Goal: Task Accomplishment & Management: Use online tool/utility

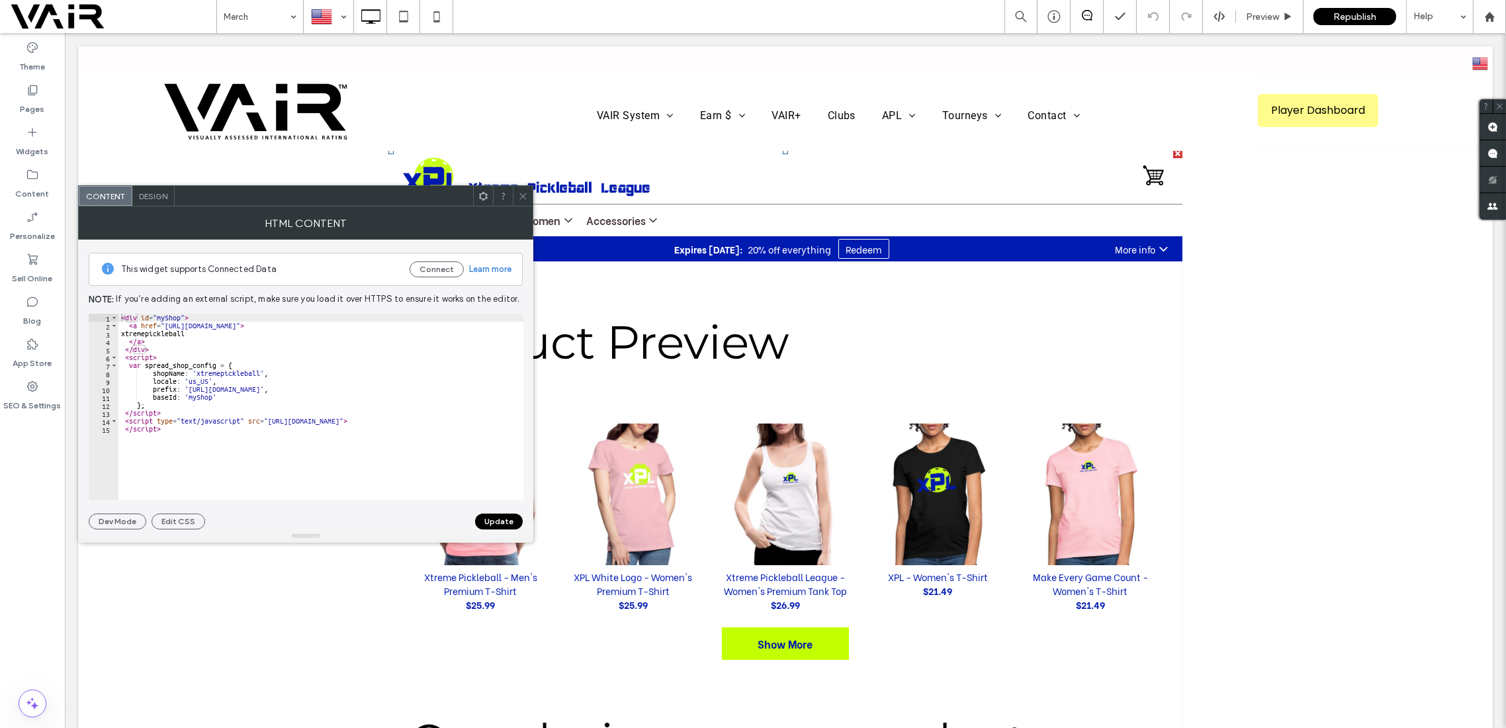
click at [526, 194] on icon at bounding box center [523, 196] width 10 height 10
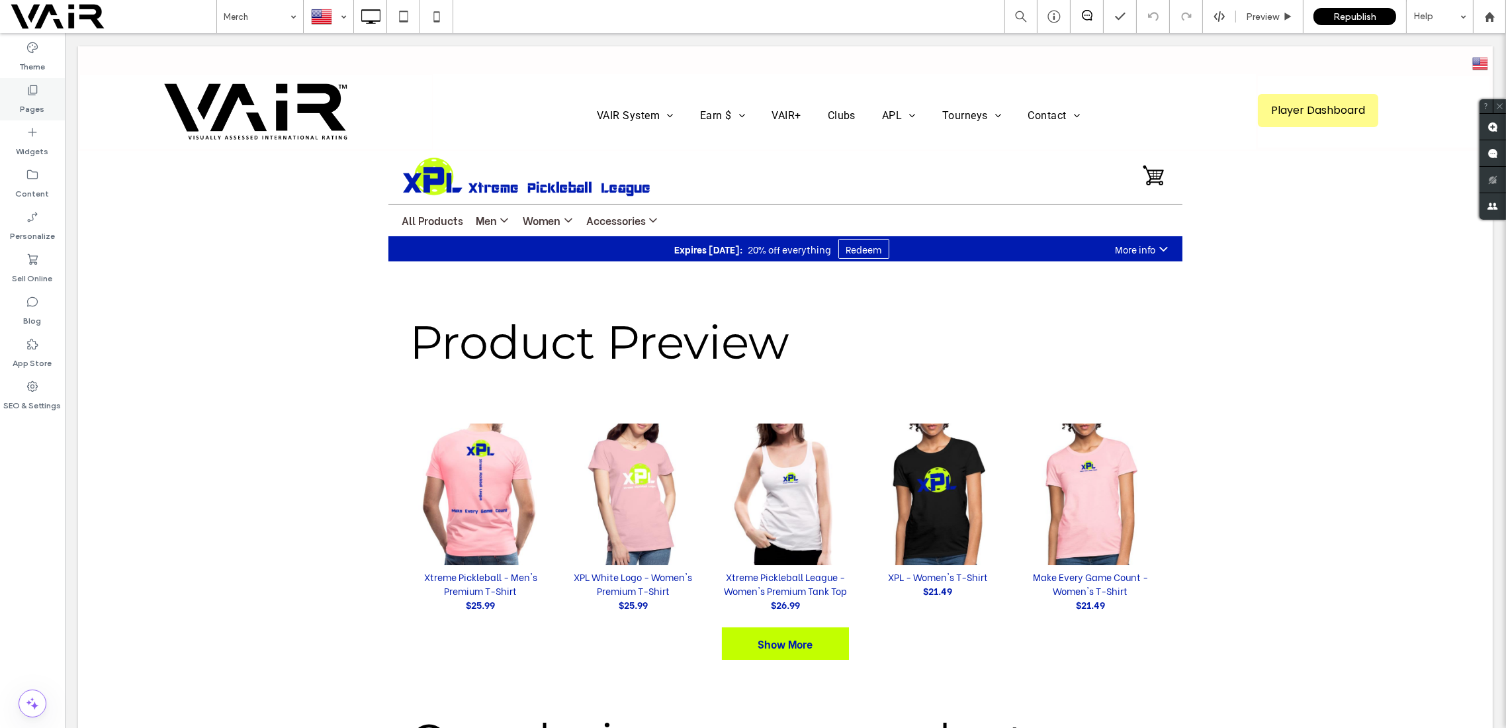
click at [32, 91] on icon at bounding box center [32, 89] width 13 height 13
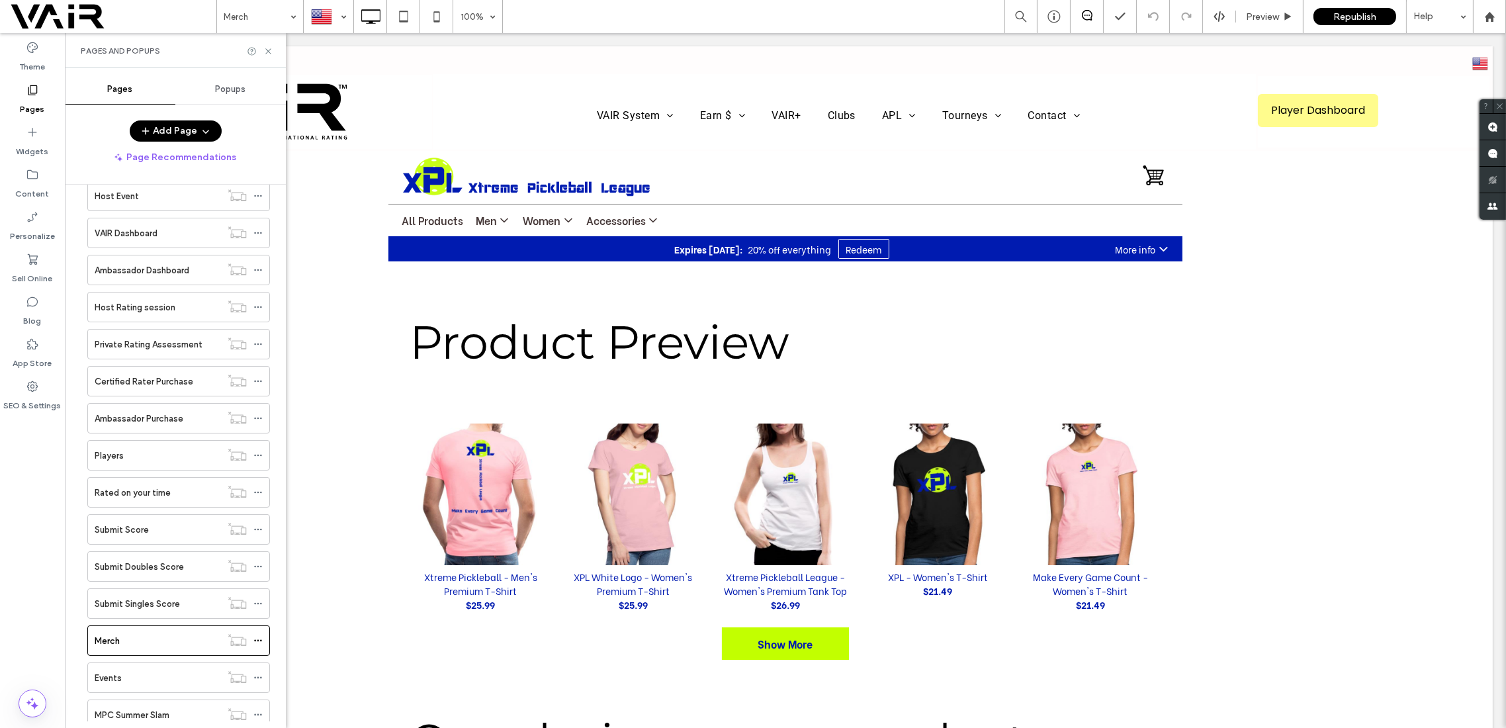
scroll to position [941, 0]
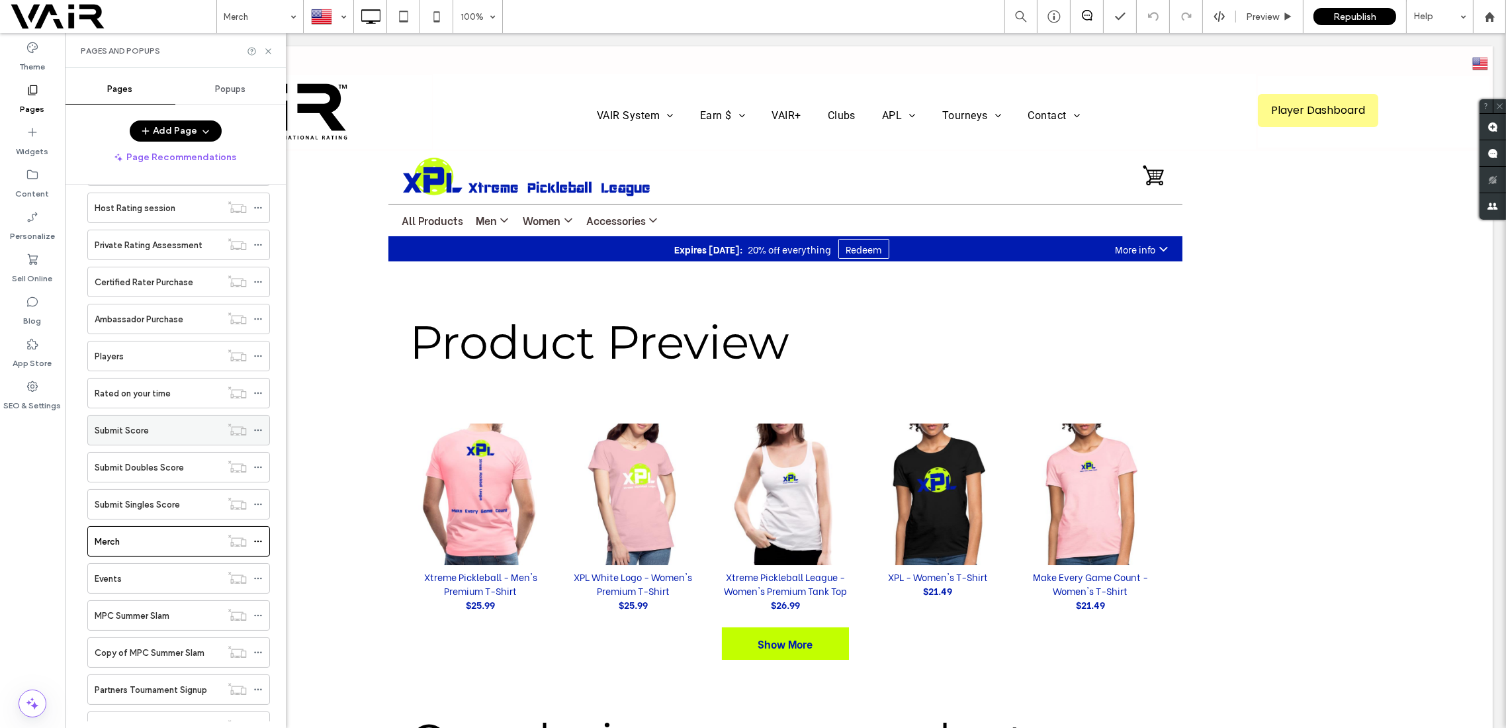
click at [138, 419] on label "Submit Score" at bounding box center [122, 430] width 54 height 23
click at [147, 456] on label "Submit Doubles Score" at bounding box center [139, 467] width 89 height 23
click at [265, 50] on icon at bounding box center [268, 51] width 10 height 10
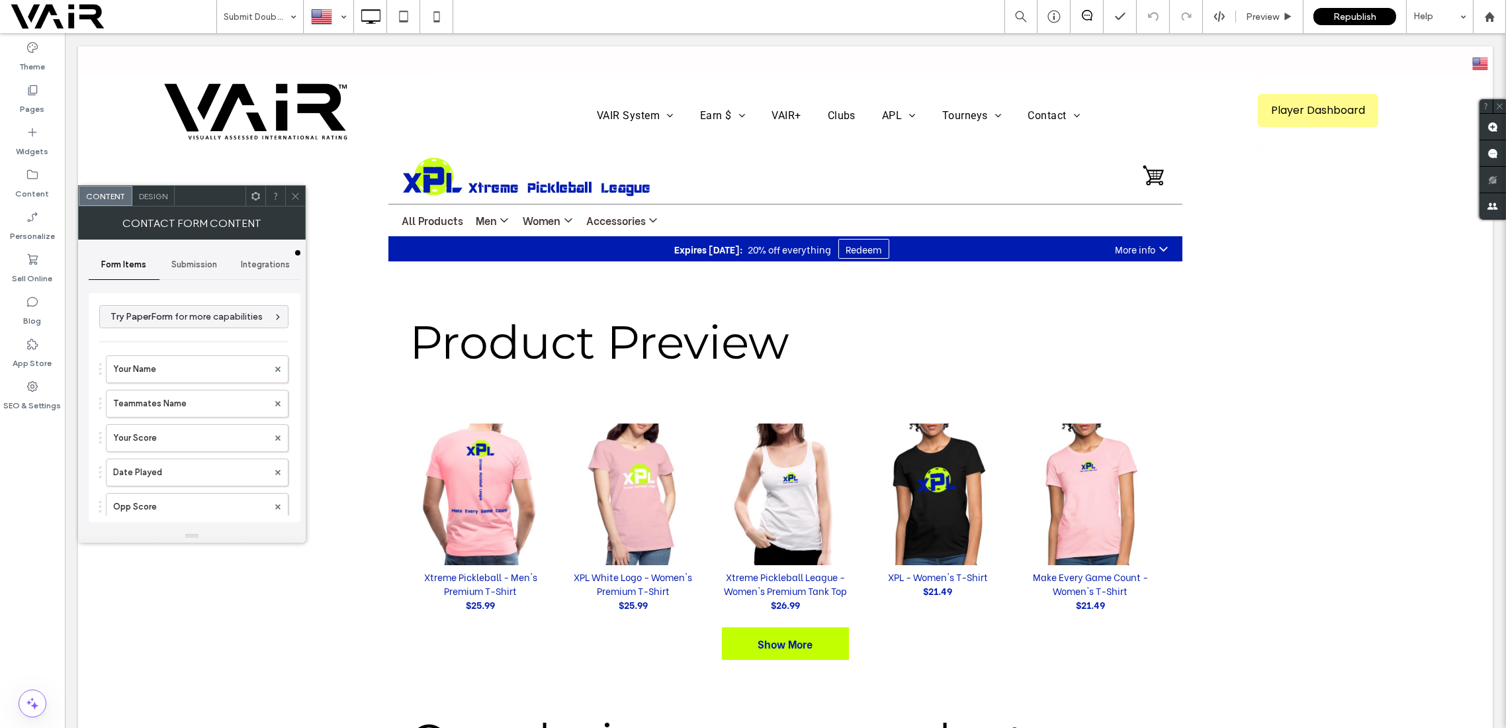
type input "**********"
click at [144, 189] on div "Design" at bounding box center [153, 196] width 42 height 20
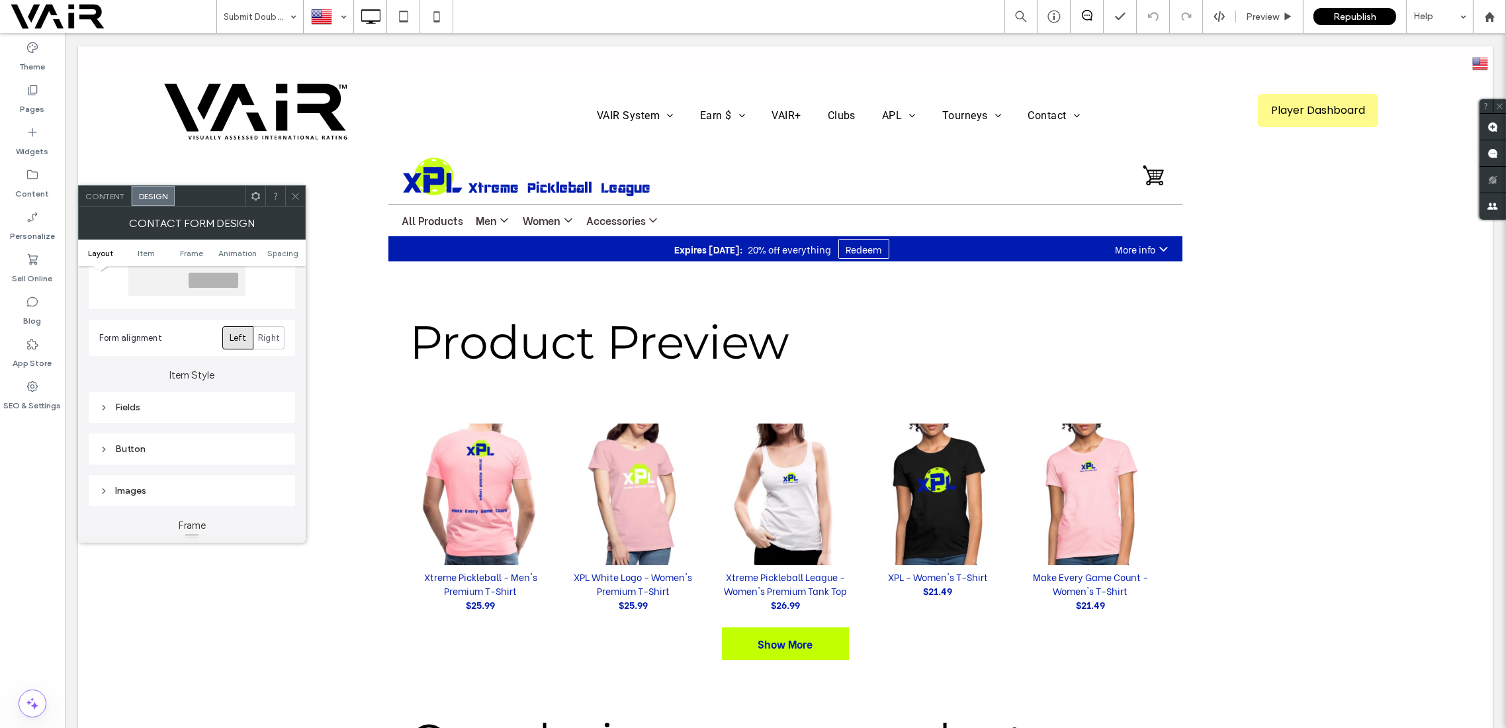
scroll to position [235, 0]
click at [138, 293] on div "Fields" at bounding box center [191, 292] width 185 height 11
type input "*"
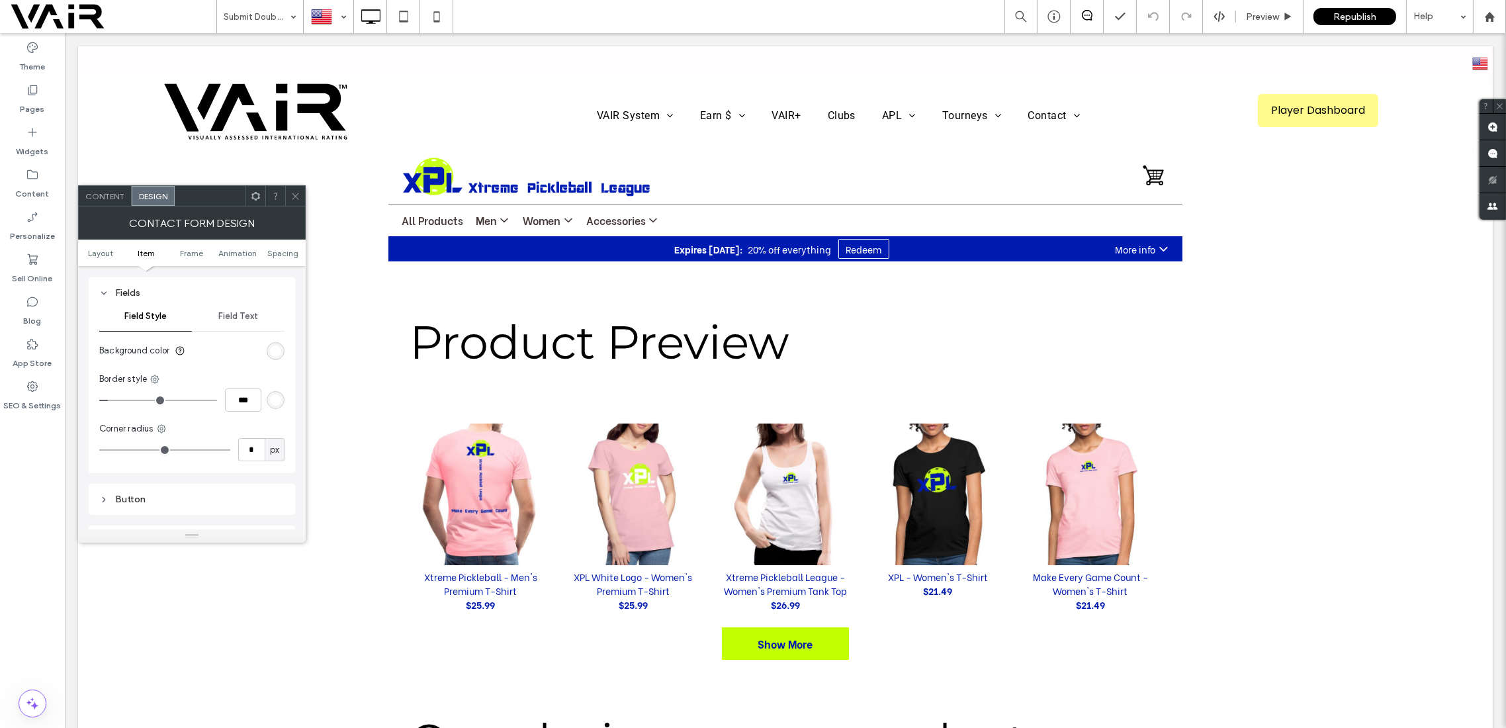
type input "*"
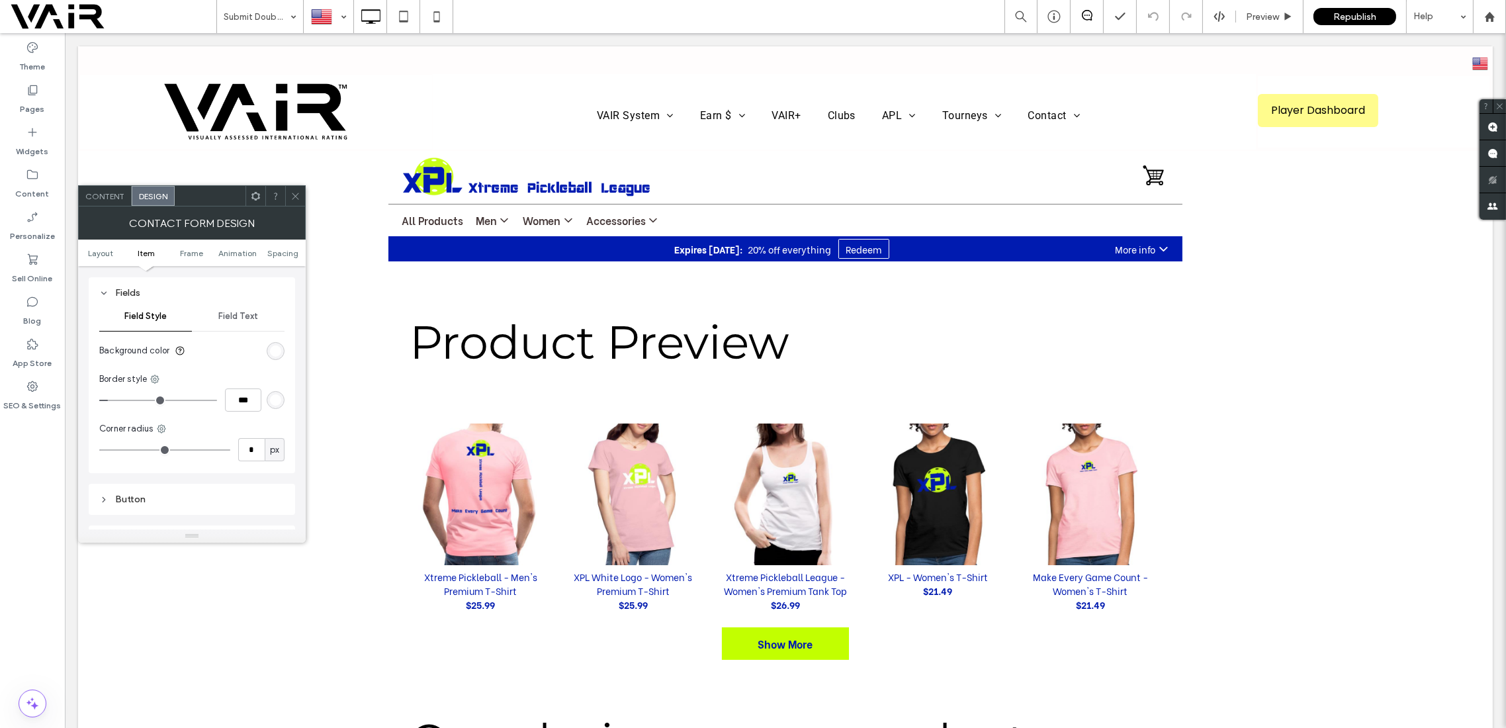
type input "*"
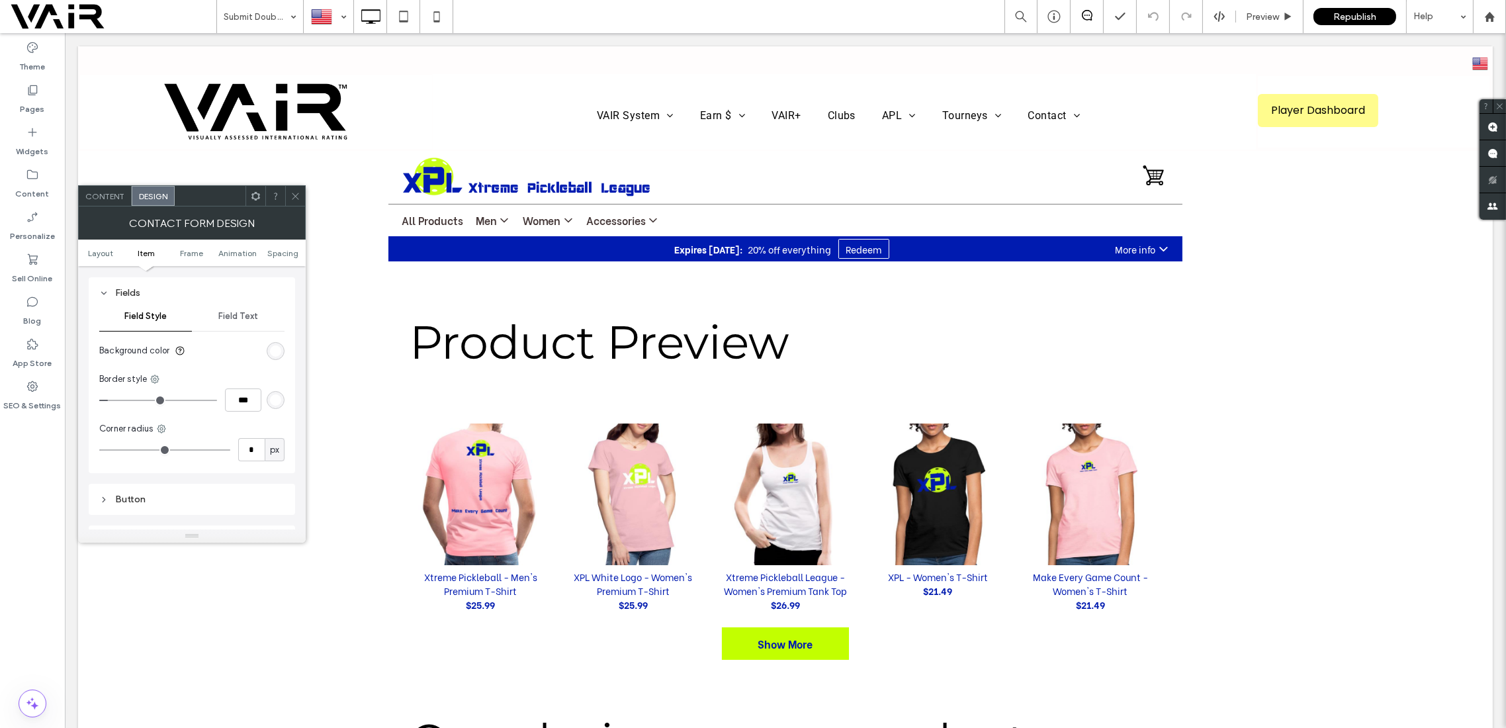
type input "*"
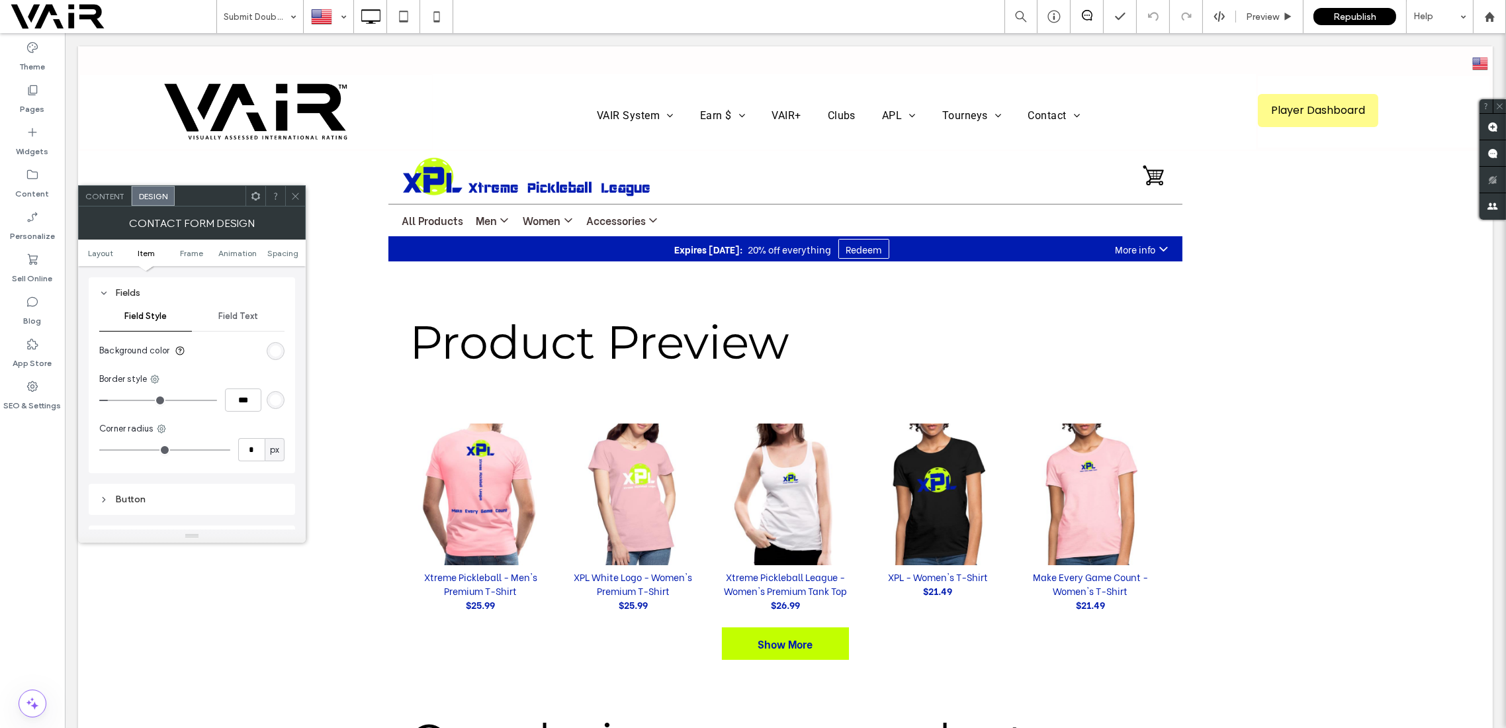
type input "*"
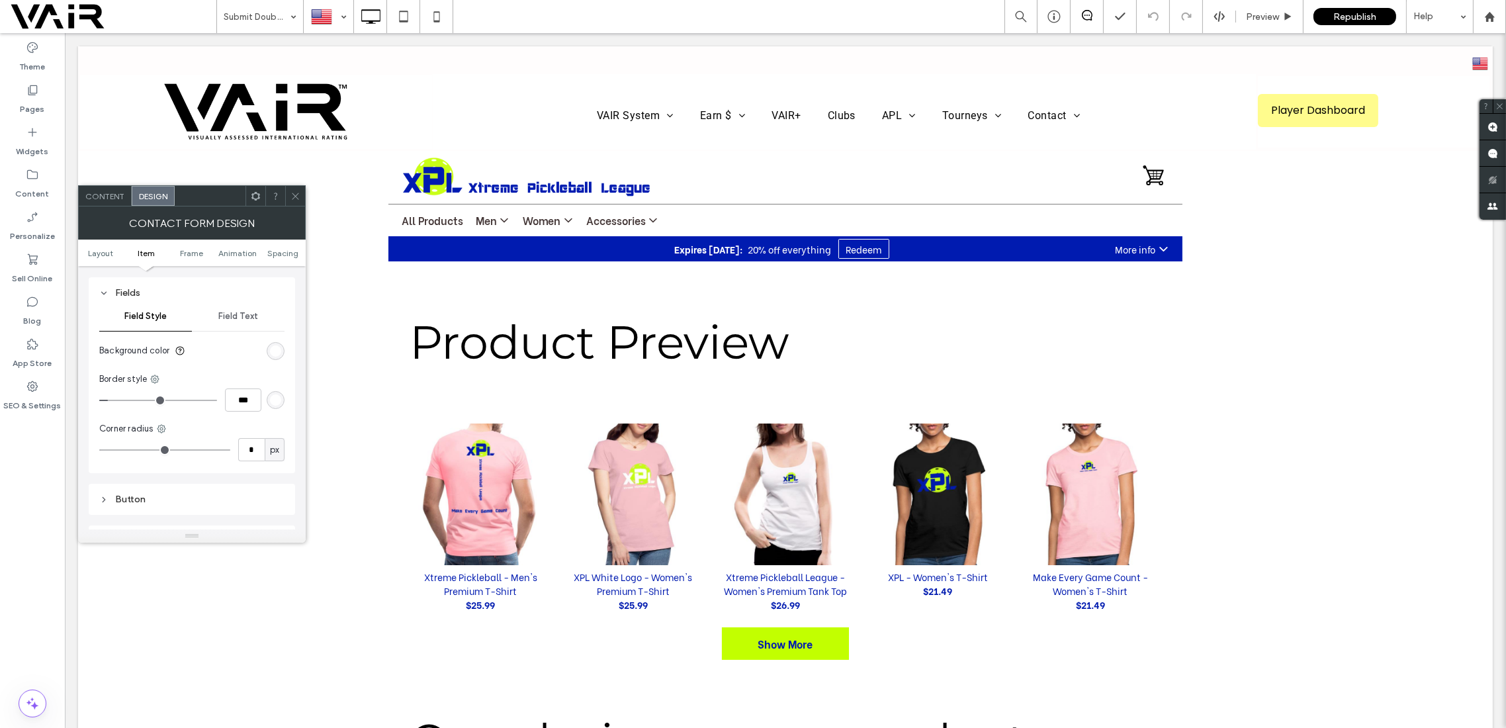
click at [107, 451] on input "range" at bounding box center [164, 449] width 131 height 1
click at [239, 314] on span "Field Text" at bounding box center [238, 316] width 40 height 11
click at [259, 351] on label "Label" at bounding box center [186, 351] width 175 height 26
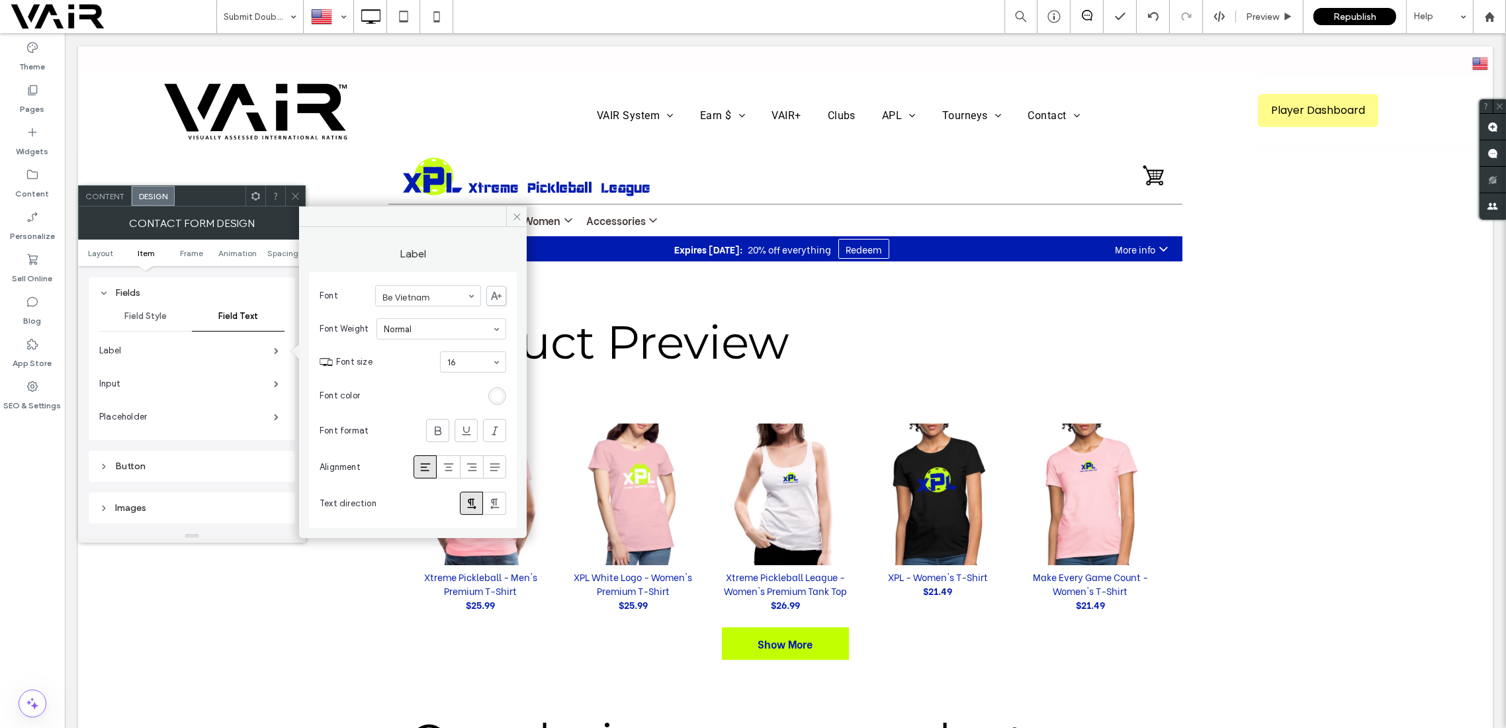
click at [497, 394] on div "rgb(255, 255, 255)" at bounding box center [497, 395] width 11 height 11
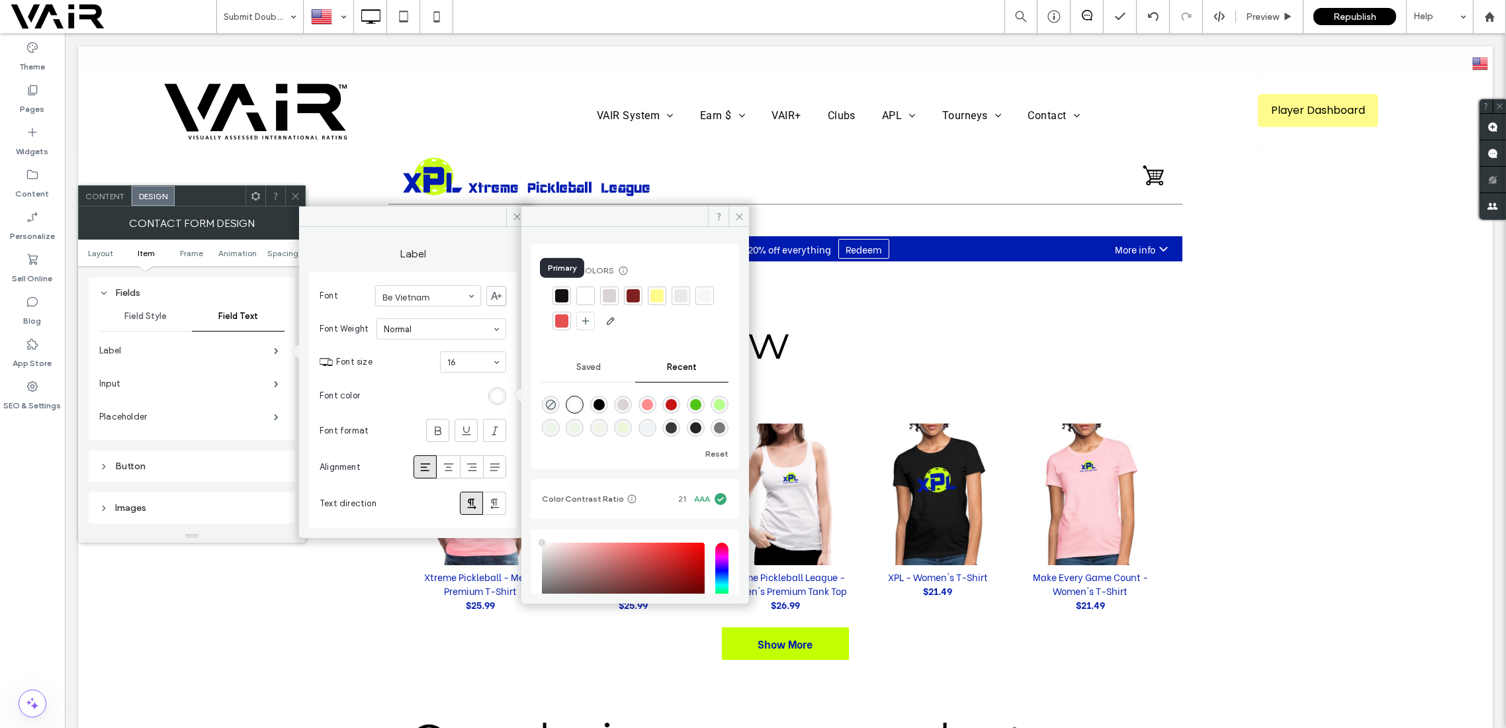
click at [564, 293] on div at bounding box center [561, 295] width 13 height 13
click at [740, 212] on icon at bounding box center [740, 217] width 10 height 10
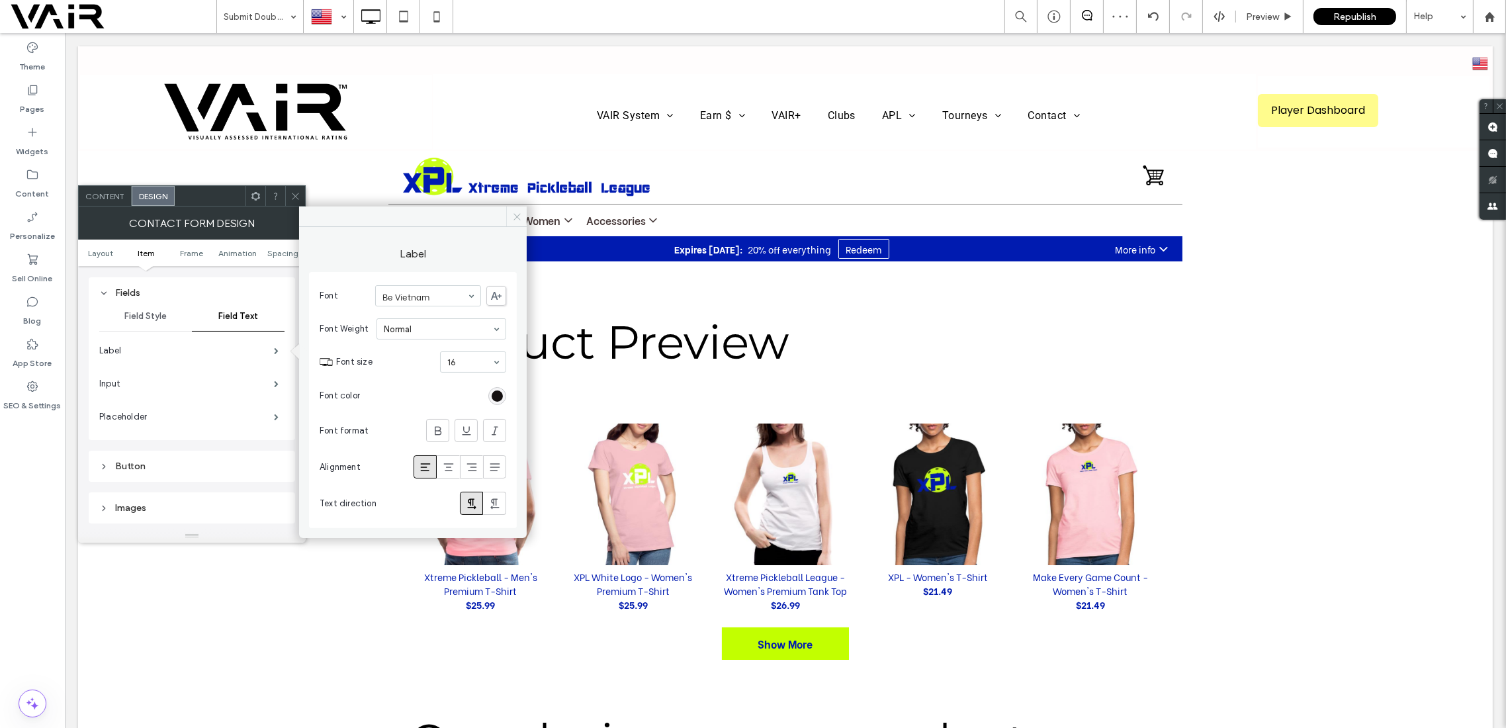
click at [516, 212] on icon at bounding box center [517, 217] width 10 height 10
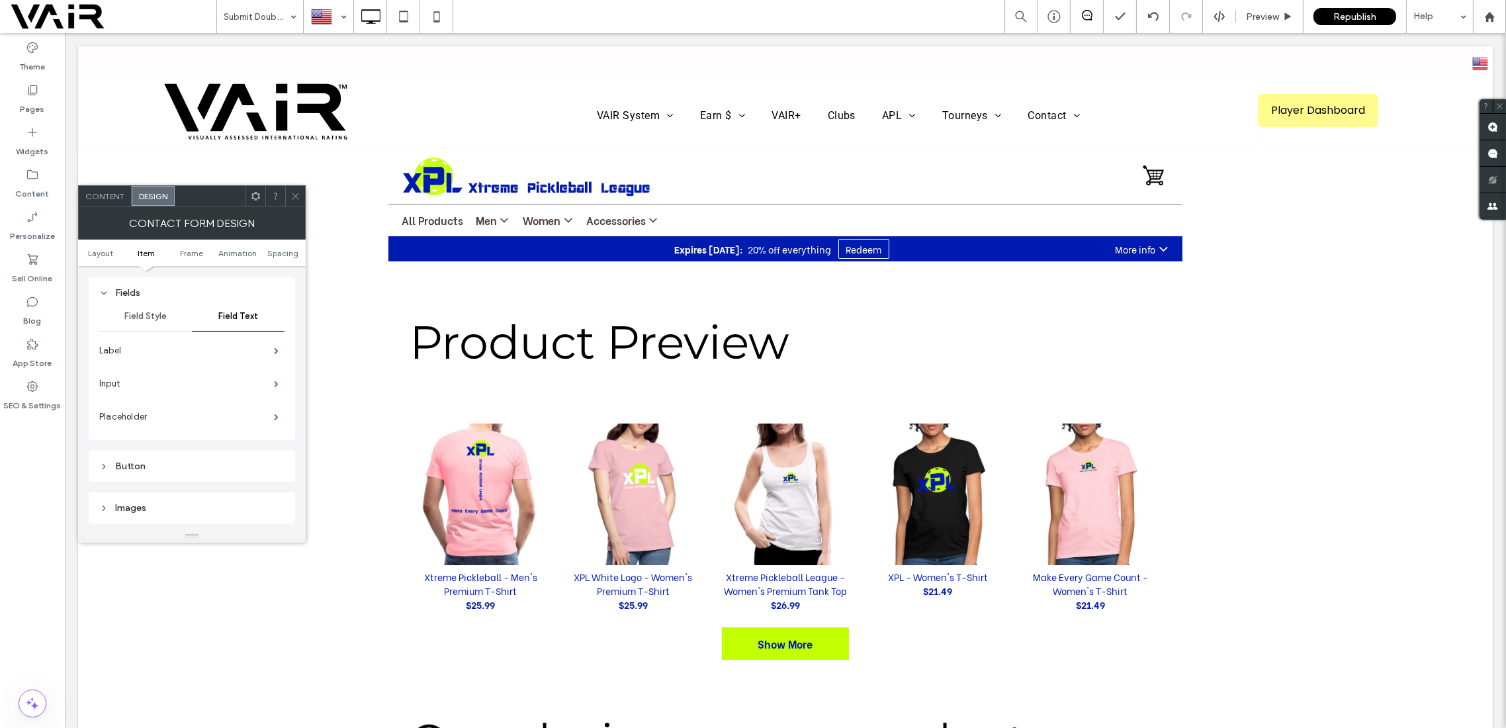
click at [142, 313] on span "Field Style" at bounding box center [145, 316] width 42 height 11
click at [277, 348] on div "rgb(255, 255, 255)" at bounding box center [275, 350] width 11 height 11
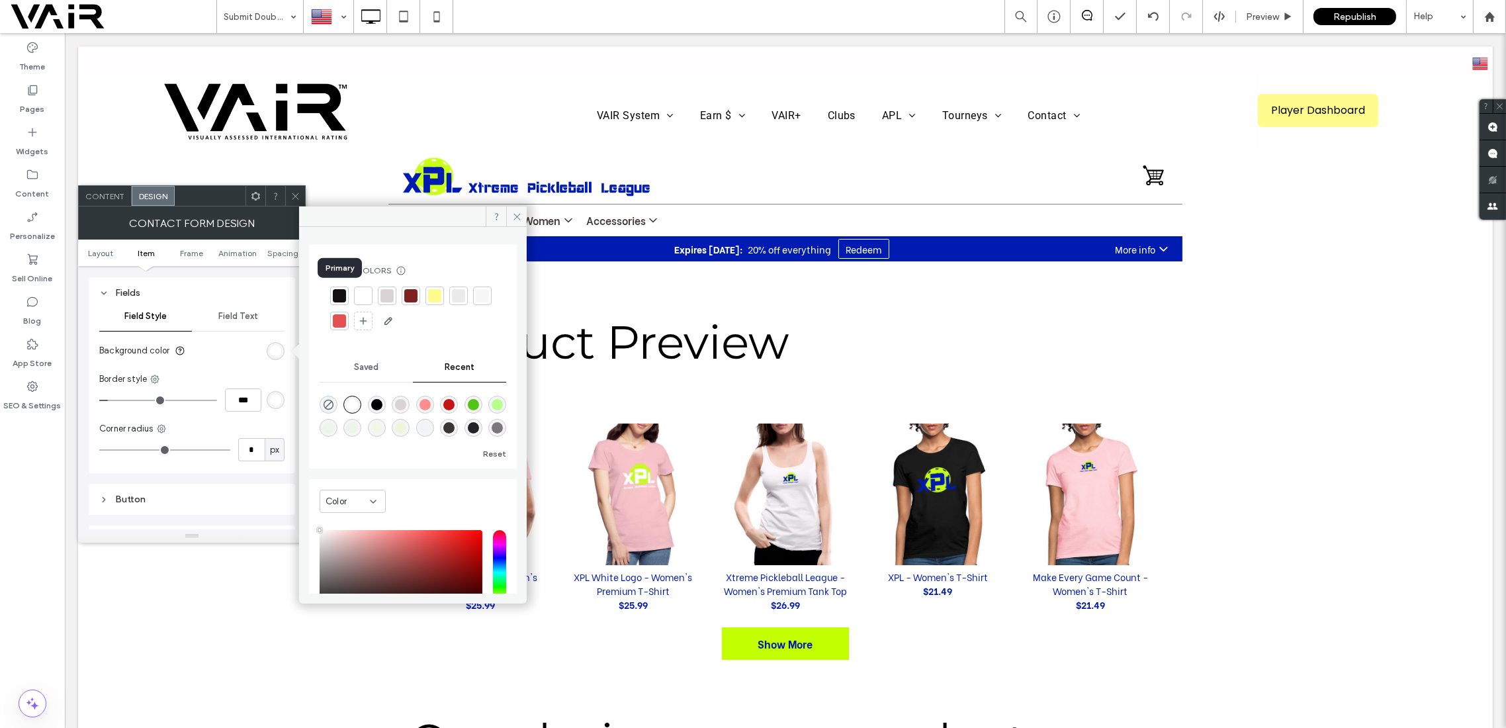
click at [334, 293] on div at bounding box center [339, 295] width 13 height 13
click at [363, 295] on div at bounding box center [365, 297] width 13 height 13
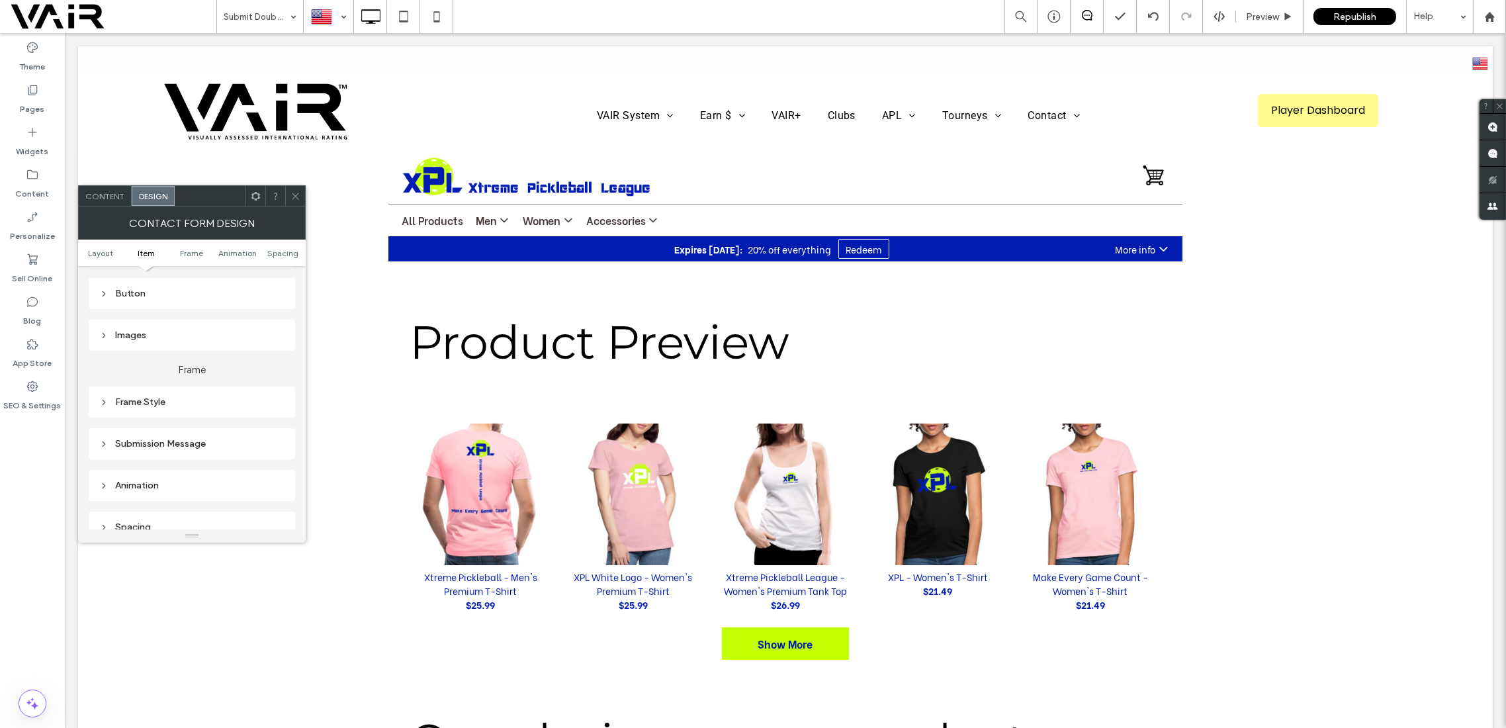
scroll to position [471, 0]
click at [300, 193] on icon at bounding box center [296, 196] width 10 height 10
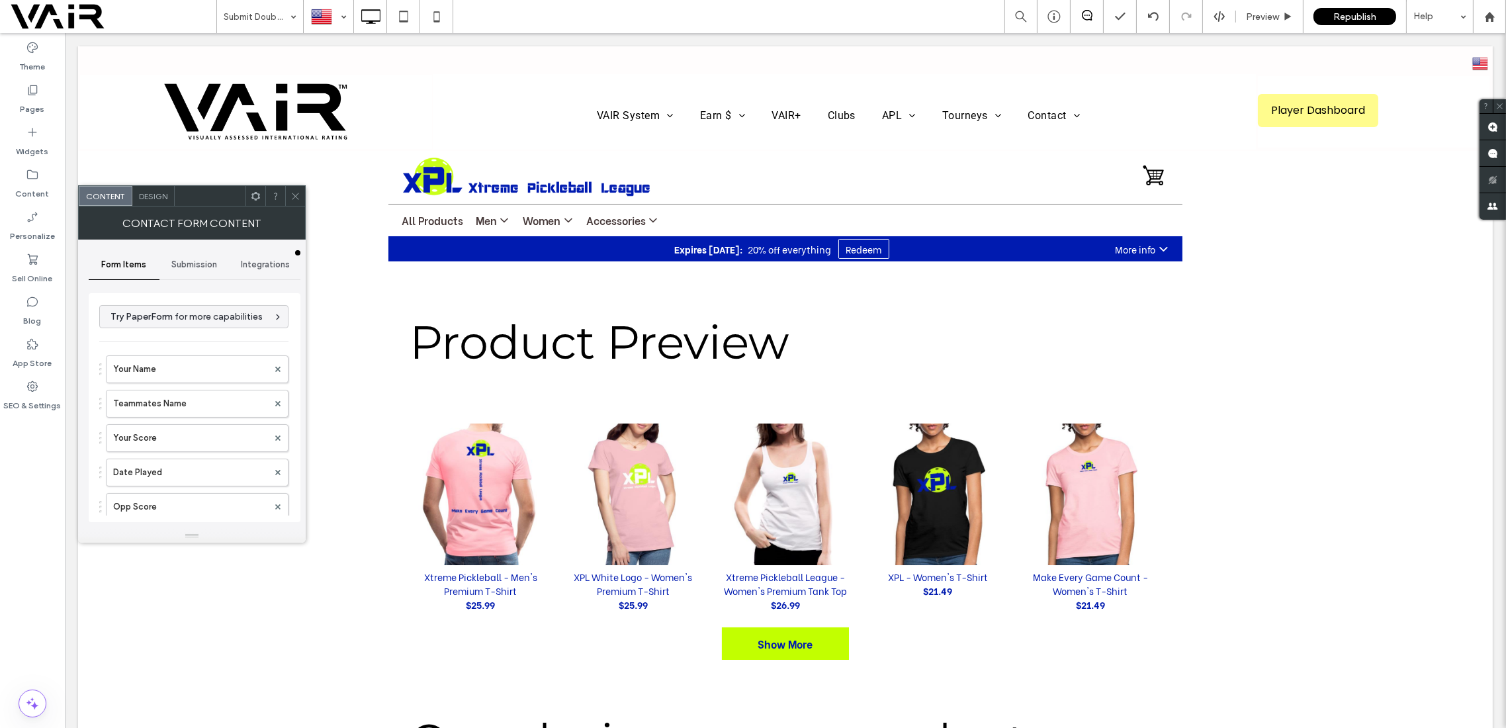
click at [298, 193] on icon at bounding box center [296, 196] width 10 height 10
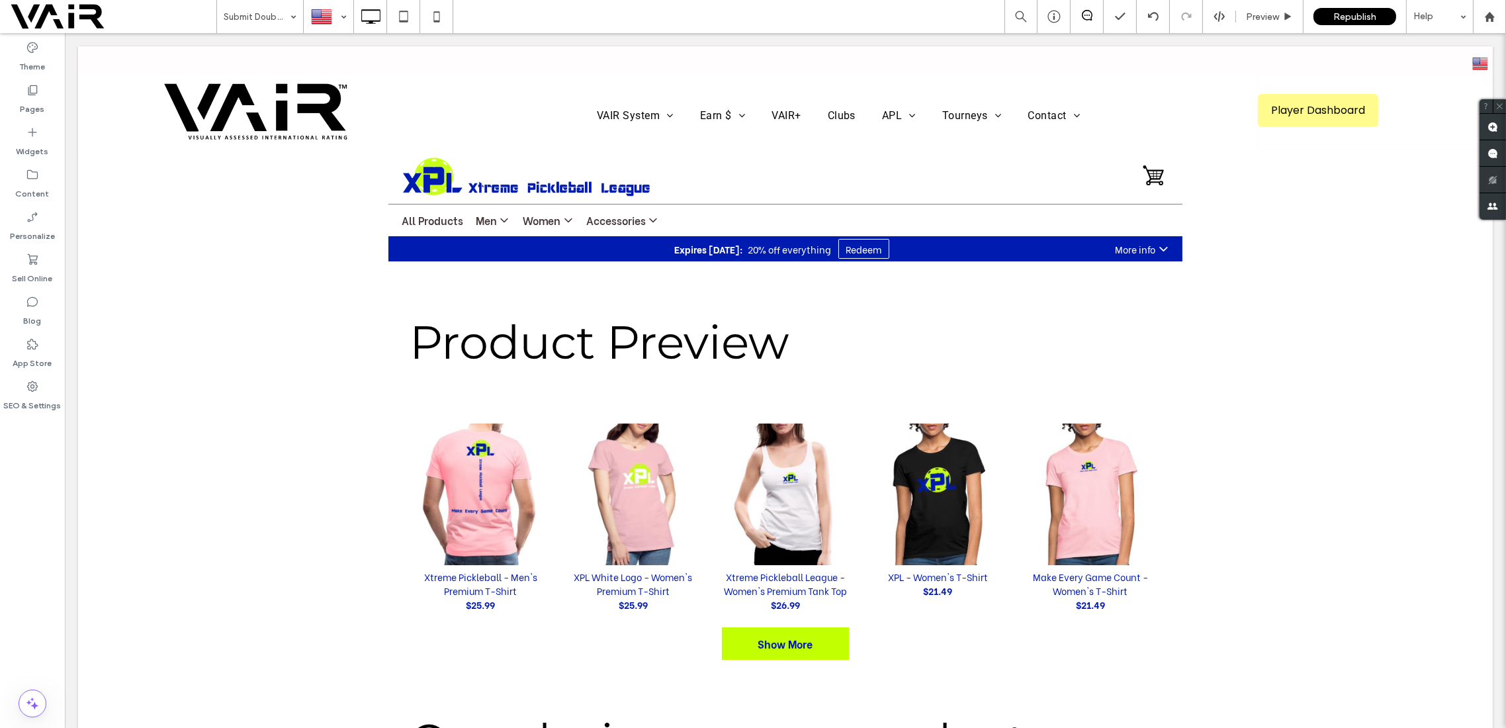
type input "******"
type input "**"
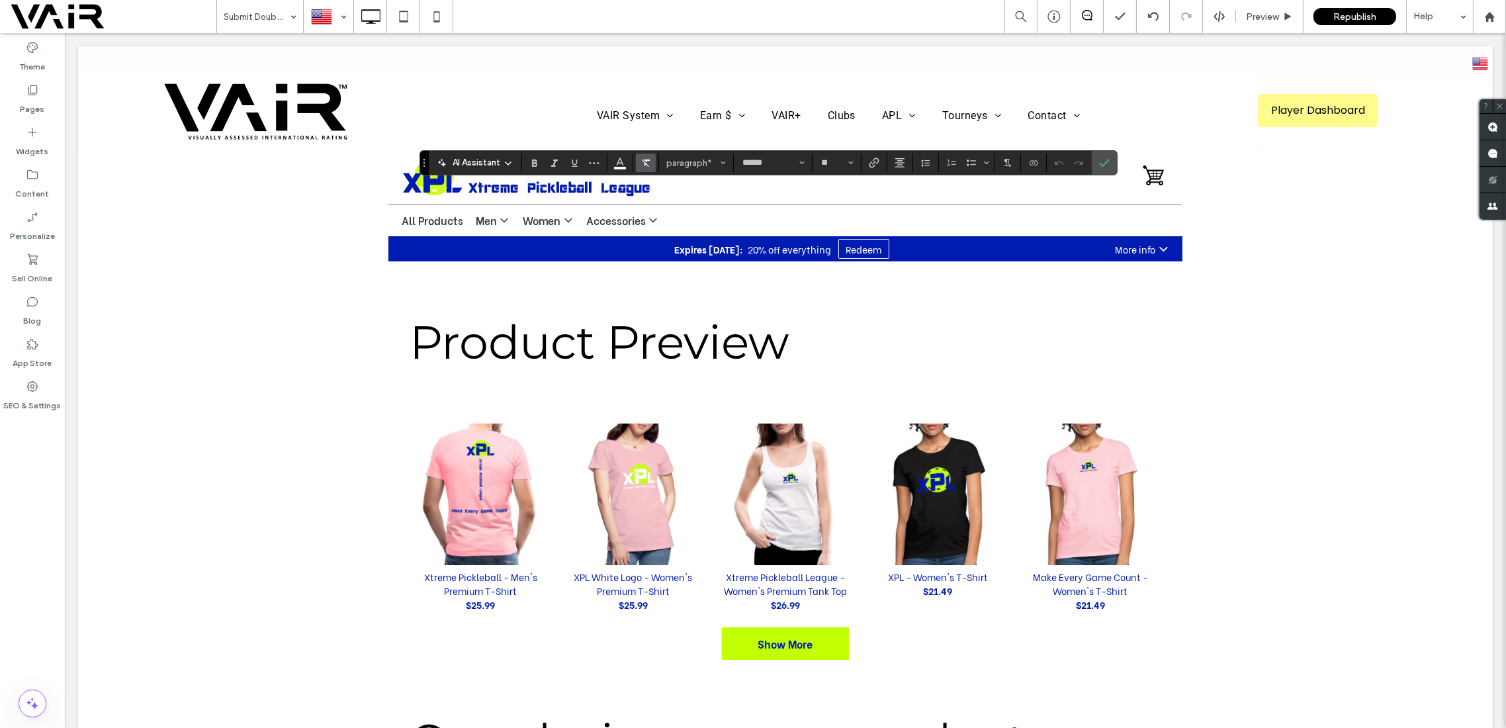
drag, startPoint x: 621, startPoint y: 157, endPoint x: 635, endPoint y: 171, distance: 19.7
click at [623, 158] on icon "Color" at bounding box center [620, 161] width 11 height 11
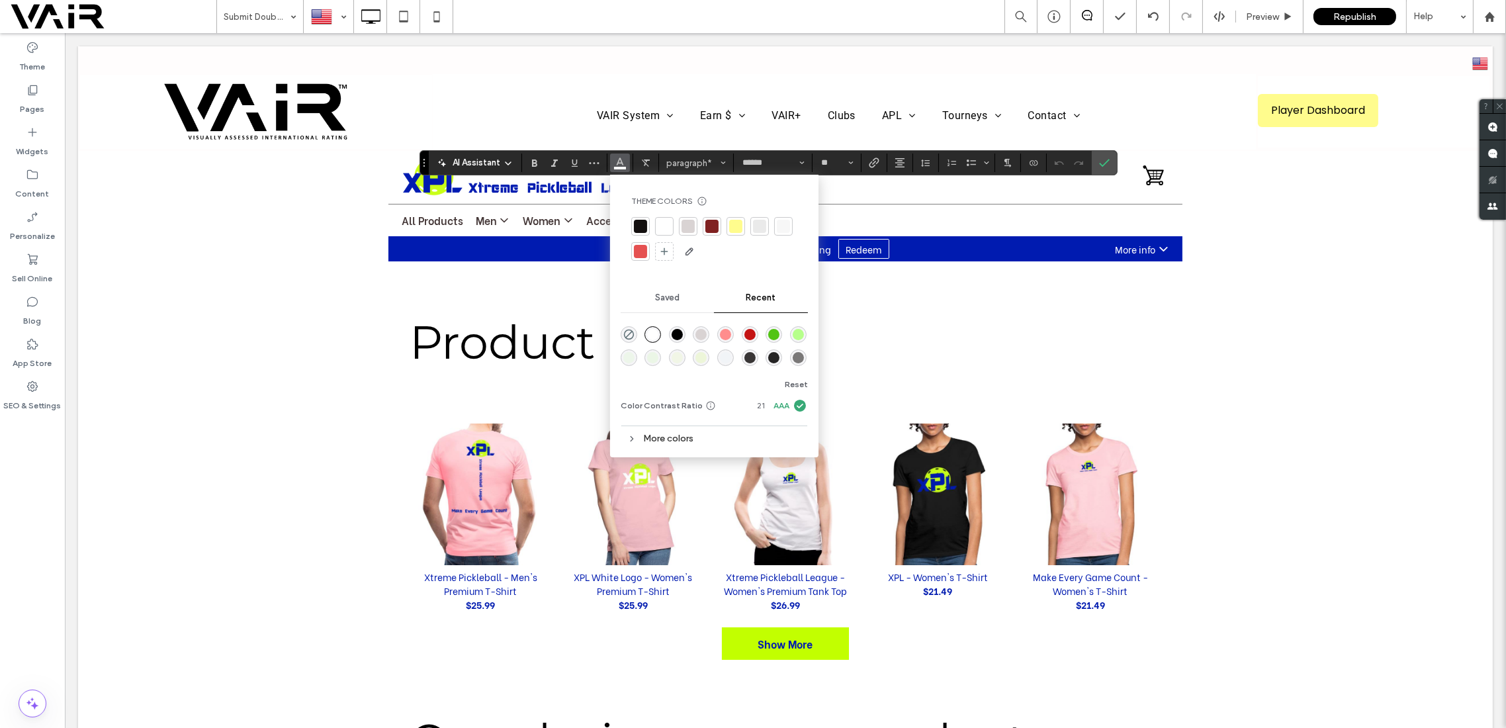
click at [639, 224] on div at bounding box center [640, 226] width 13 height 13
click at [1099, 163] on icon "Confirm" at bounding box center [1104, 163] width 11 height 11
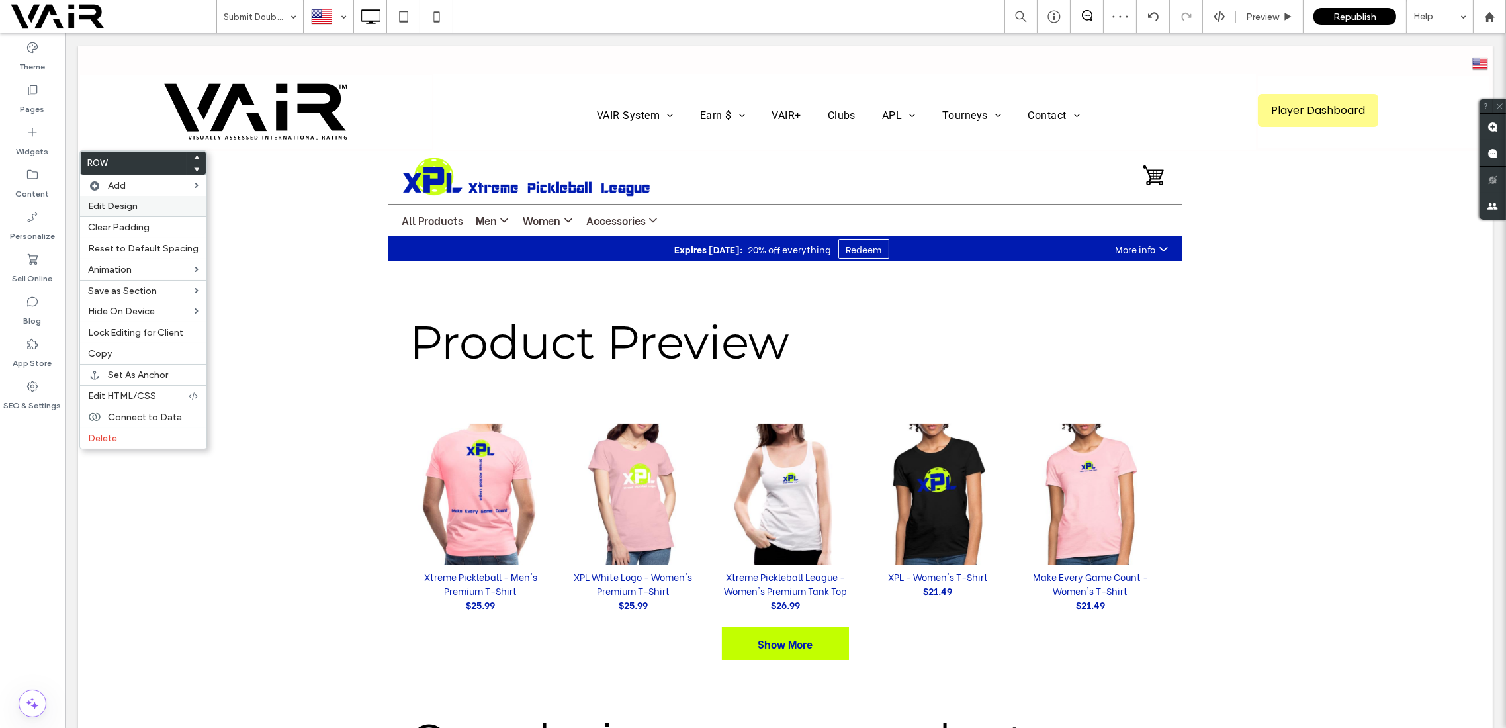
click at [115, 203] on span "Edit Design" at bounding box center [113, 206] width 50 height 11
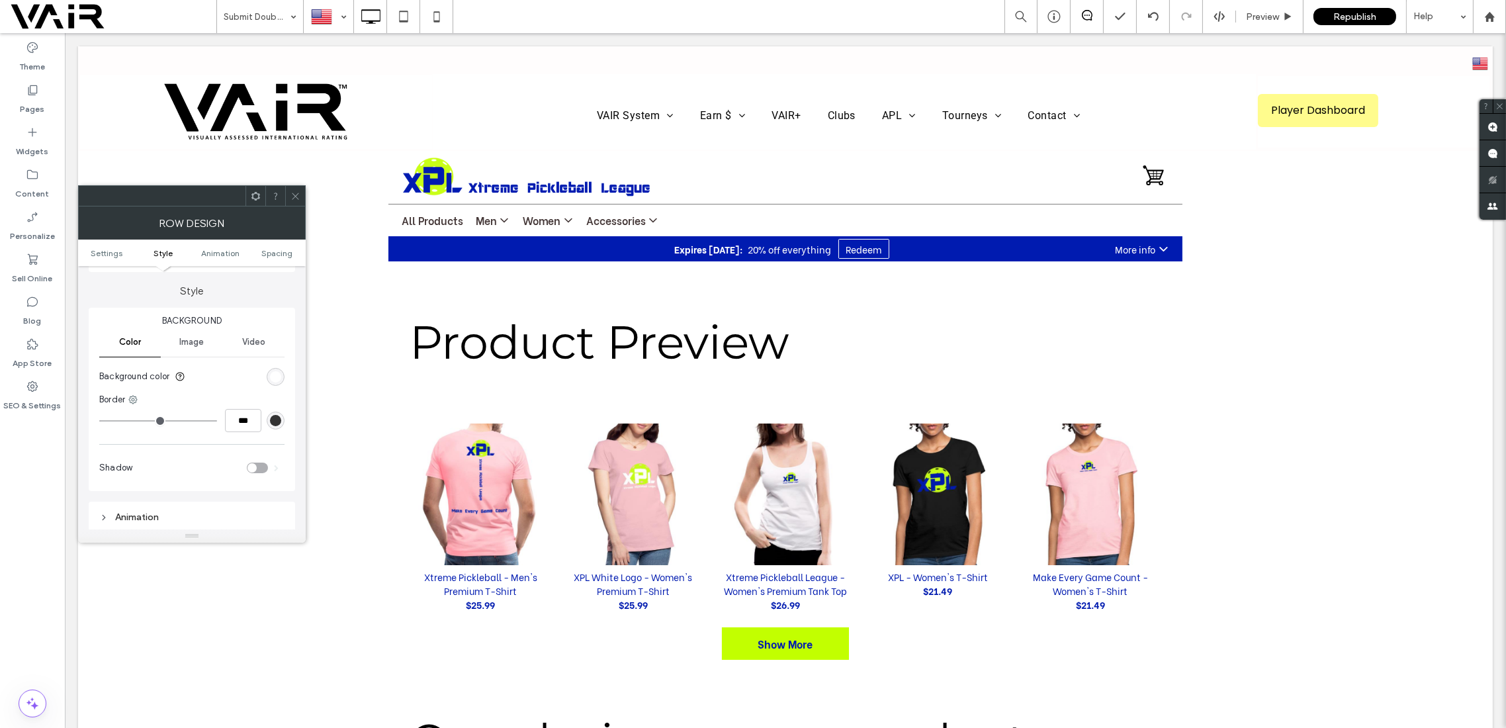
scroll to position [117, 0]
click at [298, 195] on icon at bounding box center [296, 196] width 10 height 10
click at [277, 368] on div "rgb(0, 0, 0)" at bounding box center [275, 370] width 11 height 11
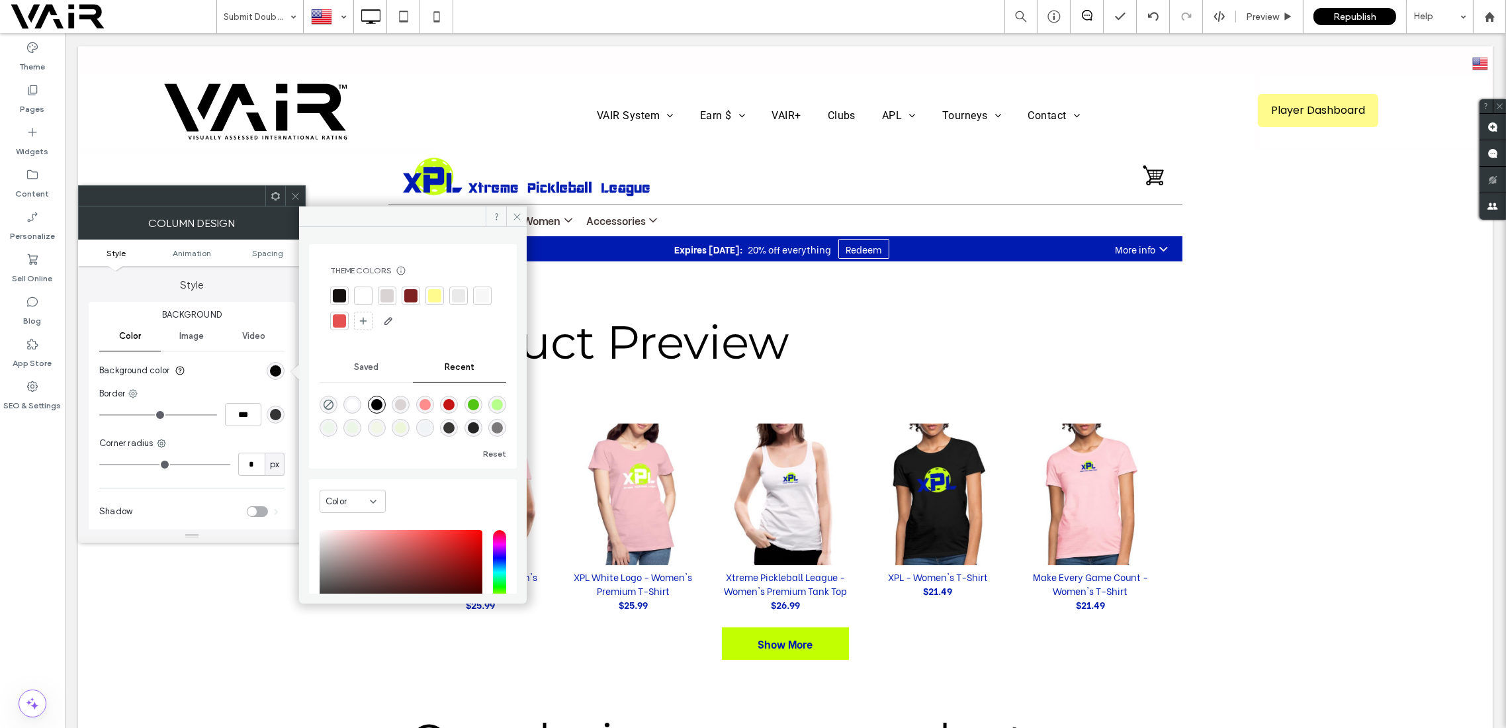
click at [361, 298] on div at bounding box center [363, 295] width 13 height 13
click at [520, 214] on icon at bounding box center [517, 217] width 10 height 10
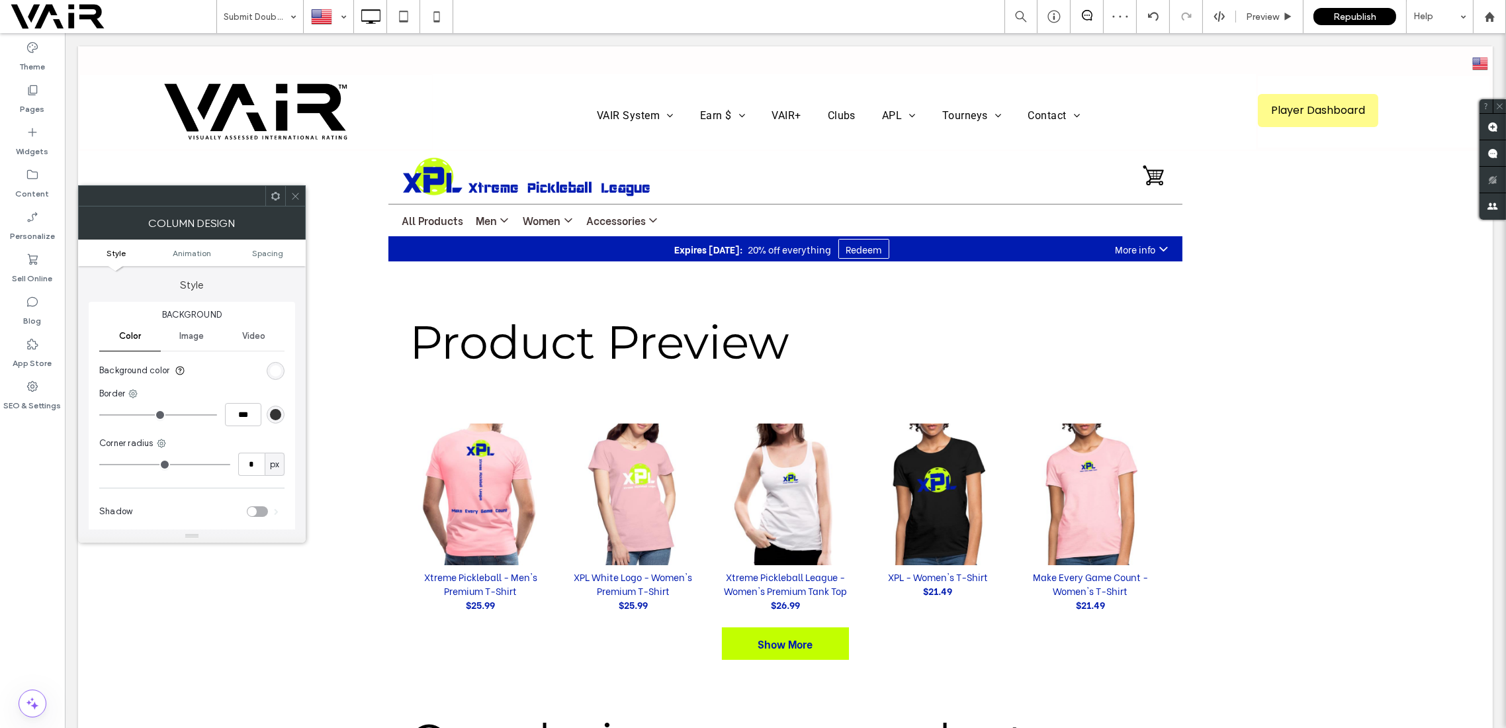
click at [299, 193] on icon at bounding box center [296, 196] width 10 height 10
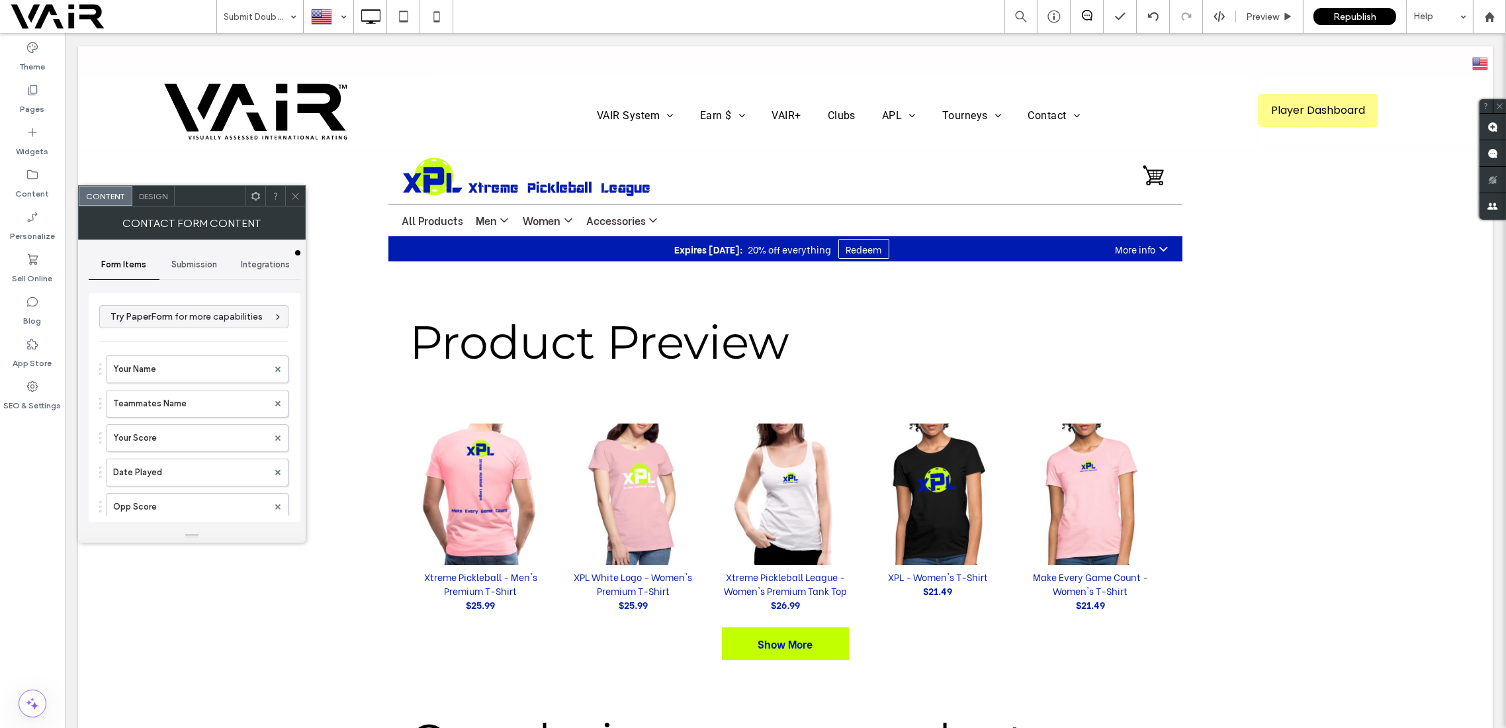
type input "**********"
click at [157, 197] on span "Design" at bounding box center [153, 196] width 28 height 10
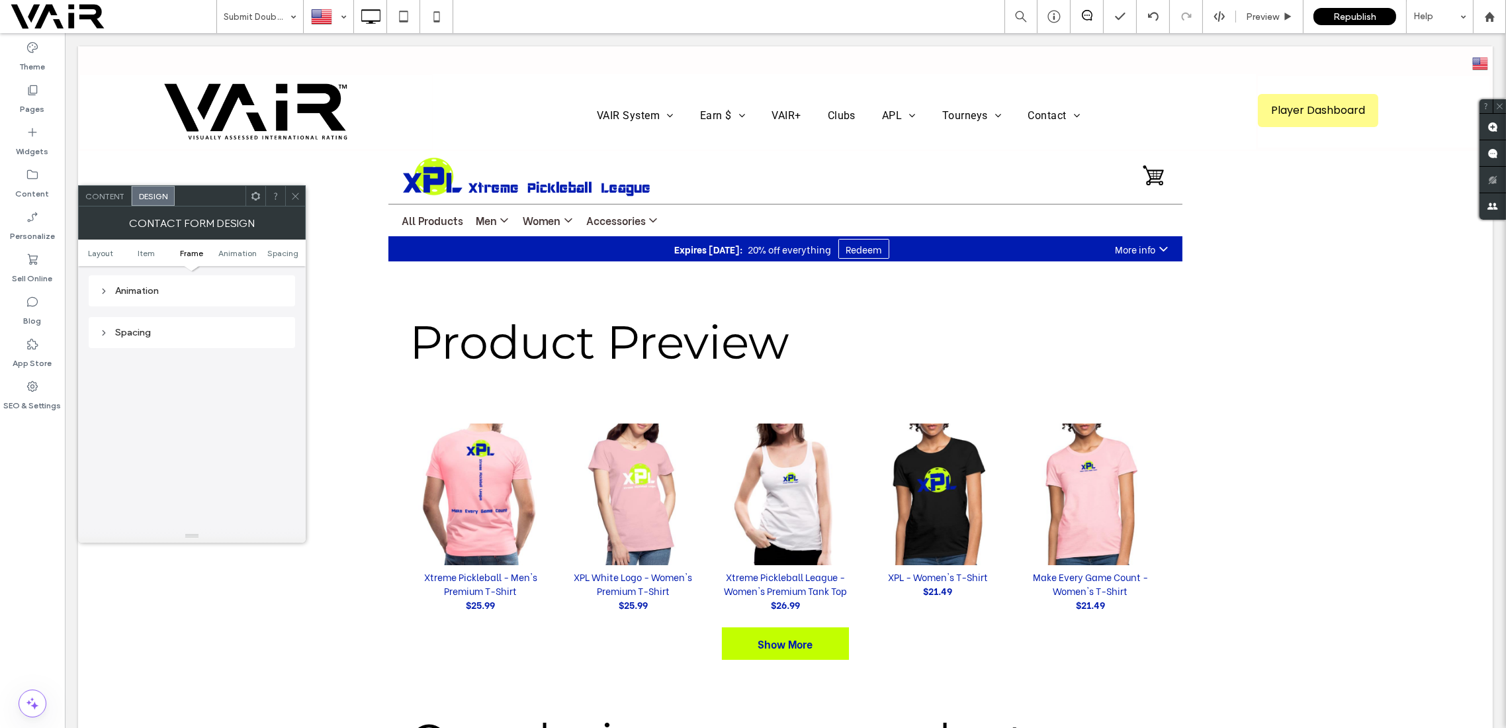
scroll to position [353, 0]
click at [202, 320] on div "Frame Style" at bounding box center [191, 325] width 185 height 11
click at [275, 381] on div "rgb(0, 0, 0)" at bounding box center [275, 383] width 11 height 11
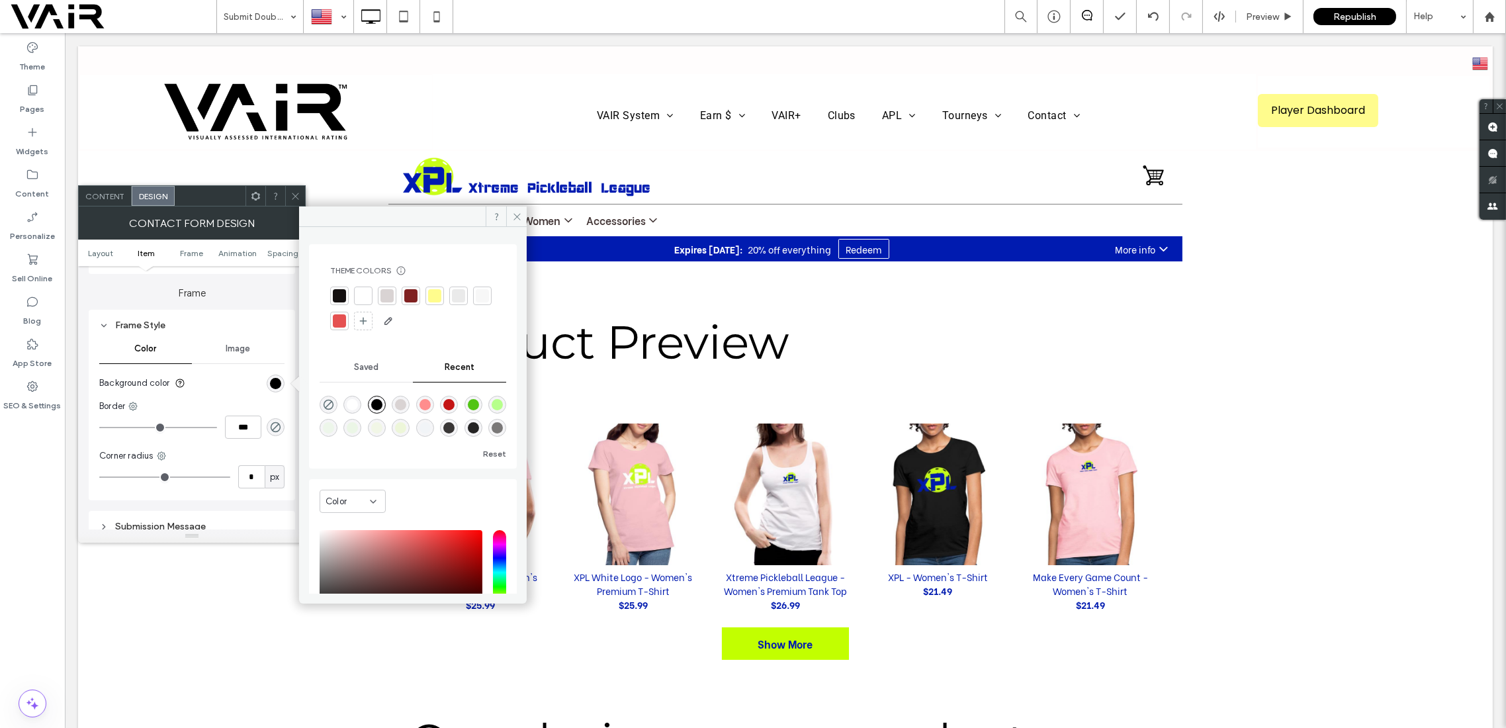
click at [368, 295] on div at bounding box center [363, 295] width 13 height 13
click at [517, 216] on use at bounding box center [517, 216] width 7 height 7
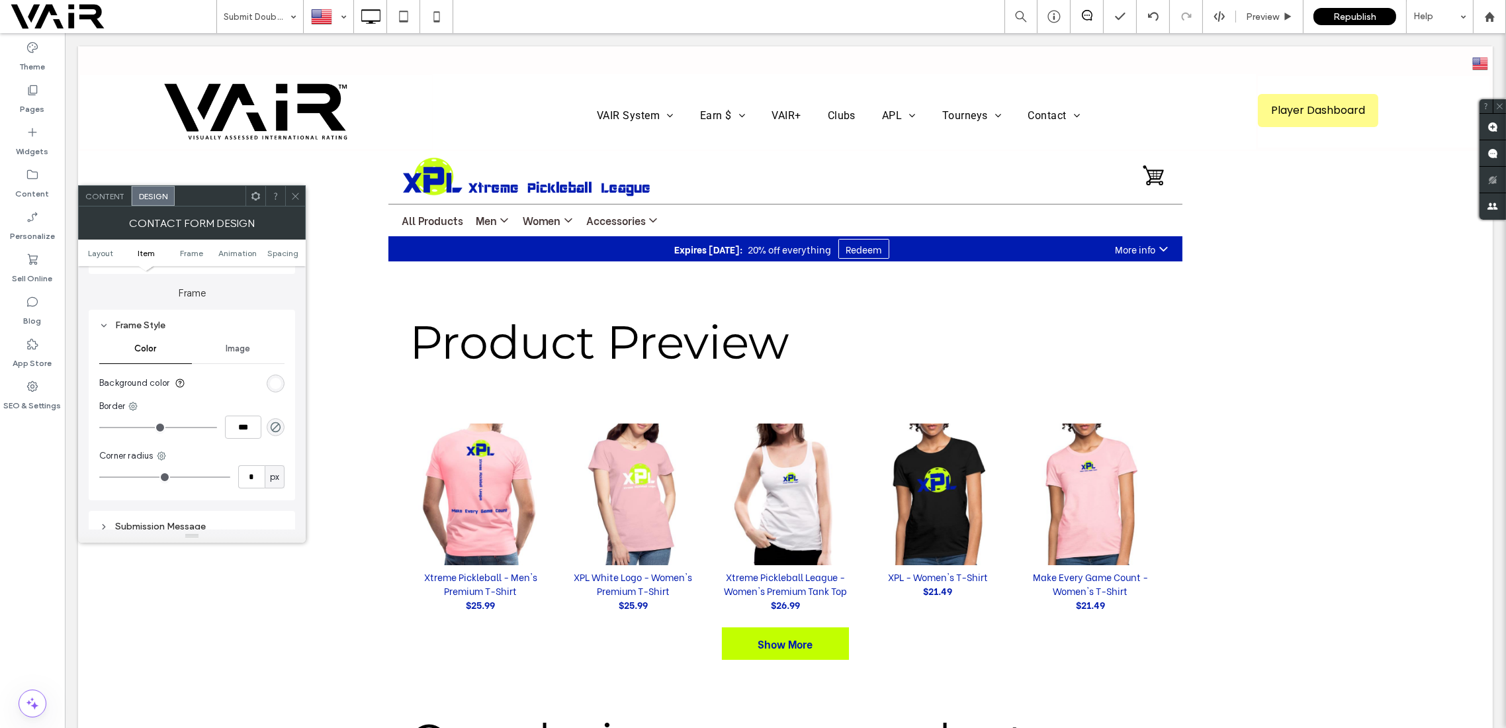
click at [298, 197] on icon at bounding box center [296, 196] width 10 height 10
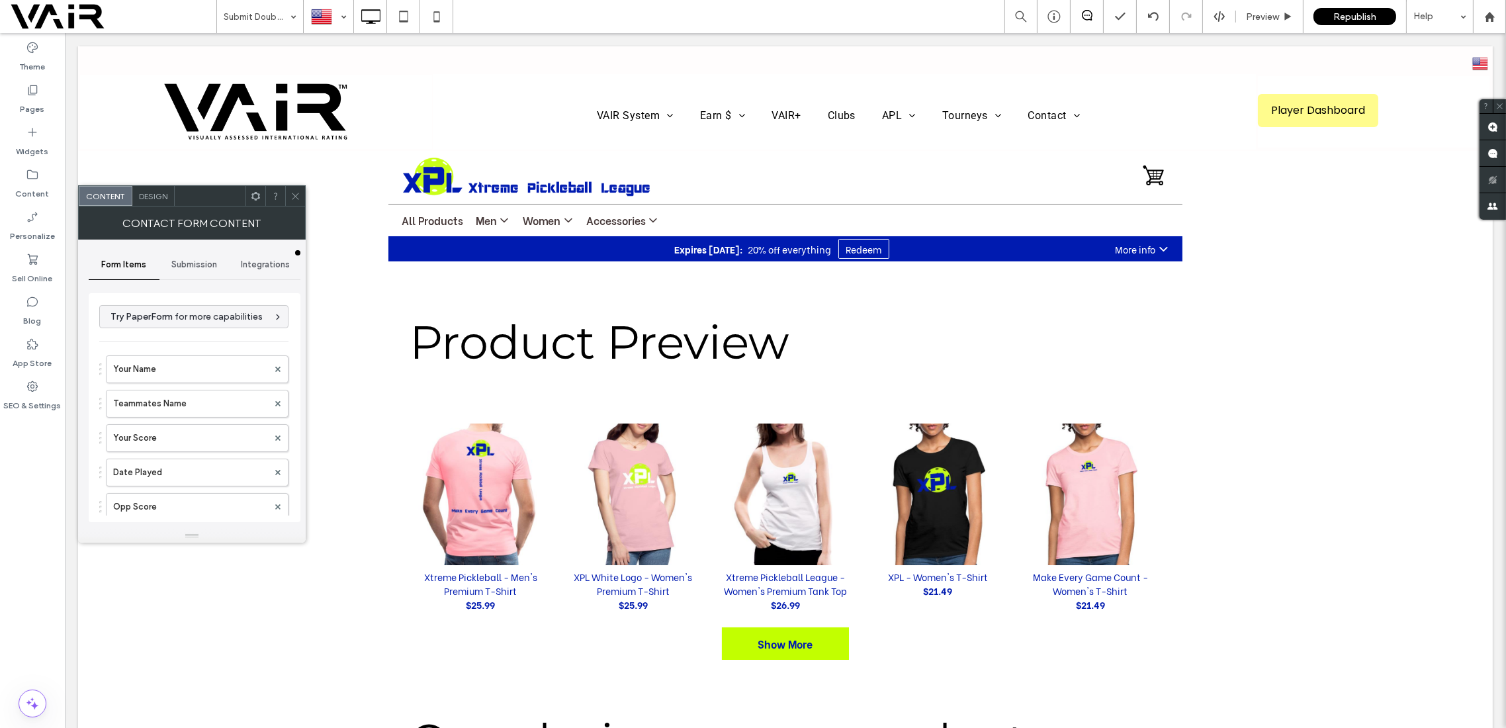
type input "**********"
click at [156, 199] on span "Design" at bounding box center [153, 196] width 28 height 10
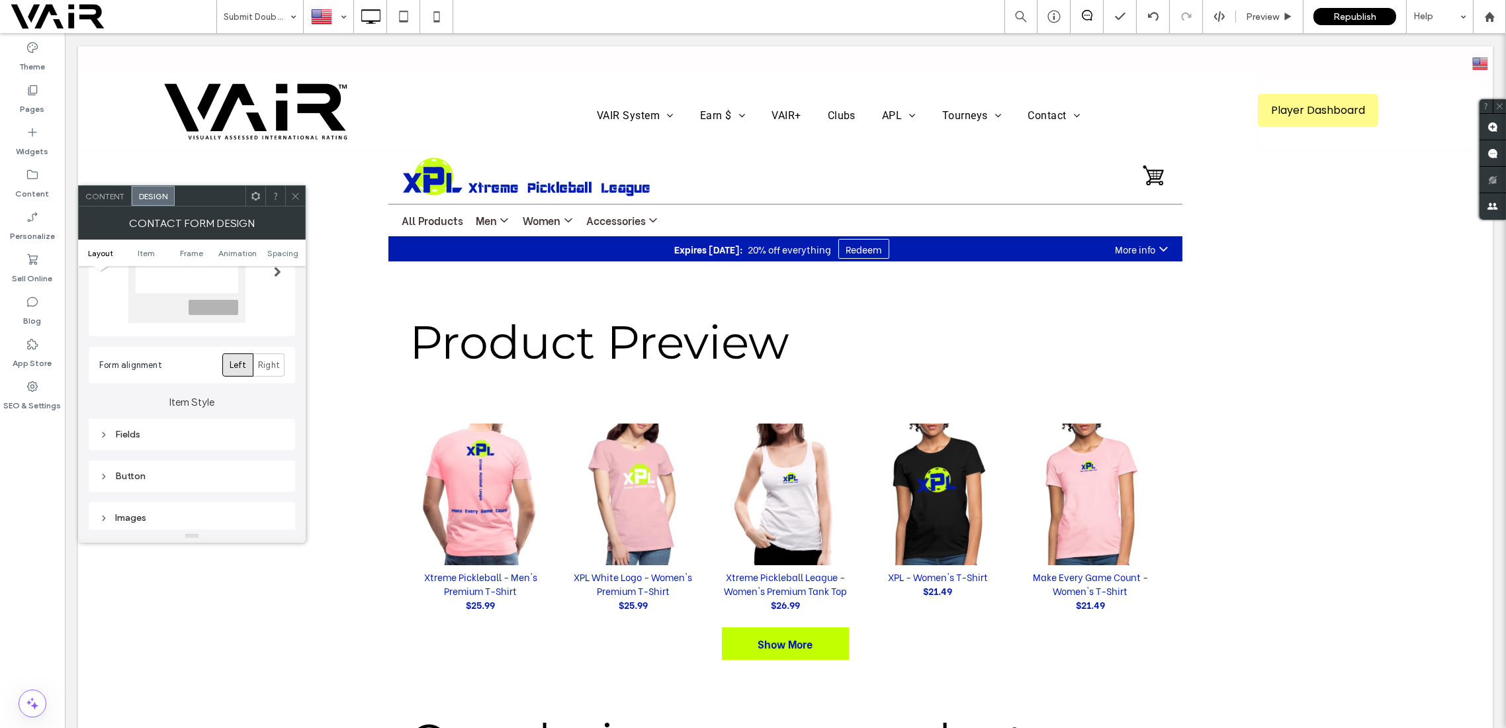
scroll to position [117, 0]
click at [138, 405] on div "Fields" at bounding box center [191, 410] width 185 height 11
click at [273, 402] on div "rgb(255, 255, 255)" at bounding box center [275, 399] width 11 height 11
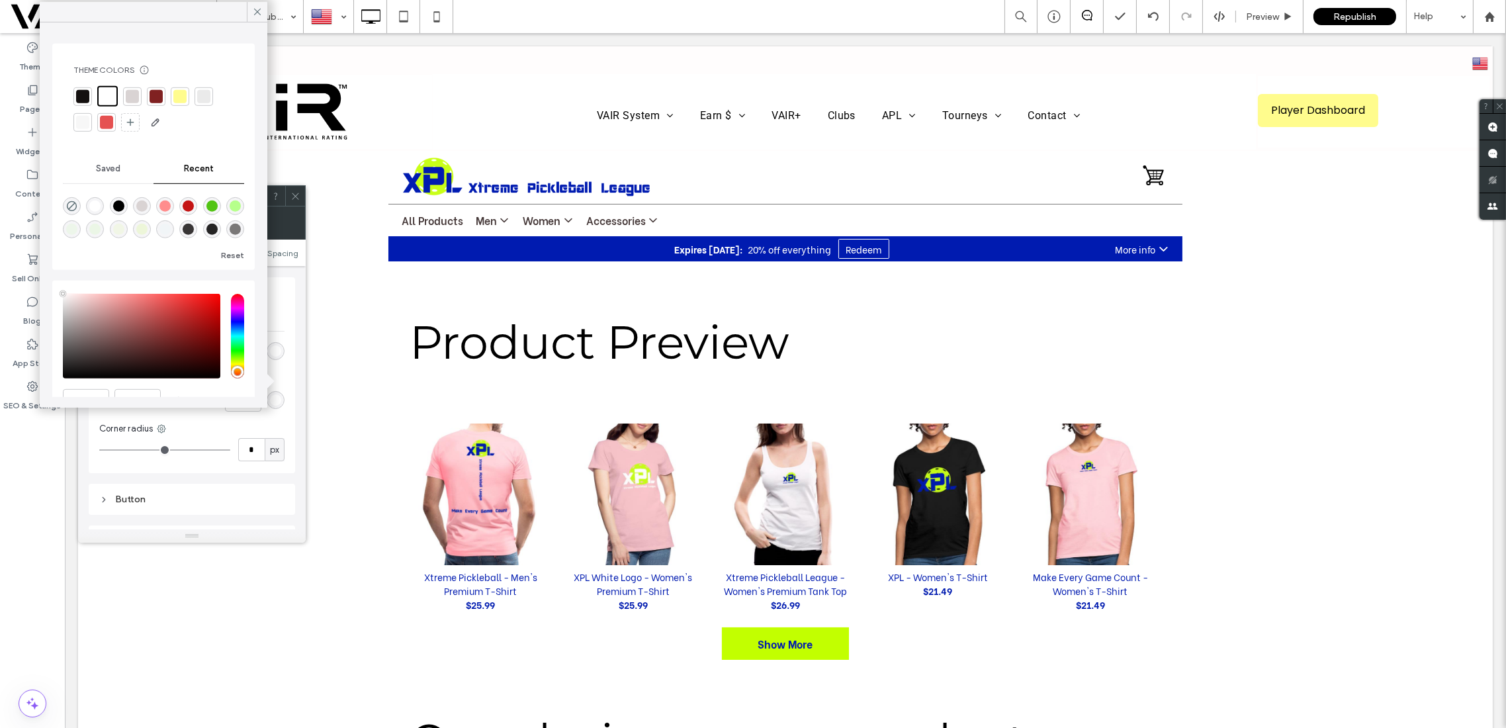
click at [121, 210] on div "rgba(0, 0, 0, 1)" at bounding box center [118, 206] width 11 height 11
type input "*"
type input "*******"
click at [257, 11] on icon at bounding box center [257, 12] width 12 height 12
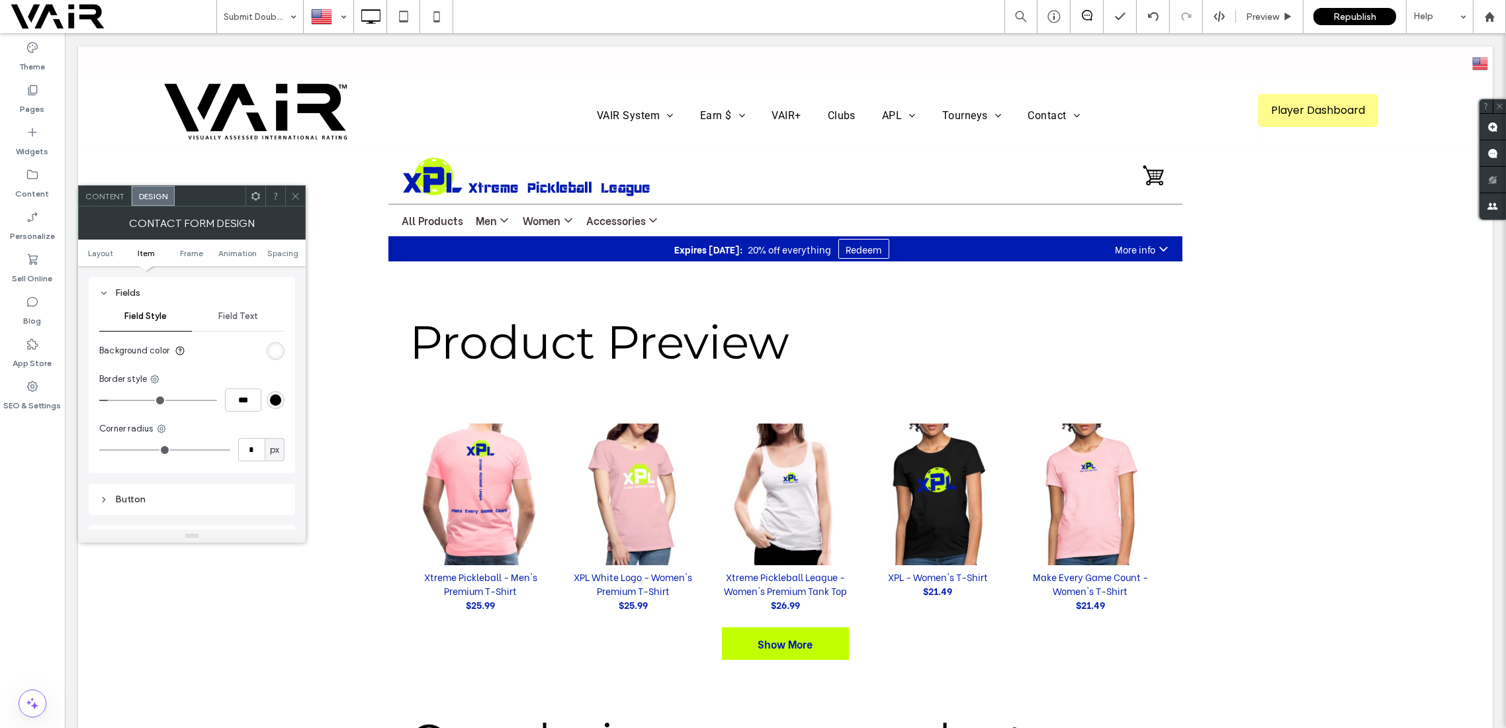
type input "*"
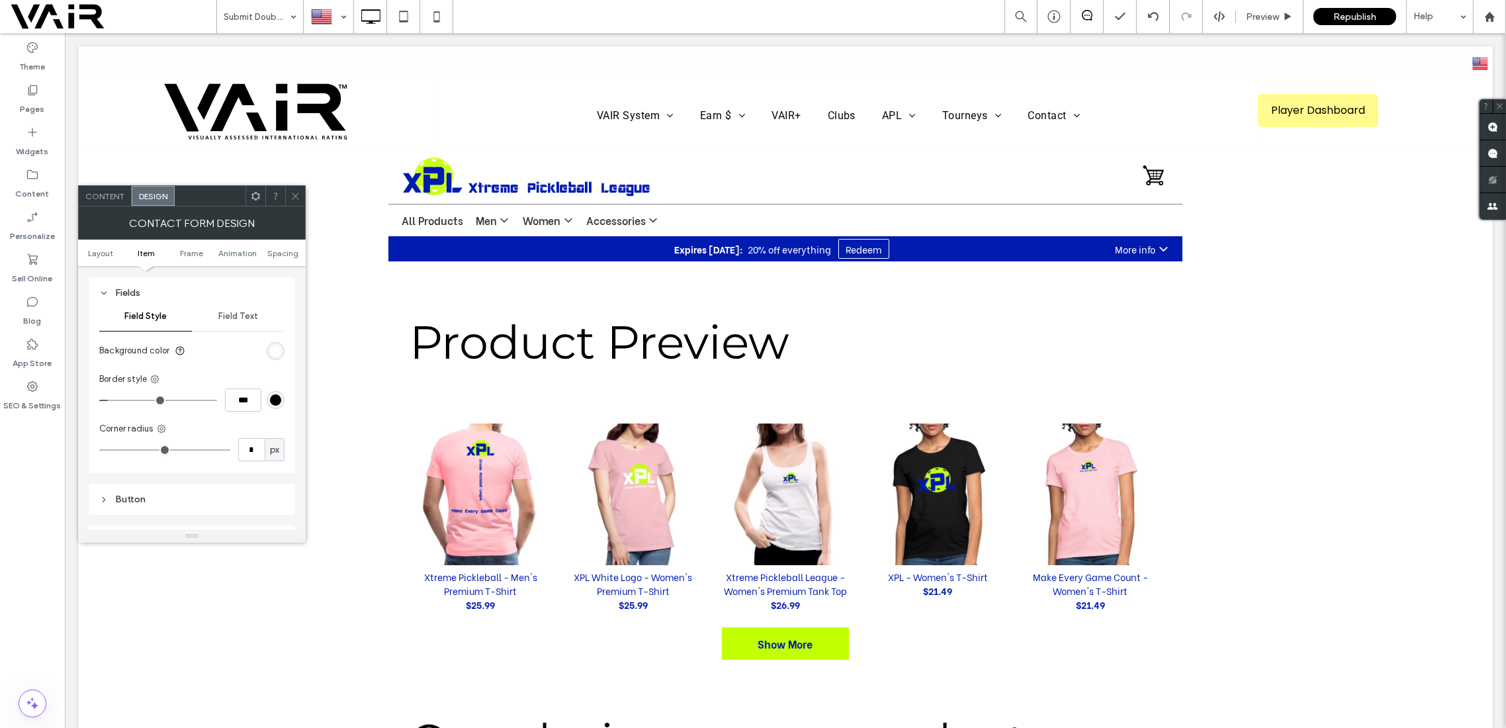
type input "*"
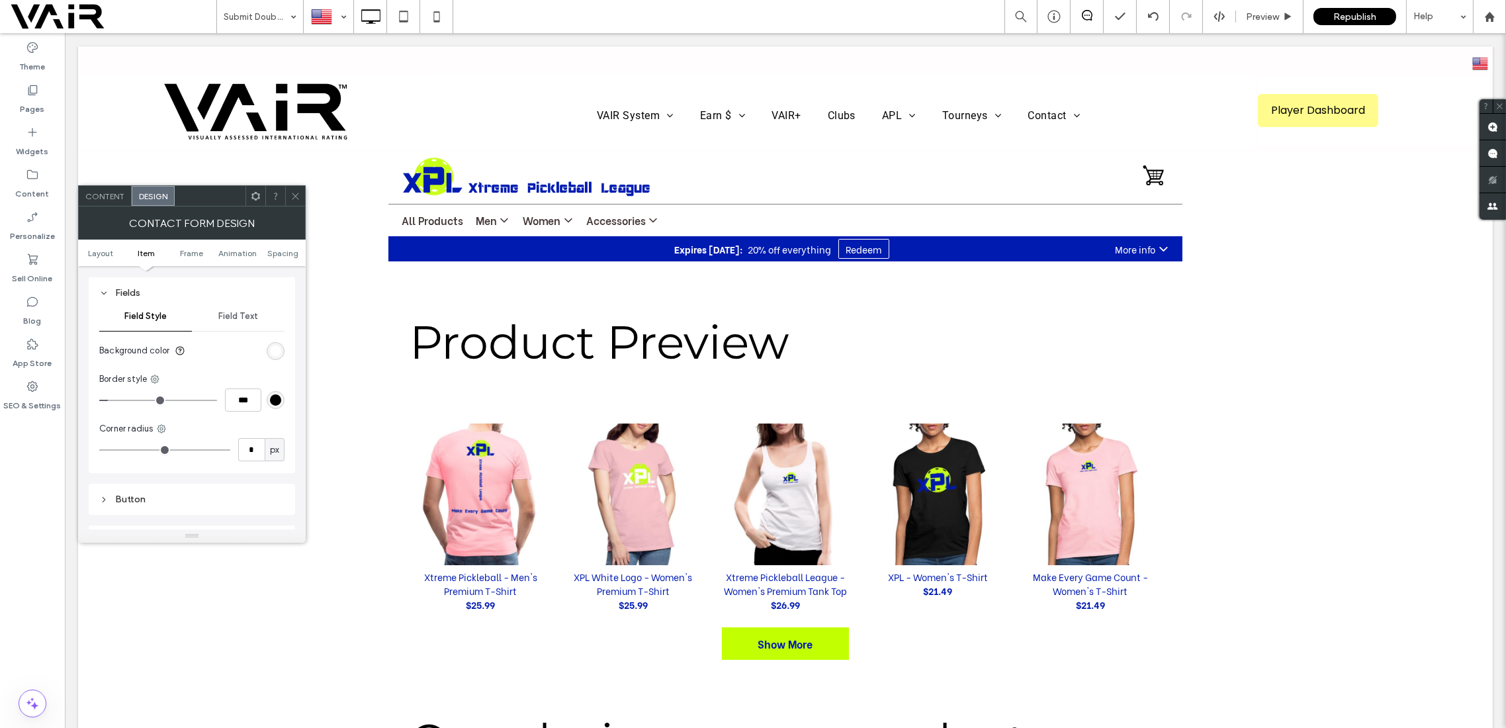
type input "*"
type input "**"
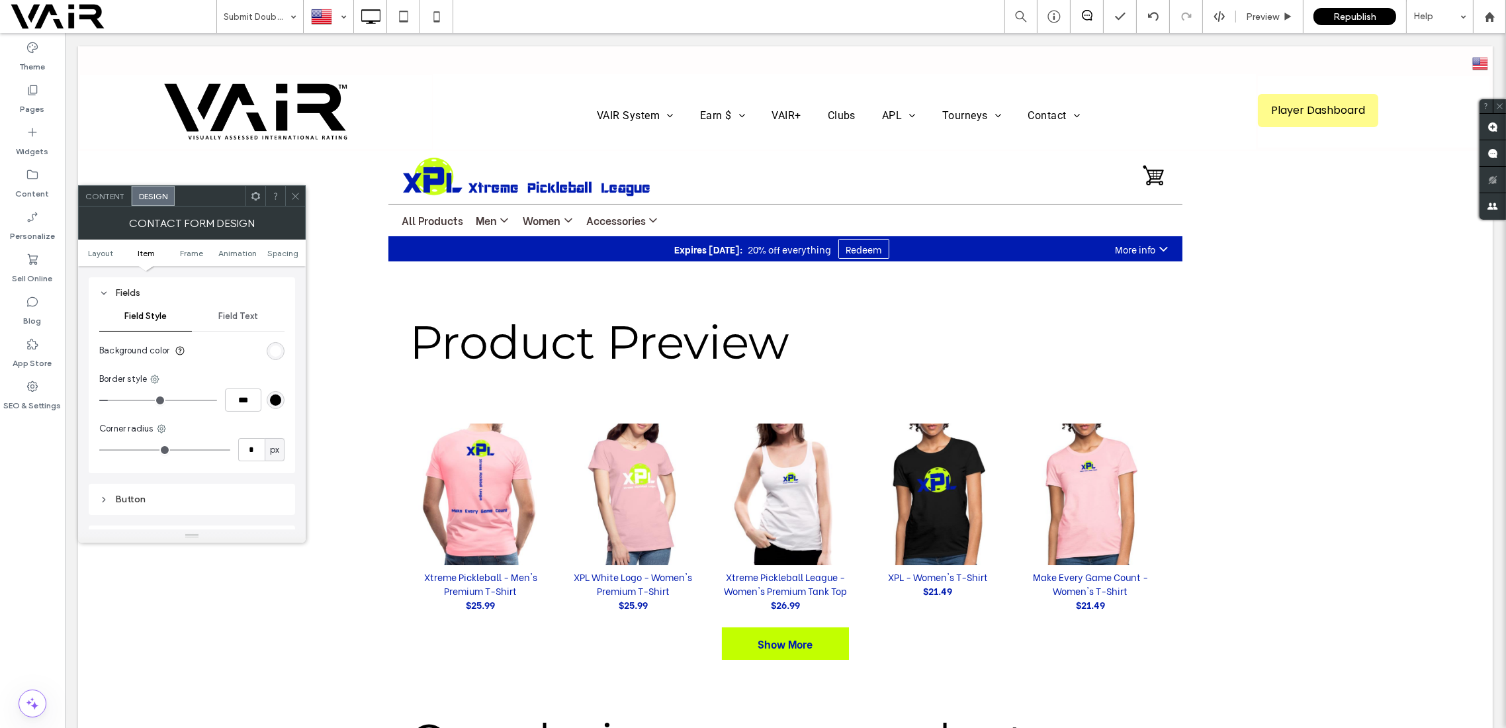
type input "**"
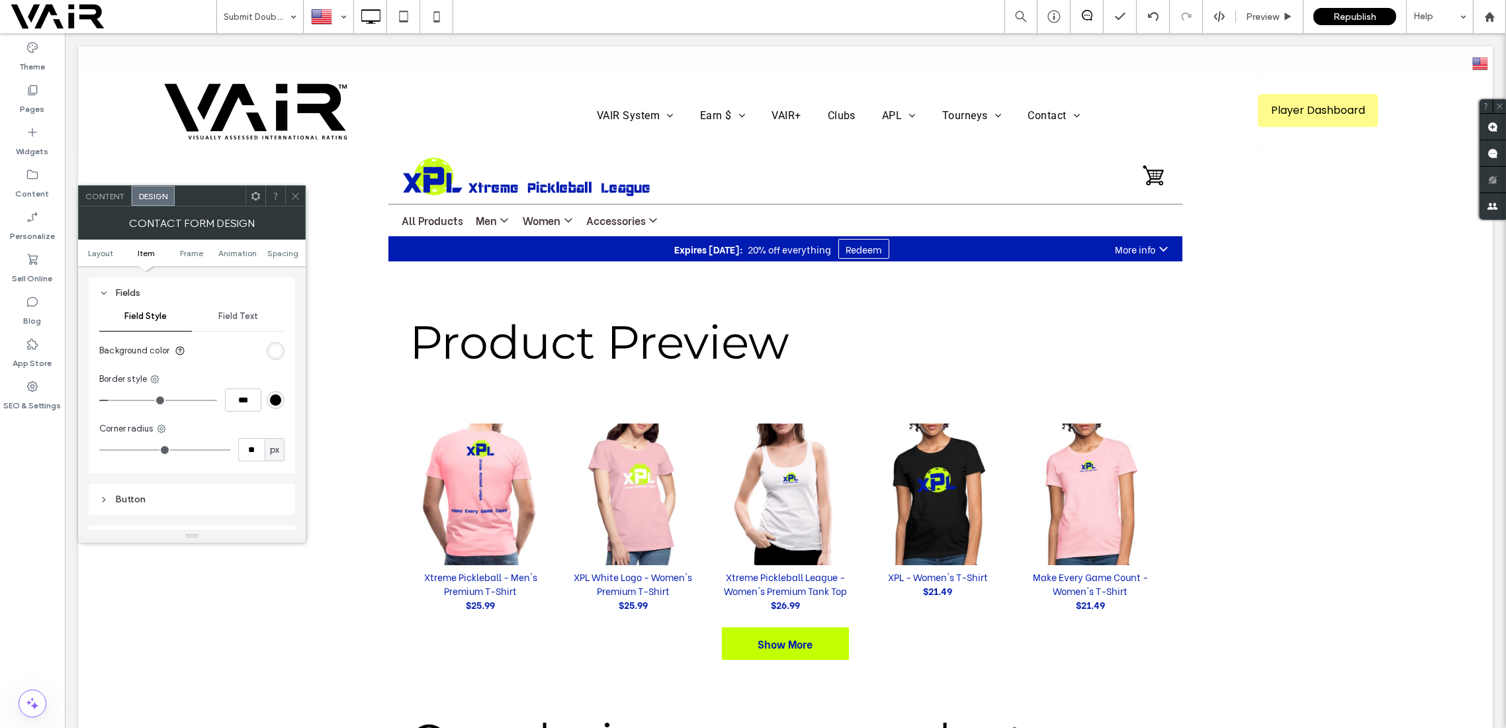
type input "**"
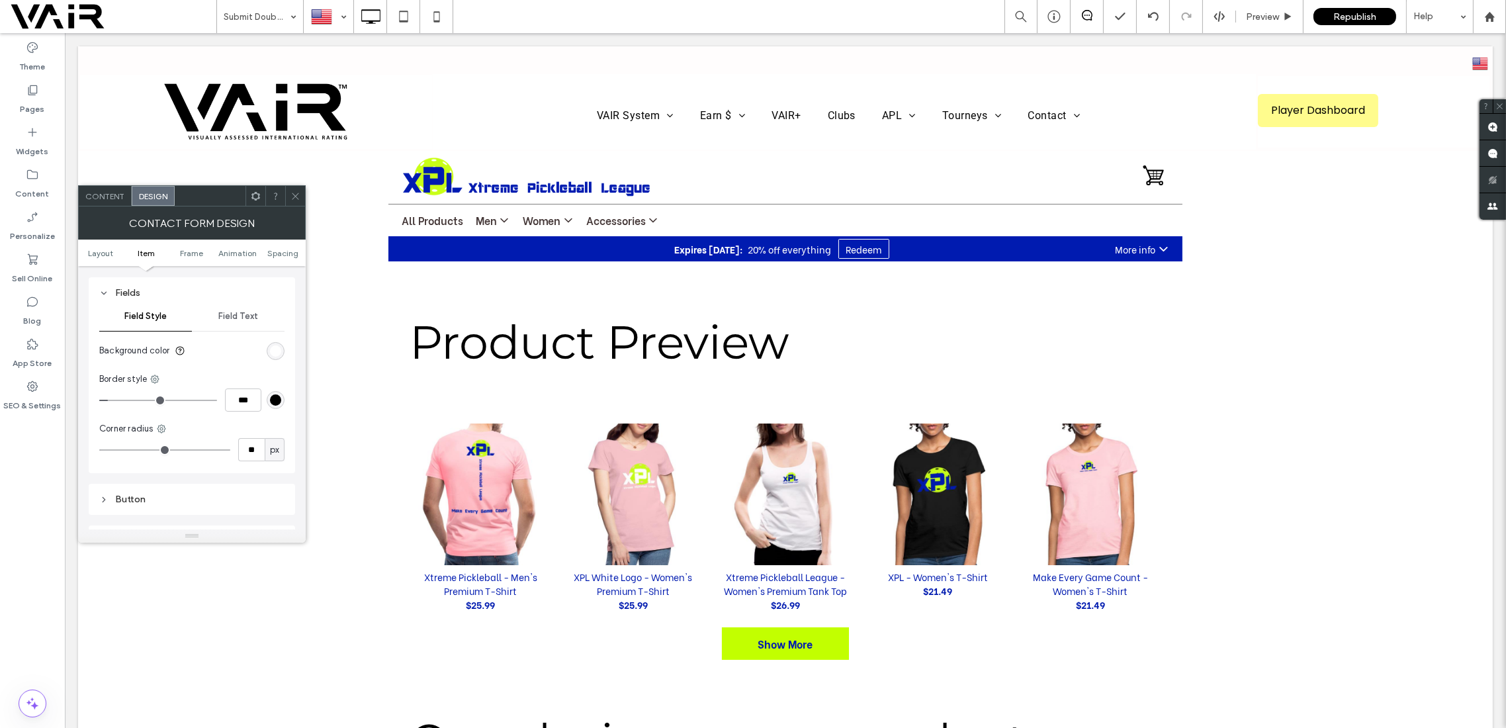
type input "**"
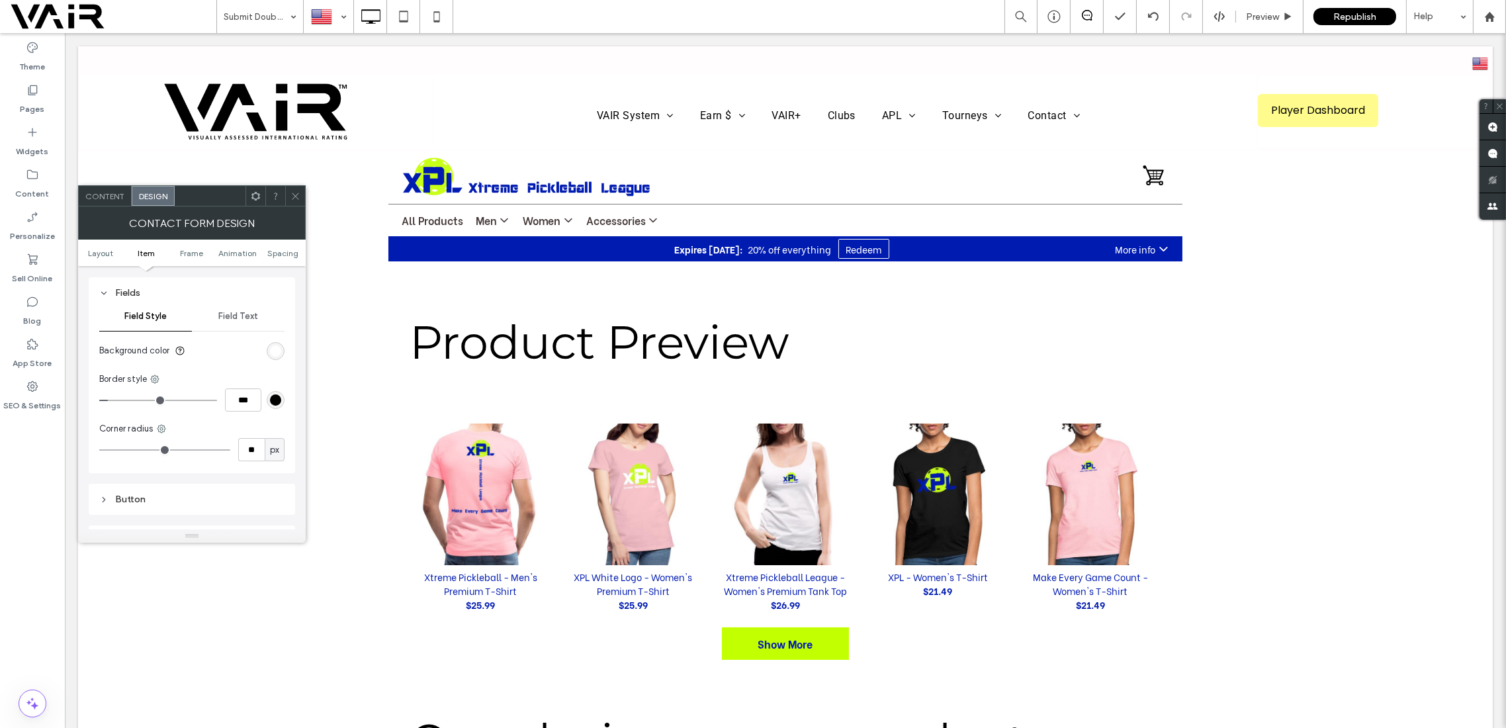
type input "**"
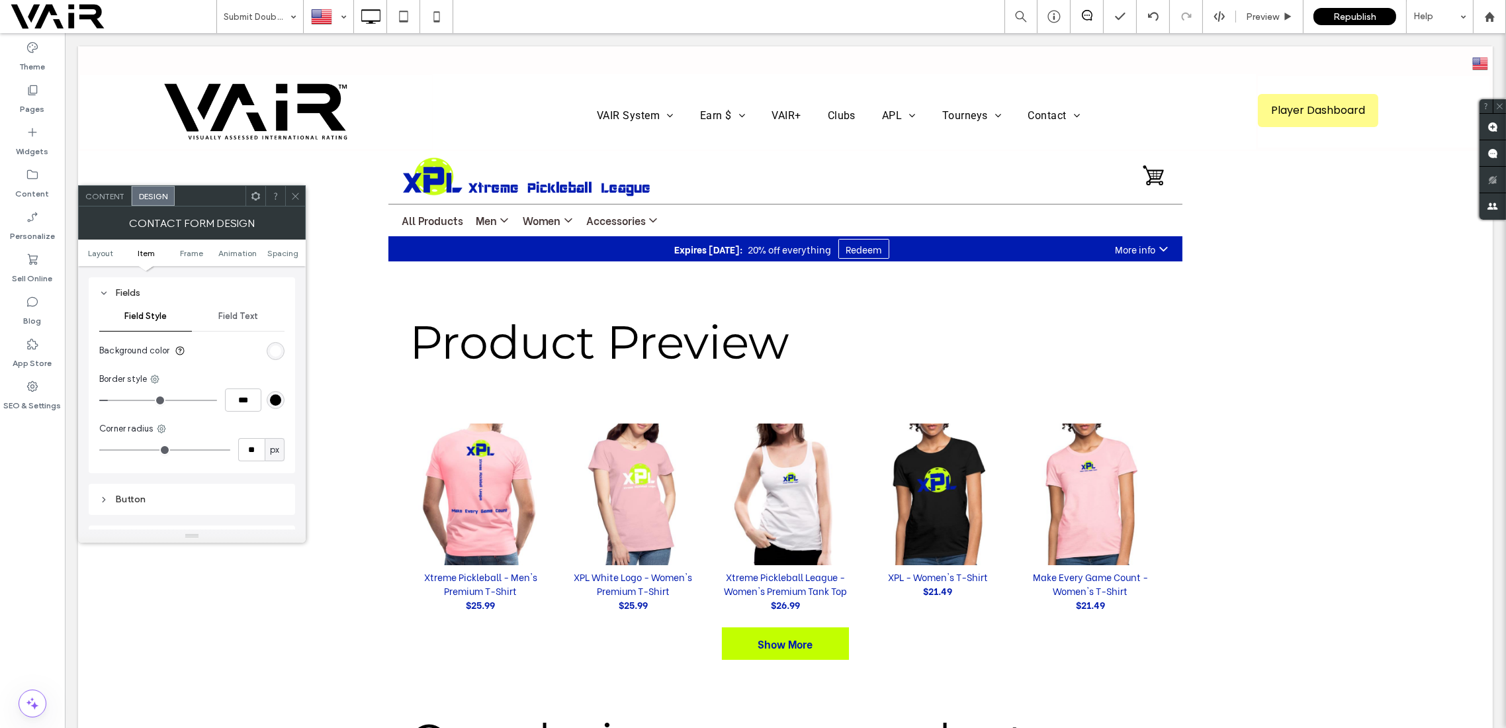
type input "**"
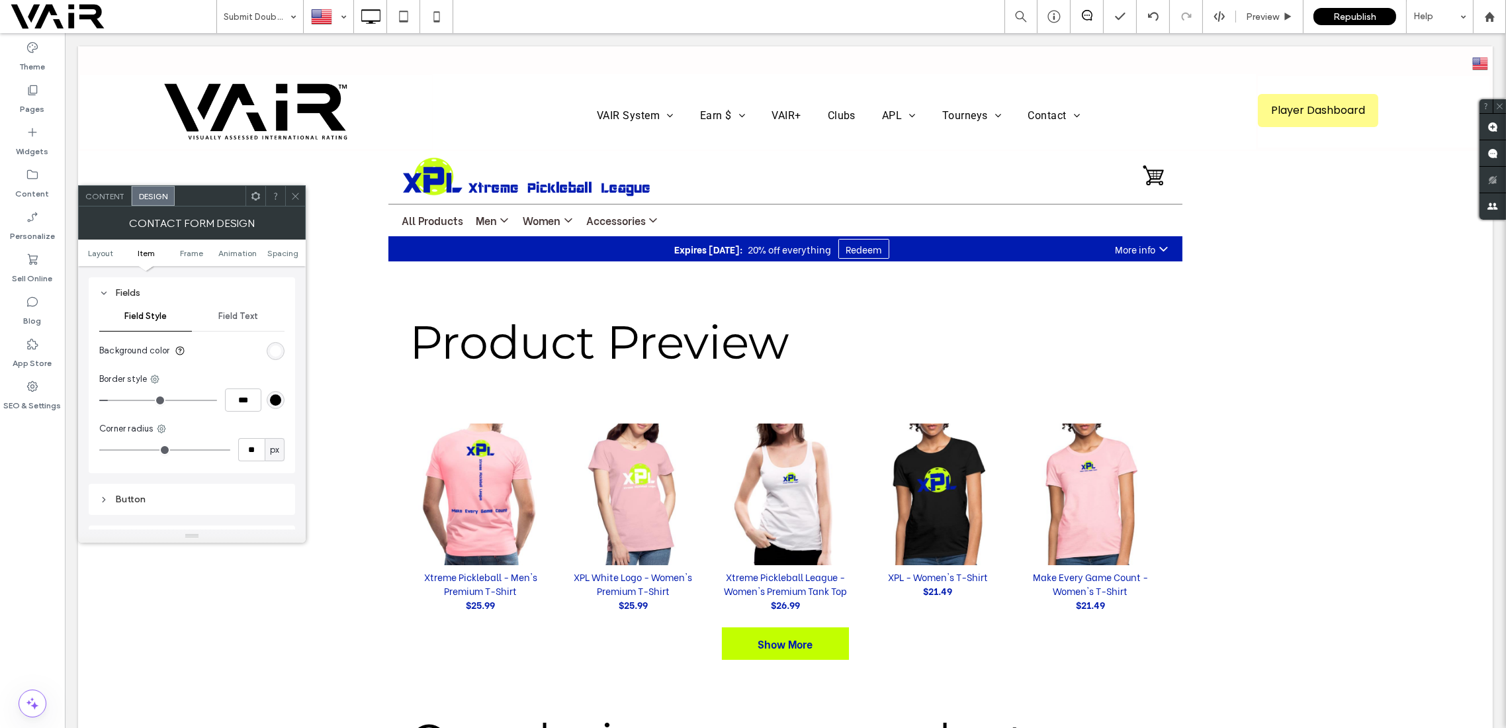
type input "**"
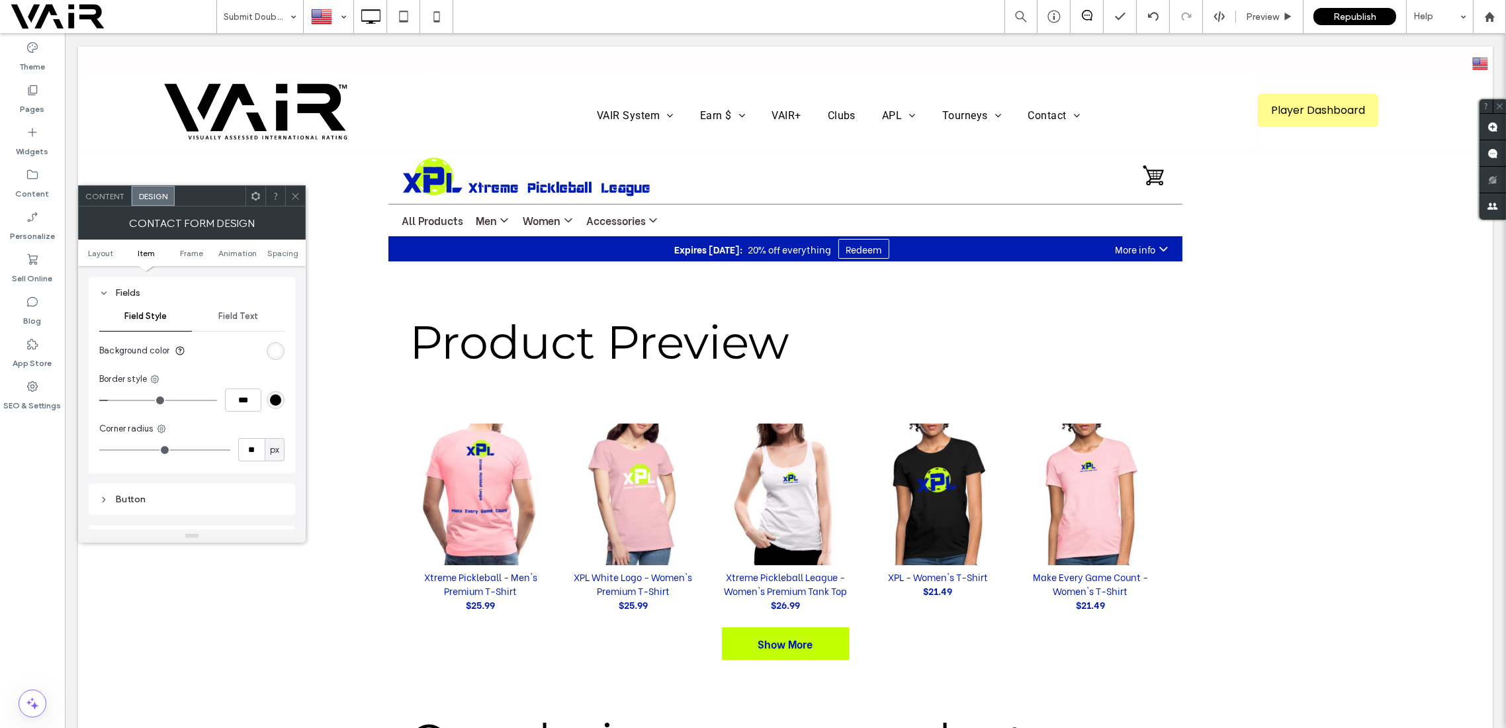
type input "**"
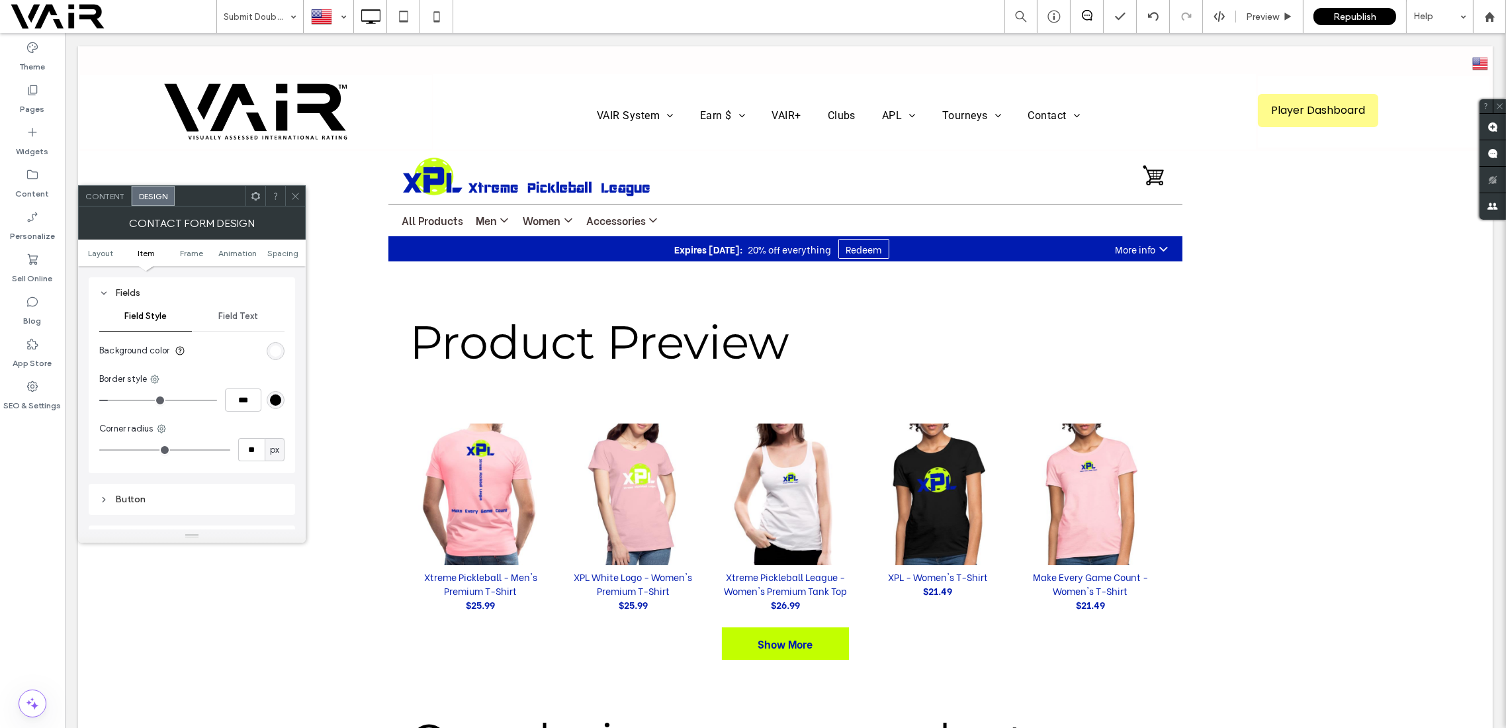
type input "**"
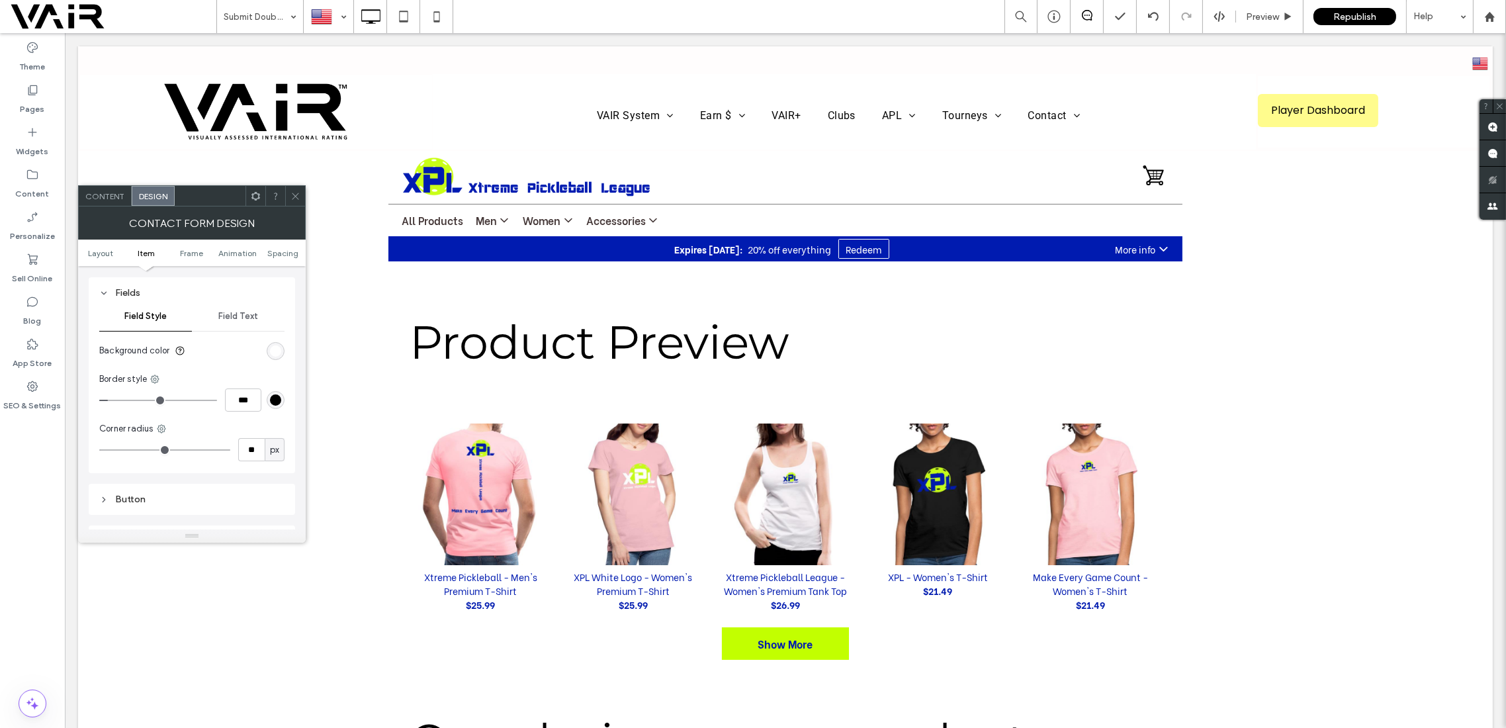
type input "**"
drag, startPoint x: 105, startPoint y: 447, endPoint x: 154, endPoint y: 451, distance: 48.5
click at [154, 451] on input "range" at bounding box center [164, 449] width 131 height 1
type input "**"
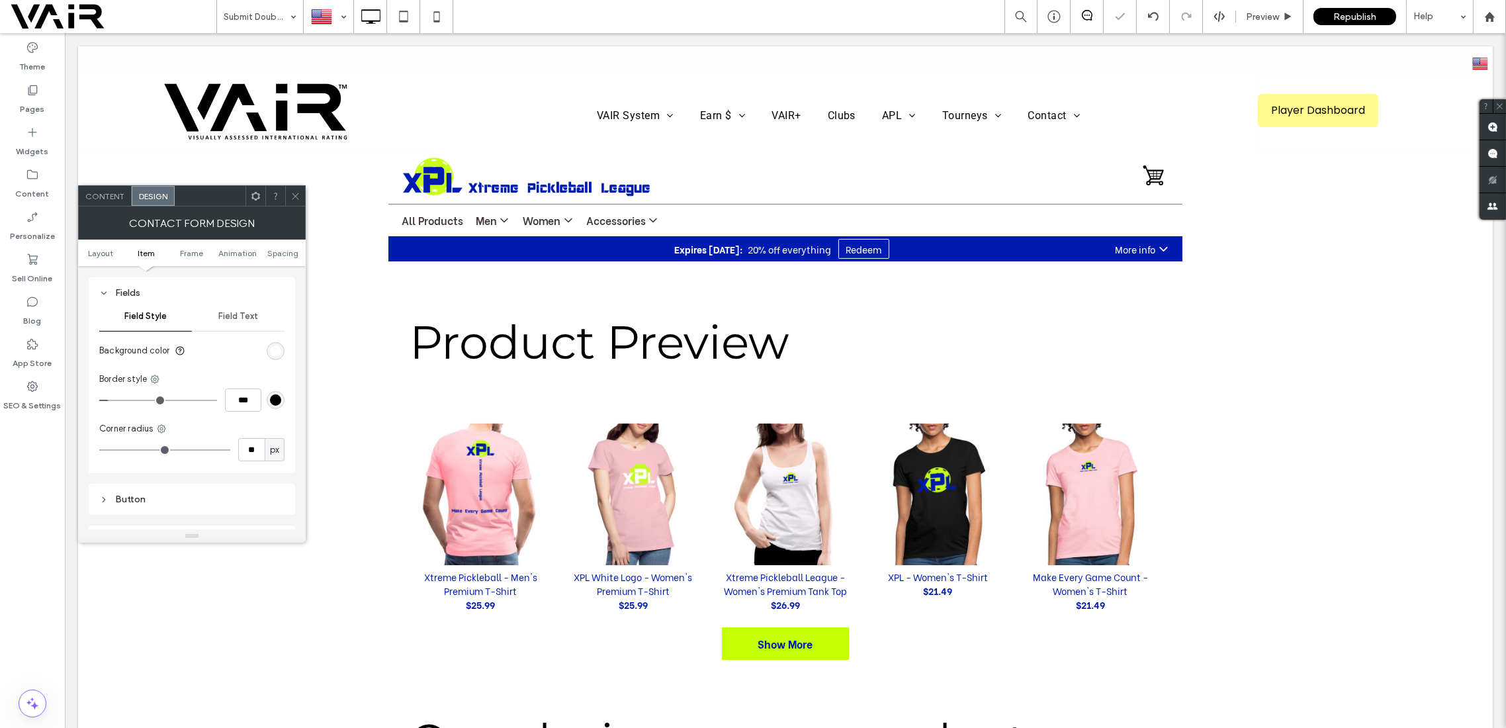
type input "**"
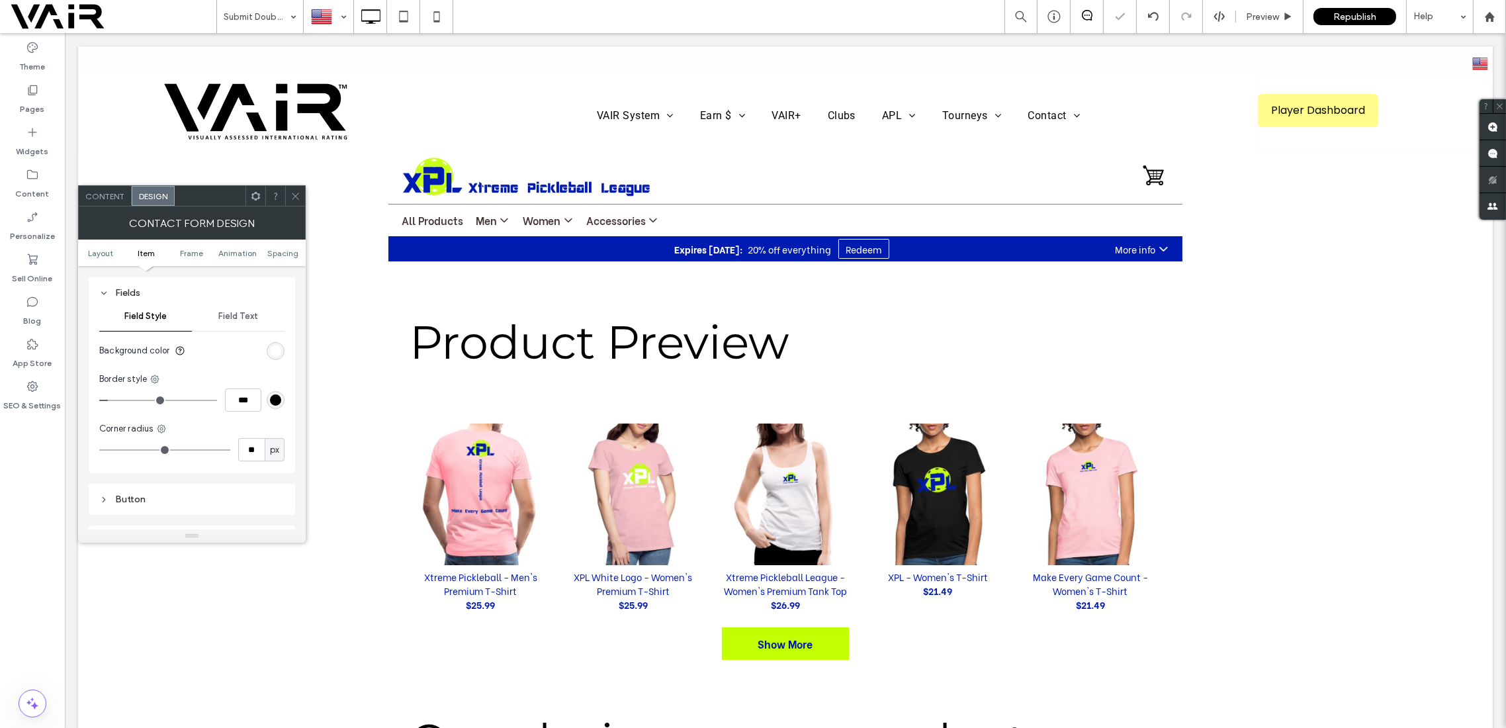
type input "**"
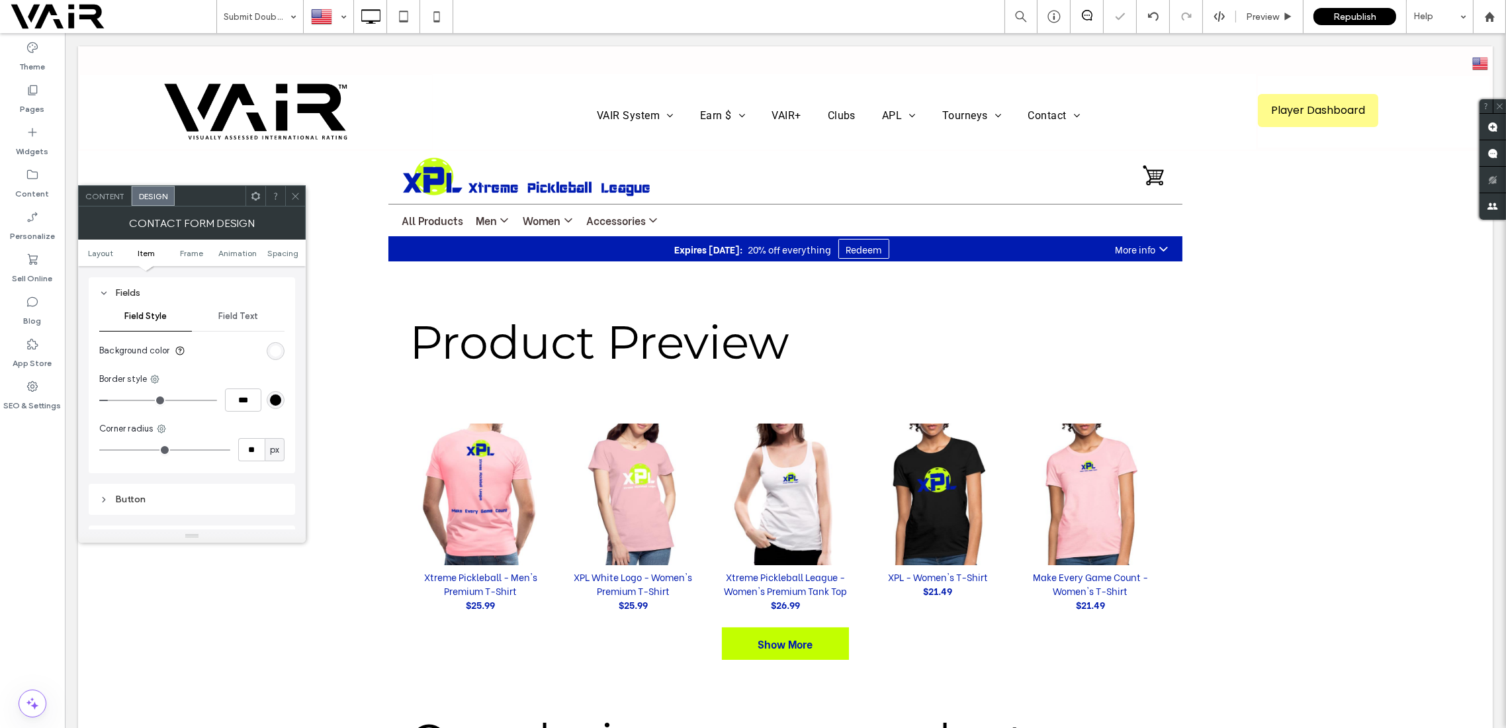
type input "**"
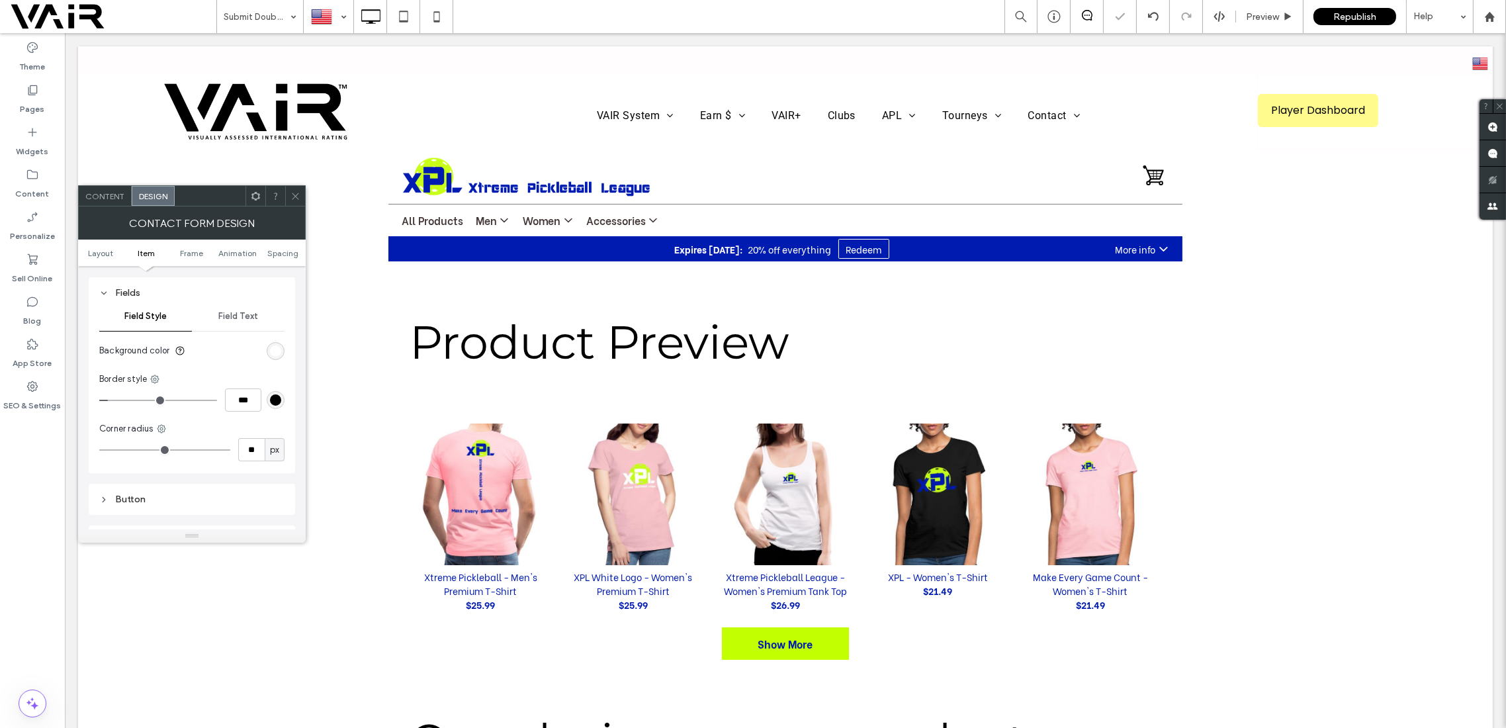
type input "**"
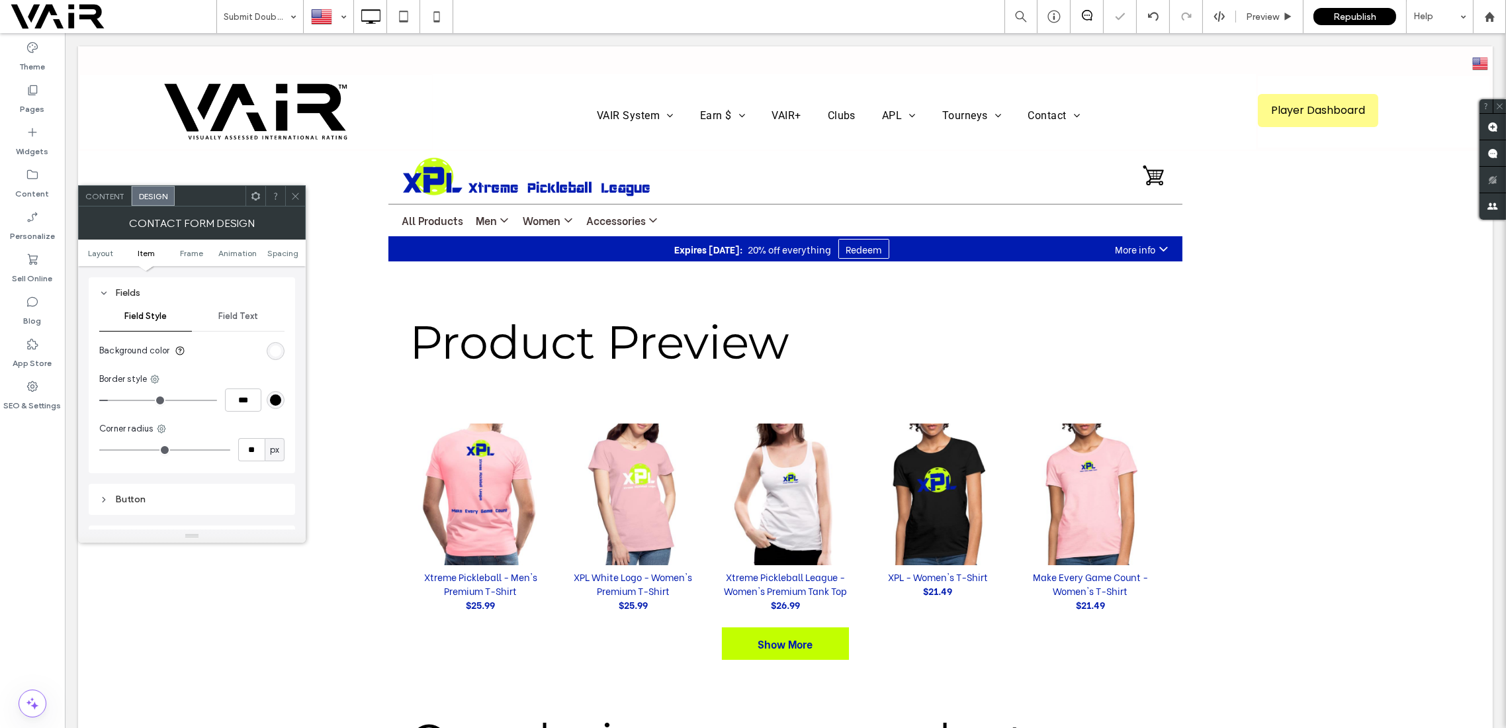
type input "**"
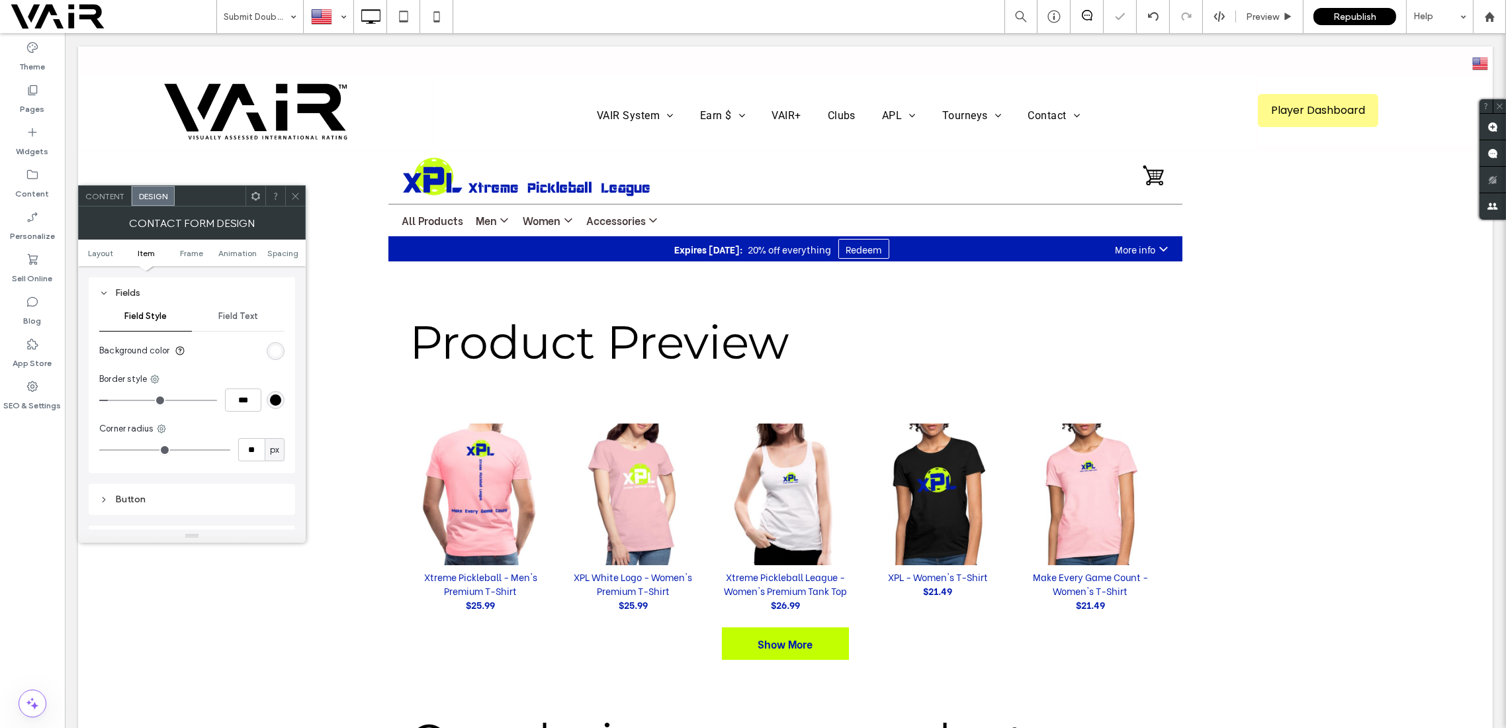
type input "**"
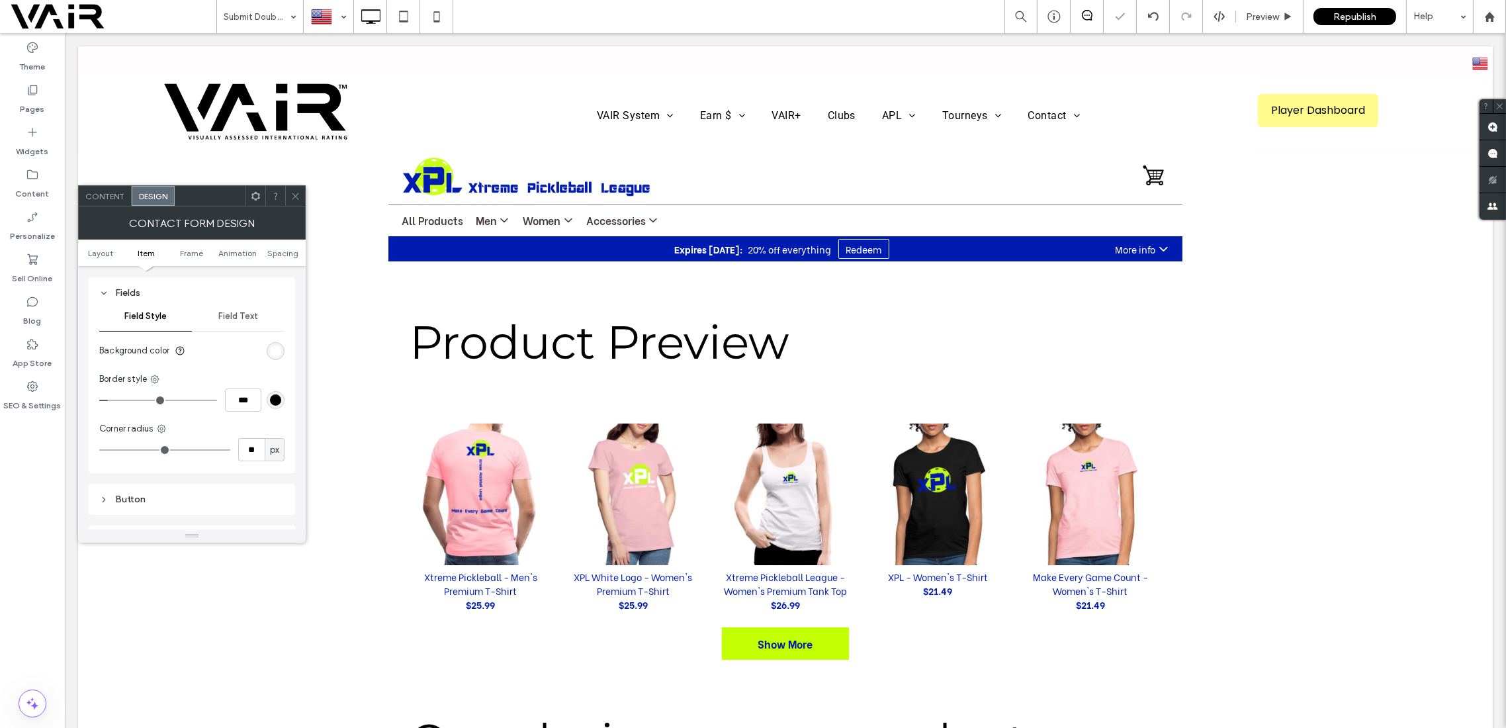
type input "**"
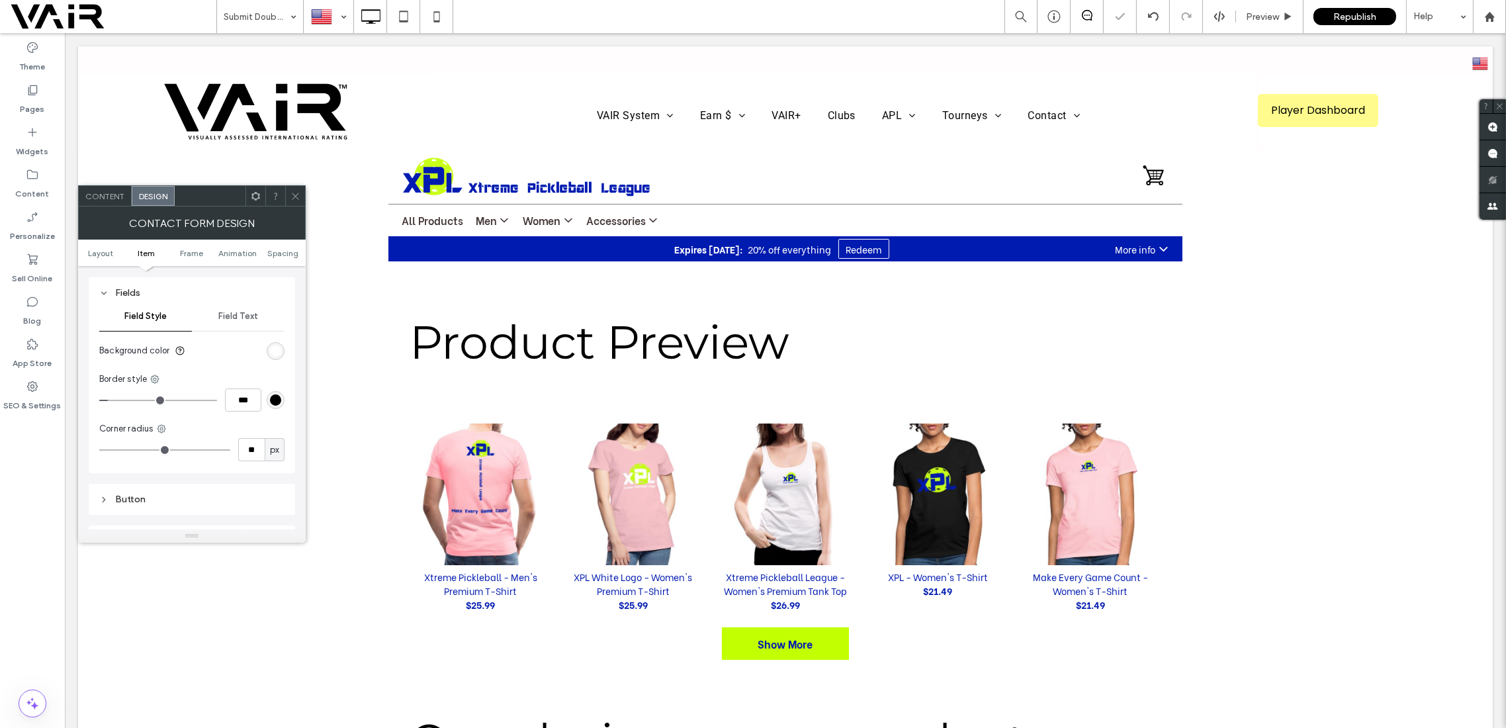
type input "**"
type input "*"
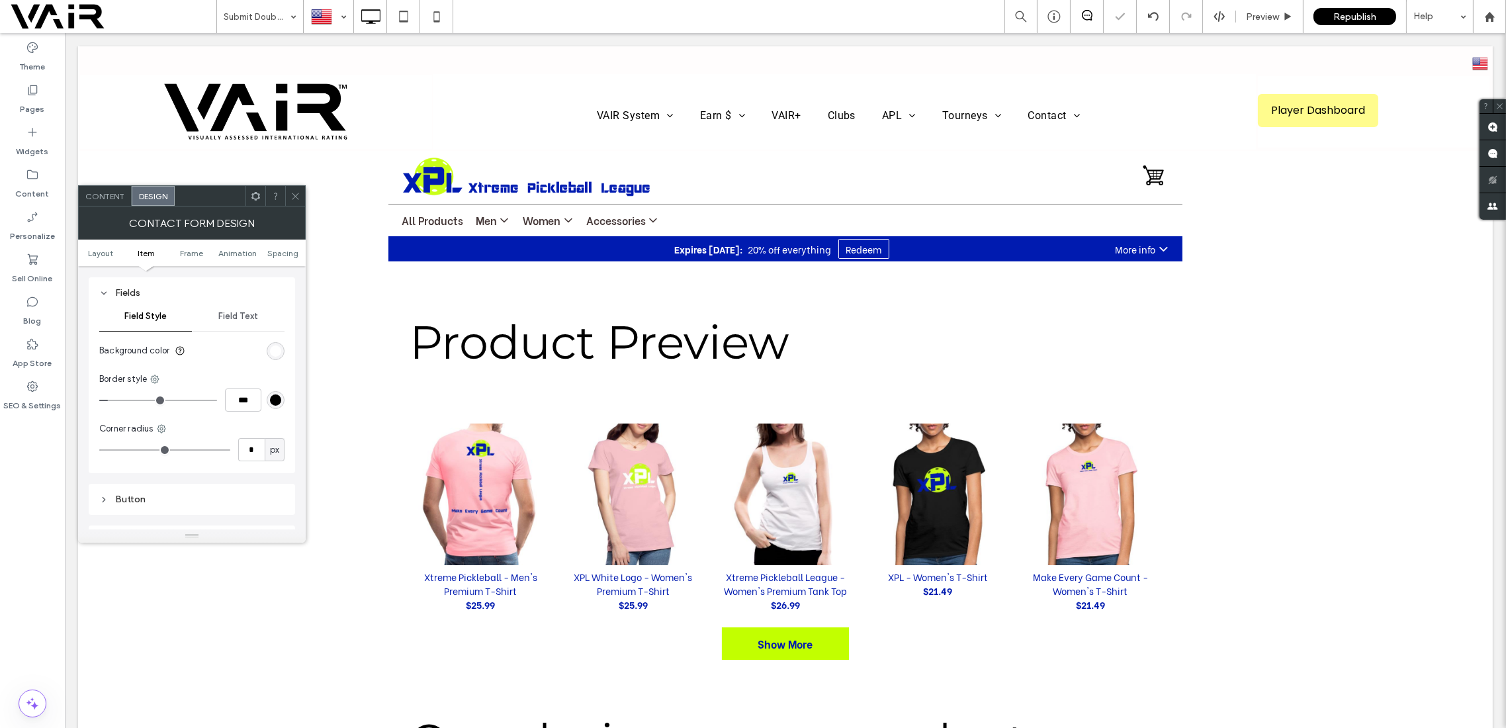
type input "*"
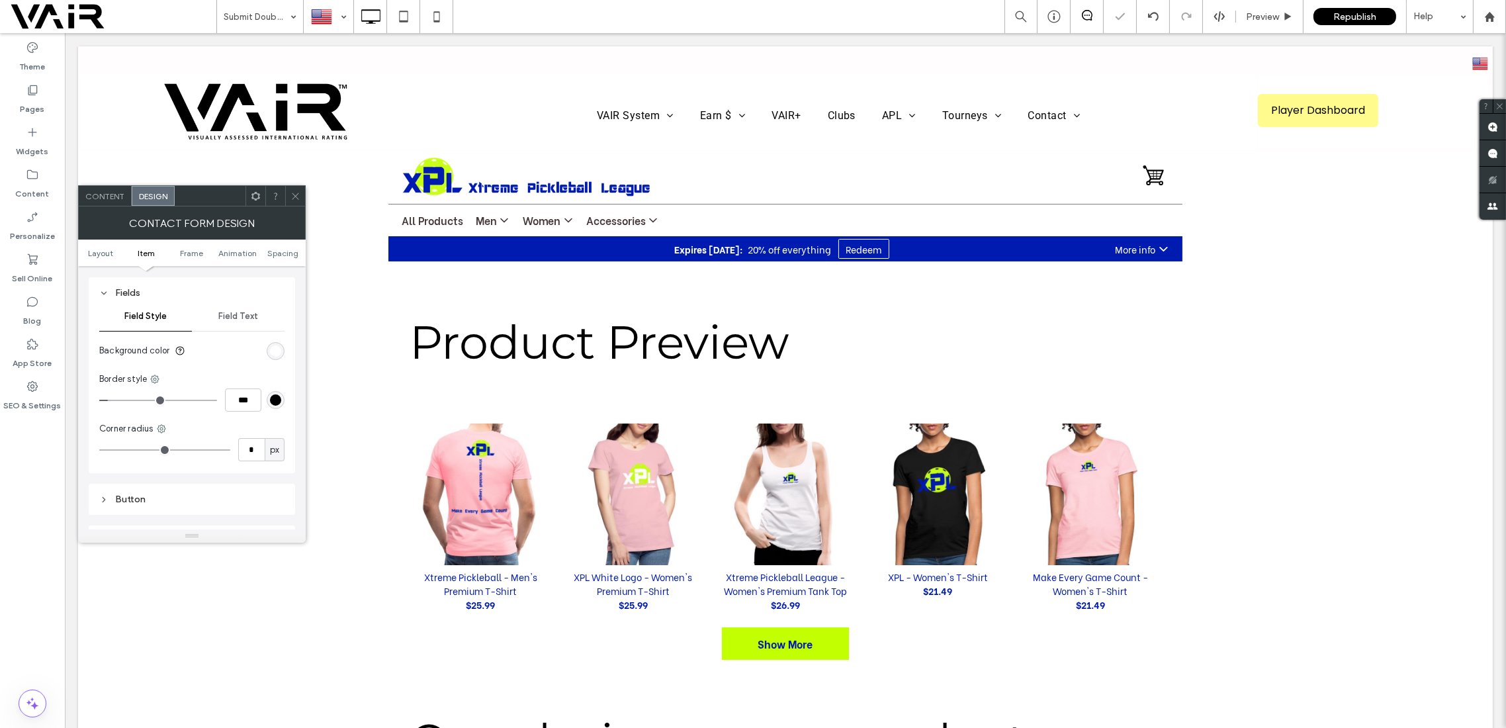
type input "*"
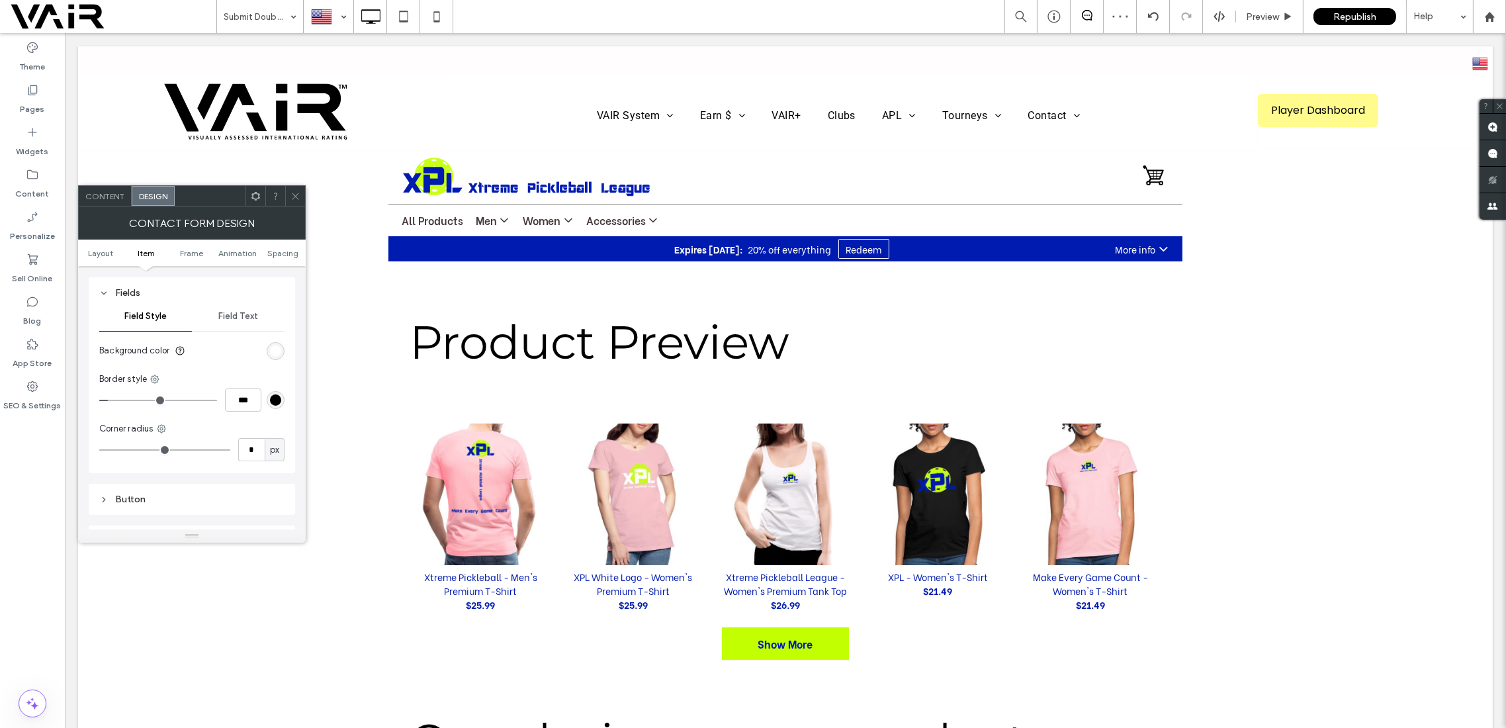
type input "*"
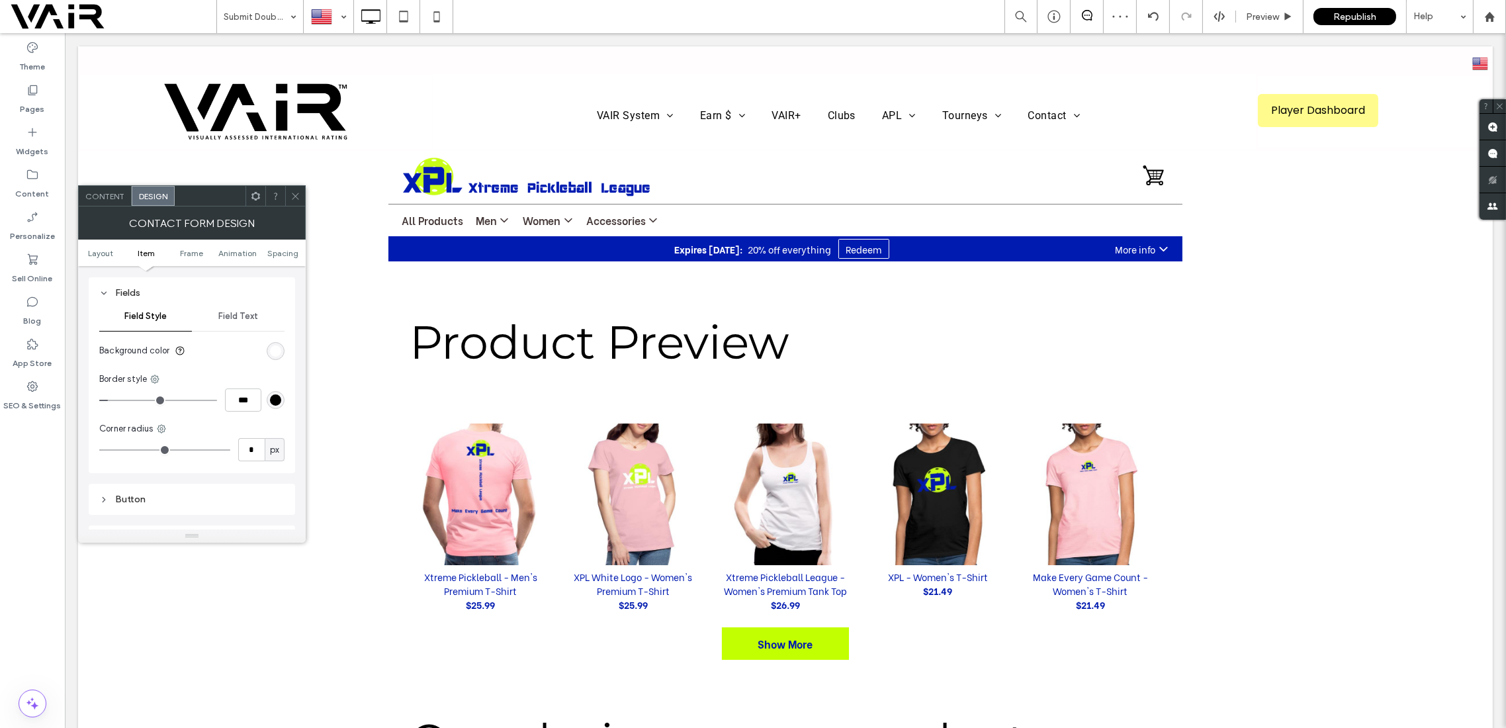
type input "*"
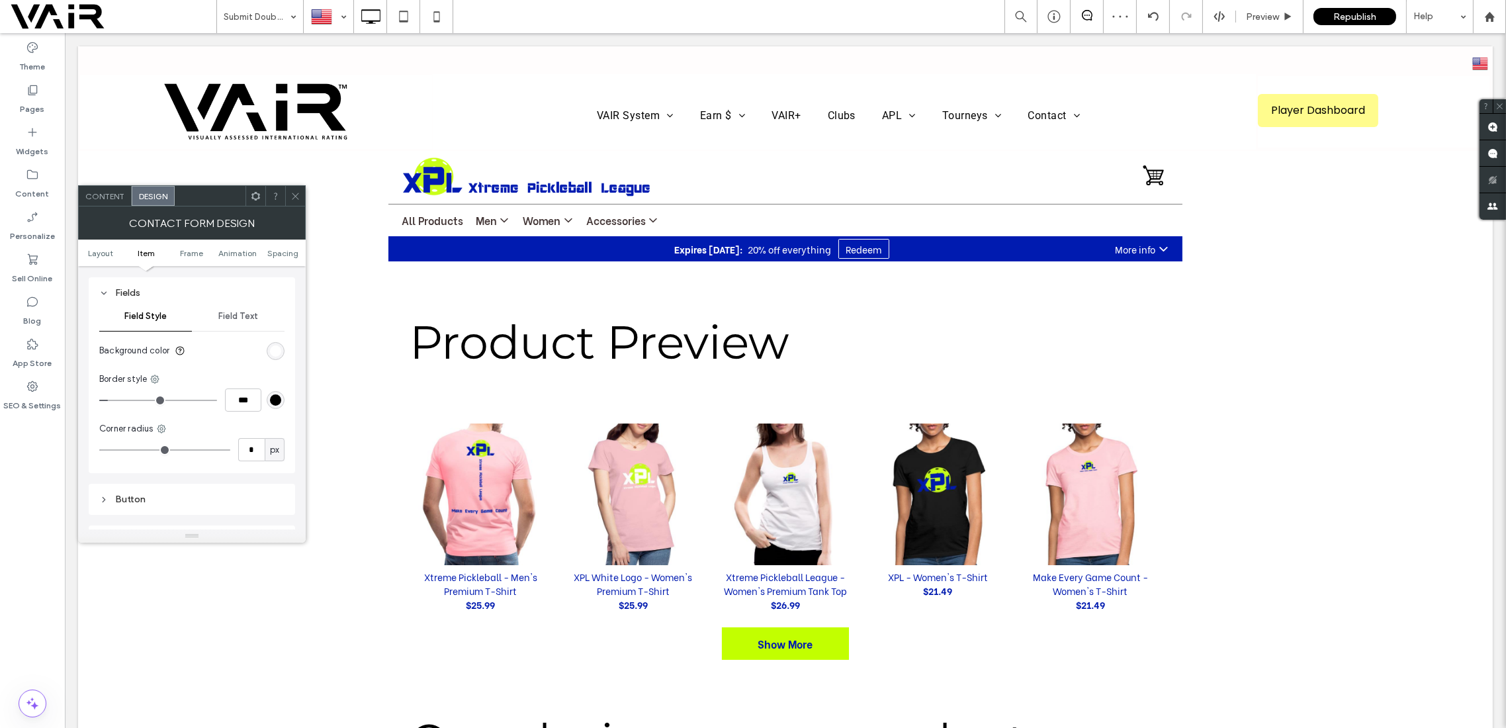
type input "*"
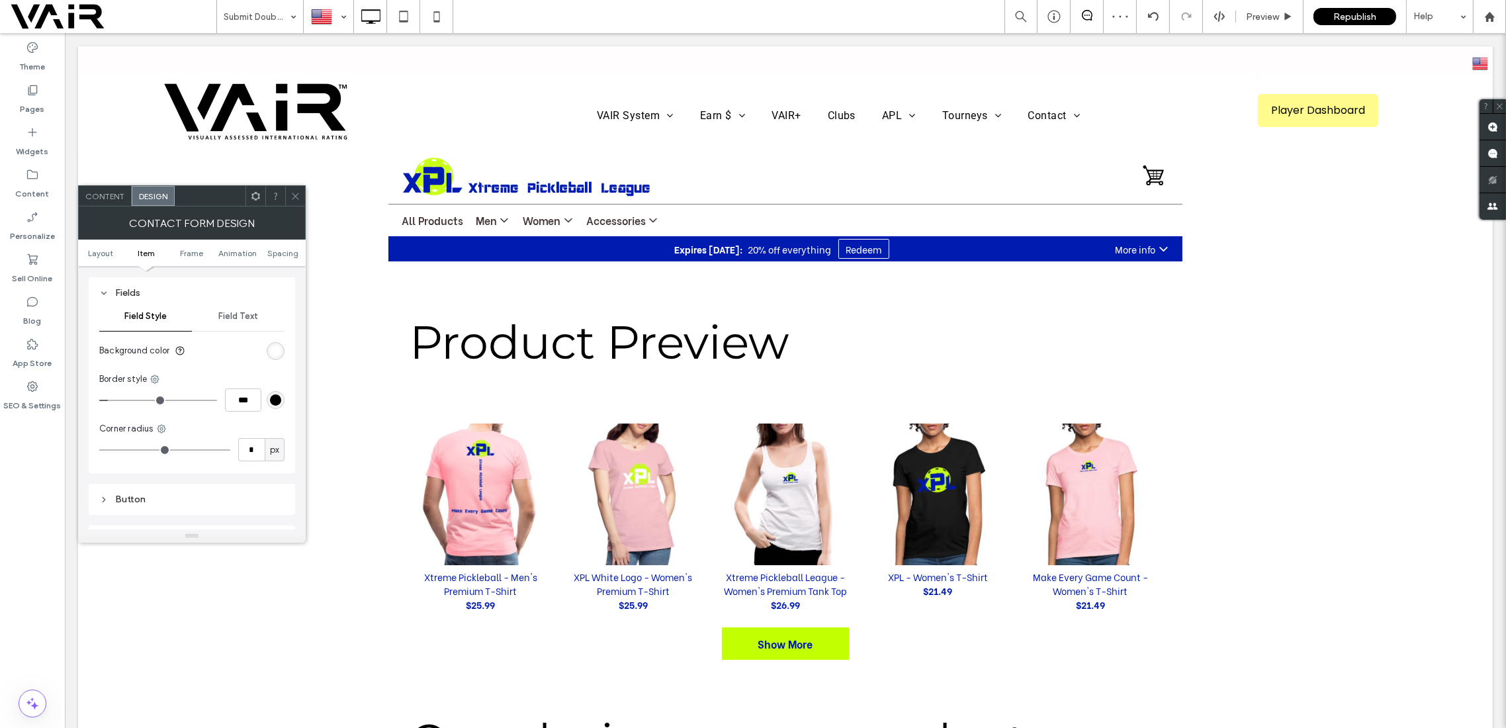
type input "*"
drag, startPoint x: 154, startPoint y: 451, endPoint x: 111, endPoint y: 451, distance: 42.4
type input "*"
click at [111, 451] on input "range" at bounding box center [164, 449] width 131 height 1
click at [293, 191] on icon at bounding box center [296, 196] width 10 height 10
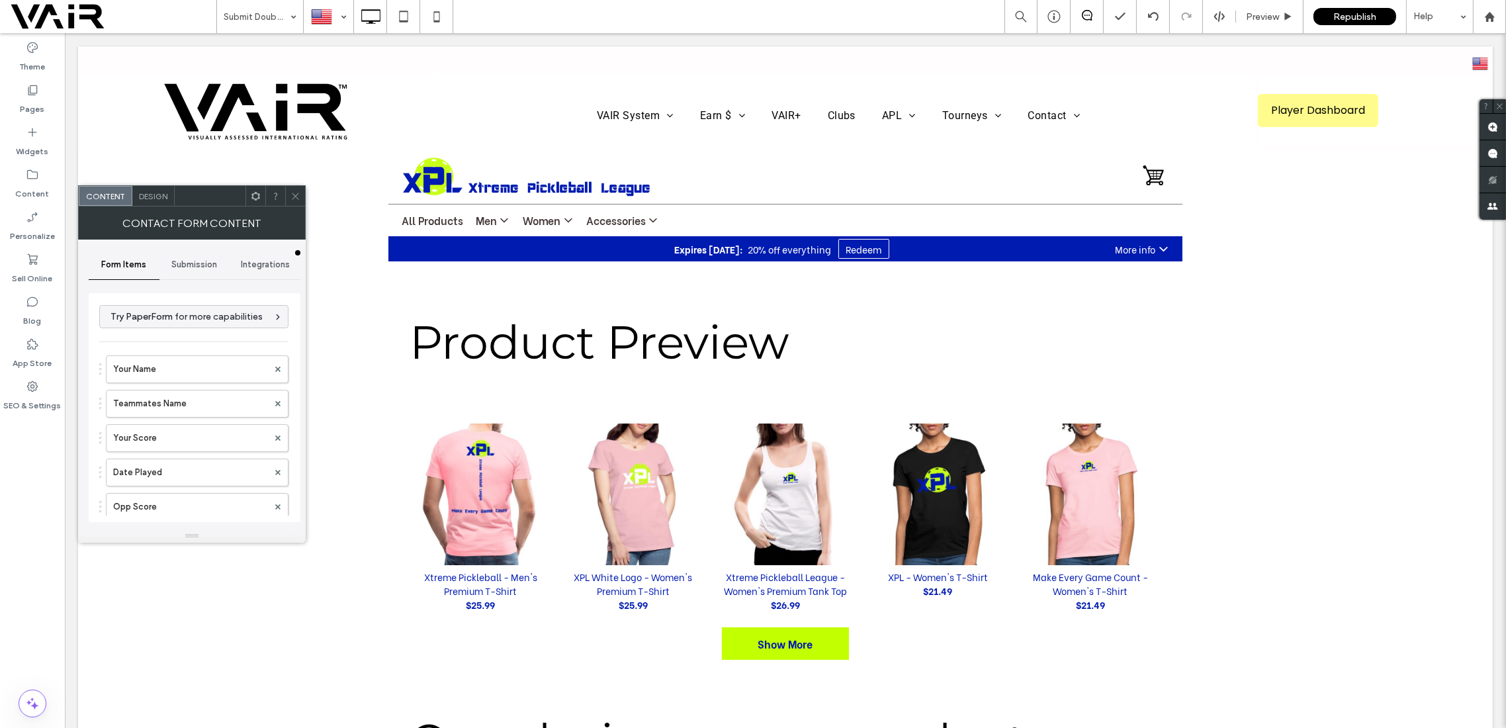
click at [158, 199] on span "Design" at bounding box center [153, 196] width 28 height 10
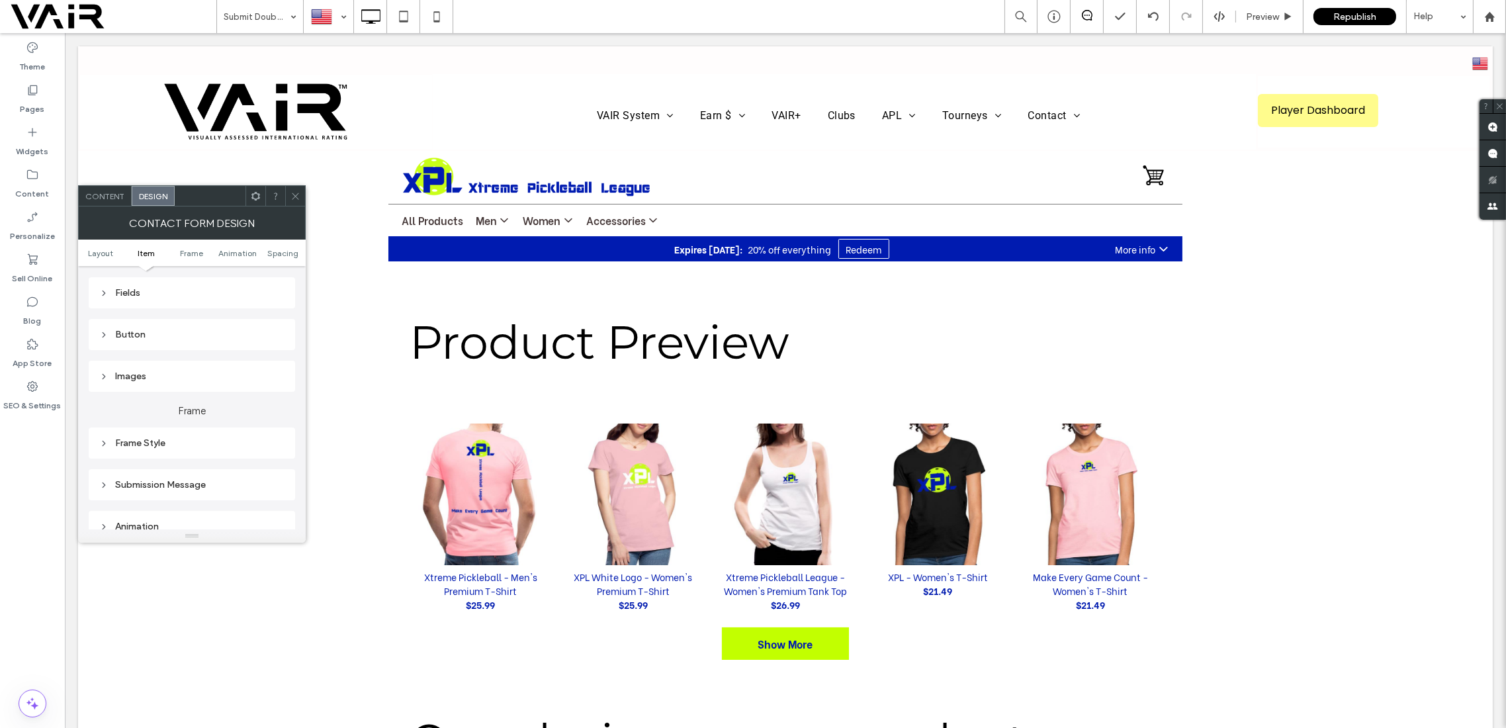
click at [161, 339] on div "Button" at bounding box center [191, 334] width 185 height 11
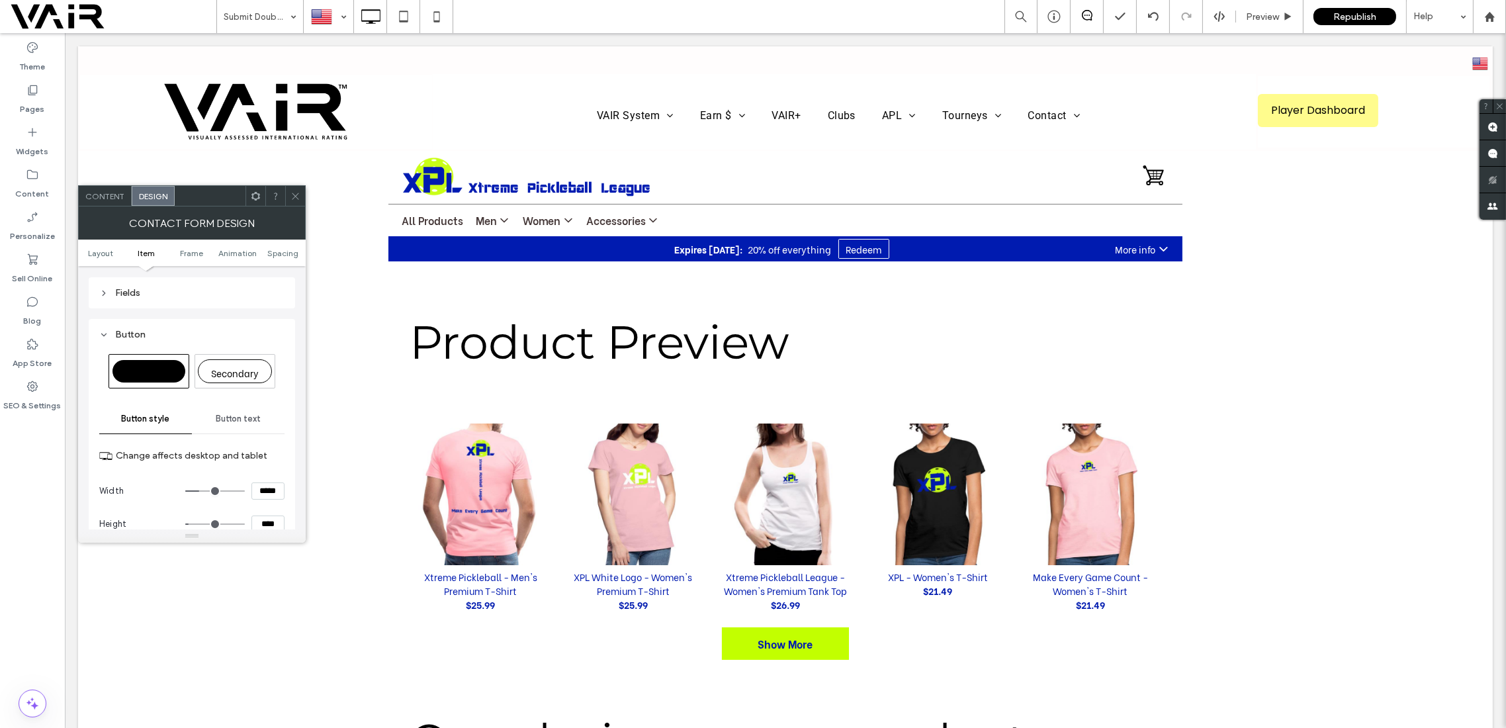
click at [234, 421] on span "Button text" at bounding box center [238, 419] width 45 height 11
click at [150, 421] on span "Button style" at bounding box center [146, 419] width 48 height 11
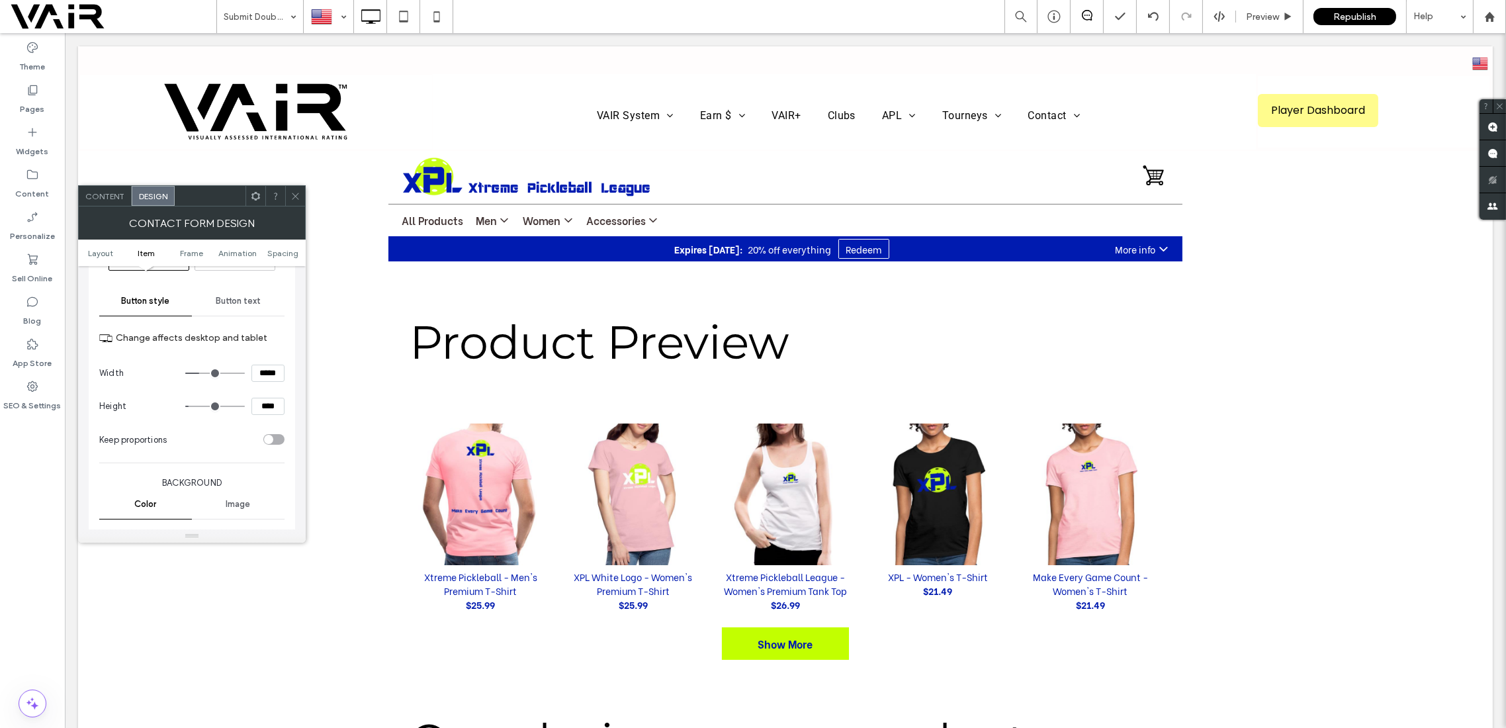
scroll to position [471, 0]
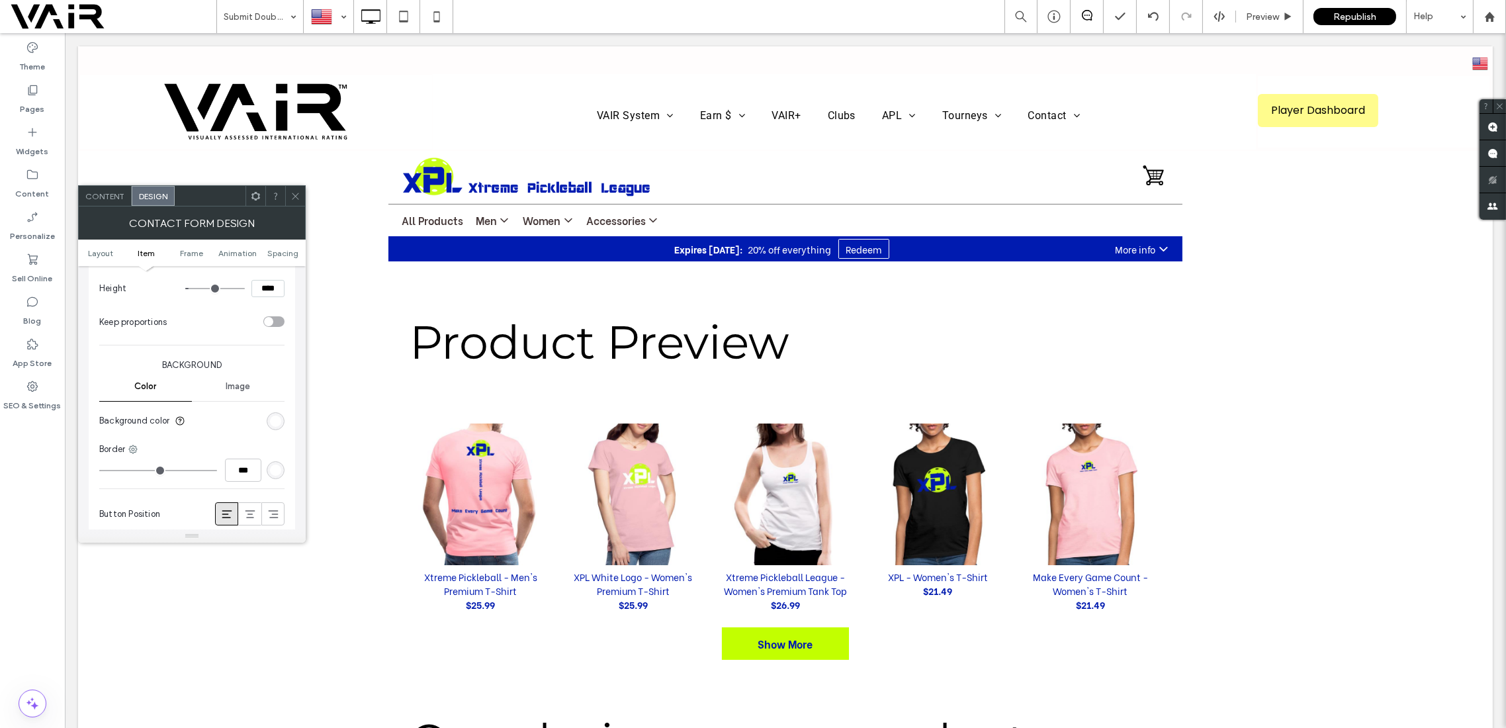
click at [271, 465] on div "rgb(255, 255, 255)" at bounding box center [275, 470] width 11 height 11
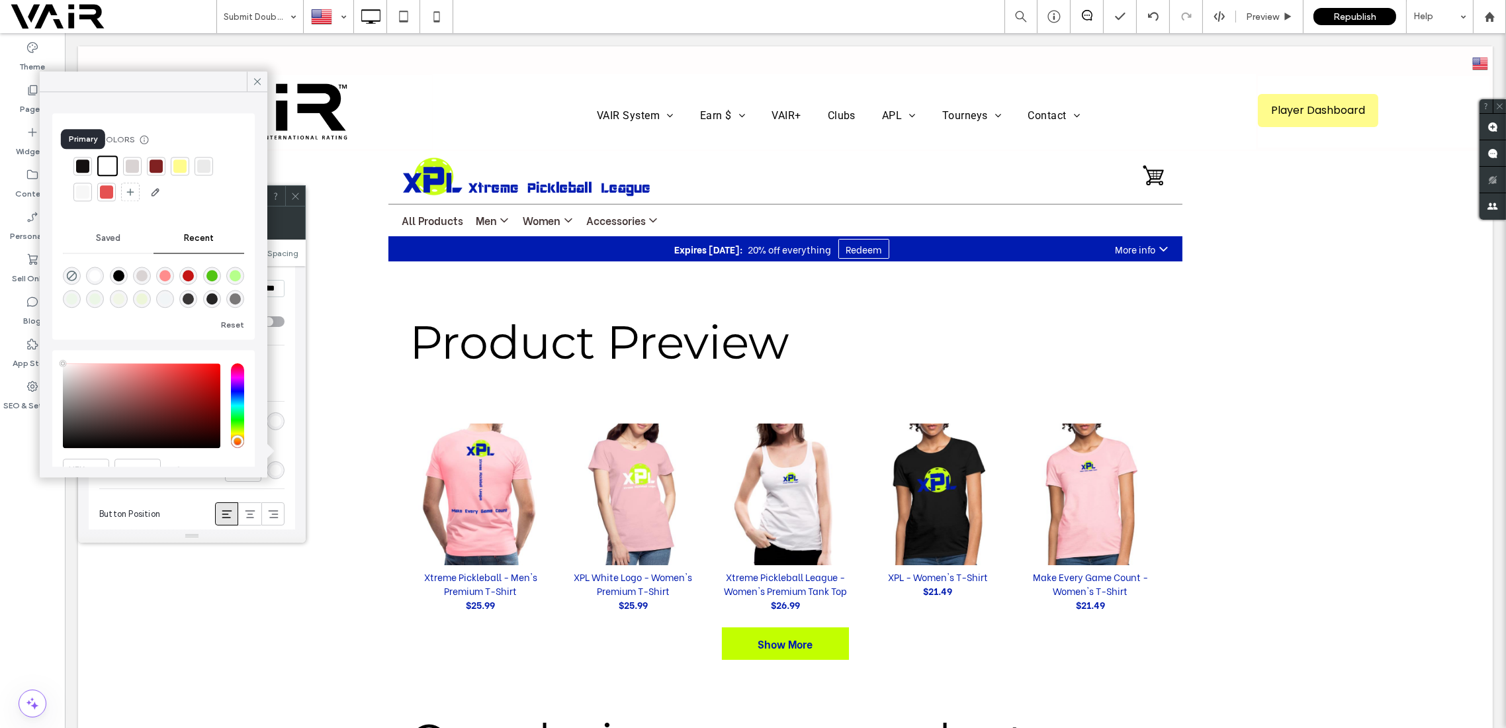
click at [77, 169] on div at bounding box center [82, 165] width 13 height 13
type input "*"
type input "***"
click at [259, 83] on icon at bounding box center [257, 81] width 12 height 12
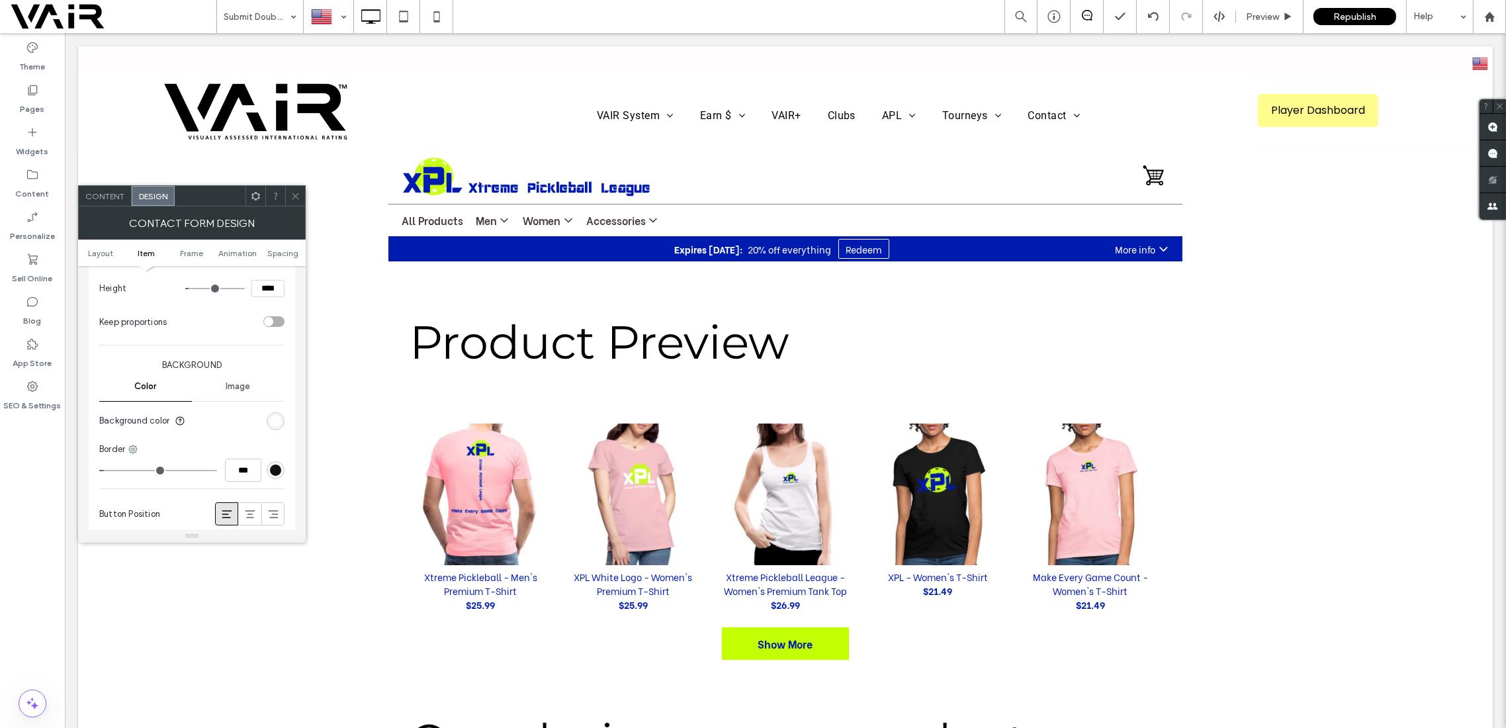
scroll to position [588, 0]
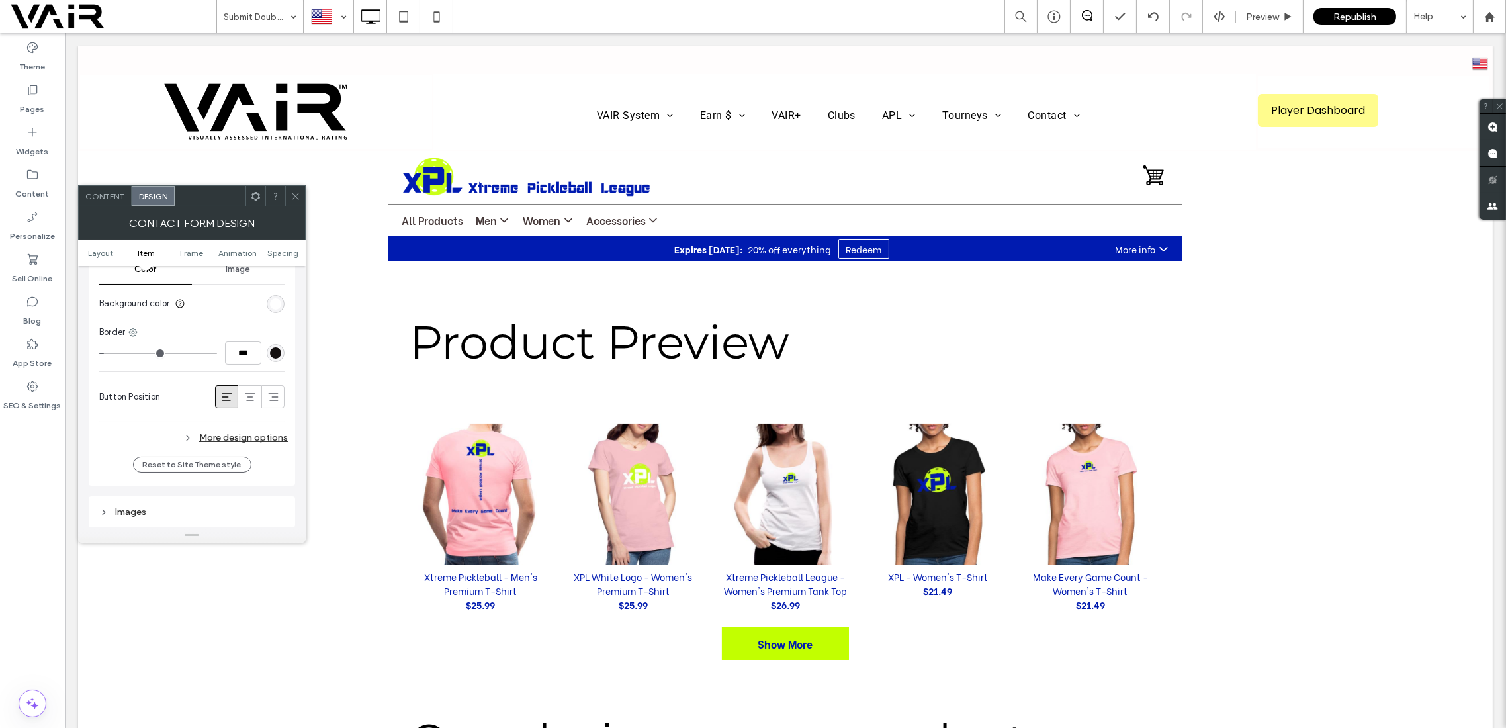
type input "*"
type input "***"
drag, startPoint x: 109, startPoint y: 354, endPoint x: 97, endPoint y: 355, distance: 12.6
click at [99, 354] on input "range" at bounding box center [158, 353] width 118 height 1
type input "*"
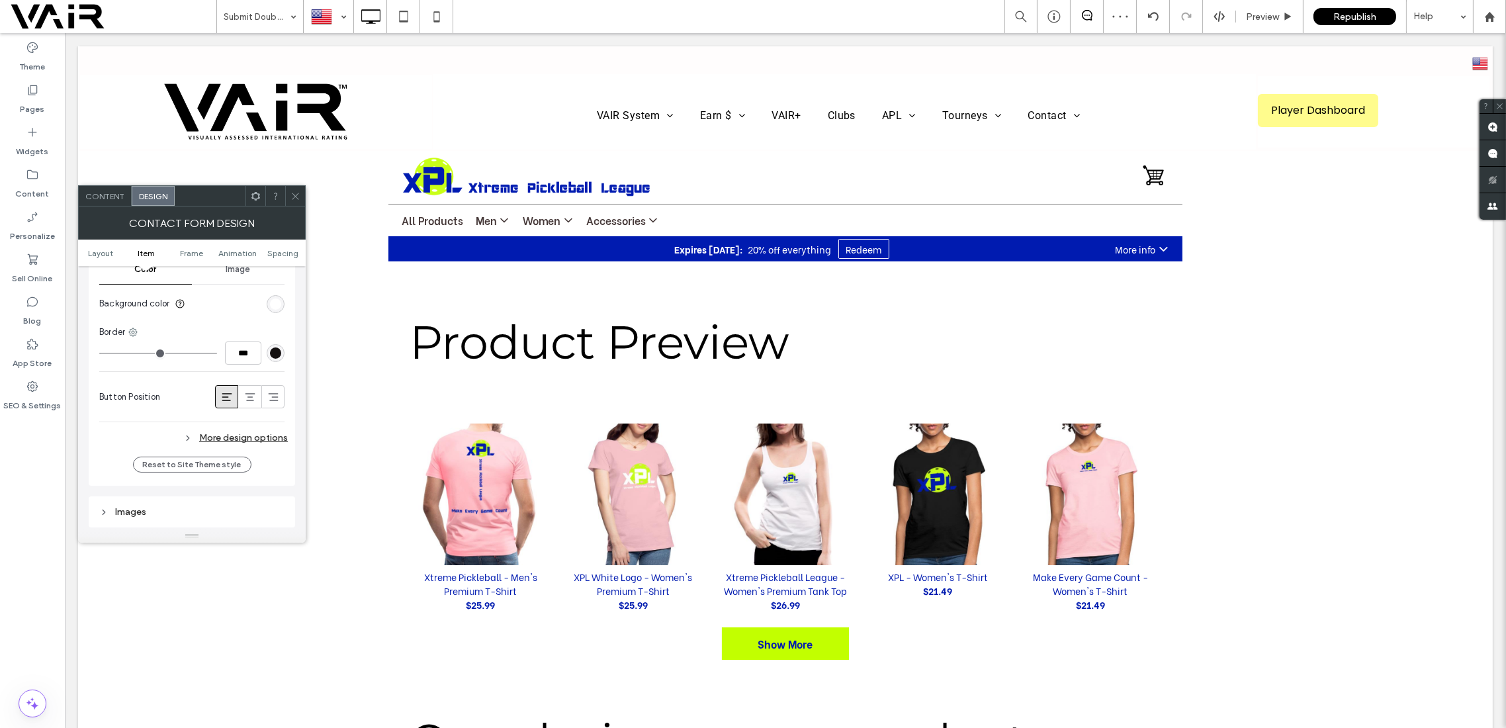
type input "***"
type input "*"
type input "***"
drag, startPoint x: 104, startPoint y: 351, endPoint x: 114, endPoint y: 352, distance: 10.0
type input "*"
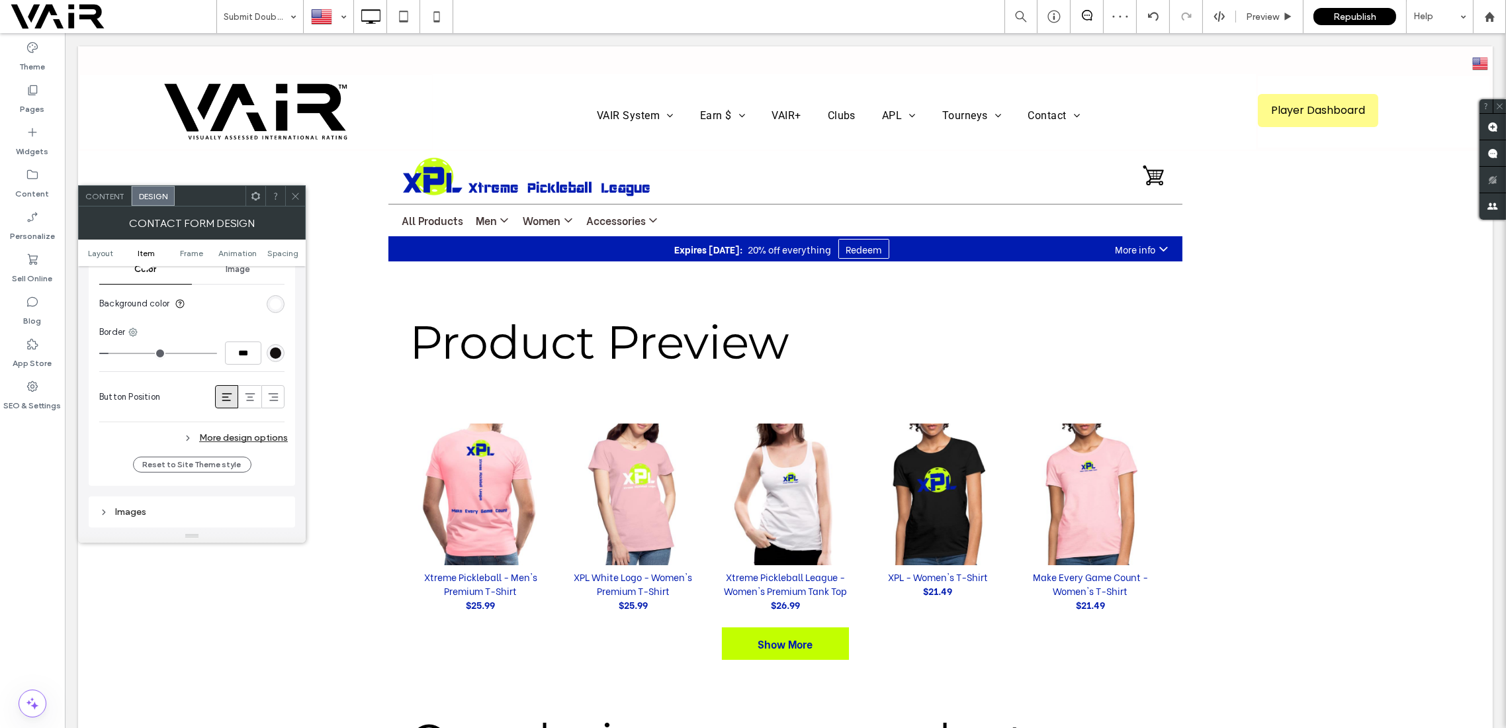
click at [114, 353] on input "range" at bounding box center [158, 353] width 118 height 1
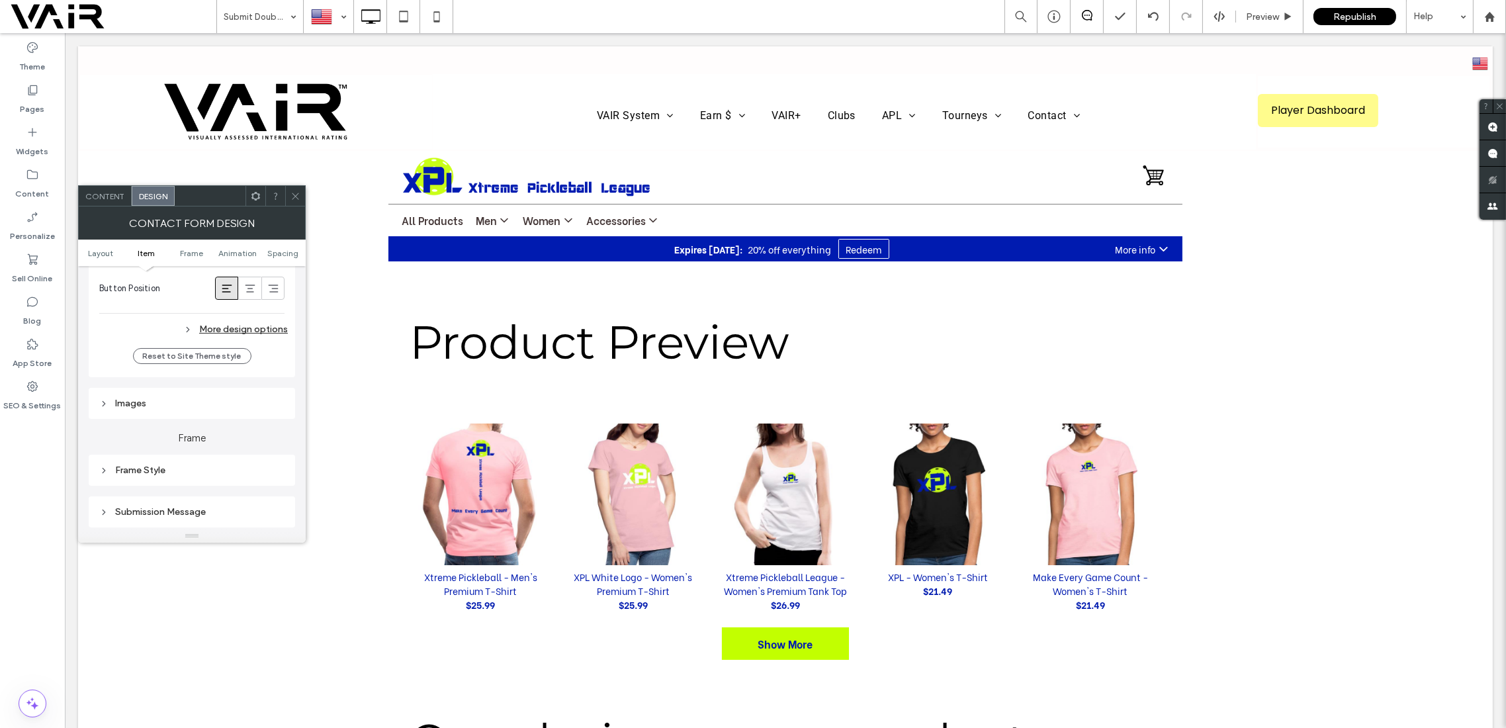
scroll to position [706, 0]
click at [270, 320] on div "More design options" at bounding box center [193, 320] width 189 height 18
type input "**"
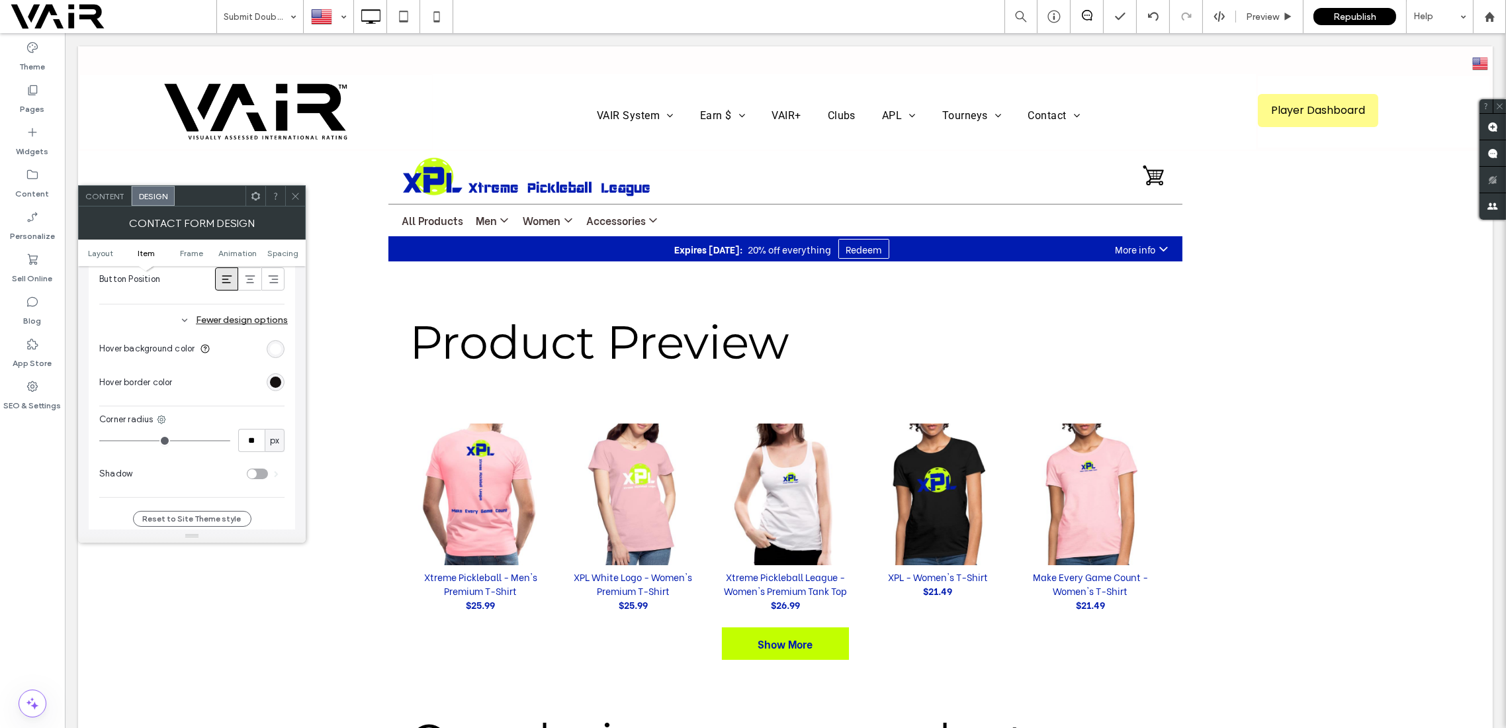
type input "**"
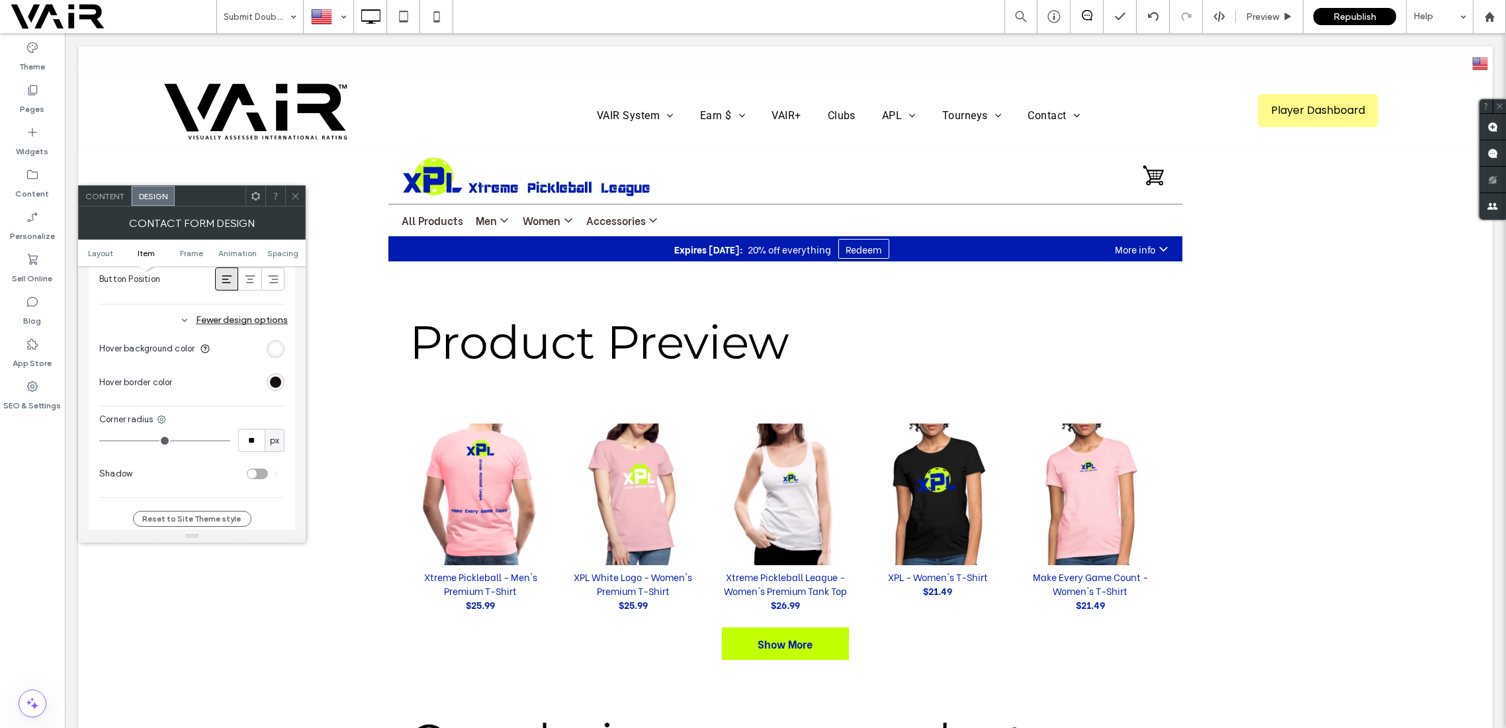
type input "**"
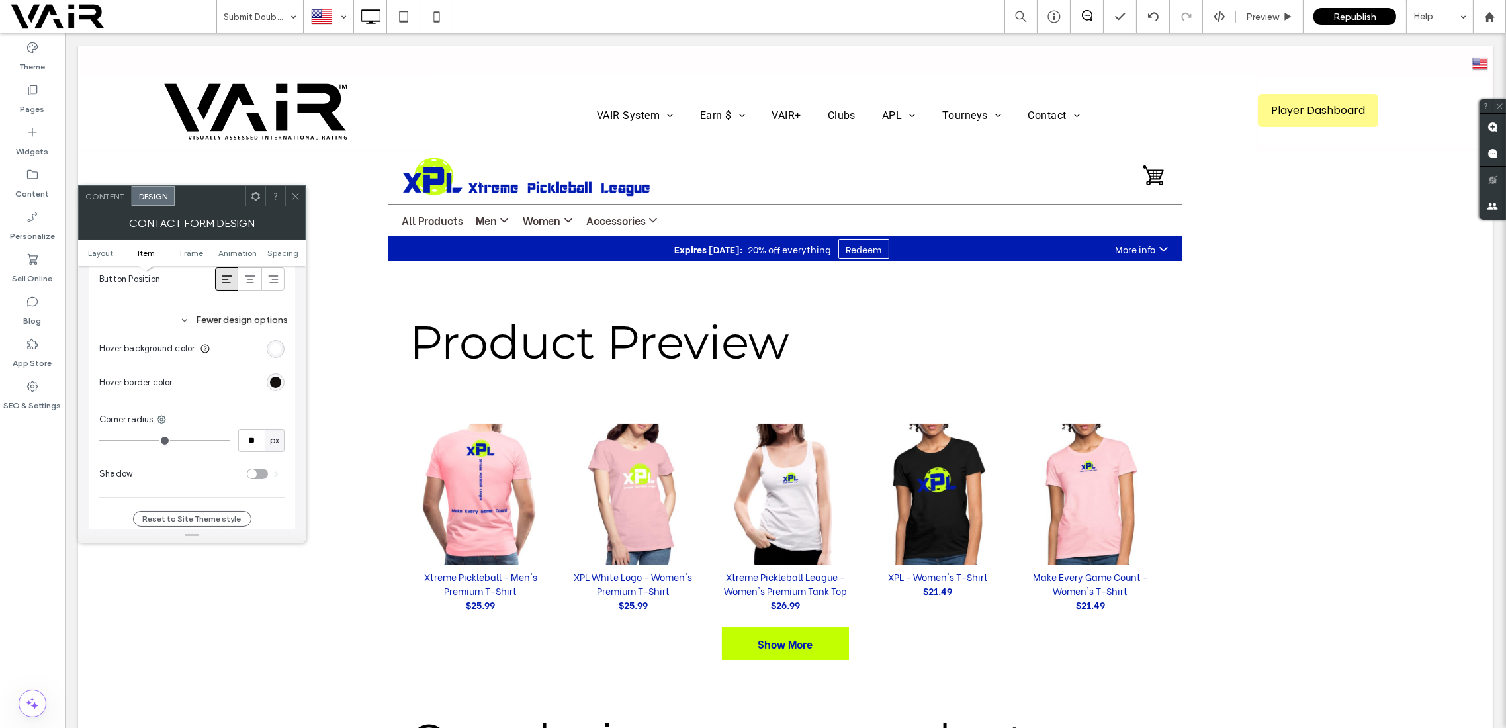
type input "**"
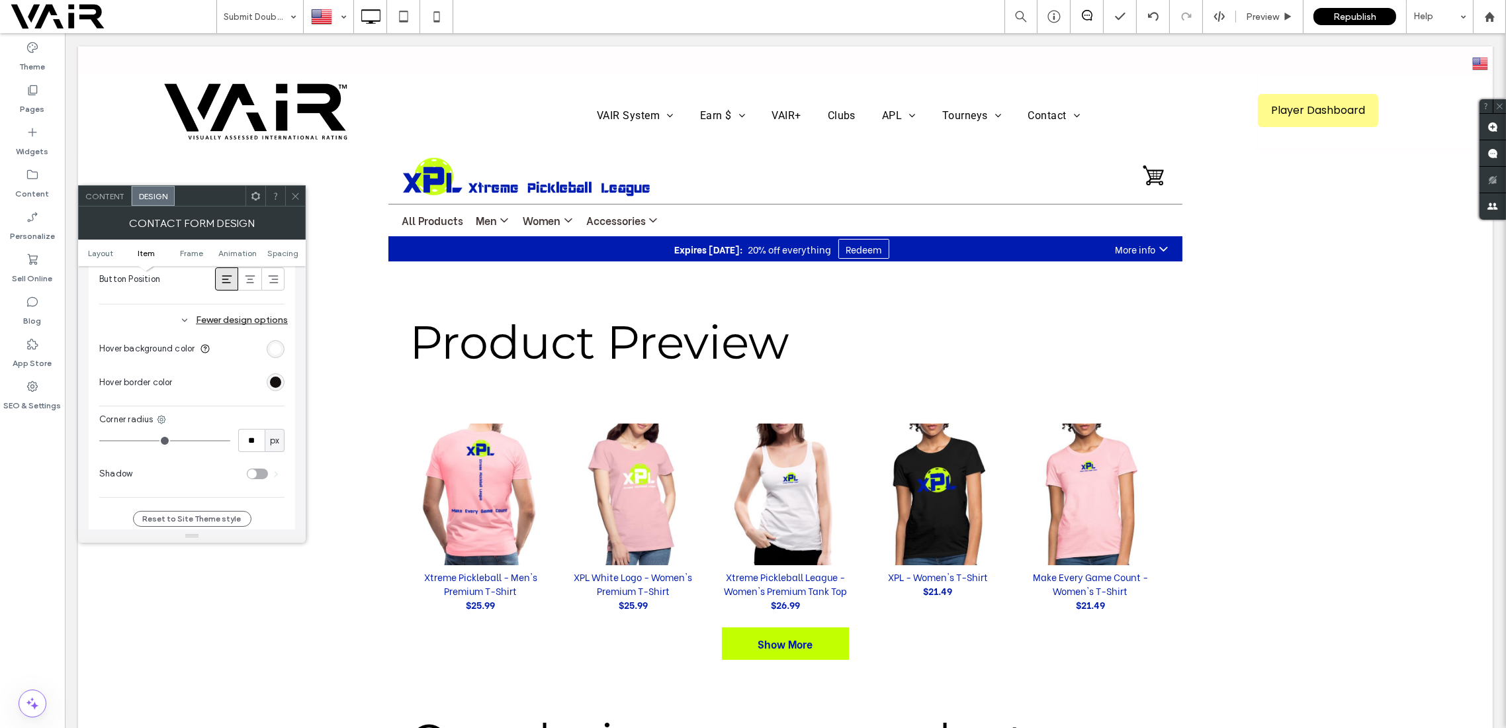
type input "**"
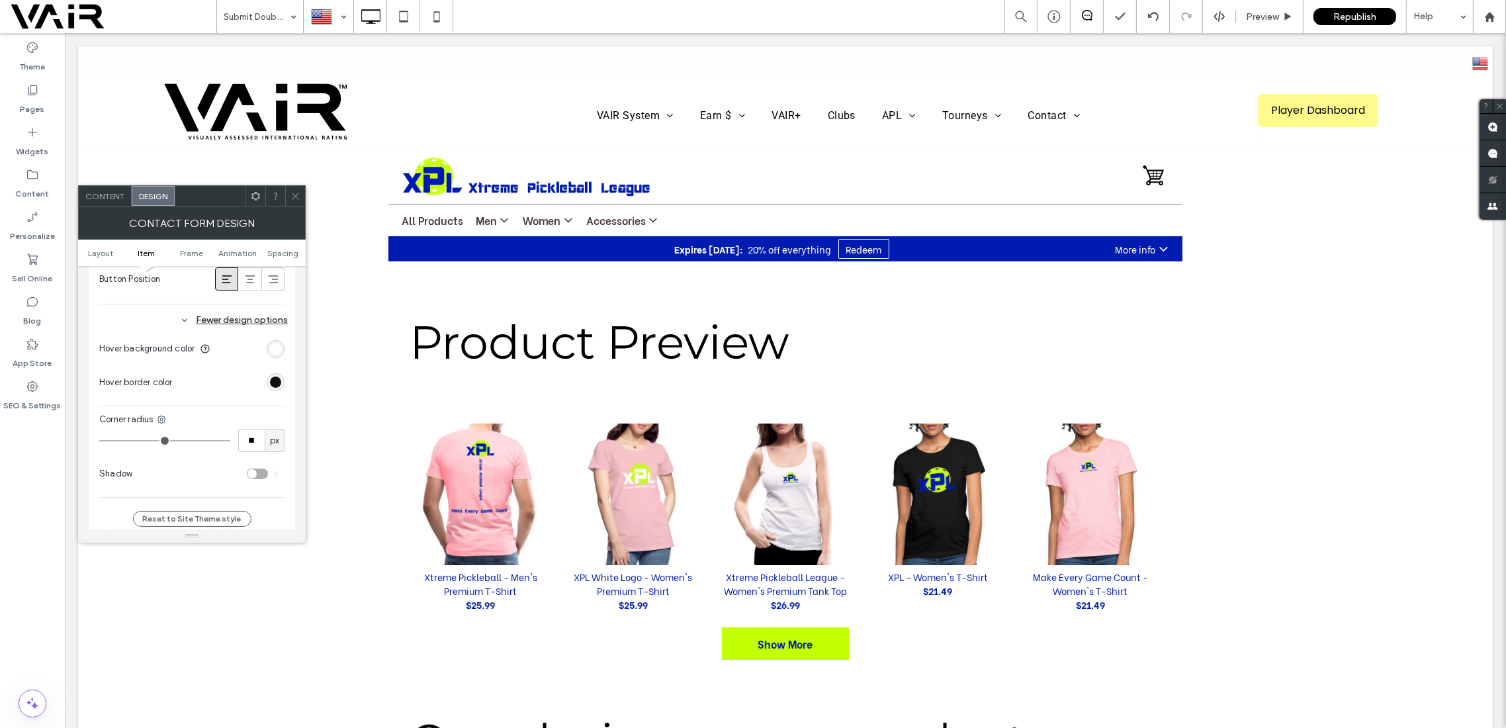
type input "**"
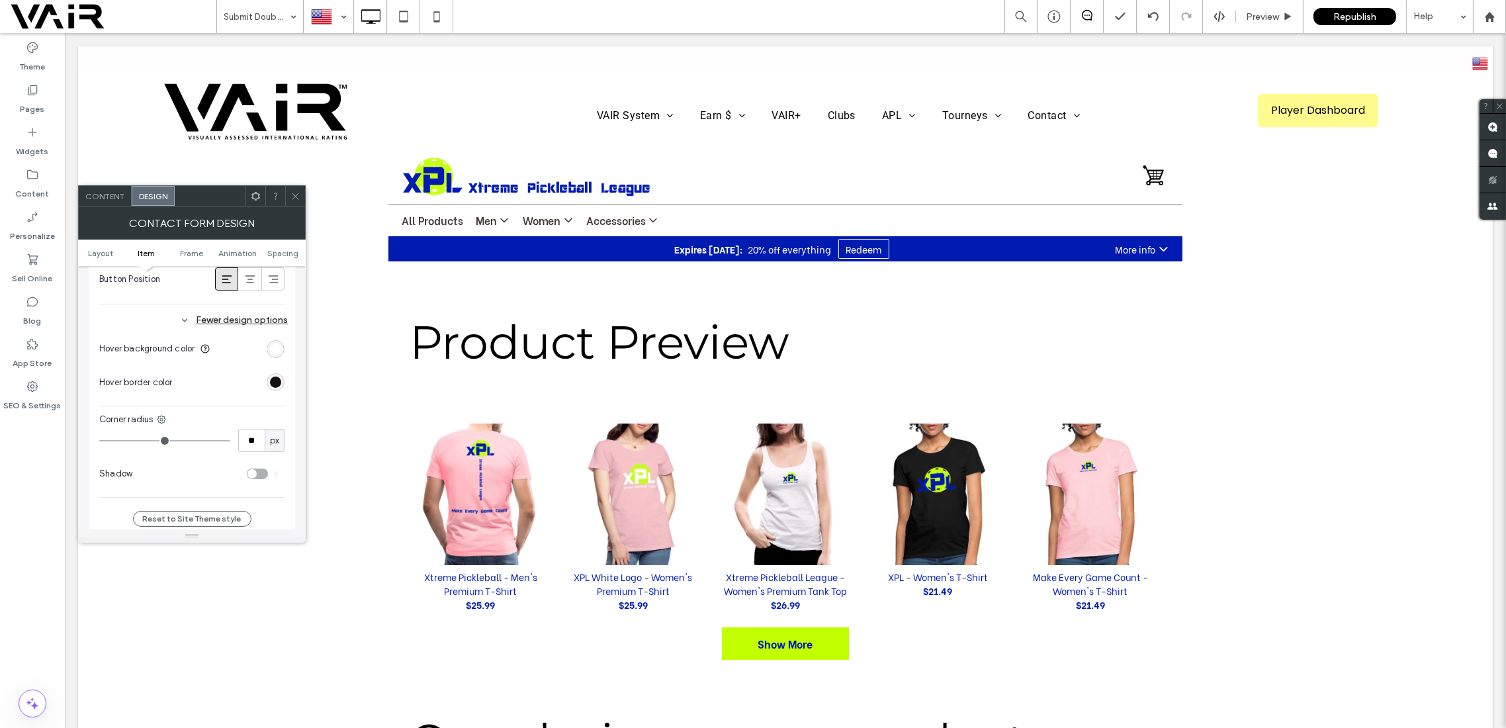
type input "**"
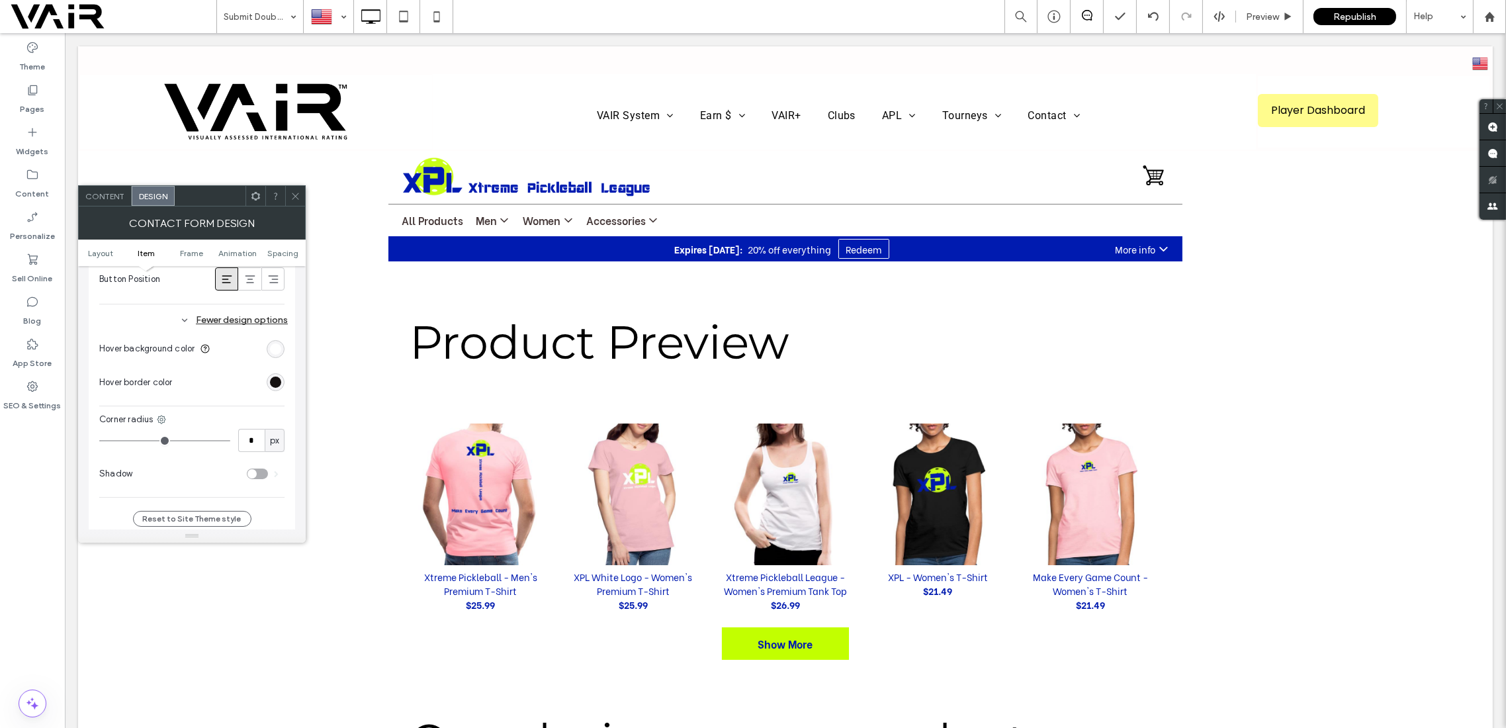
drag, startPoint x: 162, startPoint y: 436, endPoint x: 111, endPoint y: 447, distance: 52.0
click at [111, 441] on input "range" at bounding box center [164, 440] width 131 height 1
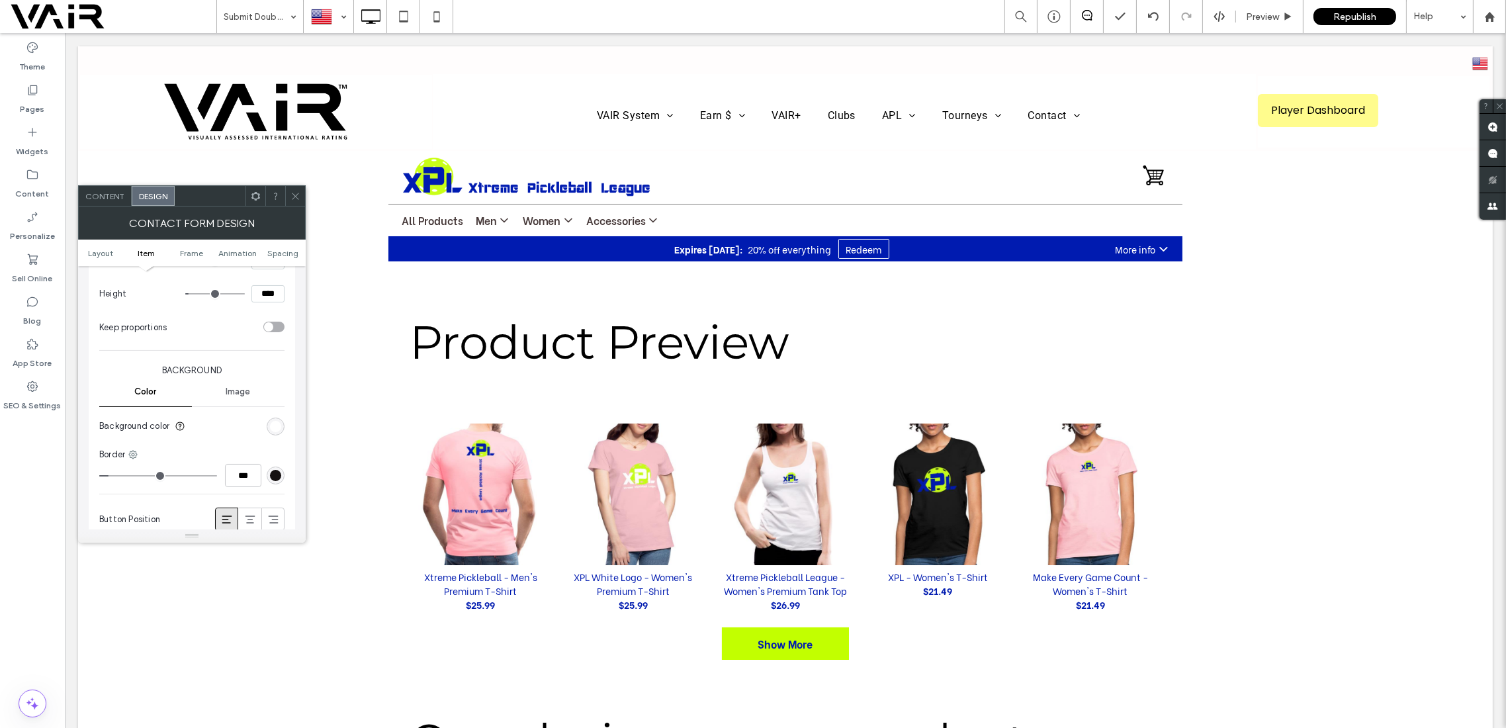
scroll to position [471, 0]
click at [278, 419] on div "rgb(255, 255, 255)" at bounding box center [275, 421] width 11 height 11
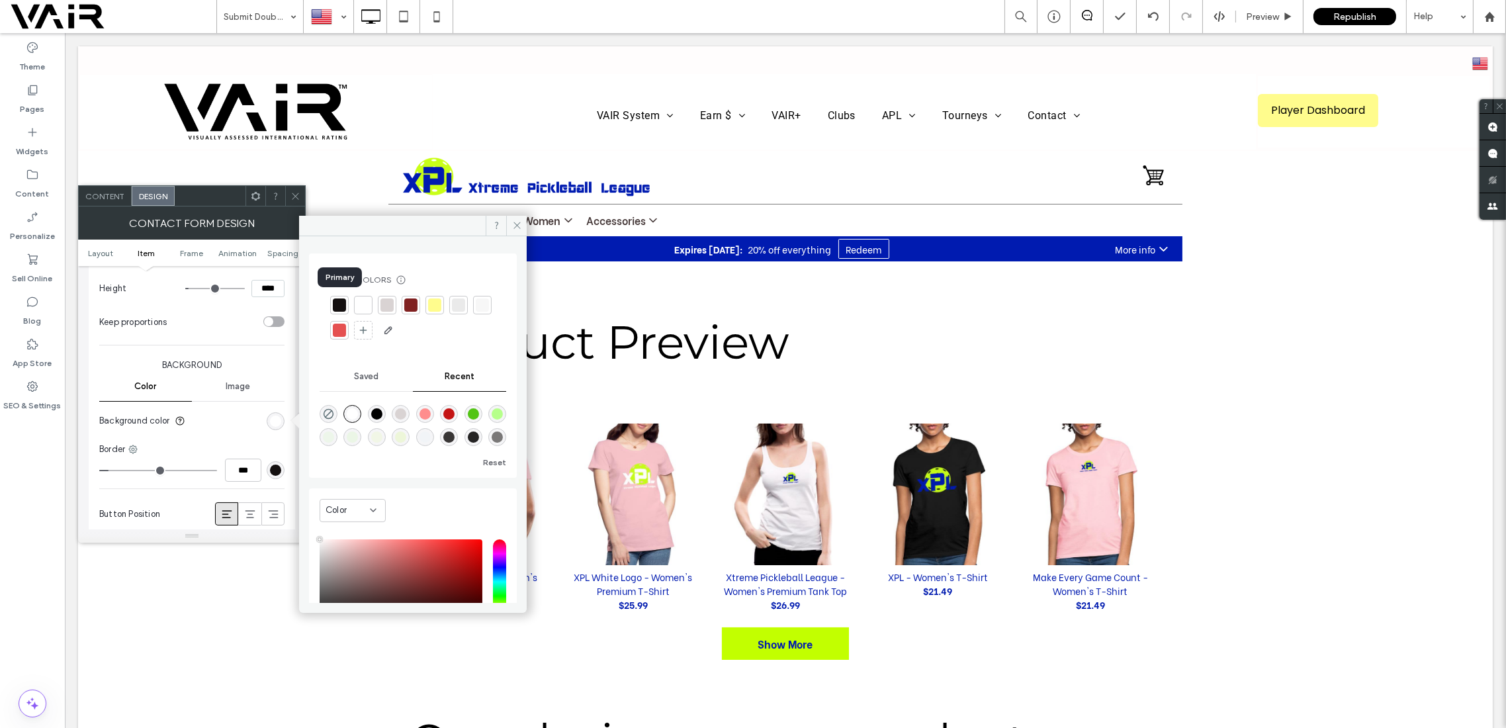
click at [342, 302] on div at bounding box center [339, 304] width 13 height 13
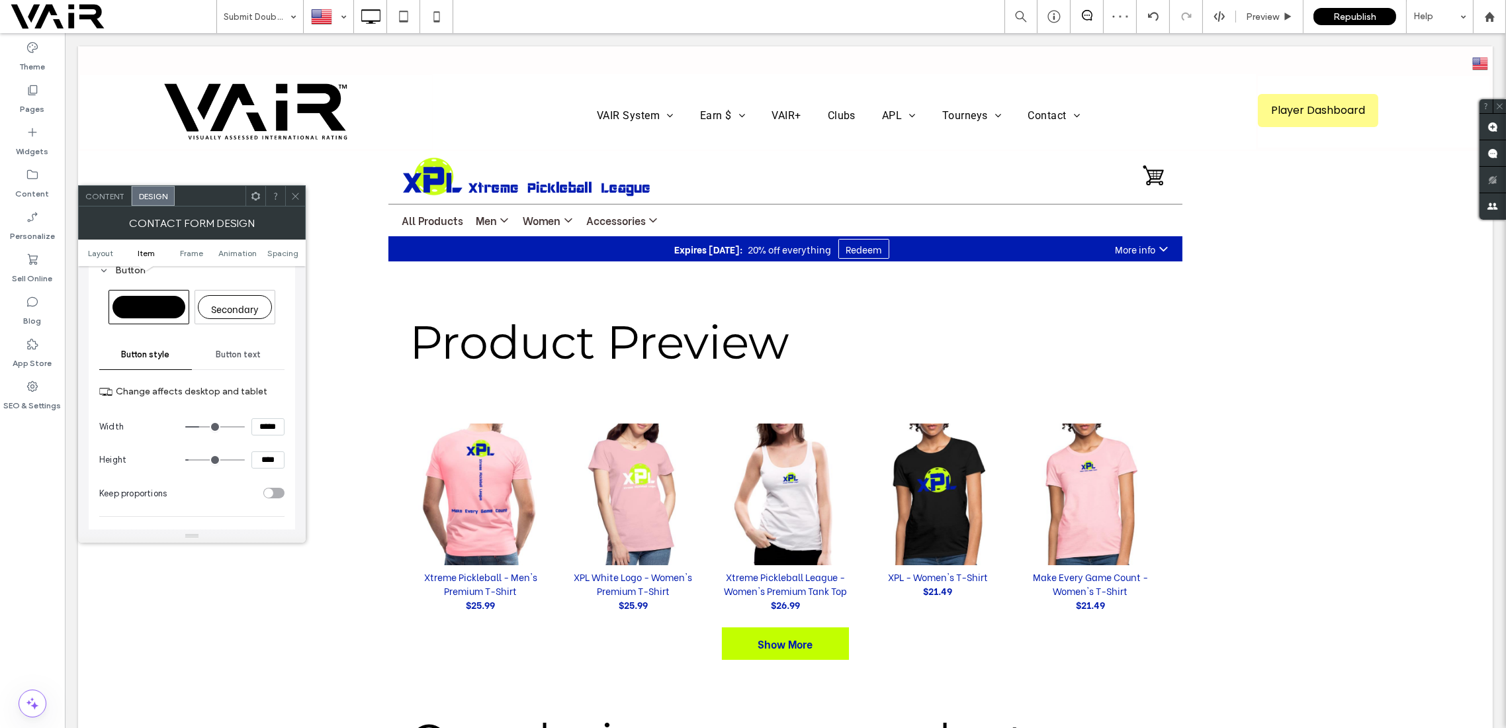
scroll to position [235, 0]
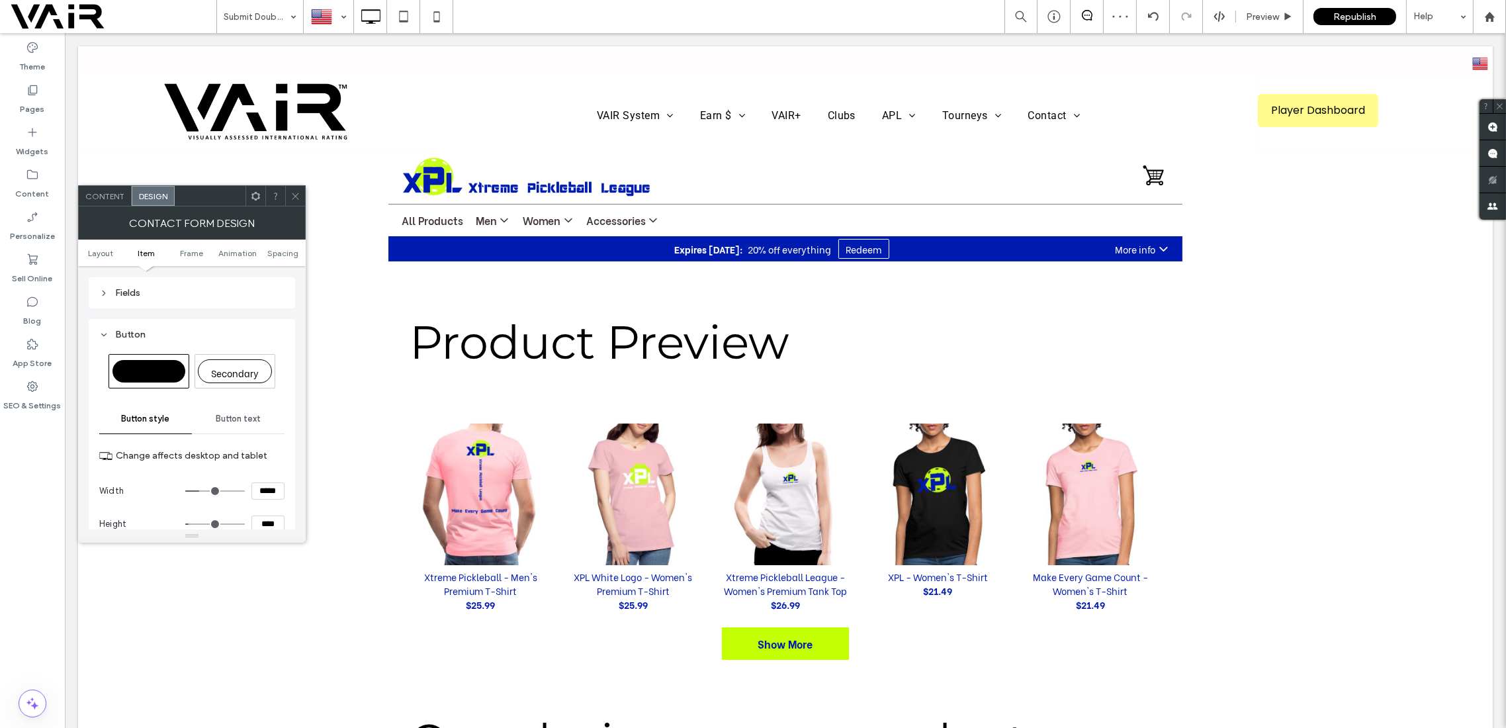
click at [236, 418] on span "Button text" at bounding box center [238, 419] width 45 height 11
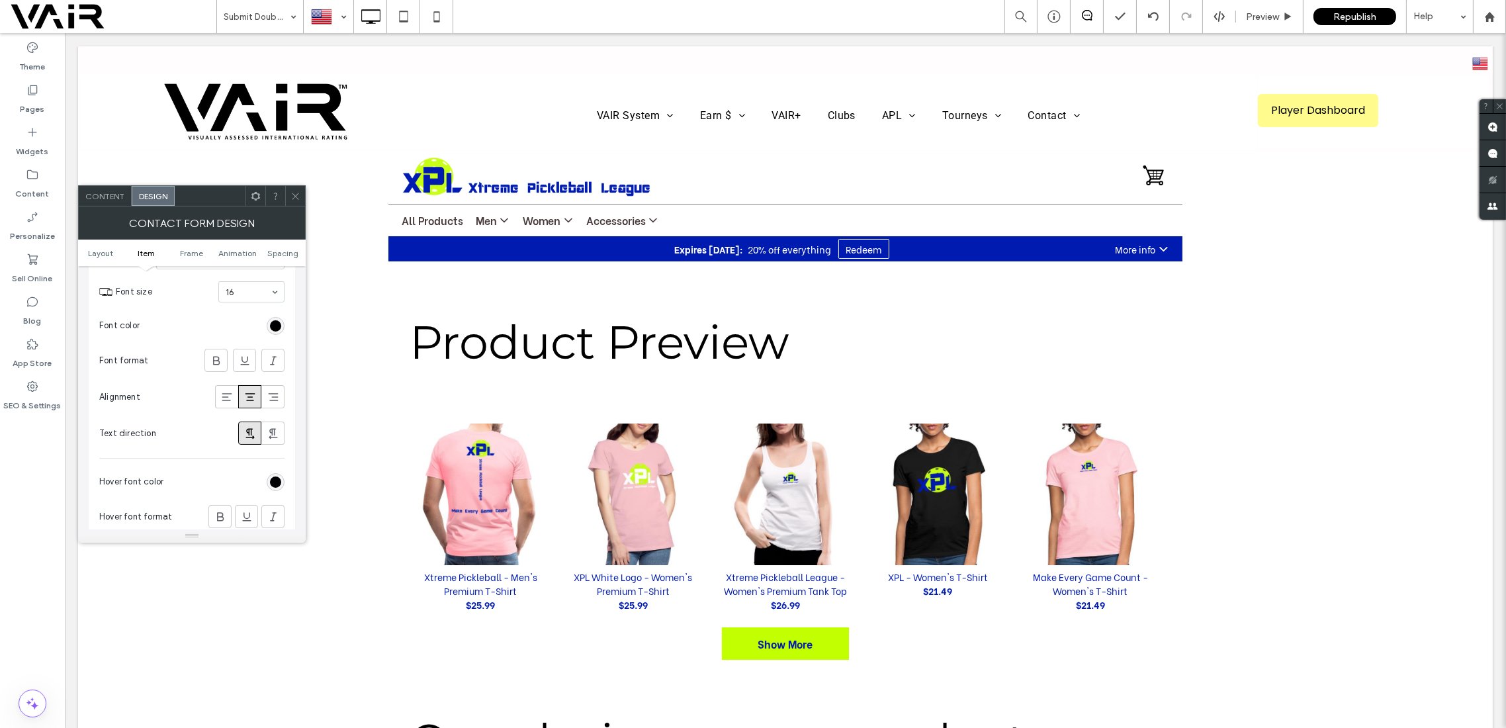
scroll to position [471, 0]
click at [277, 316] on div "rgb(0, 0, 0)" at bounding box center [275, 318] width 11 height 11
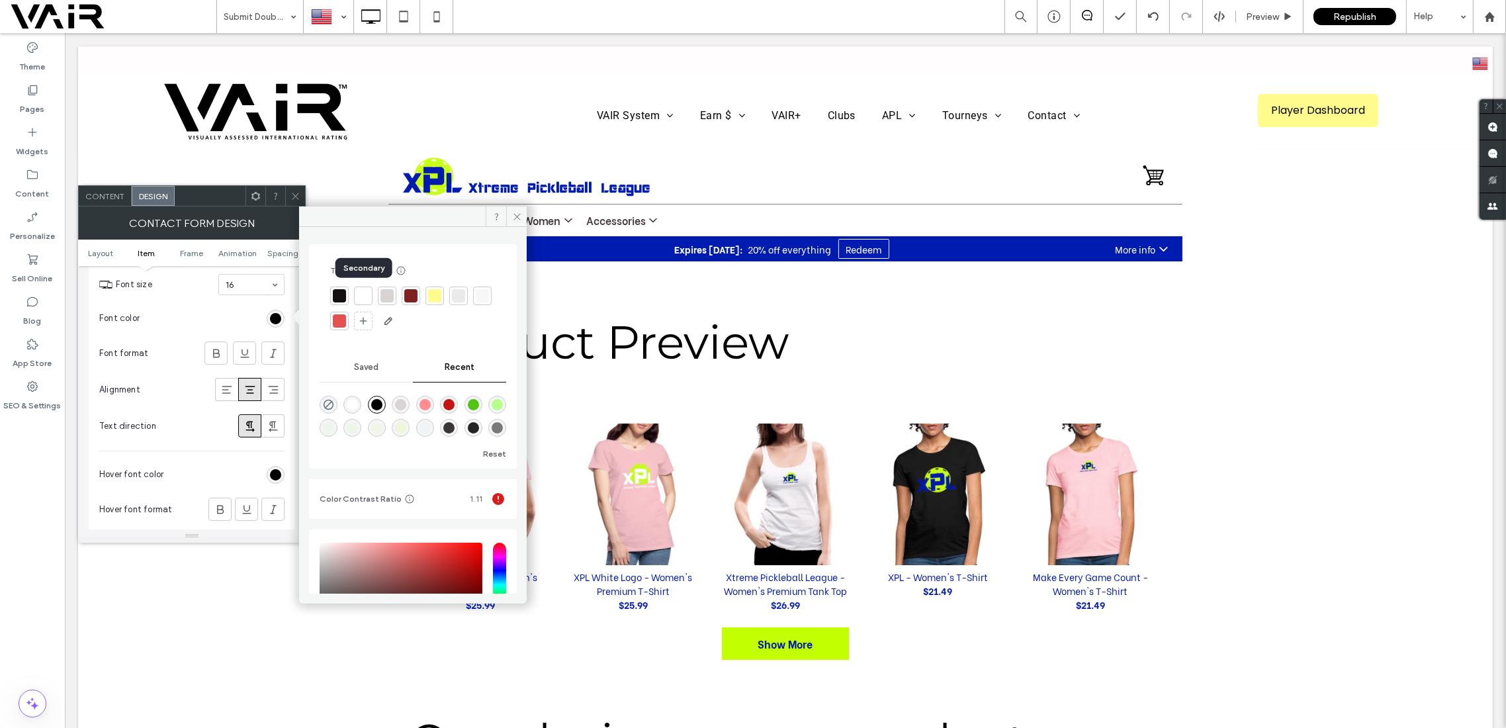
click at [363, 293] on div at bounding box center [363, 295] width 13 height 13
click at [519, 212] on icon at bounding box center [517, 217] width 10 height 10
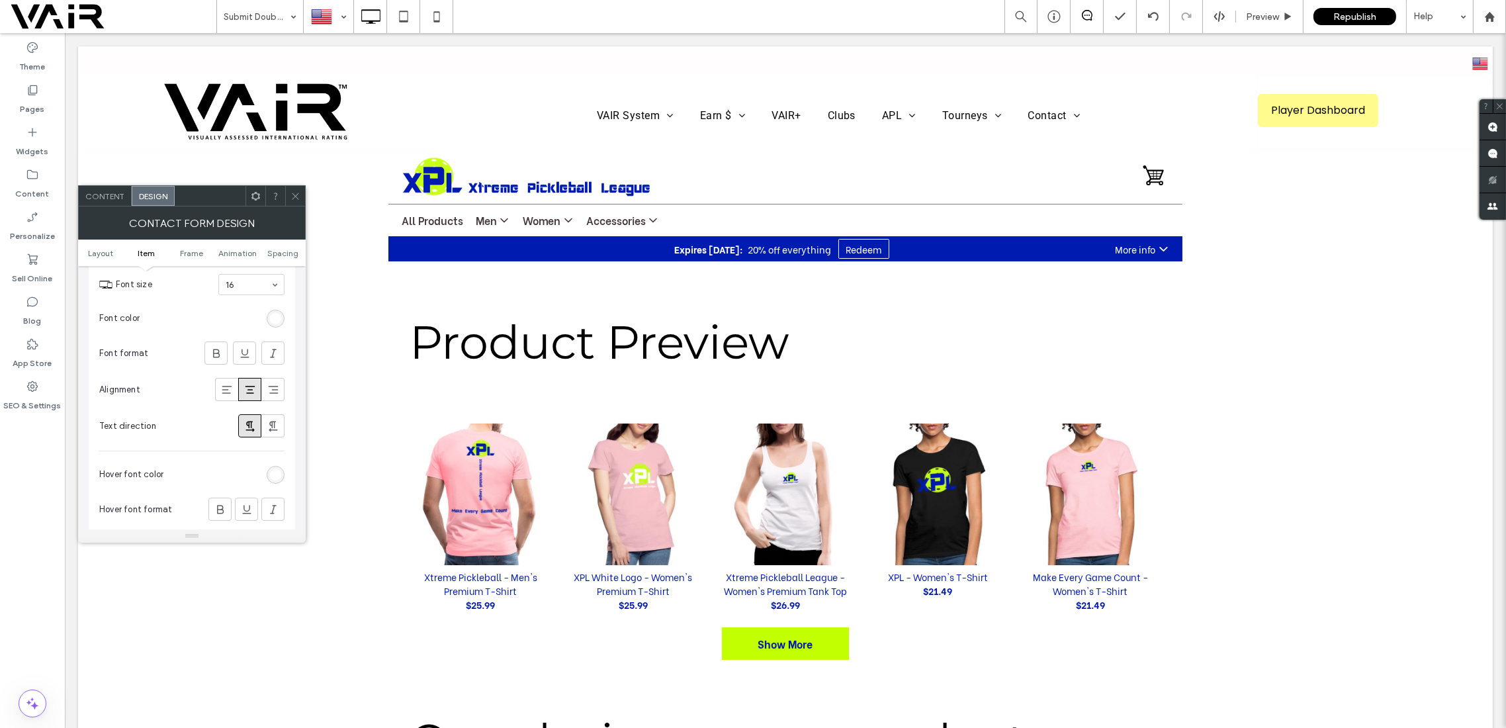
click at [295, 194] on use at bounding box center [295, 196] width 7 height 7
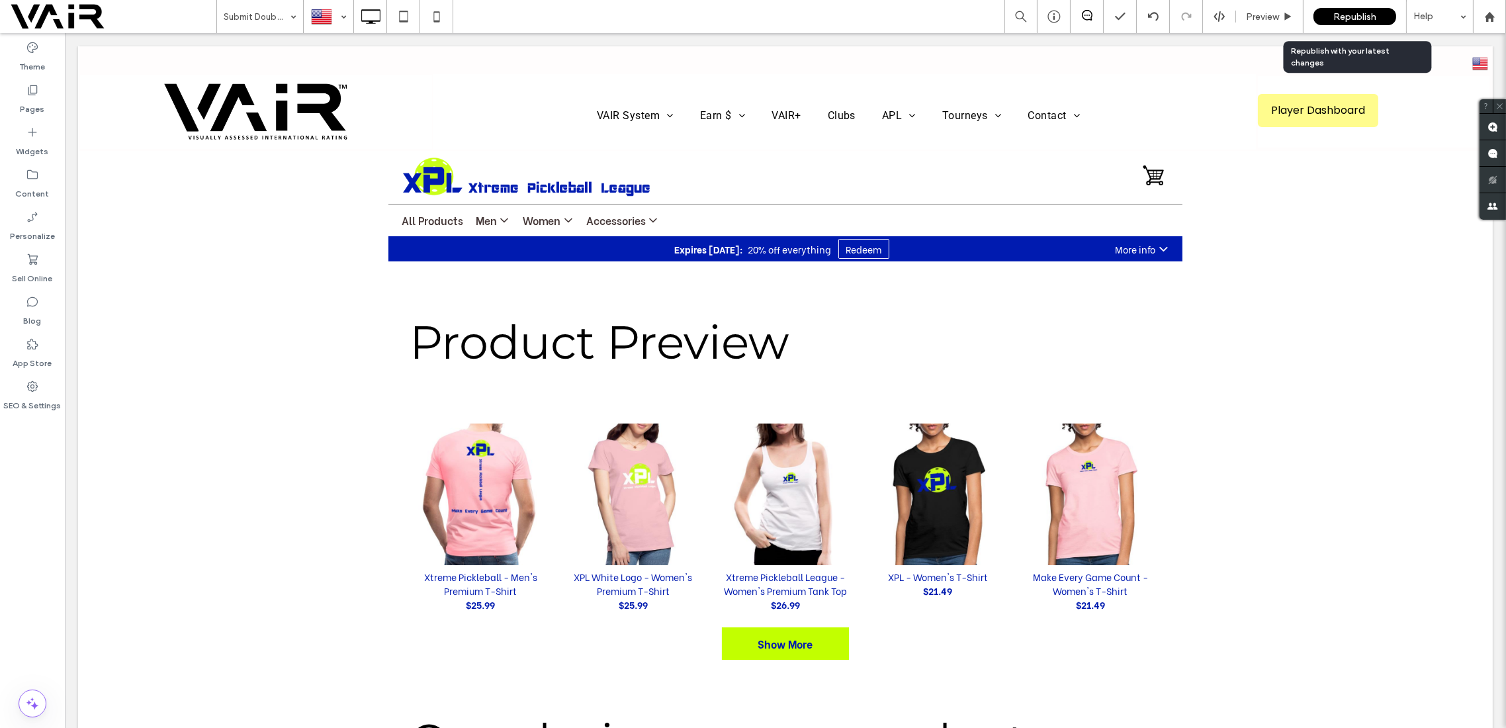
click at [1367, 17] on span "Republish" at bounding box center [1355, 16] width 43 height 11
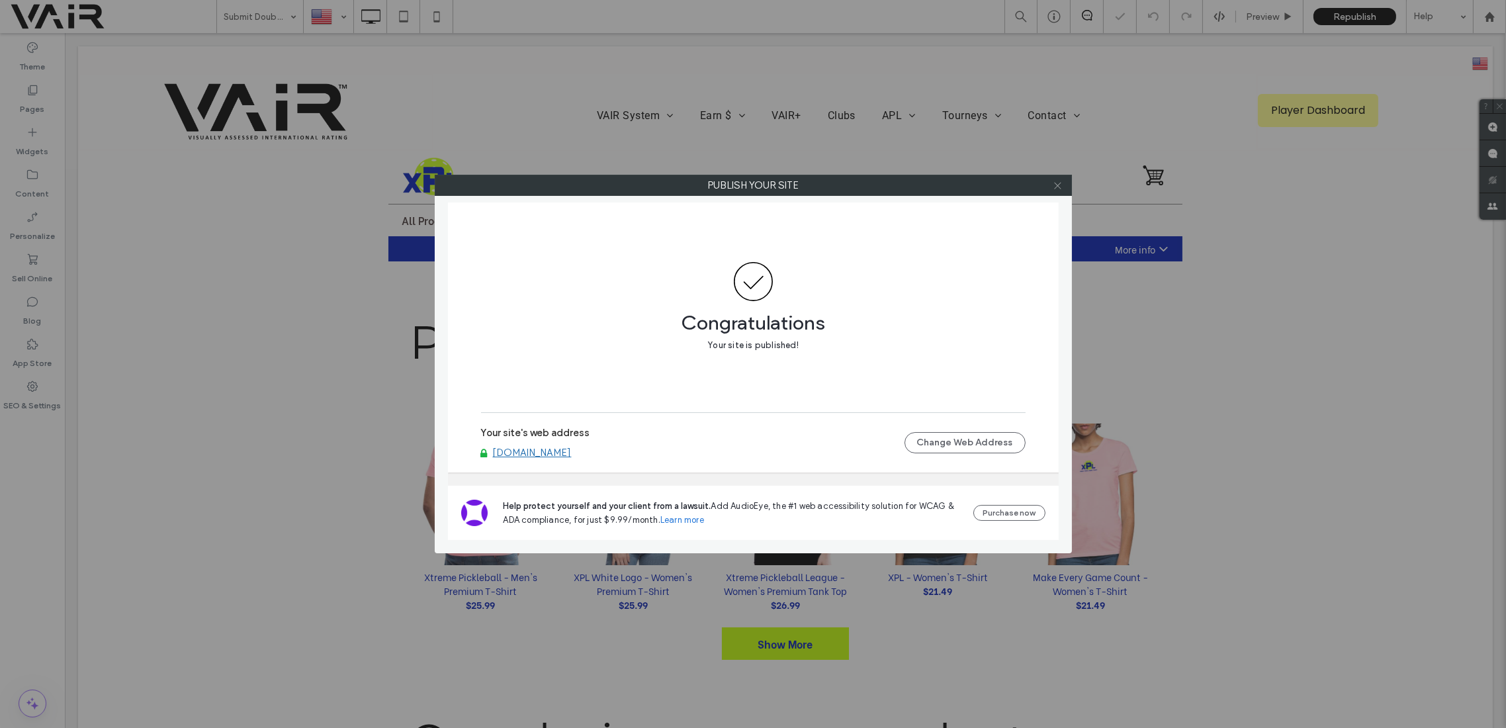
click at [1057, 185] on icon at bounding box center [1058, 186] width 10 height 10
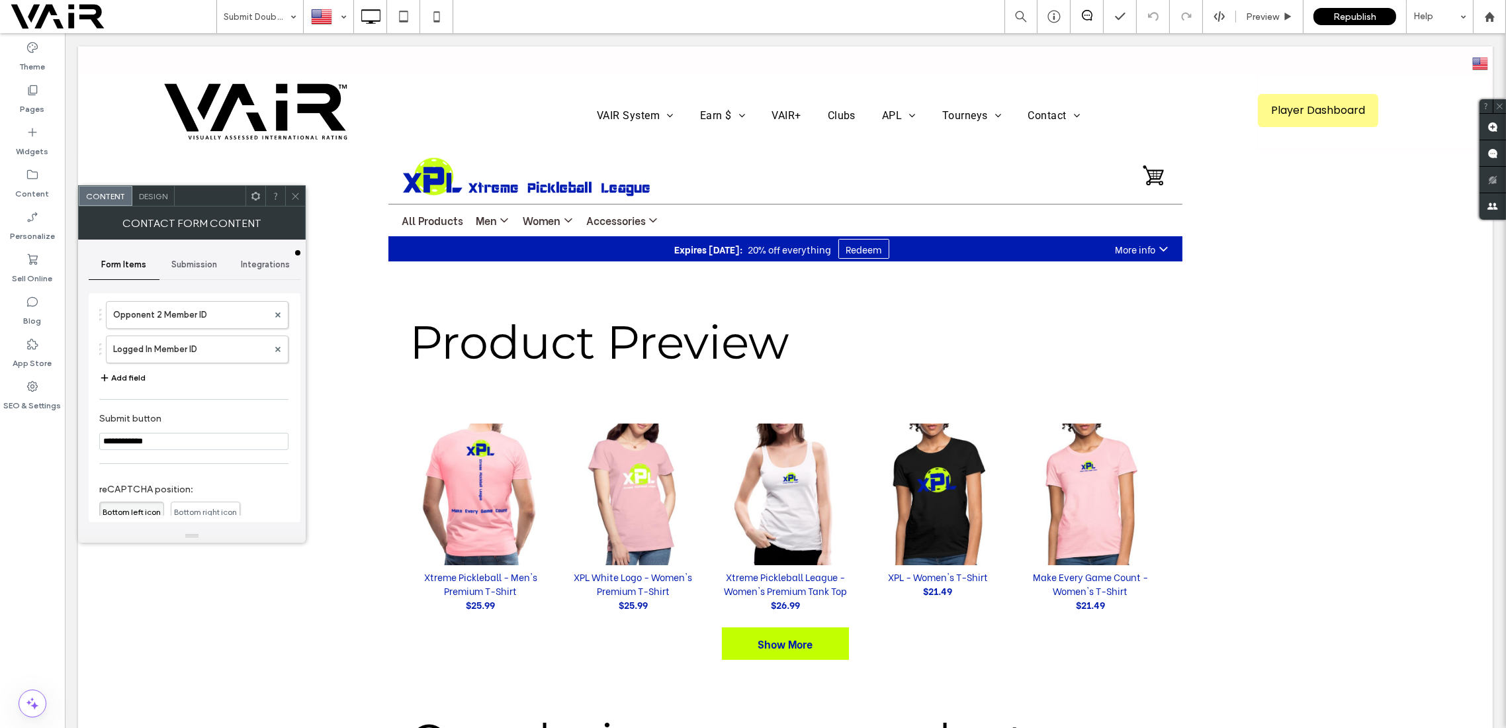
scroll to position [519, 0]
click at [437, 17] on icon at bounding box center [437, 16] width 26 height 26
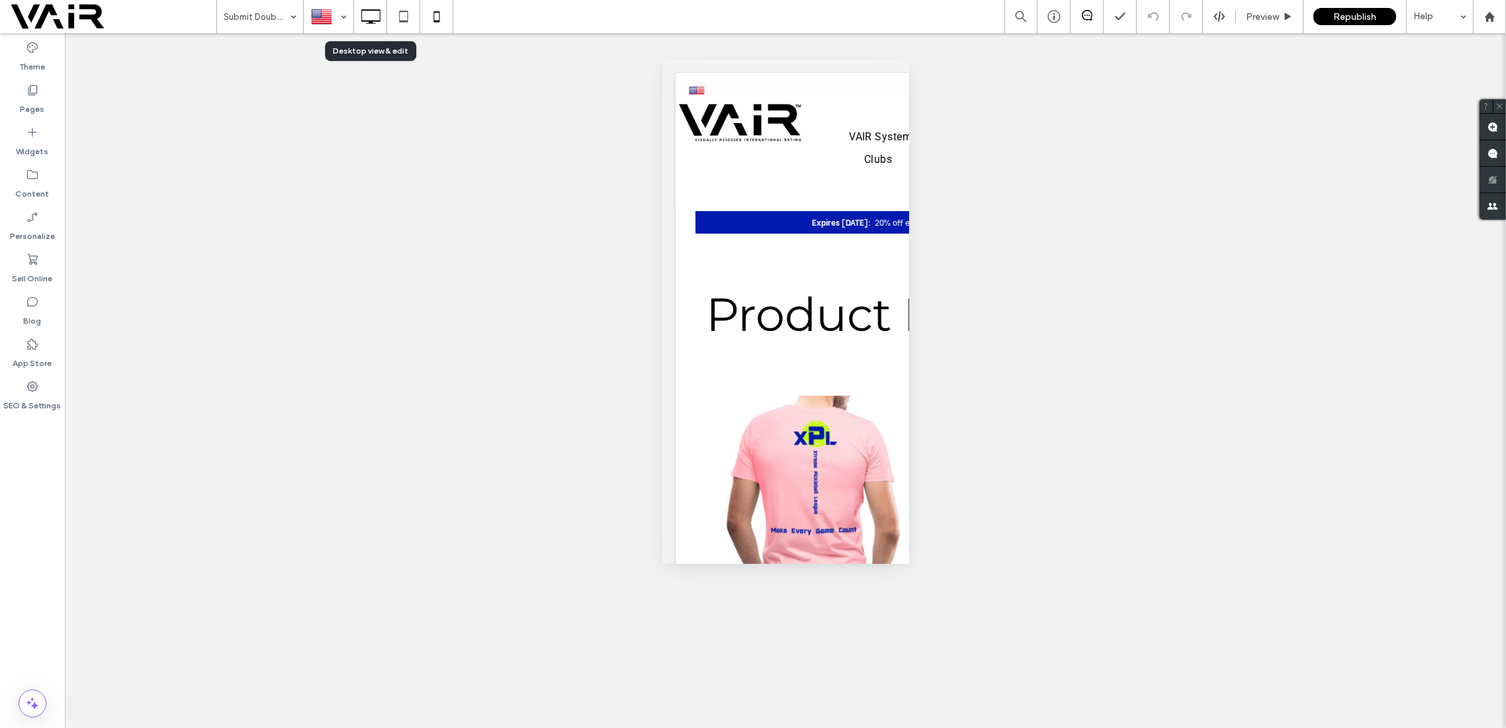
click at [369, 17] on icon at bounding box center [370, 16] width 26 height 26
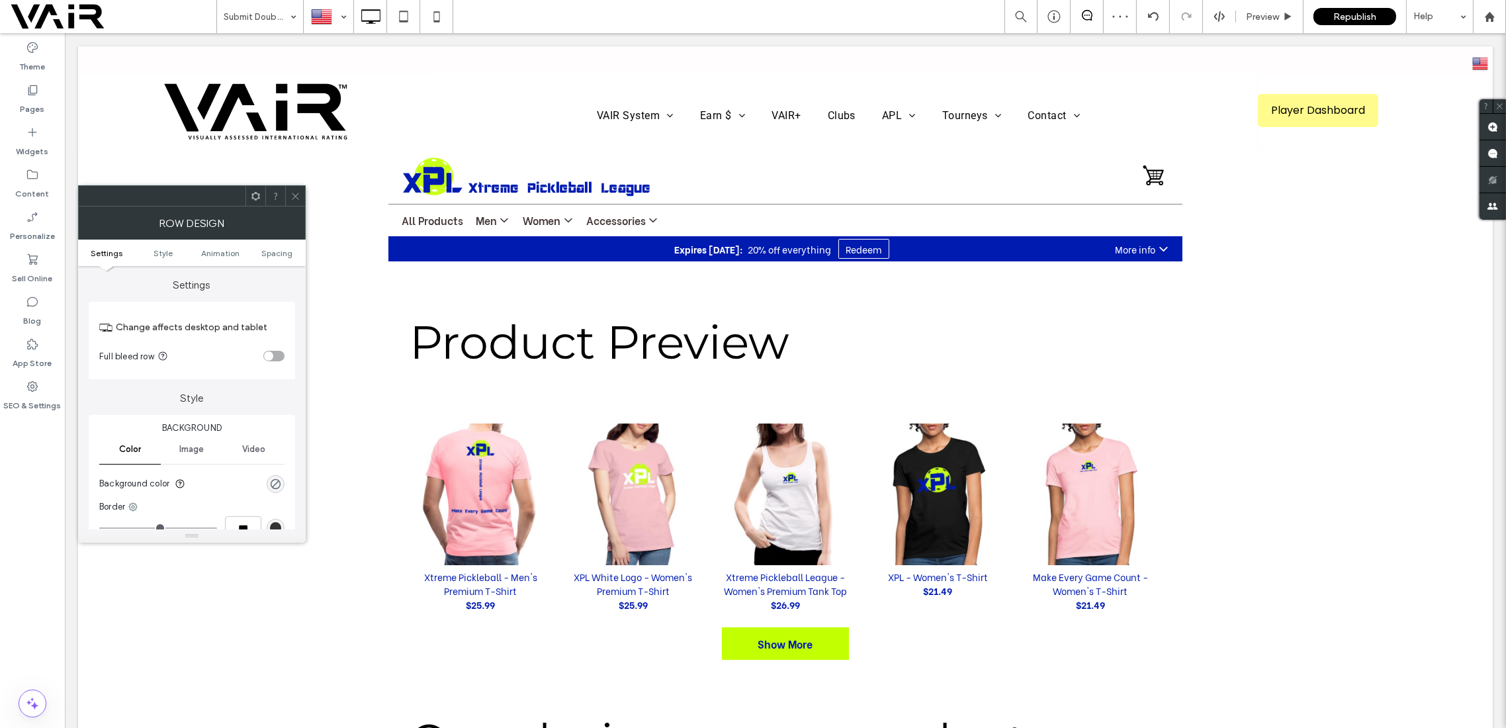
click at [293, 193] on use at bounding box center [295, 196] width 7 height 7
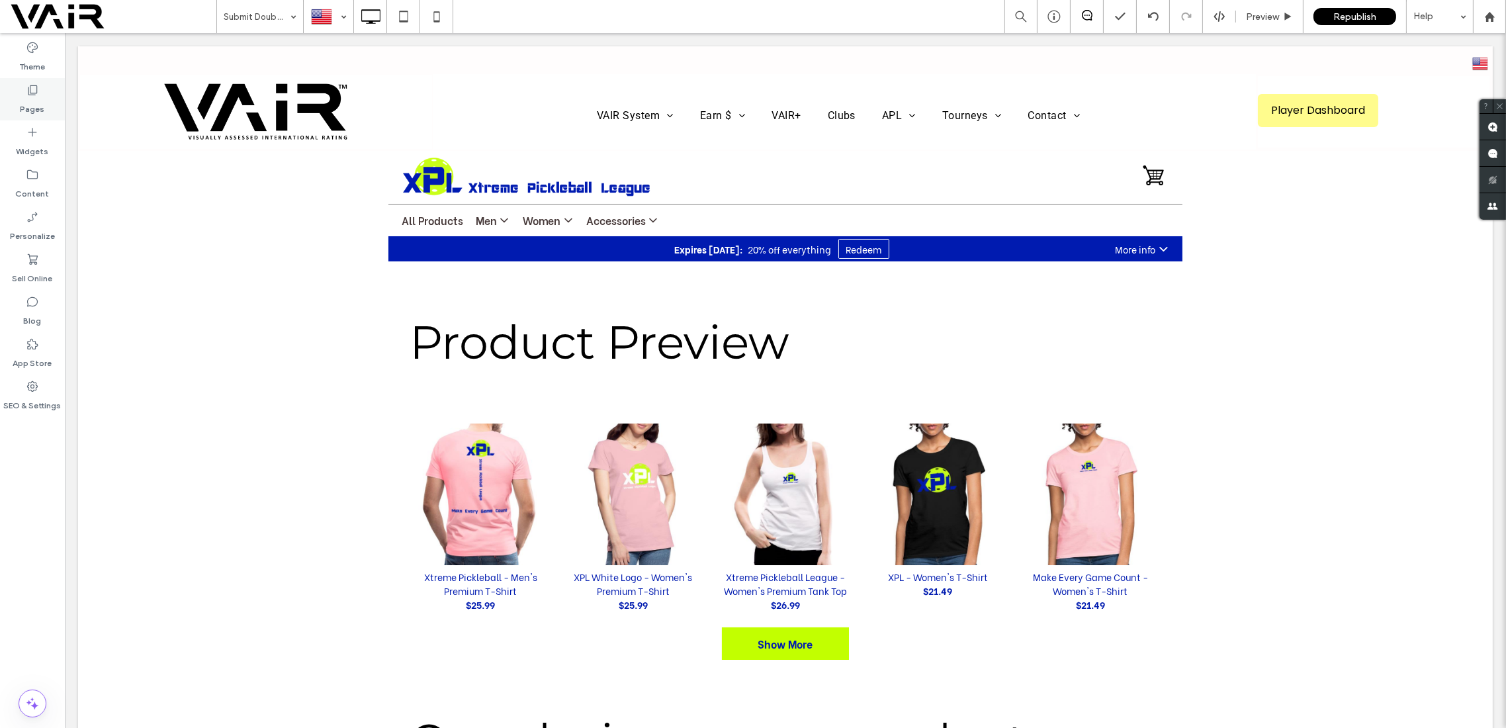
click at [34, 87] on icon at bounding box center [32, 89] width 13 height 13
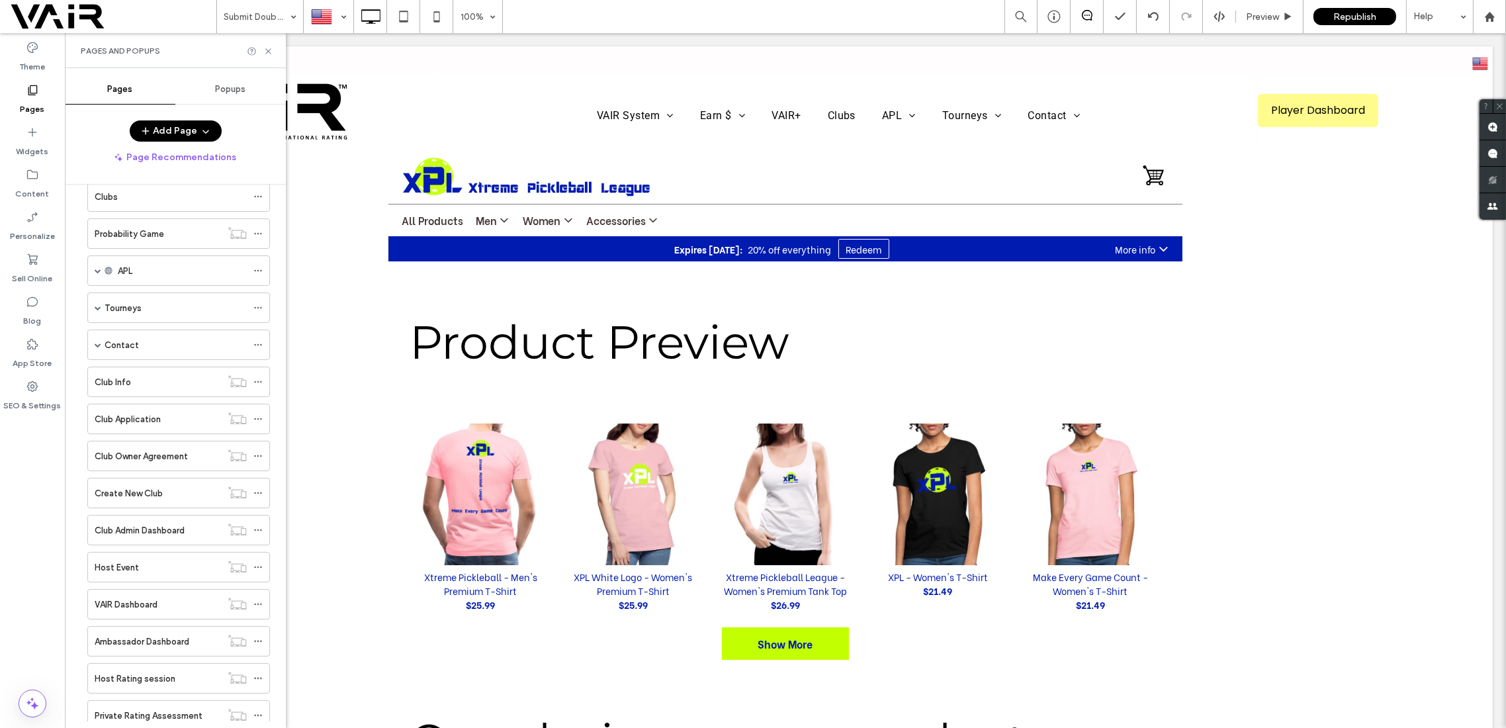
scroll to position [588, 0]
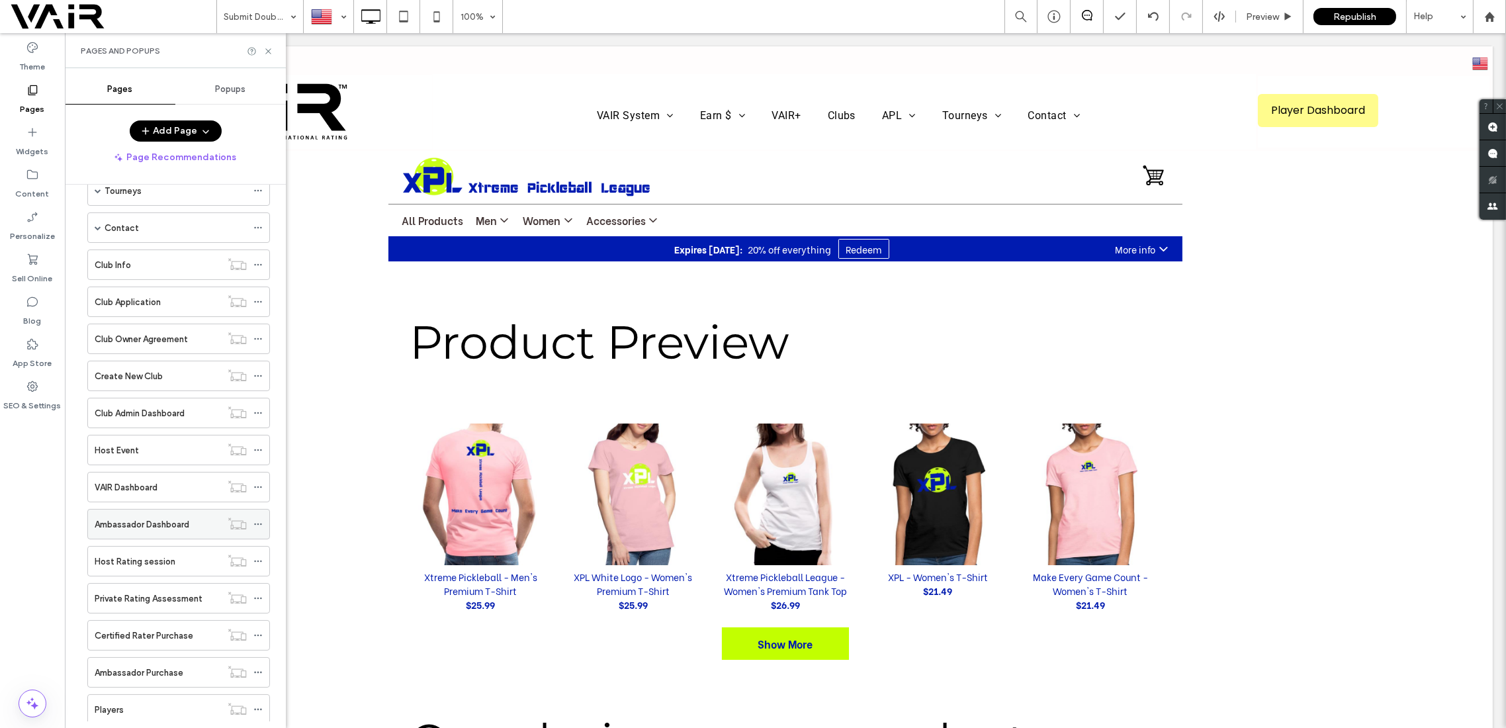
click at [155, 513] on label "Ambassador Dashboard" at bounding box center [142, 524] width 95 height 23
click at [265, 48] on icon at bounding box center [268, 51] width 10 height 10
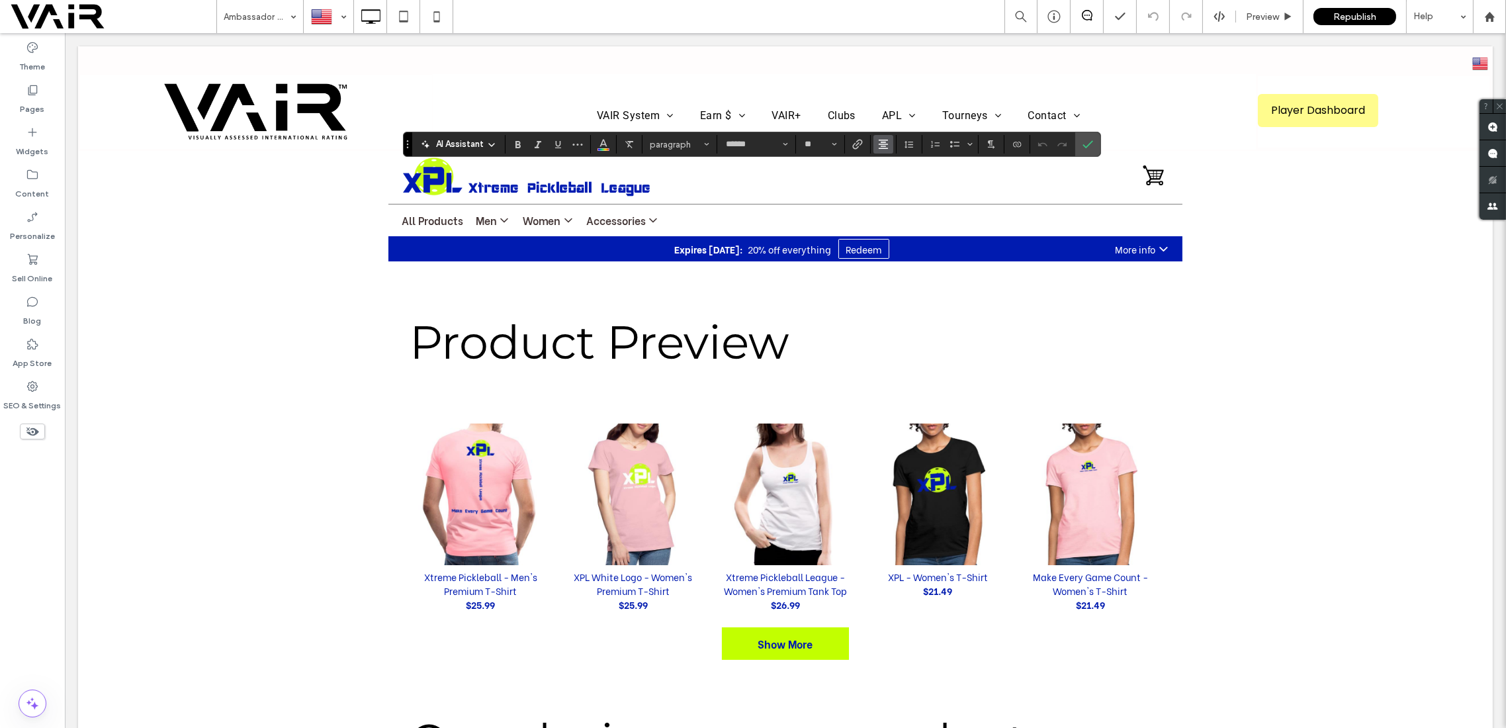
click at [886, 149] on button "Alignment" at bounding box center [884, 144] width 20 height 19
click at [892, 161] on icon "ui.textEditor.alignment.left" at bounding box center [893, 166] width 11 height 11
click at [832, 143] on icon "Size" at bounding box center [834, 144] width 5 height 5
click at [817, 261] on label "14" at bounding box center [820, 258] width 42 height 19
click at [1085, 144] on use "Confirm" at bounding box center [1088, 144] width 11 height 8
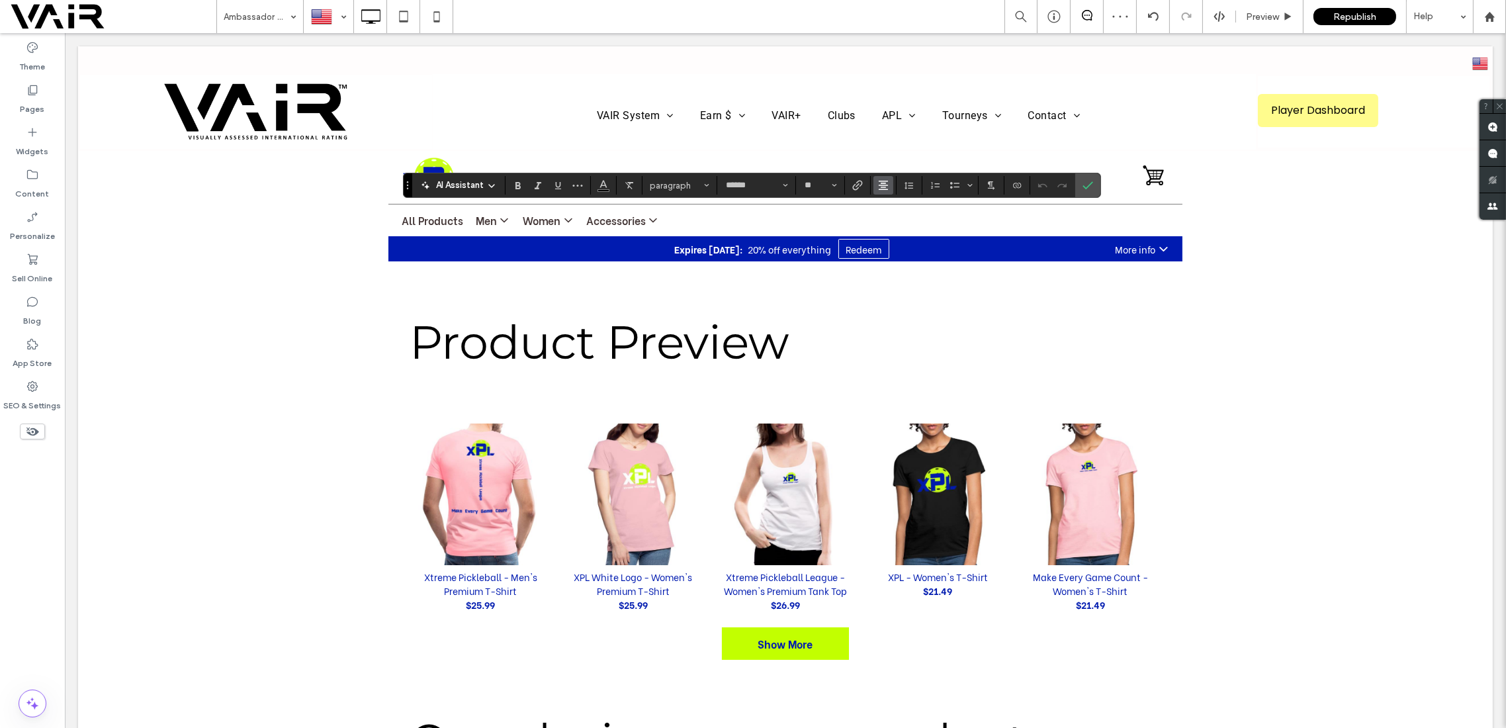
click at [889, 185] on button "Alignment" at bounding box center [884, 185] width 20 height 19
click at [889, 205] on use "ui.textEditor.alignment.left" at bounding box center [893, 207] width 9 height 9
click at [882, 188] on icon "Alignment" at bounding box center [883, 185] width 11 height 11
click at [832, 183] on icon "Size" at bounding box center [834, 185] width 5 height 5
click at [825, 302] on label "14" at bounding box center [820, 299] width 42 height 19
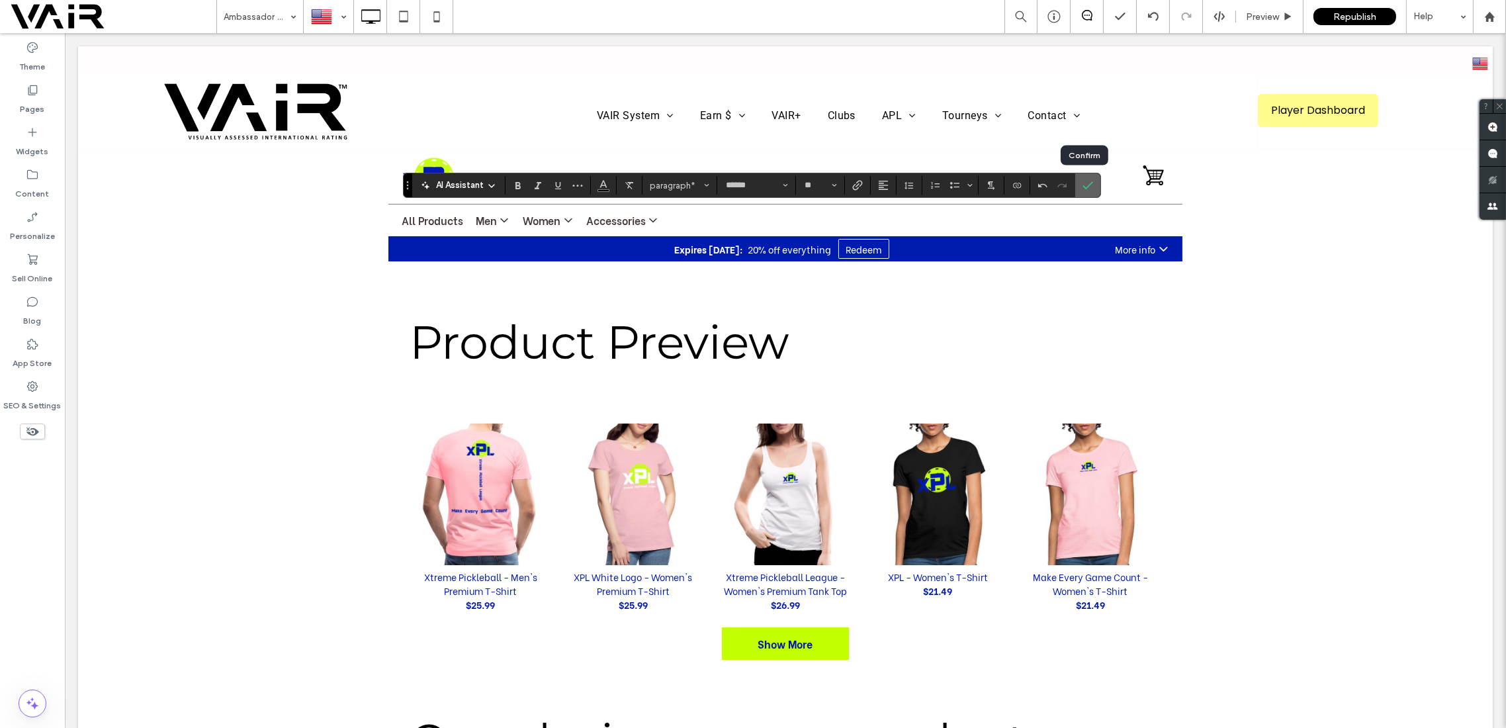
click at [1089, 188] on icon "Confirm" at bounding box center [1088, 185] width 11 height 11
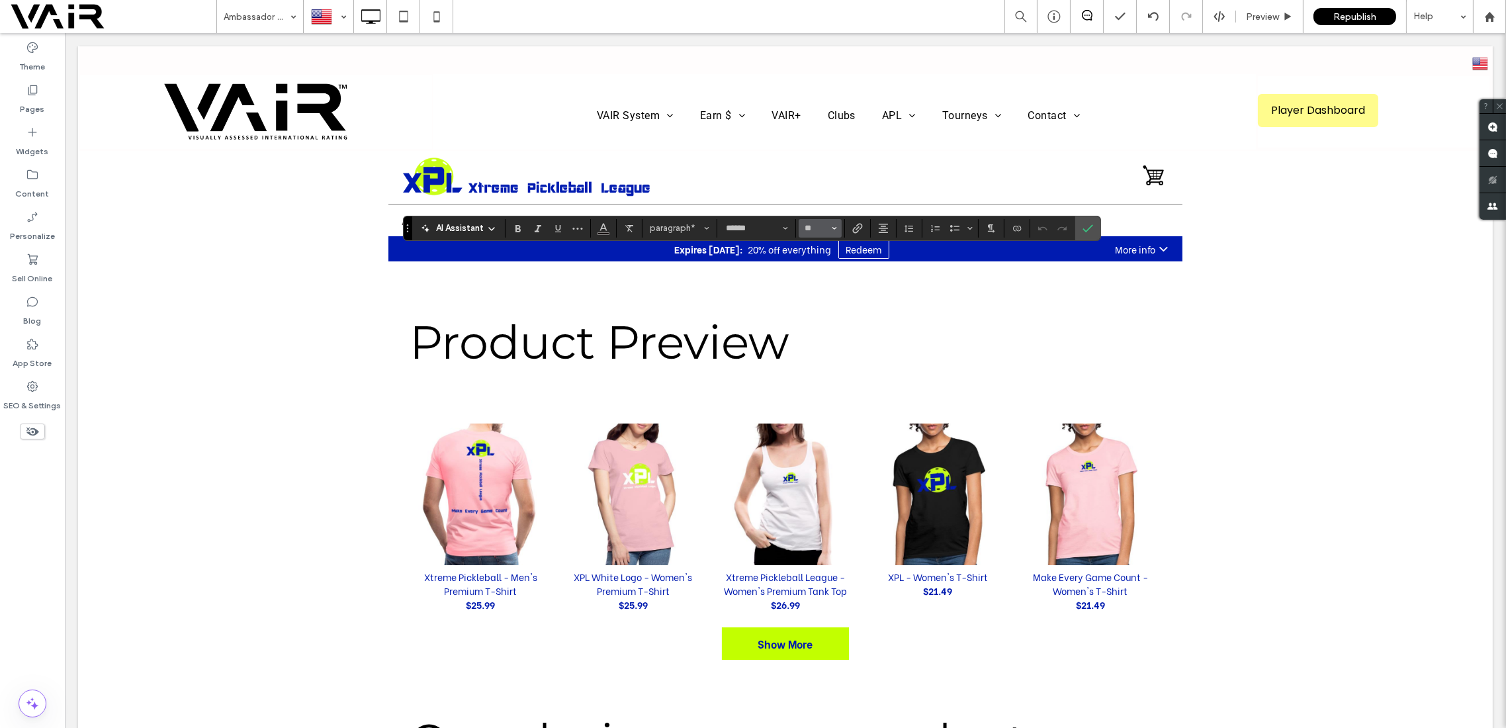
click at [835, 227] on button "**" at bounding box center [820, 228] width 43 height 19
click at [818, 343] on label "14" at bounding box center [820, 342] width 42 height 19
click at [882, 229] on icon "Alignment" at bounding box center [883, 228] width 11 height 11
click at [889, 251] on use "ui.textEditor.alignment.left" at bounding box center [893, 249] width 9 height 9
click at [882, 230] on use "Alignment" at bounding box center [883, 228] width 9 height 9
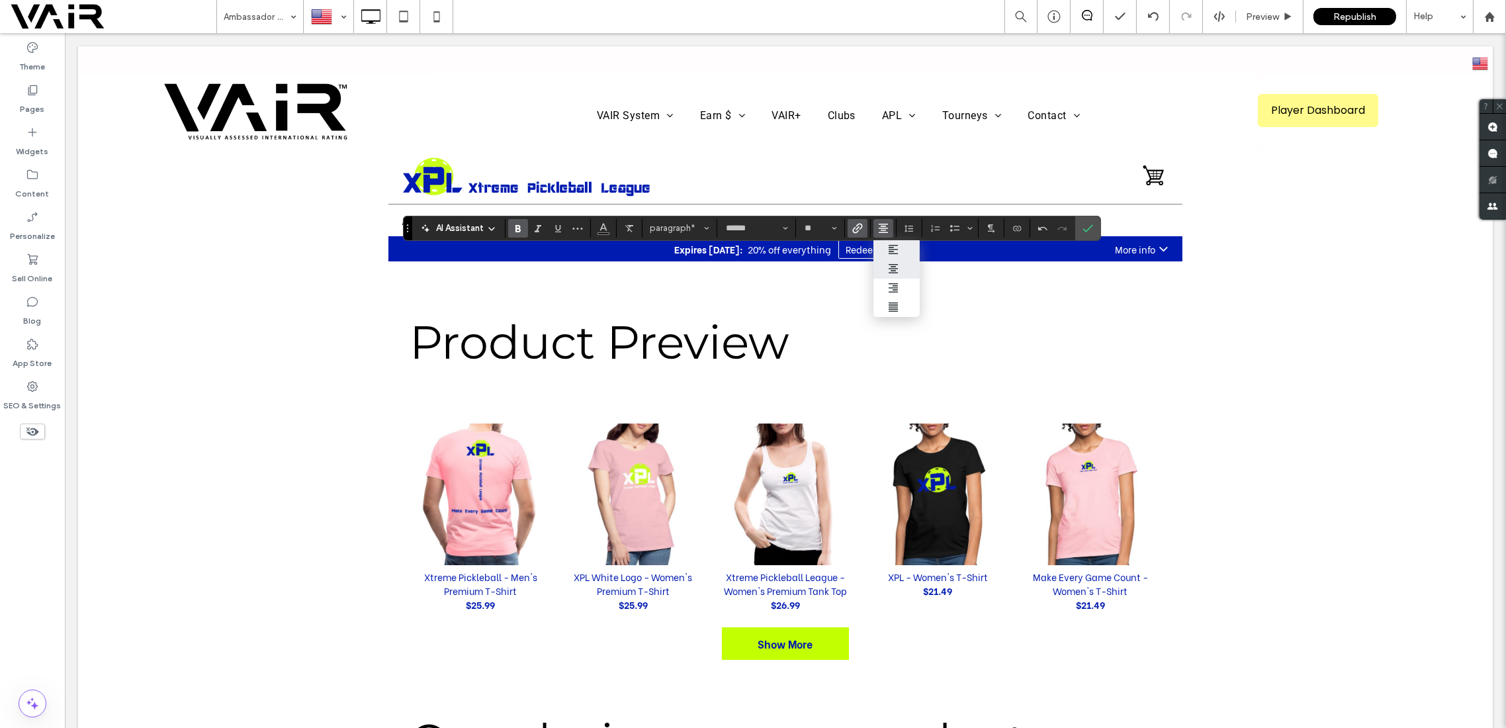
click at [889, 247] on icon "ui.textEditor.alignment.left" at bounding box center [893, 249] width 11 height 11
click at [1090, 223] on label "Confirm" at bounding box center [1088, 228] width 20 height 24
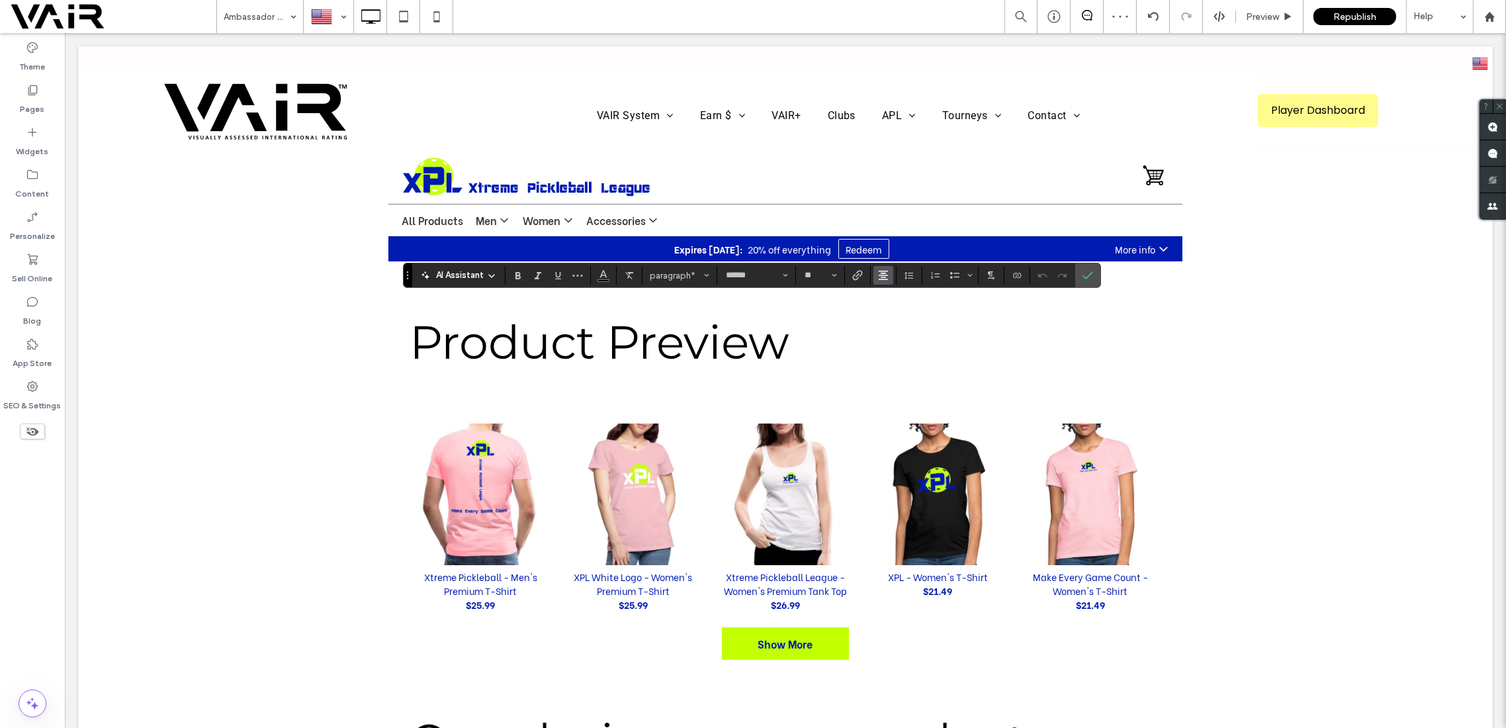
click at [888, 279] on button "Alignment" at bounding box center [884, 275] width 20 height 19
click at [893, 292] on icon "ui.textEditor.alignment.left" at bounding box center [893, 297] width 11 height 11
click at [832, 273] on icon "Size" at bounding box center [834, 275] width 5 height 5
click at [809, 392] on label "14" at bounding box center [820, 389] width 42 height 19
click at [1087, 274] on use "Confirm" at bounding box center [1088, 275] width 11 height 8
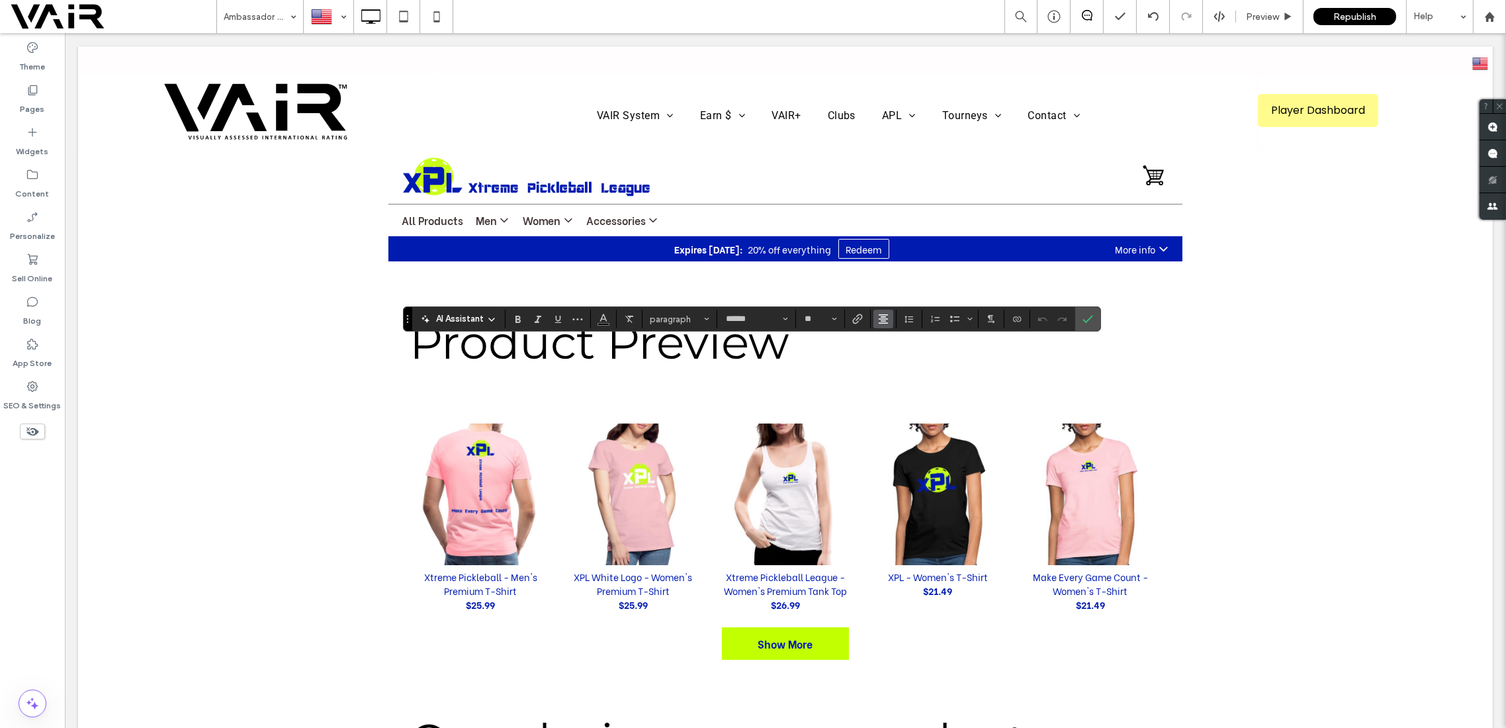
click at [881, 317] on use "Alignment" at bounding box center [883, 318] width 9 height 9
click at [892, 337] on use "ui.textEditor.alignment.left" at bounding box center [893, 340] width 9 height 9
click at [1083, 312] on span "Confirm" at bounding box center [1086, 319] width 6 height 24
click at [834, 315] on span "Size" at bounding box center [834, 318] width 5 height 17
click at [819, 439] on label "14" at bounding box center [820, 433] width 42 height 19
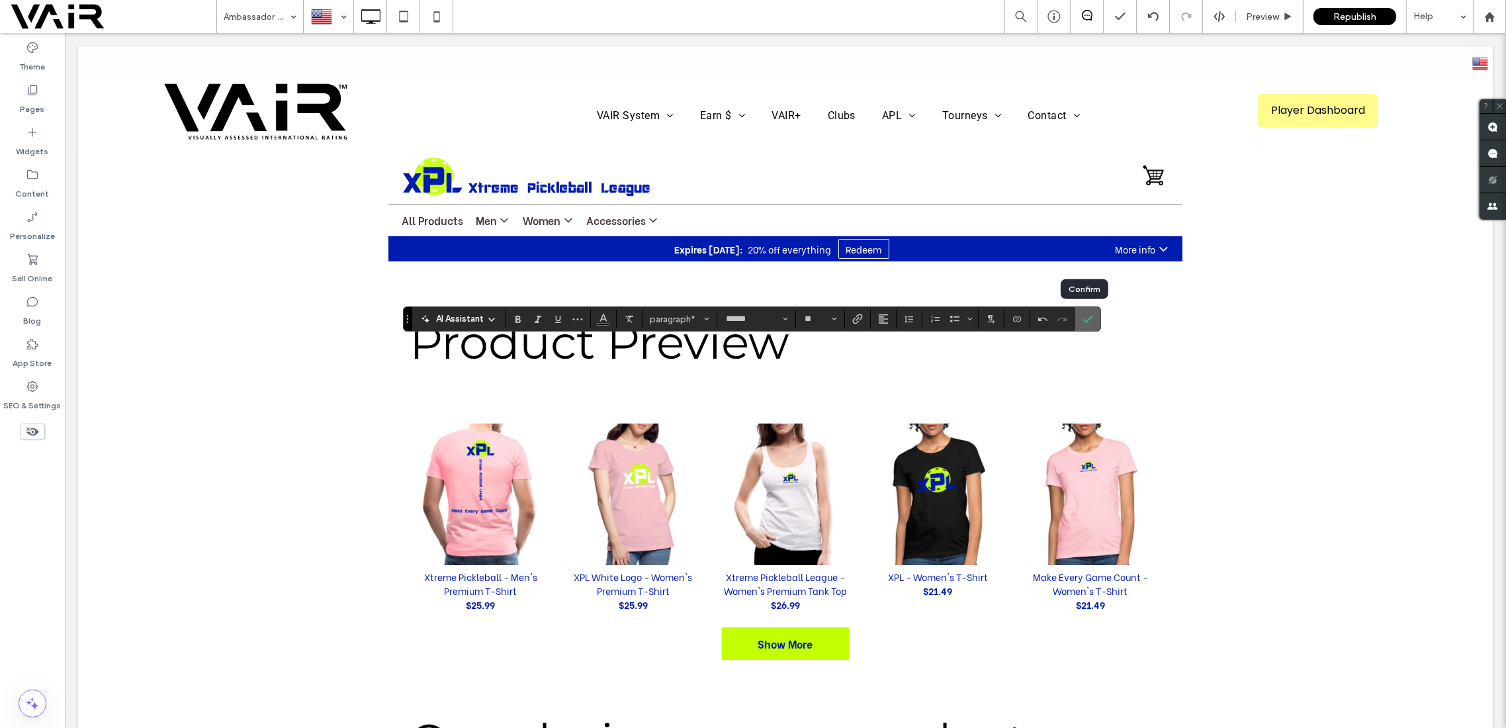
click at [1091, 322] on label "Confirm" at bounding box center [1088, 319] width 20 height 24
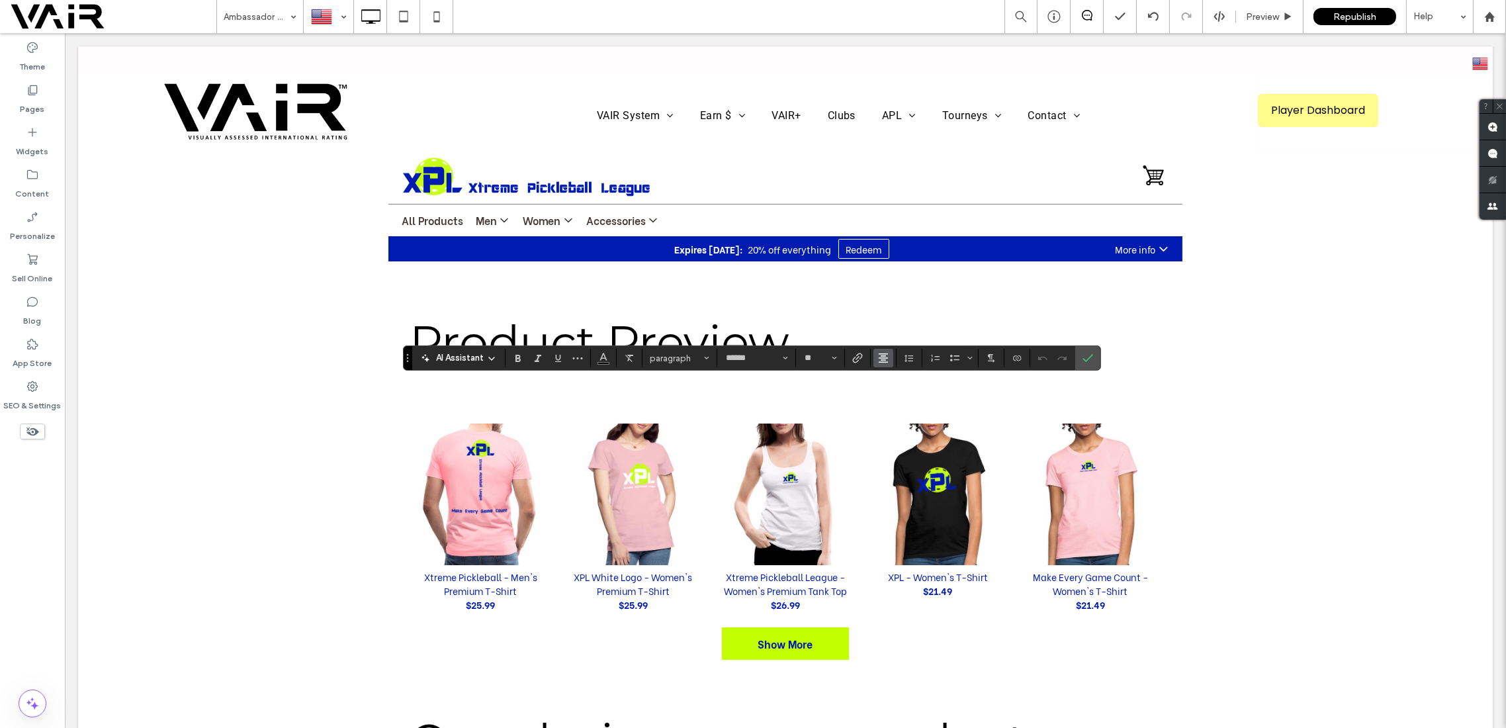
click at [884, 359] on icon "Alignment" at bounding box center [883, 358] width 11 height 11
click at [889, 377] on icon "ui.textEditor.alignment.left" at bounding box center [893, 380] width 11 height 11
click at [1087, 358] on icon "Confirm" at bounding box center [1088, 358] width 11 height 11
click at [832, 355] on icon "Size" at bounding box center [834, 357] width 5 height 5
click at [817, 474] on label "14" at bounding box center [820, 472] width 42 height 19
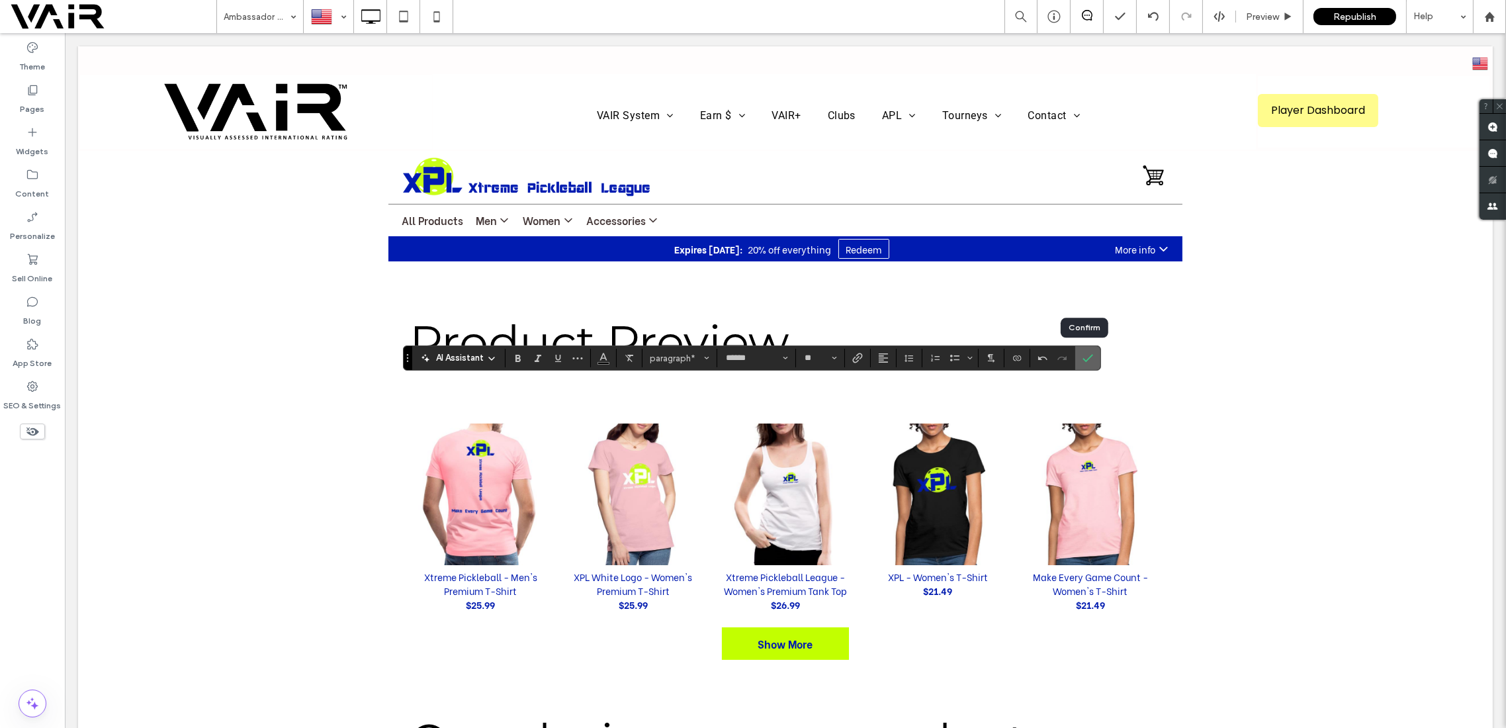
click at [1083, 357] on icon "Confirm" at bounding box center [1088, 358] width 11 height 11
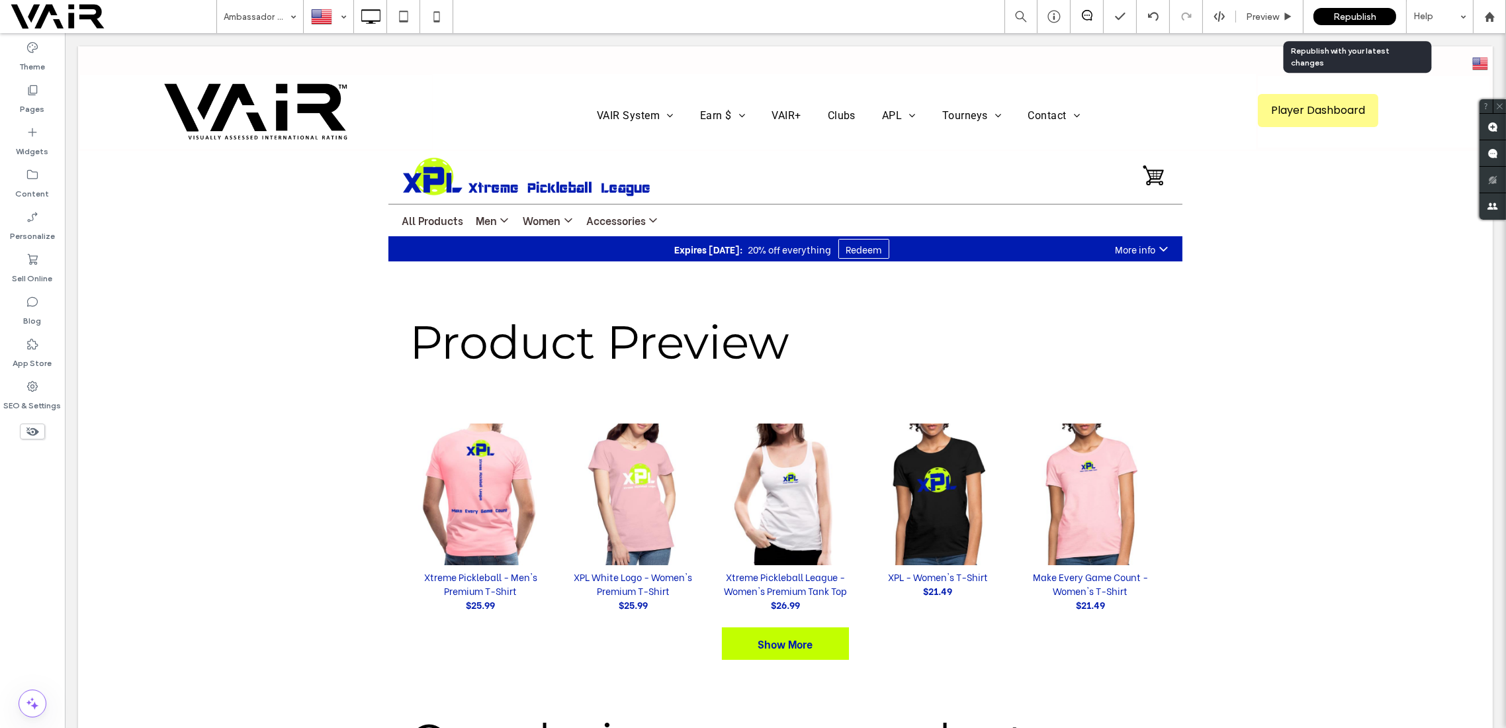
click at [1363, 13] on span "Republish" at bounding box center [1355, 16] width 43 height 11
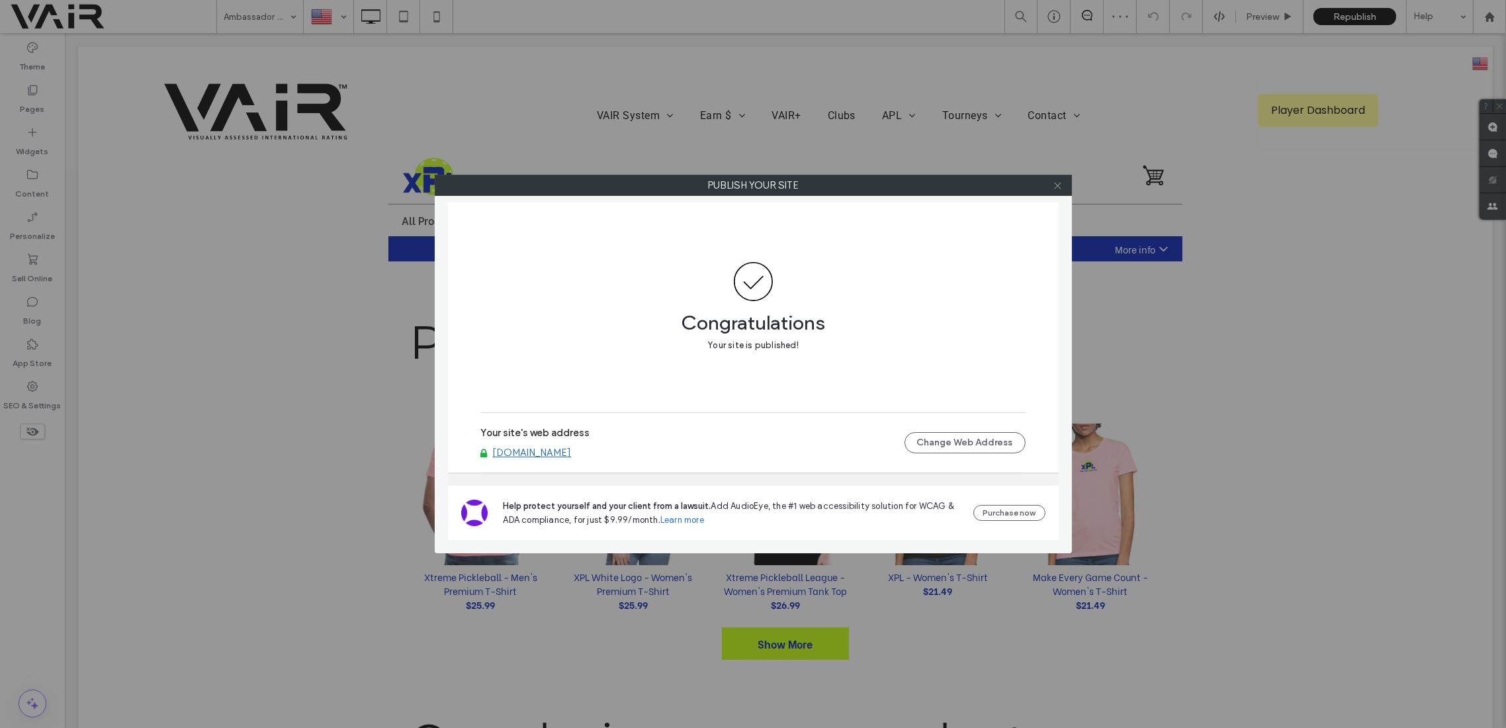
click at [1057, 185] on icon at bounding box center [1058, 186] width 10 height 10
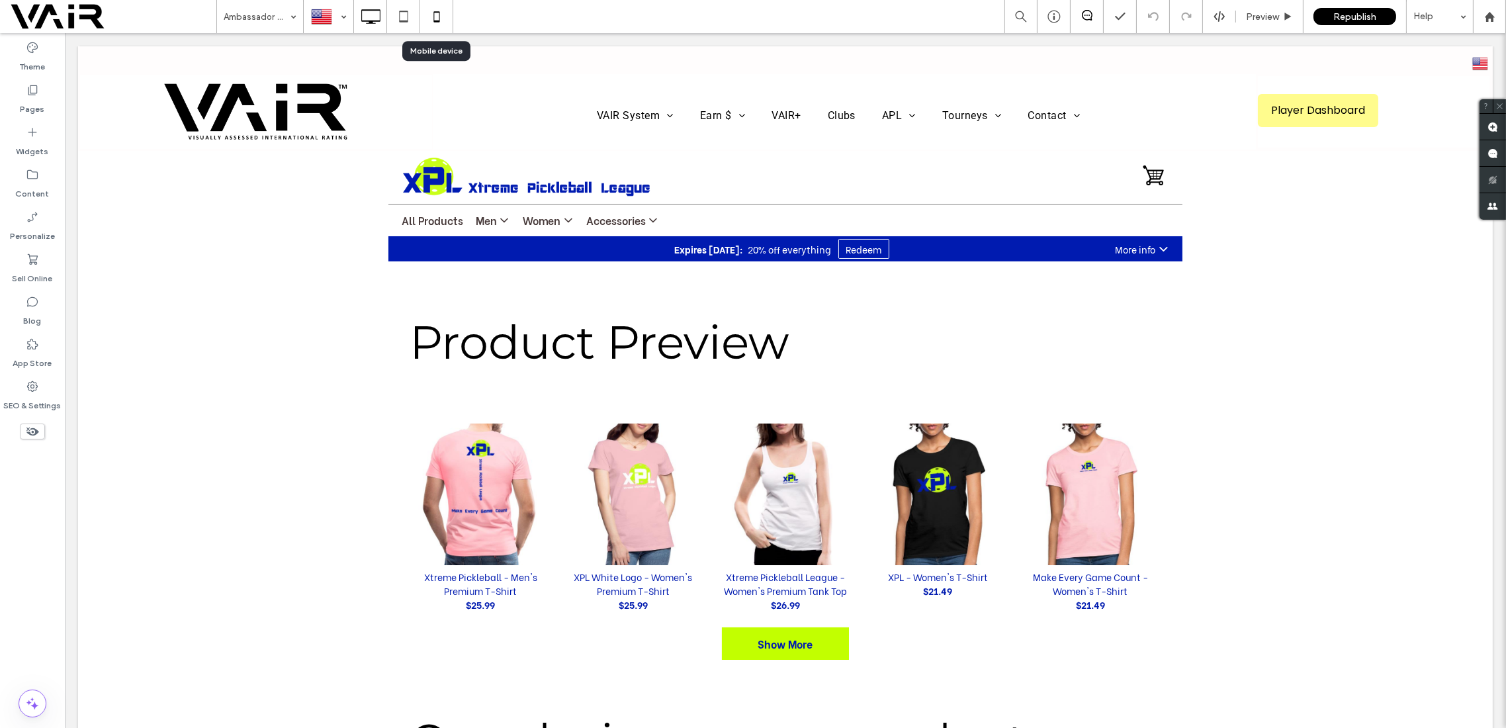
click at [434, 15] on icon at bounding box center [437, 16] width 26 height 26
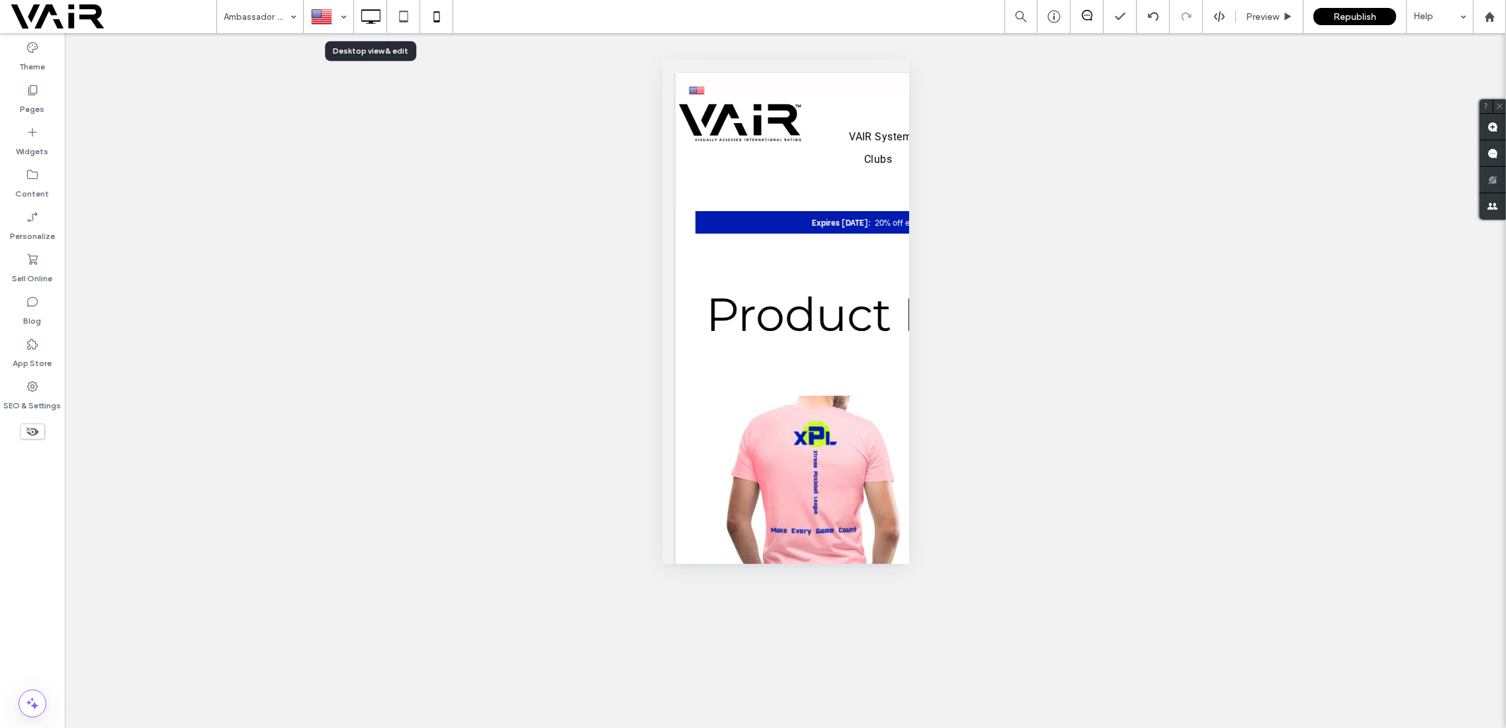
click at [373, 21] on use at bounding box center [370, 16] width 19 height 15
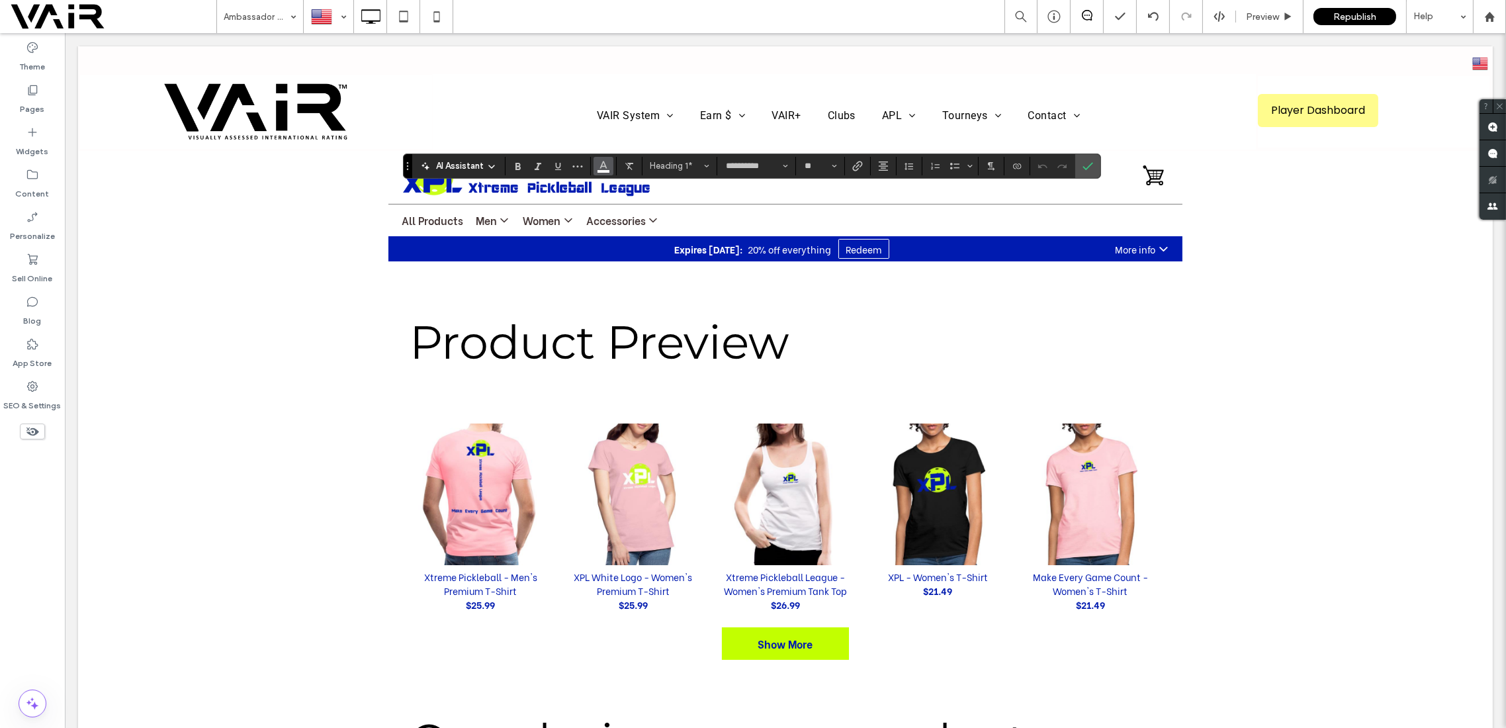
click at [607, 159] on button "Color" at bounding box center [604, 166] width 20 height 19
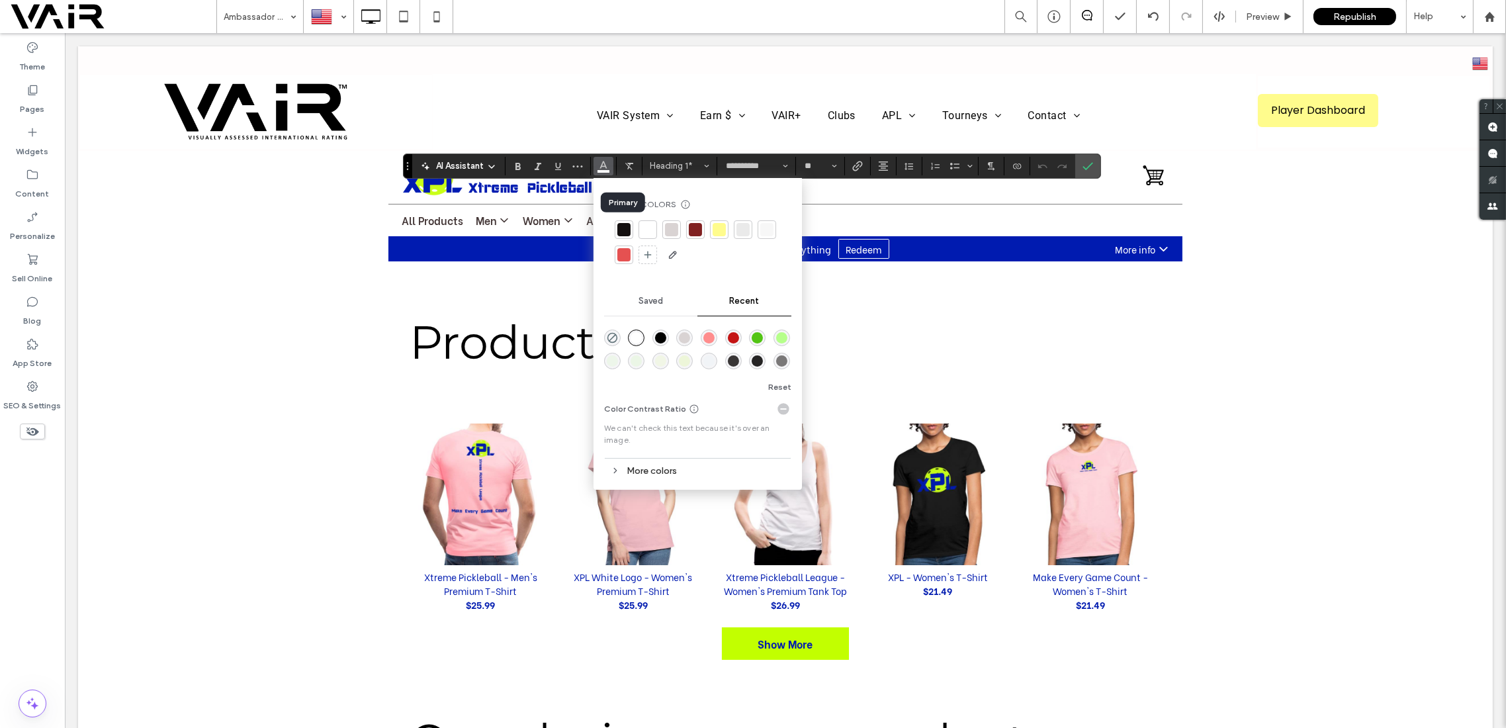
click at [621, 231] on div at bounding box center [623, 229] width 13 height 13
click at [1083, 167] on icon "Confirm" at bounding box center [1088, 166] width 11 height 11
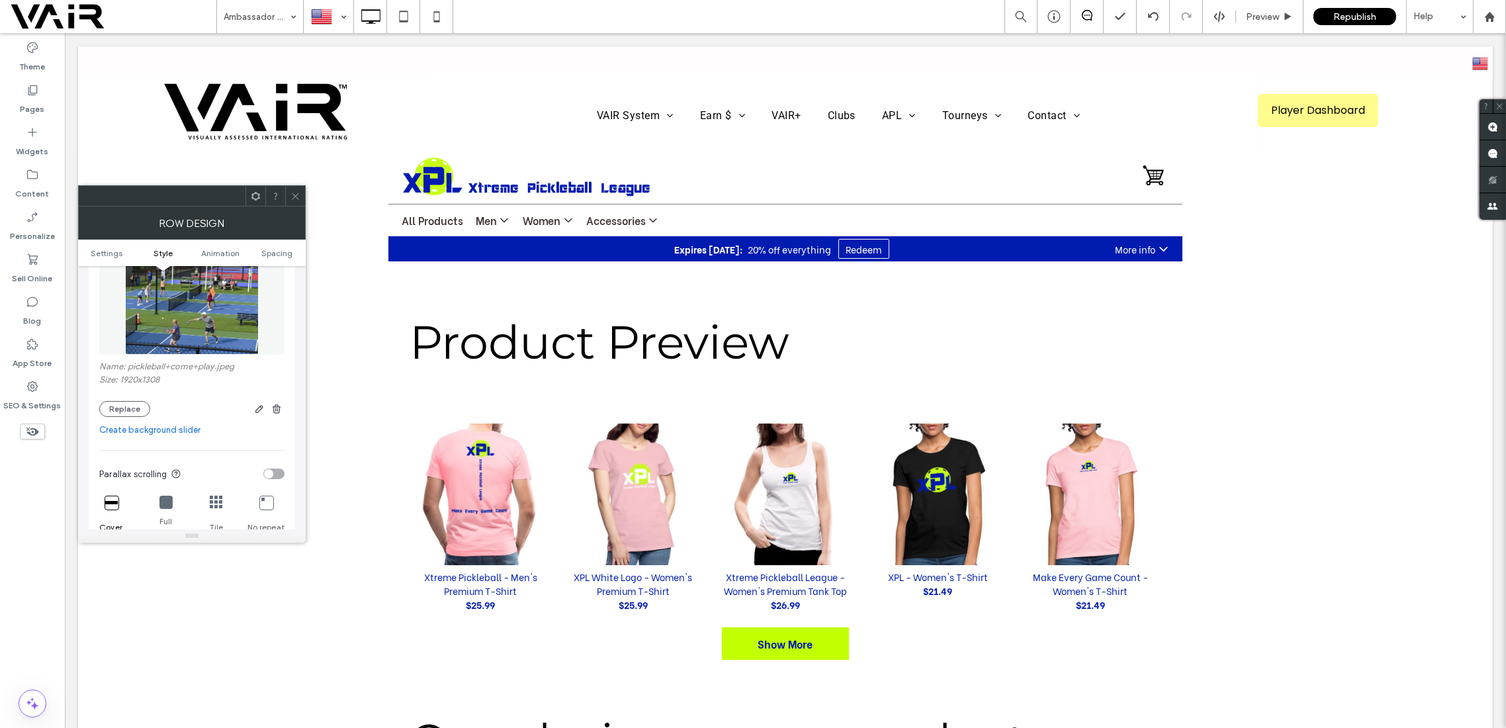
scroll to position [235, 0]
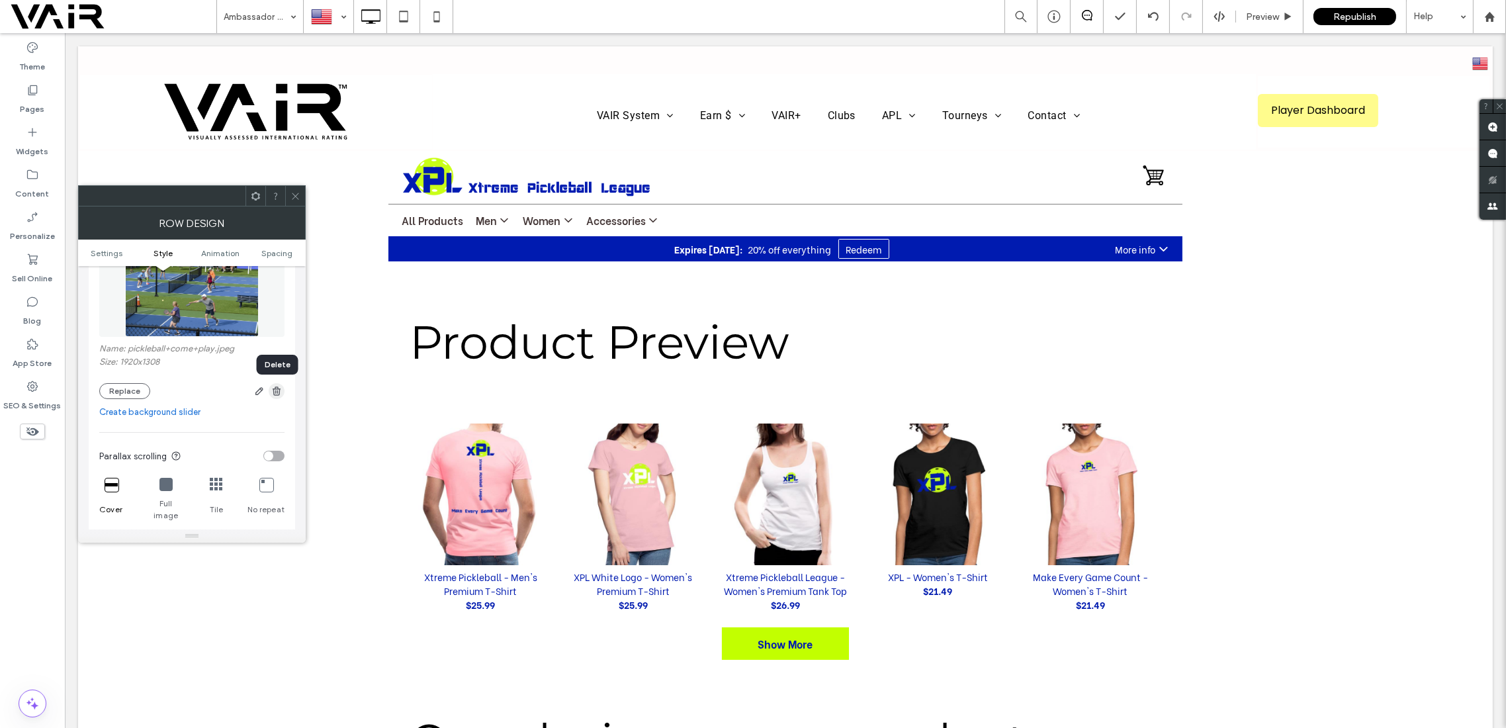
click at [278, 390] on icon "button" at bounding box center [276, 391] width 11 height 11
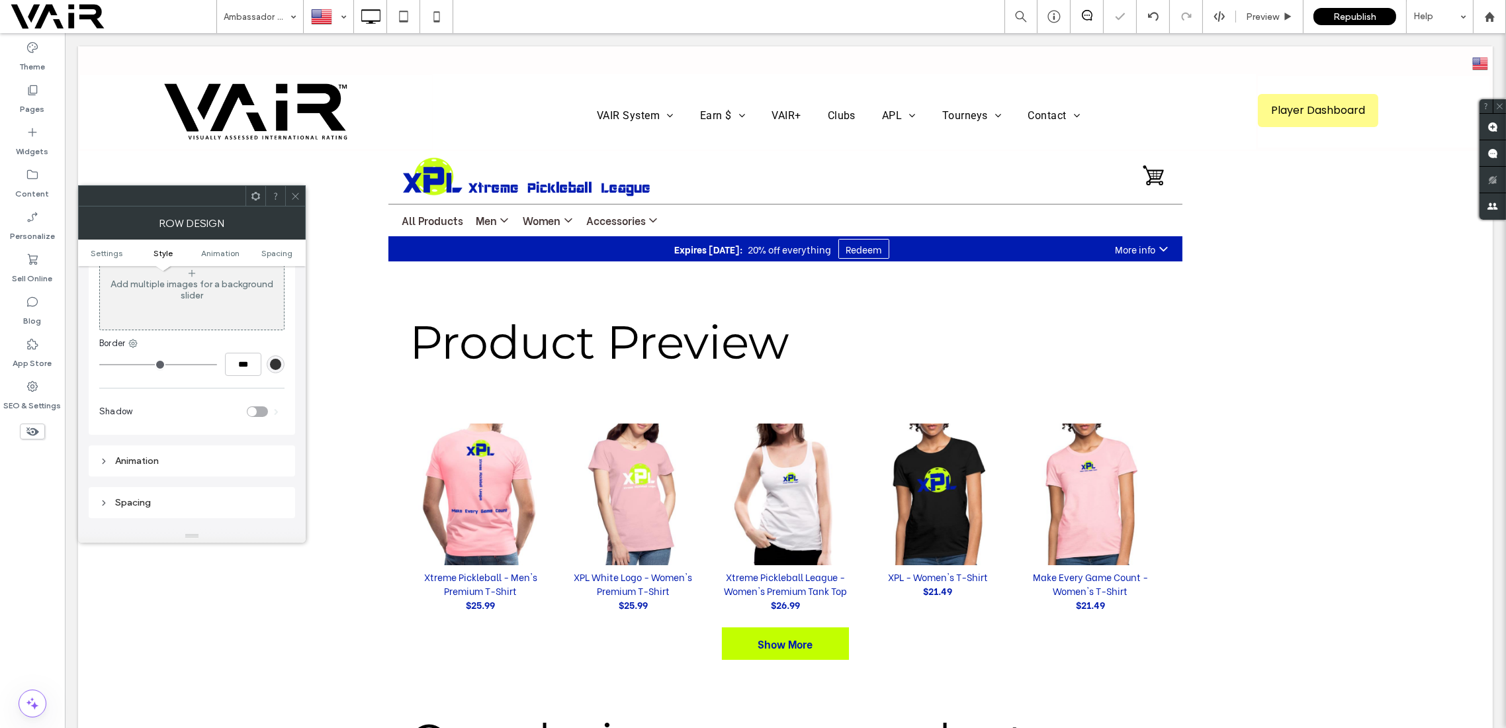
click at [301, 196] on div at bounding box center [295, 196] width 20 height 20
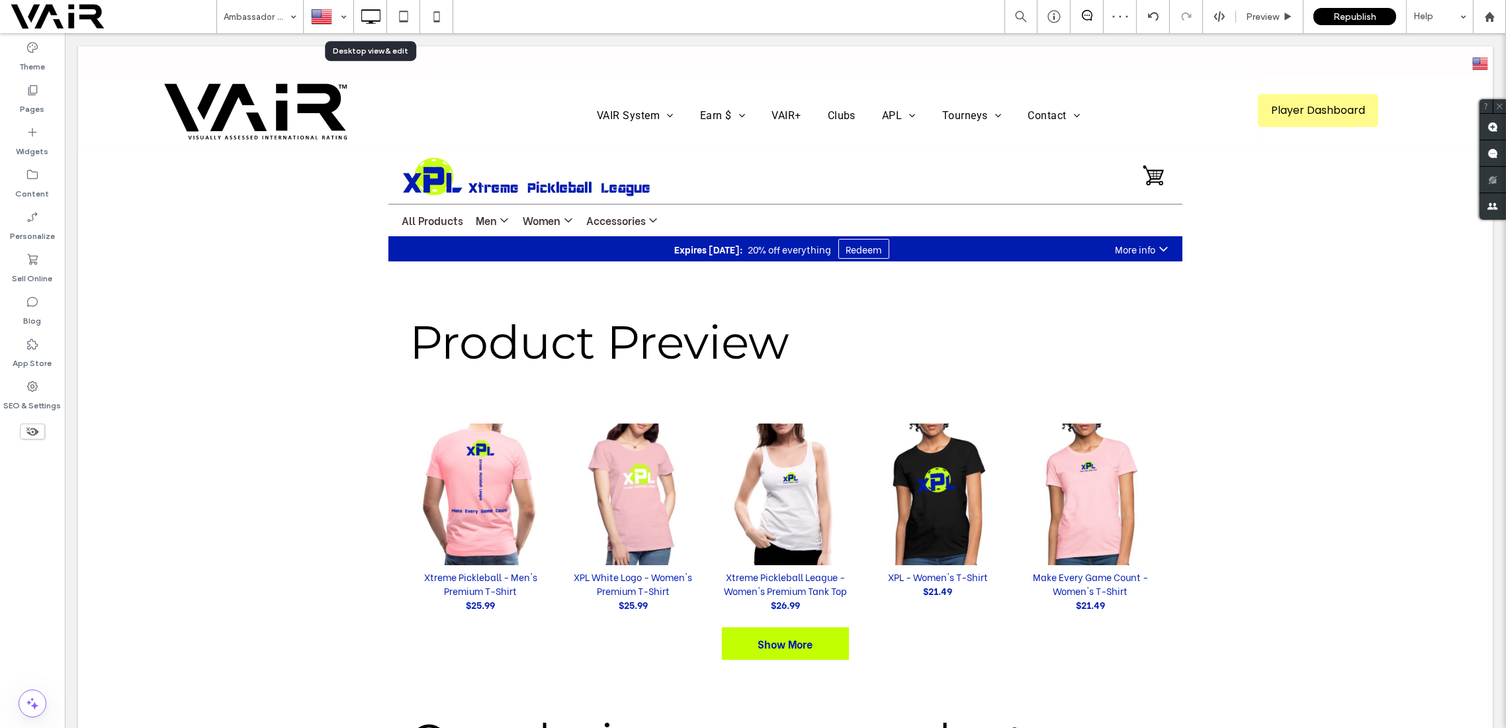
click at [367, 14] on icon at bounding box center [370, 16] width 26 height 26
click at [434, 15] on icon at bounding box center [437, 16] width 26 height 26
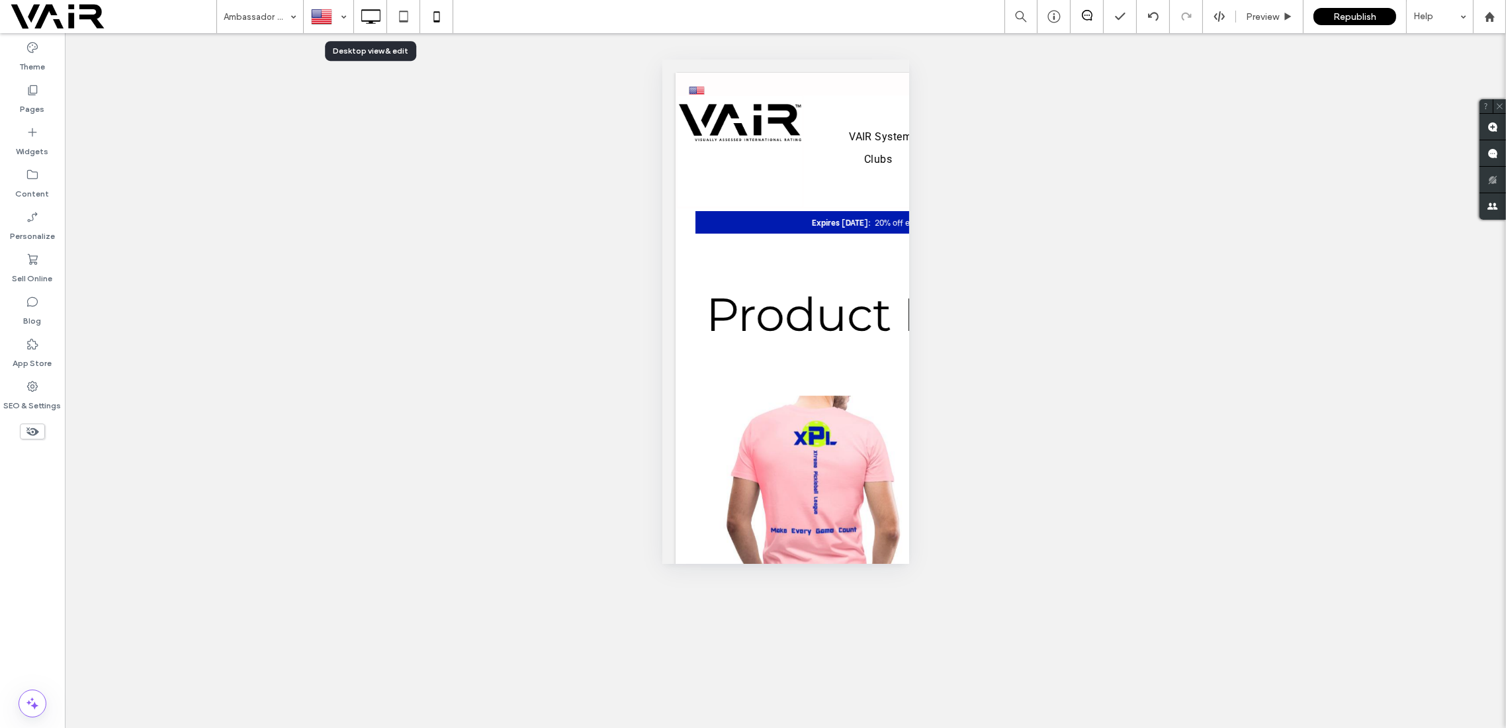
click at [369, 19] on icon at bounding box center [370, 16] width 26 height 26
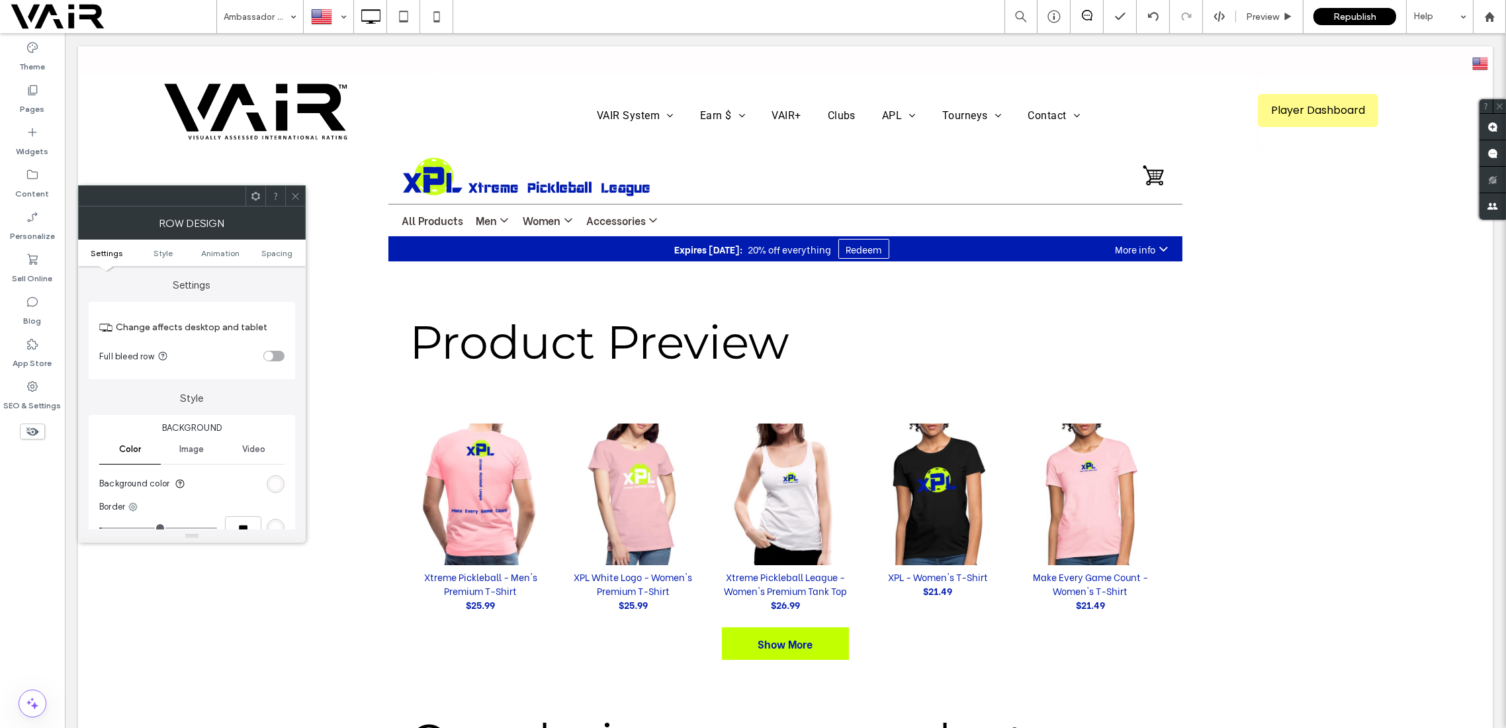
drag, startPoint x: 291, startPoint y: 197, endPoint x: 301, endPoint y: 188, distance: 13.1
click at [291, 195] on icon at bounding box center [296, 196] width 10 height 10
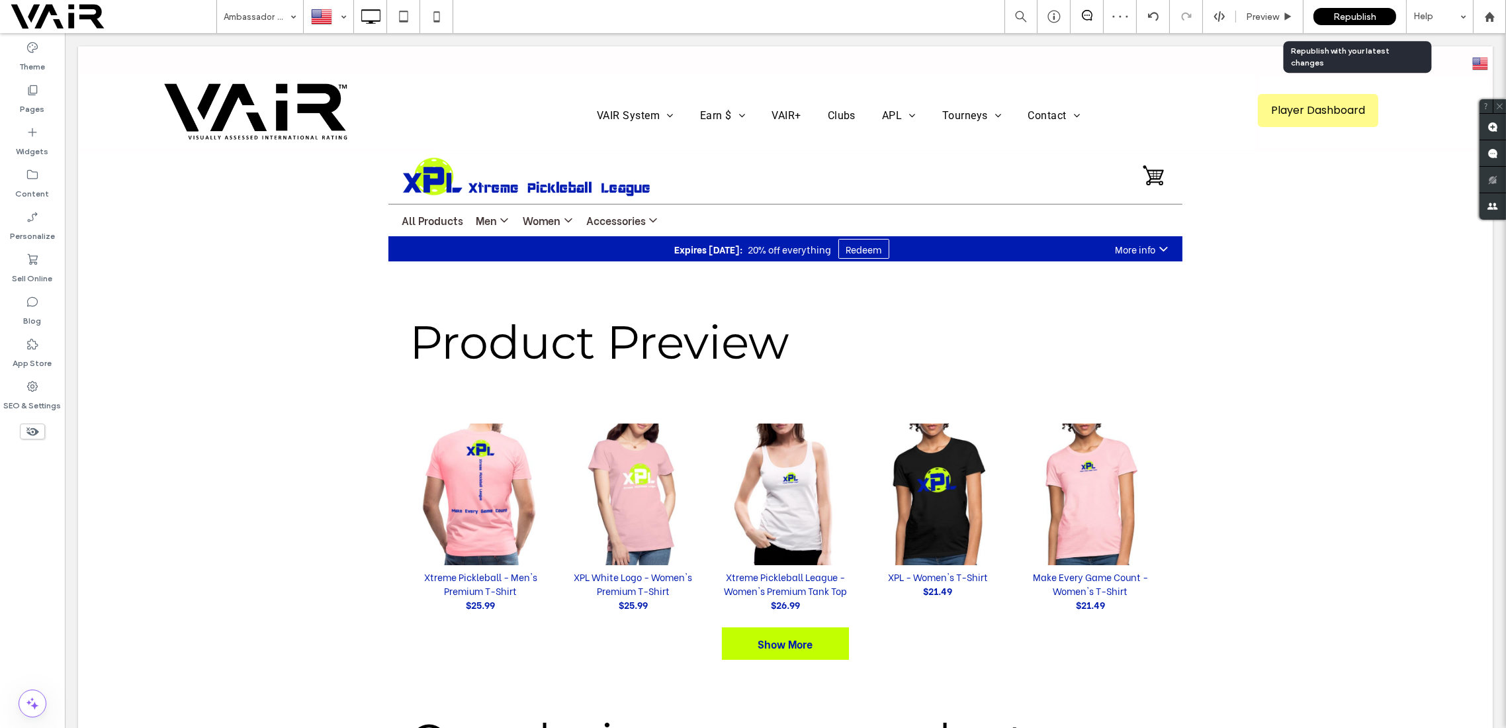
click at [1359, 9] on div "Republish" at bounding box center [1355, 16] width 83 height 17
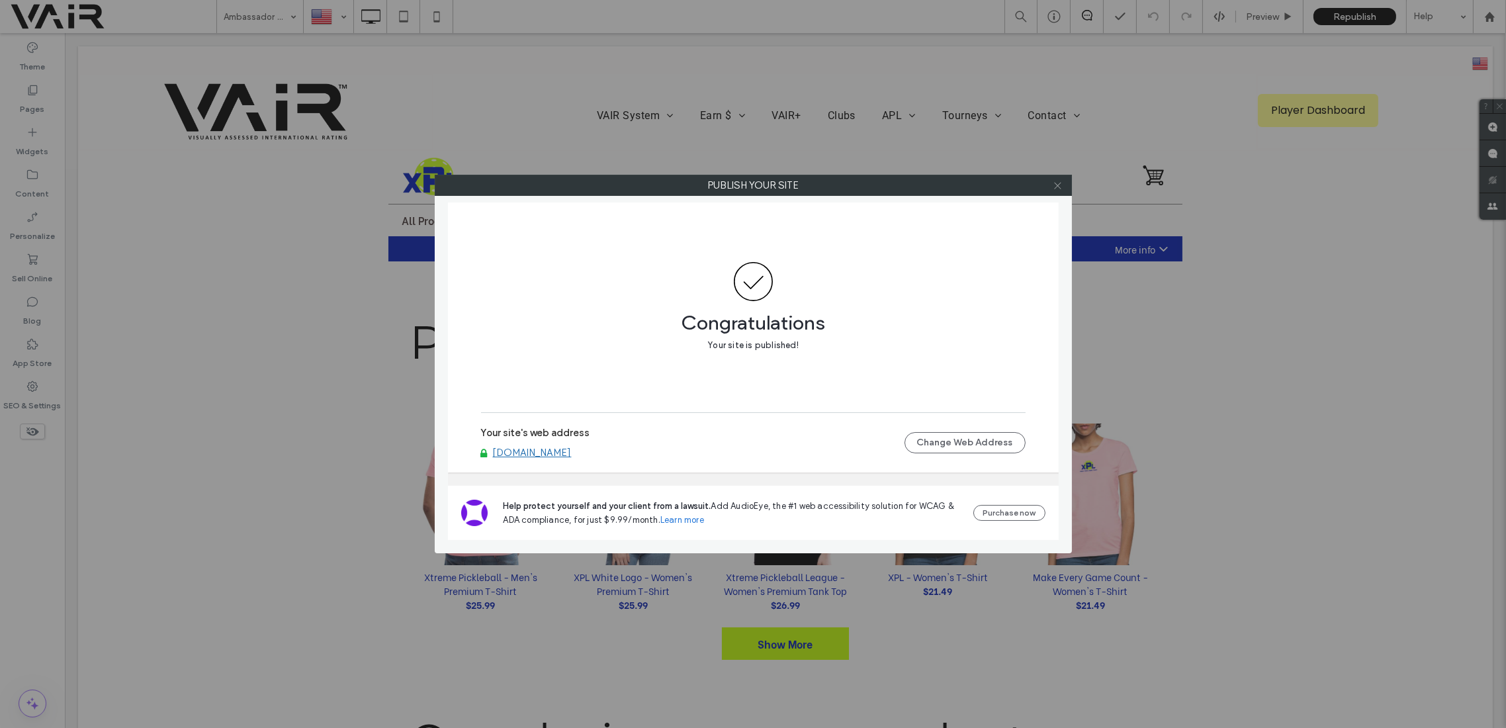
click at [1056, 185] on icon at bounding box center [1058, 186] width 10 height 10
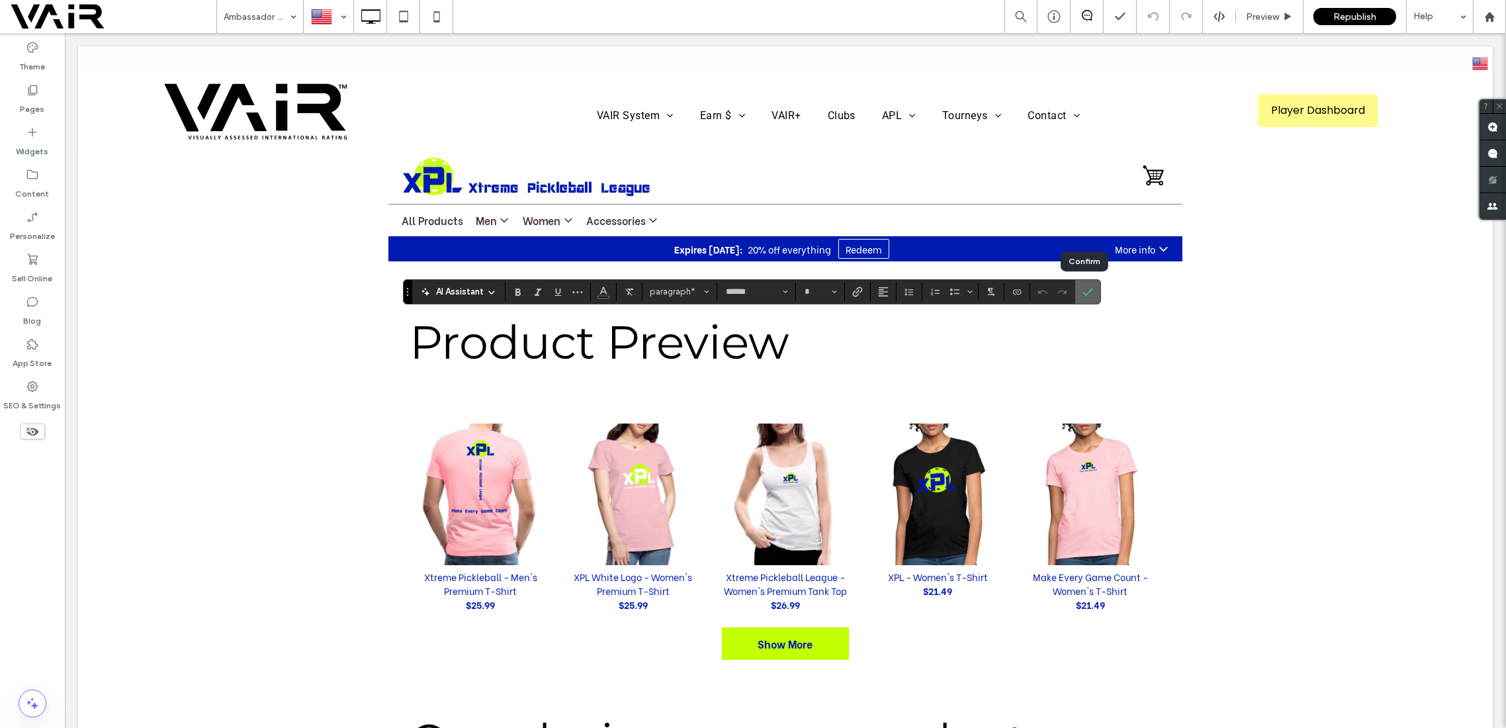
click at [1085, 289] on icon "Confirm" at bounding box center [1088, 292] width 11 height 11
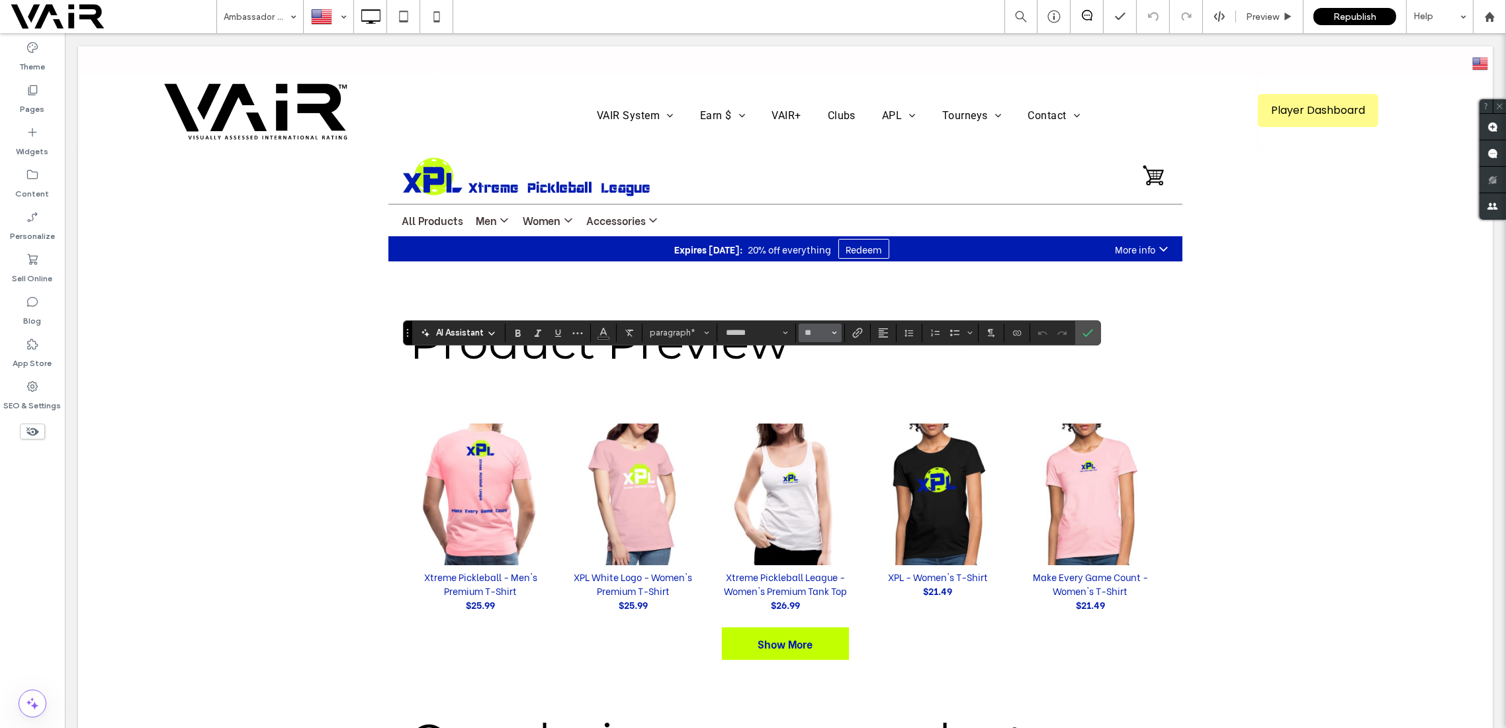
click at [833, 333] on use "Size" at bounding box center [835, 333] width 5 height 3
click at [814, 467] on label "16" at bounding box center [820, 465] width 42 height 19
click at [606, 327] on icon "Color" at bounding box center [603, 331] width 11 height 11
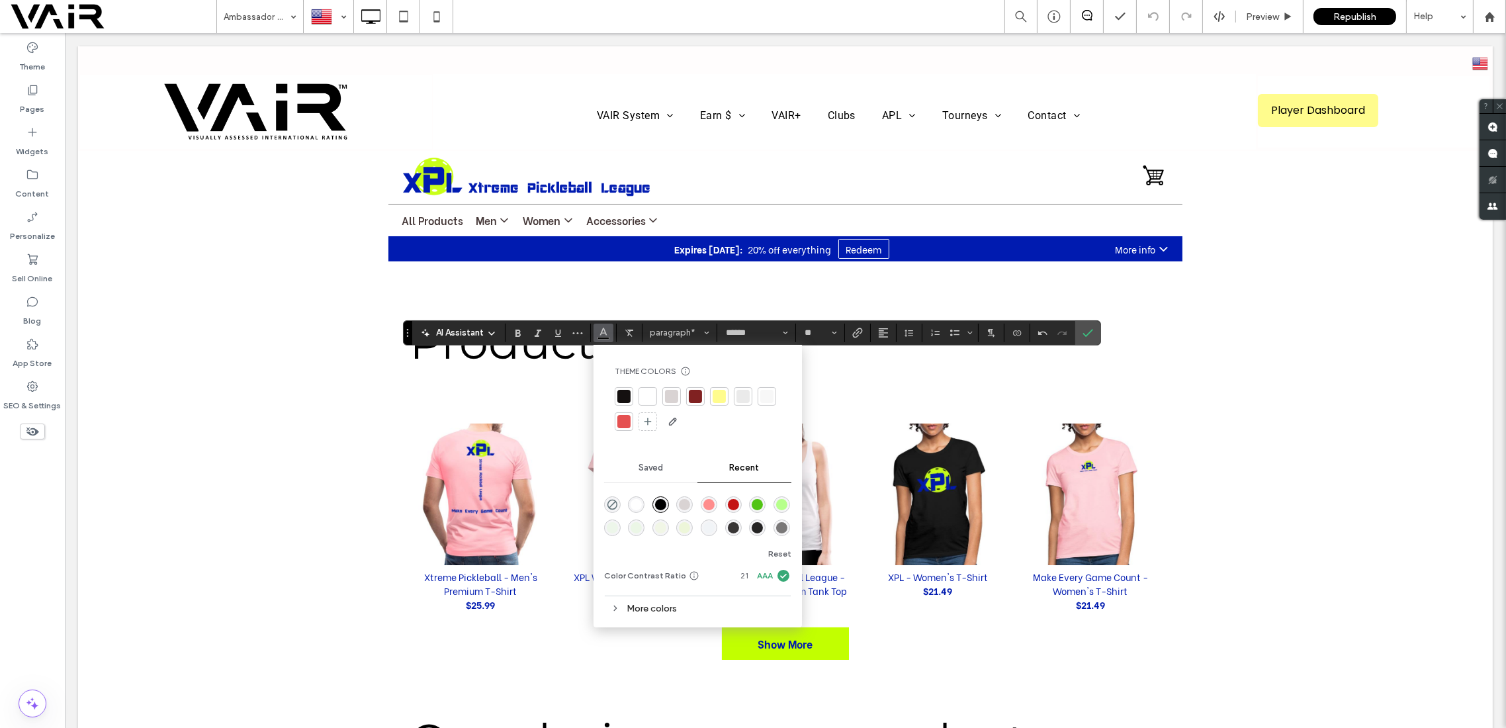
click at [736, 530] on div "rgba(57, 54, 54, 1)" at bounding box center [733, 527] width 11 height 11
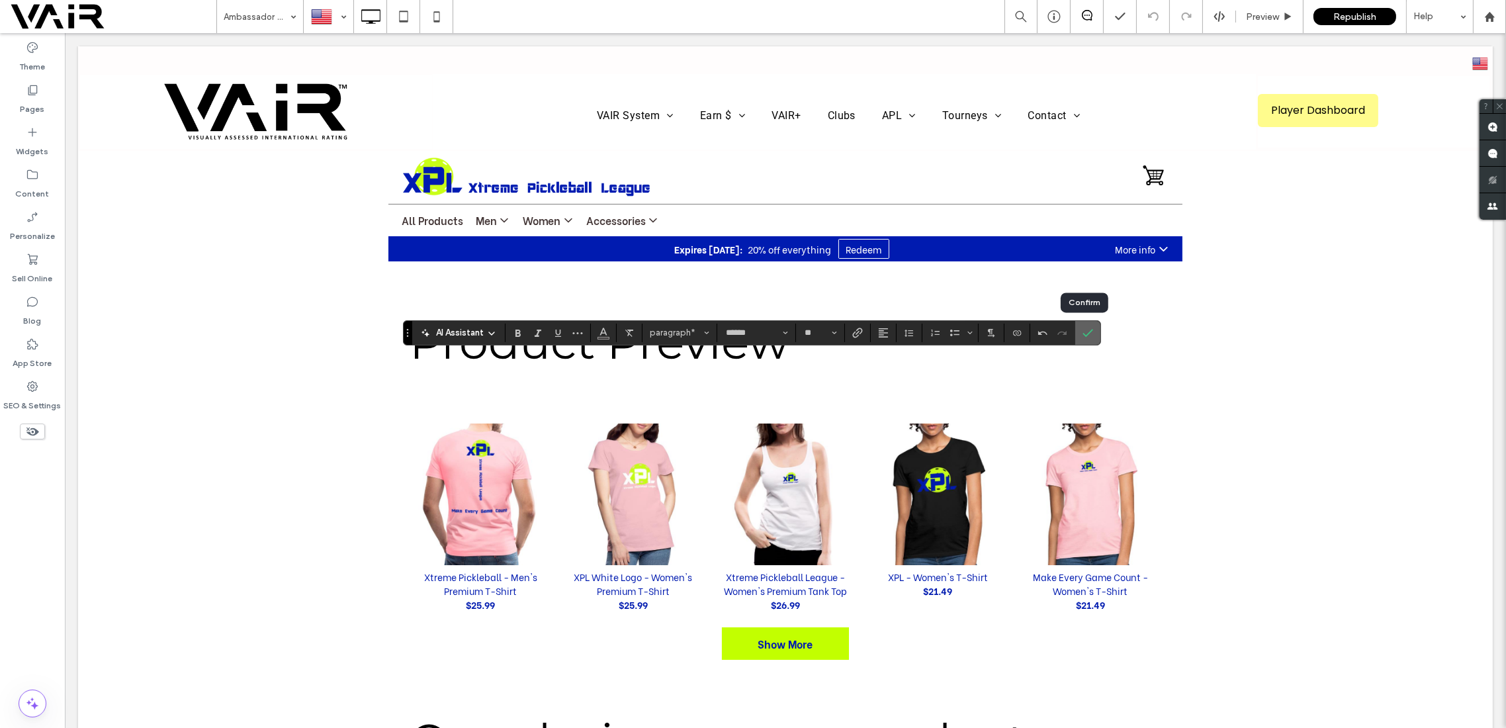
click at [1085, 334] on icon "Confirm" at bounding box center [1088, 333] width 11 height 11
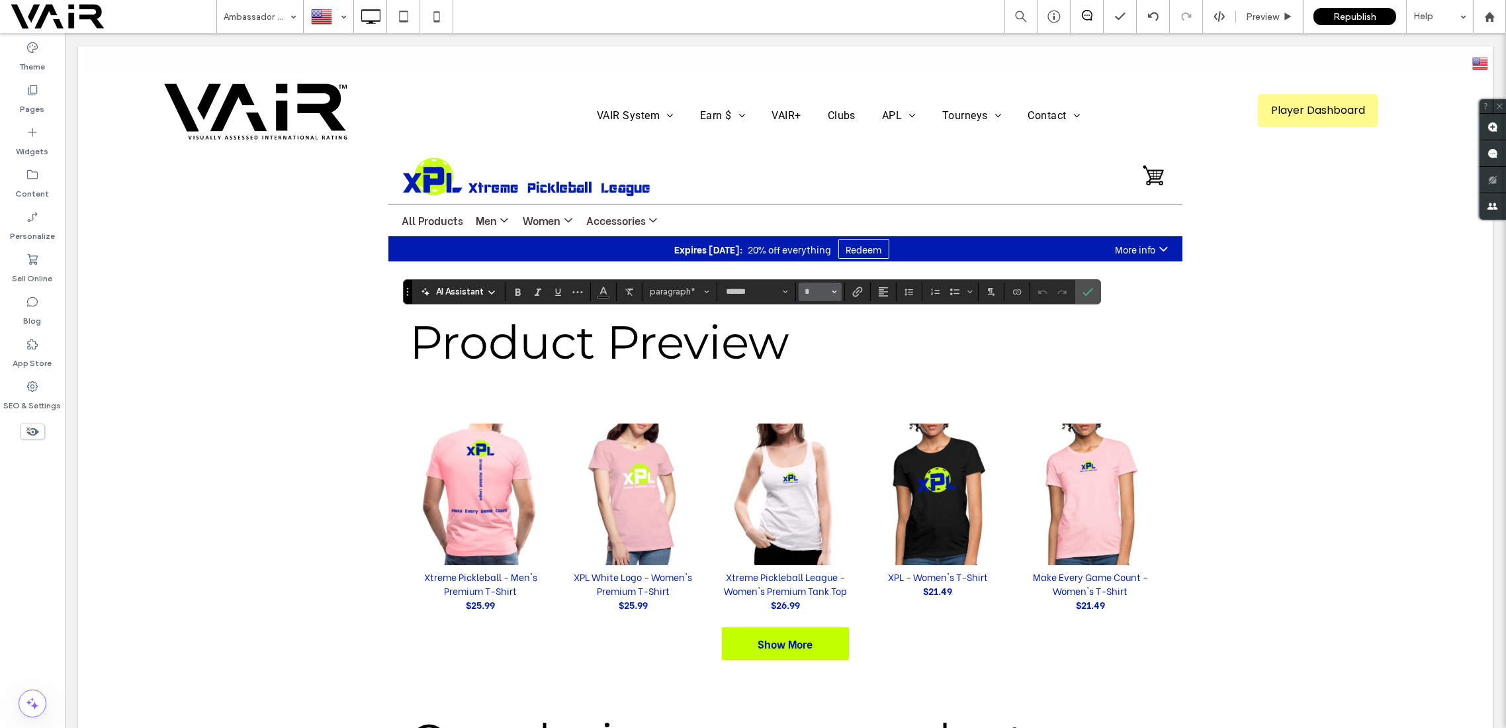
click at [832, 293] on icon "Size" at bounding box center [834, 291] width 5 height 5
click at [814, 432] on label "16" at bounding box center [820, 424] width 42 height 19
click at [598, 286] on icon "Color" at bounding box center [603, 290] width 11 height 11
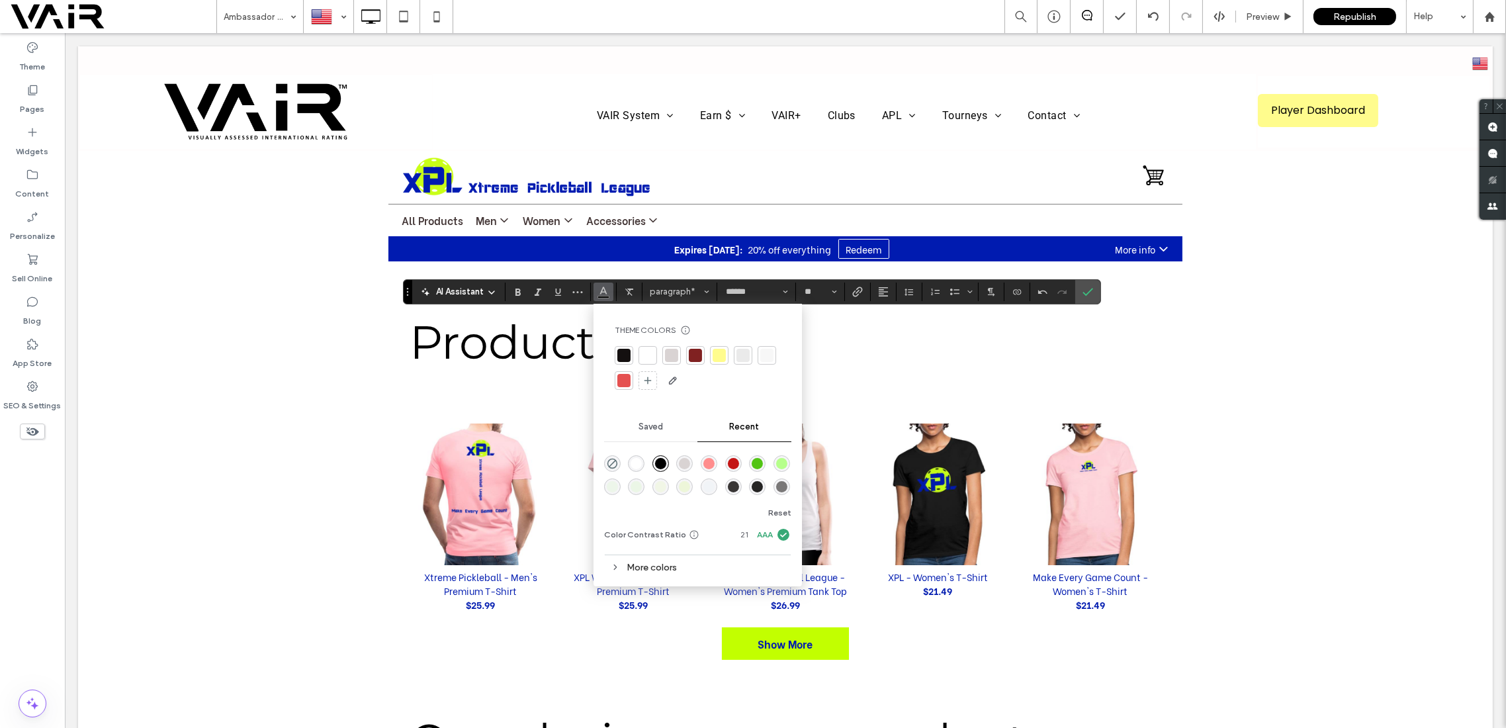
click at [732, 490] on div "rgba(57, 54, 54, 1)" at bounding box center [733, 486] width 11 height 11
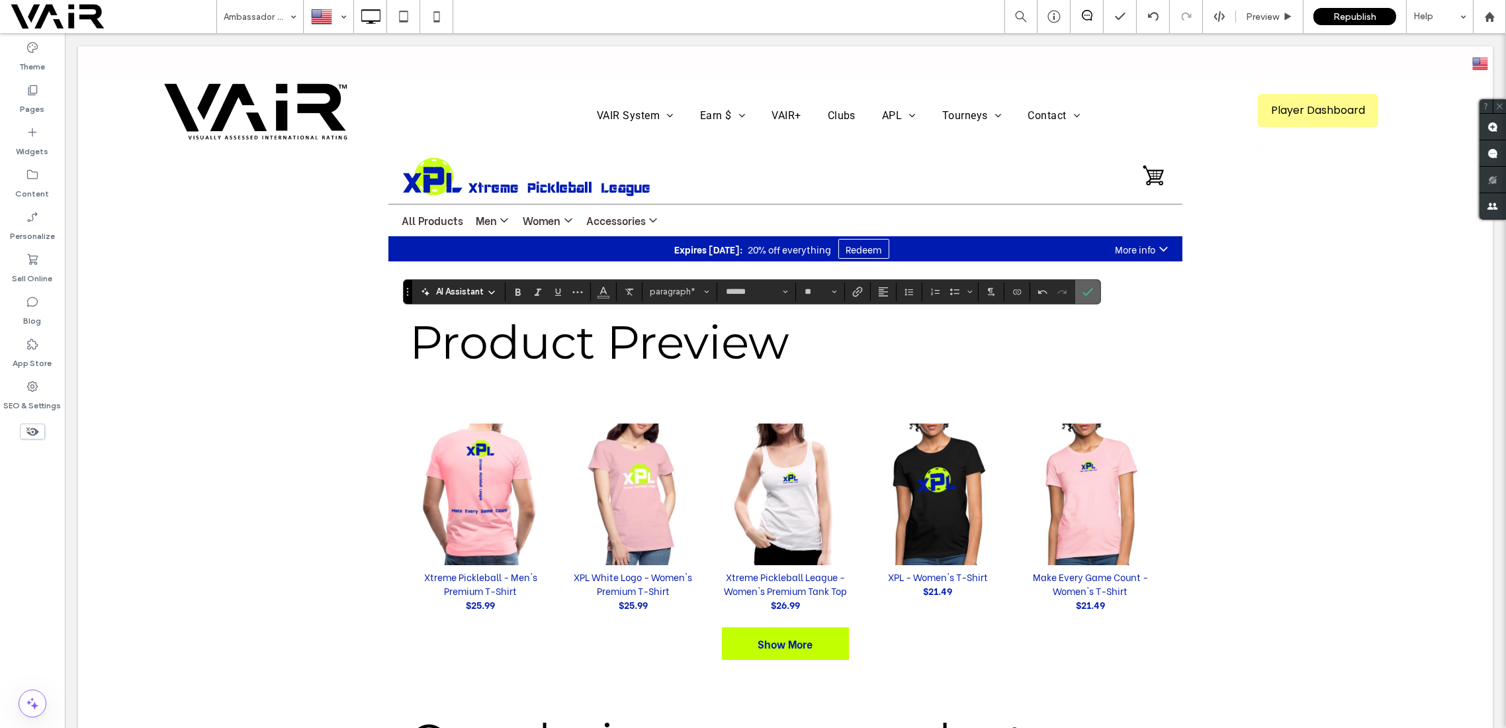
click at [1091, 293] on label "Confirm" at bounding box center [1088, 292] width 20 height 24
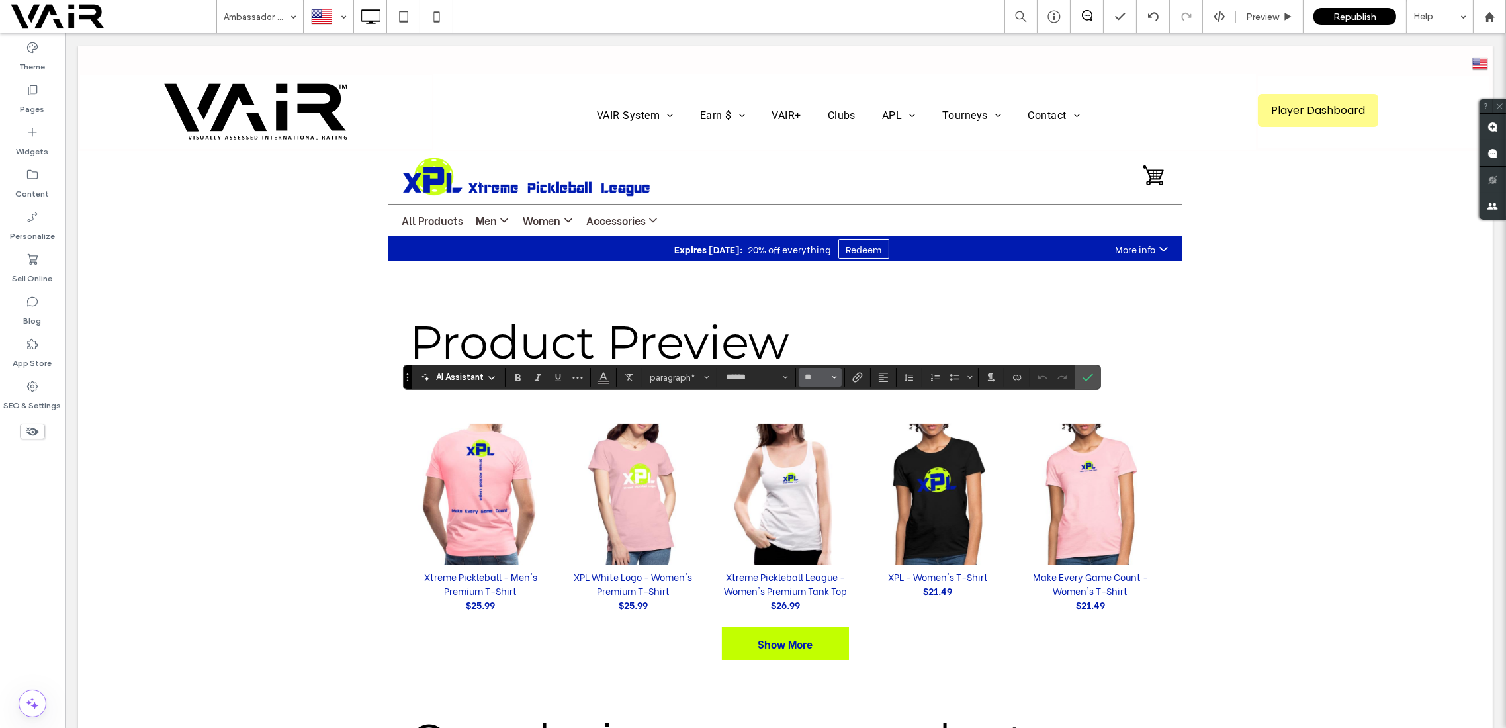
click at [835, 376] on button "**" at bounding box center [820, 377] width 43 height 19
click at [815, 511] on label "16" at bounding box center [820, 509] width 42 height 19
click at [604, 374] on icon "Color" at bounding box center [603, 376] width 11 height 11
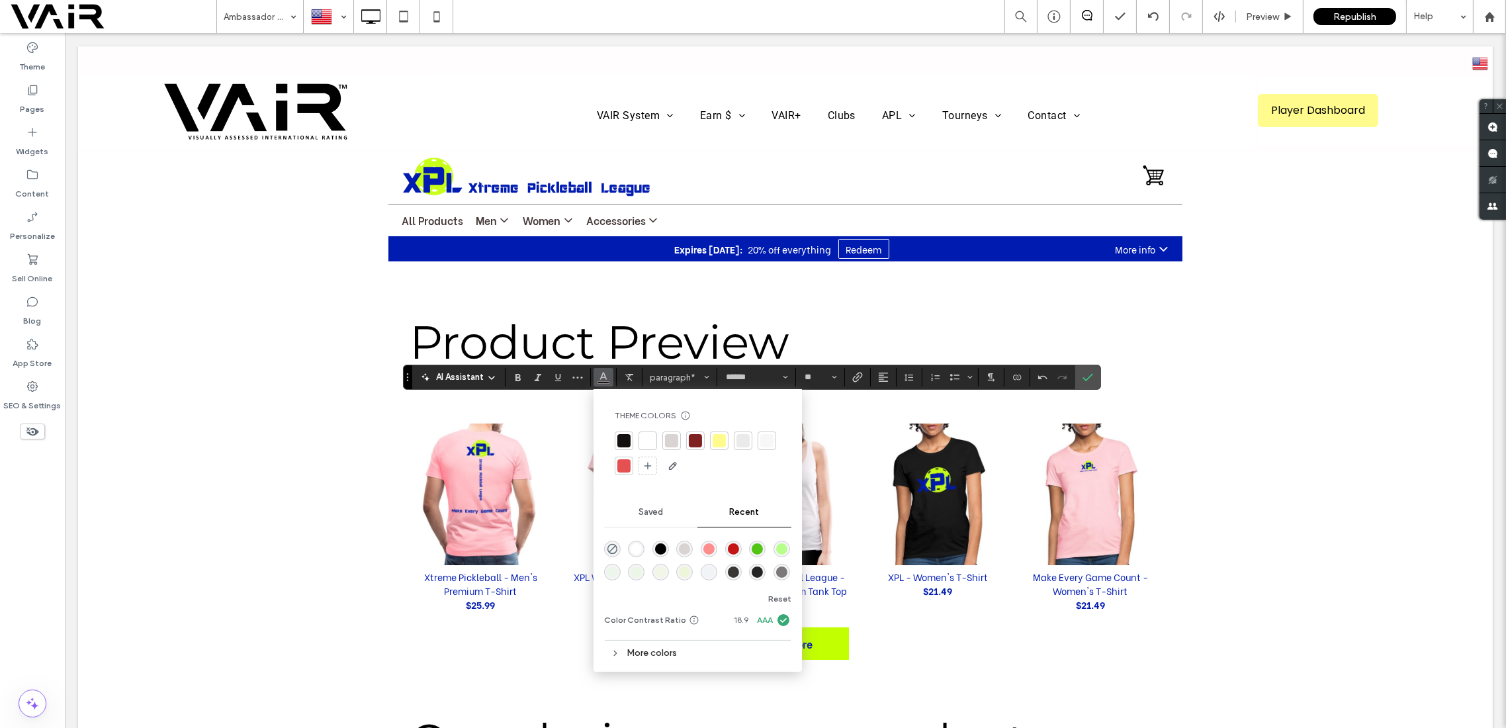
click at [733, 573] on div "rgba(57, 54, 54, 1)" at bounding box center [733, 572] width 11 height 11
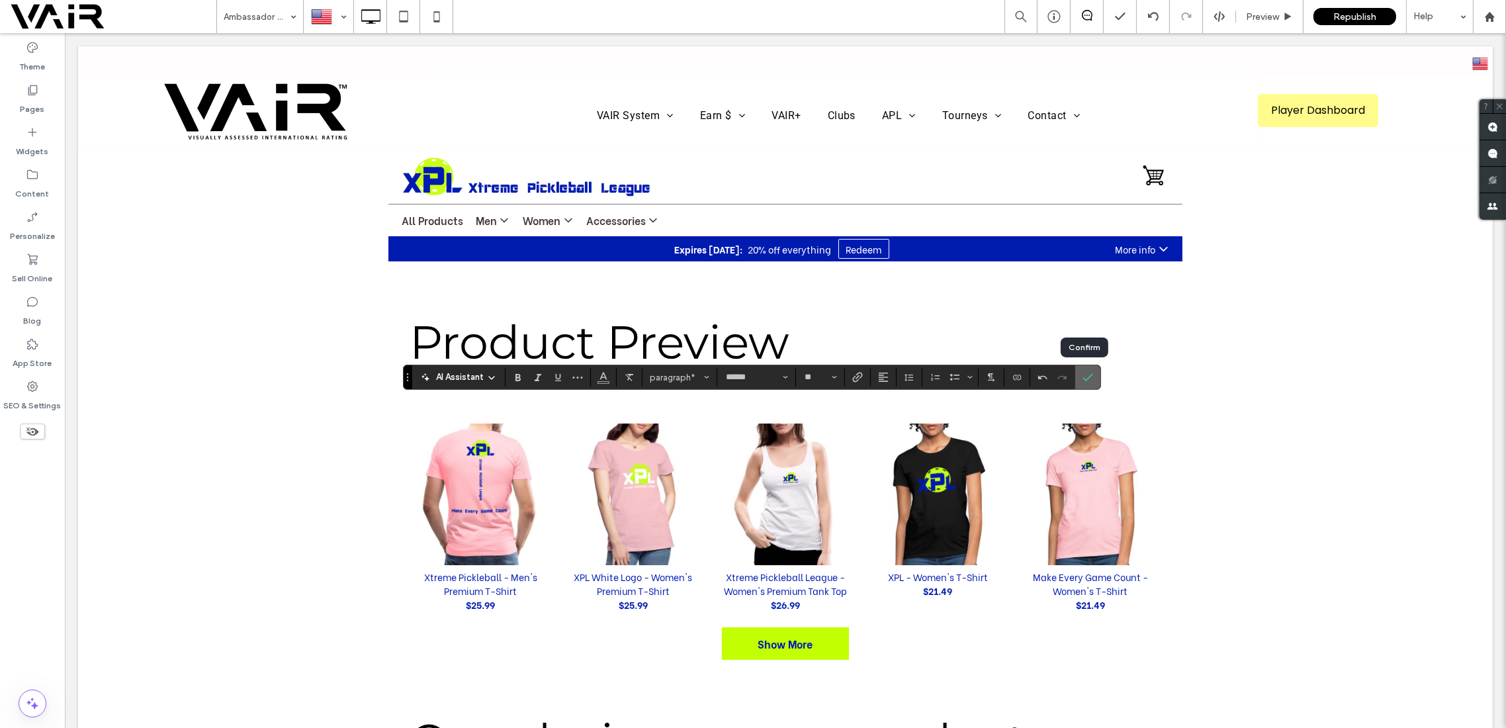
click at [1087, 380] on icon "Confirm" at bounding box center [1088, 377] width 11 height 11
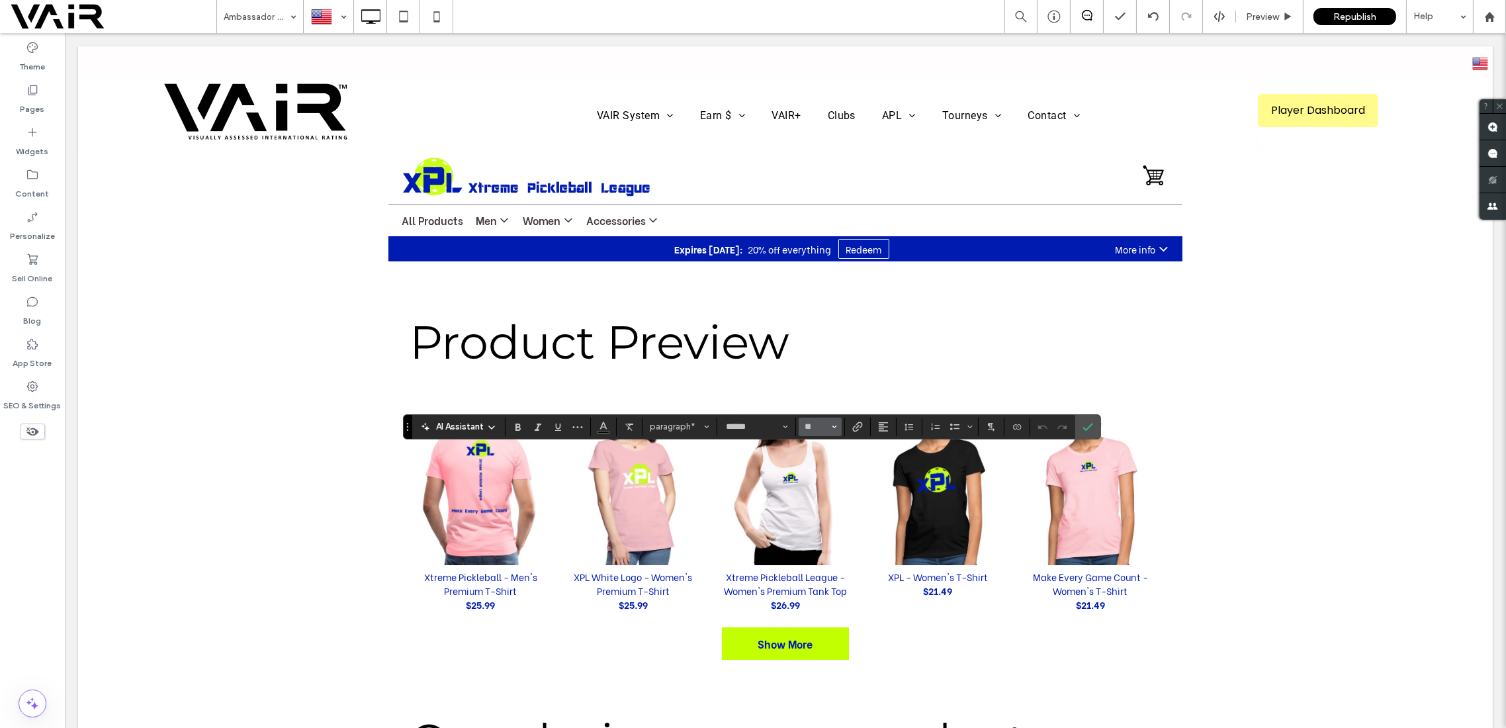
click at [832, 421] on span "Size" at bounding box center [834, 426] width 5 height 17
click at [813, 559] on label "16" at bounding box center [820, 559] width 42 height 19
click at [610, 428] on button "Color" at bounding box center [604, 427] width 20 height 19
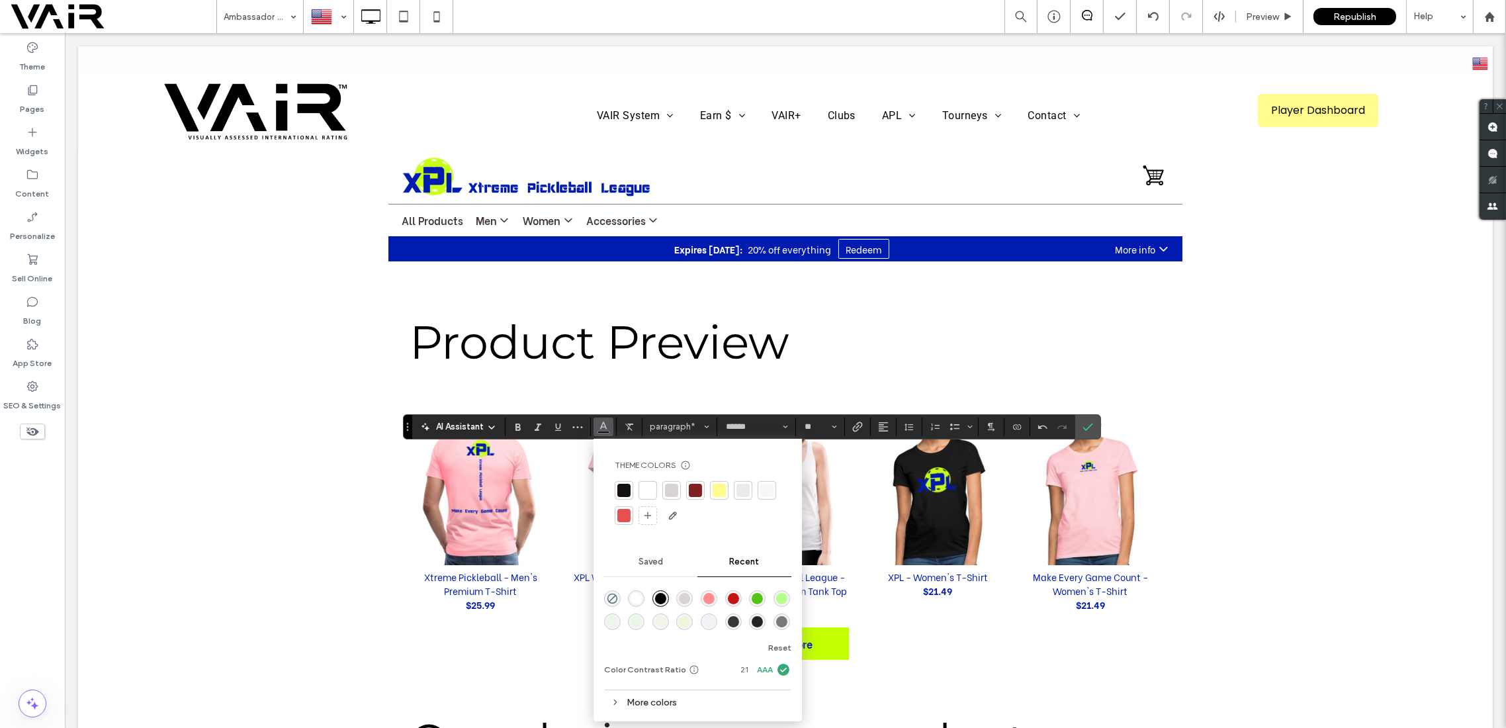
click at [731, 621] on div "rgba(57, 54, 54, 1)" at bounding box center [733, 621] width 11 height 11
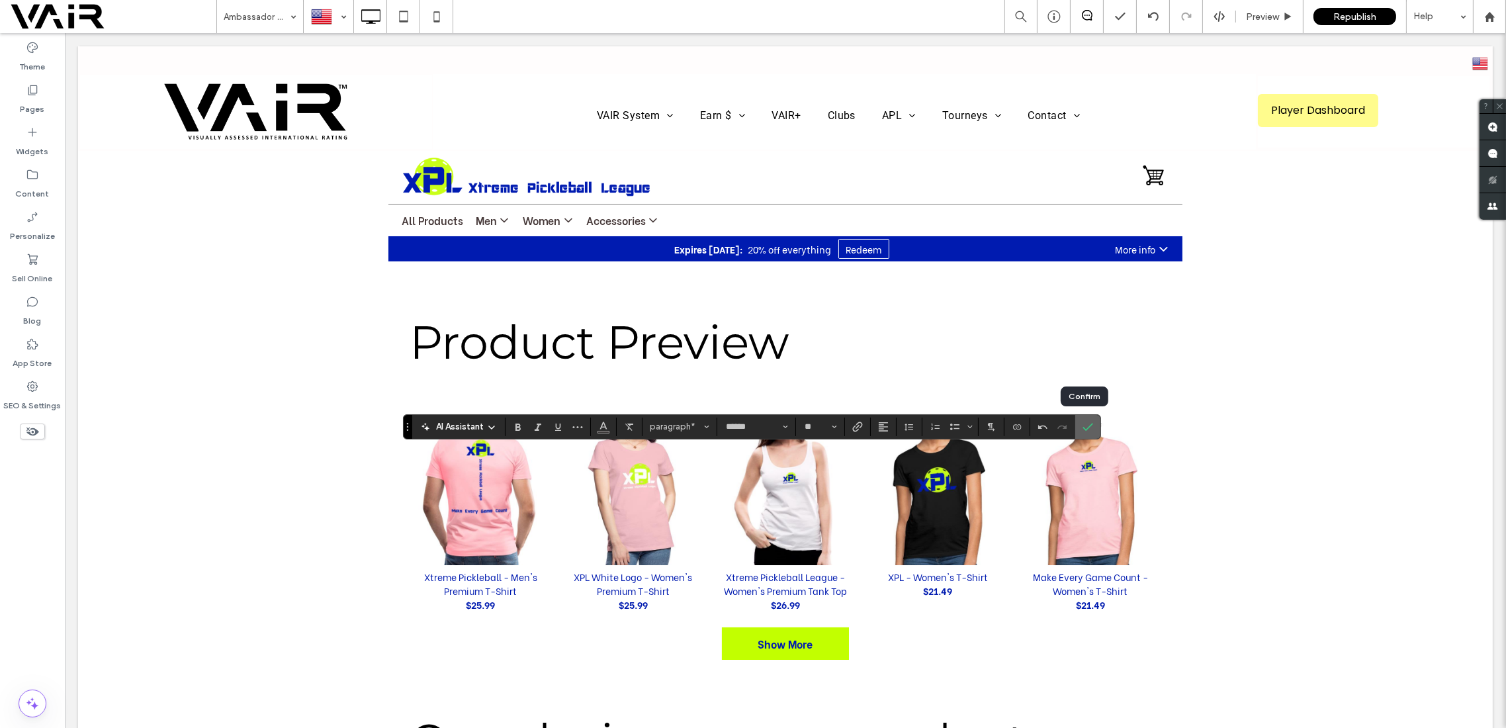
click at [1086, 424] on use "Confirm" at bounding box center [1088, 427] width 11 height 8
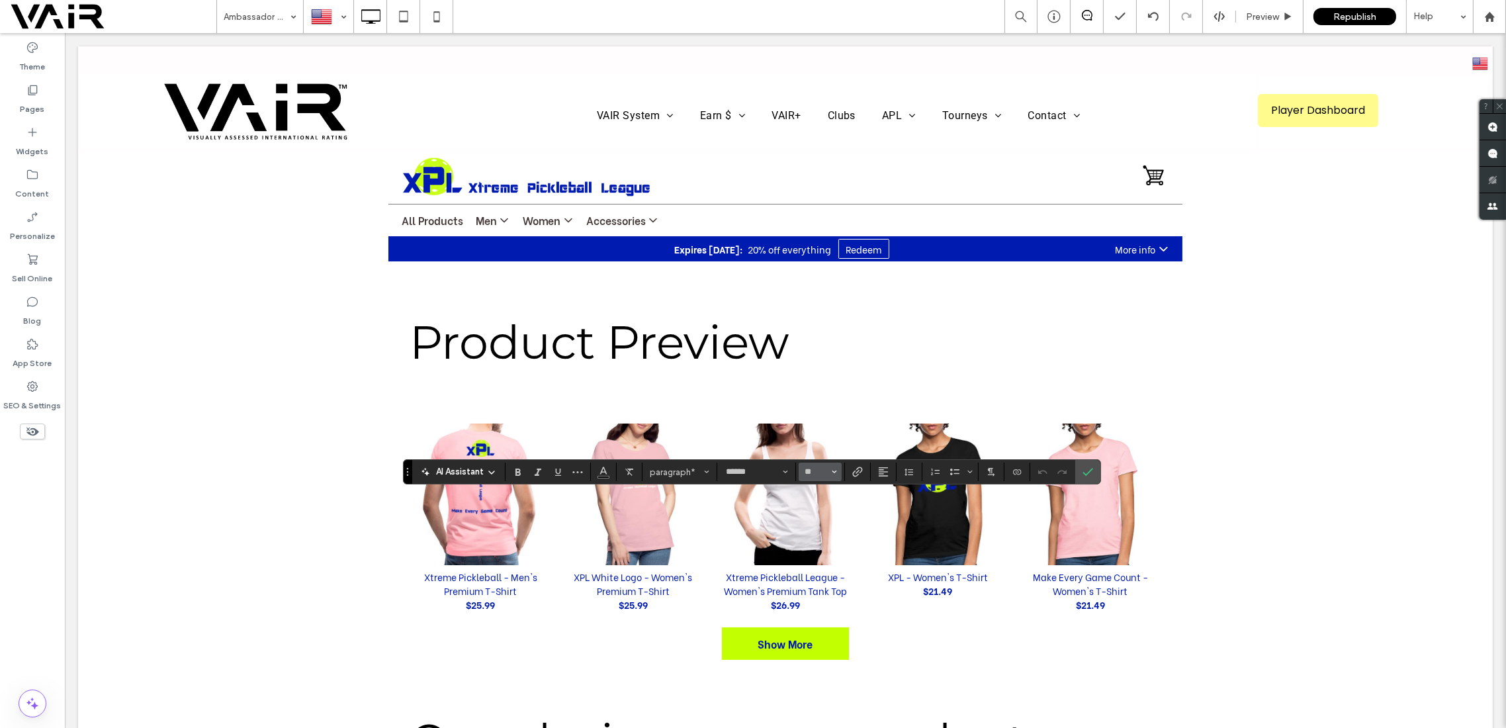
click at [832, 473] on icon "Size" at bounding box center [834, 471] width 5 height 5
click at [812, 430] on label "16" at bounding box center [820, 427] width 42 height 19
click at [602, 471] on icon "Color" at bounding box center [603, 470] width 11 height 11
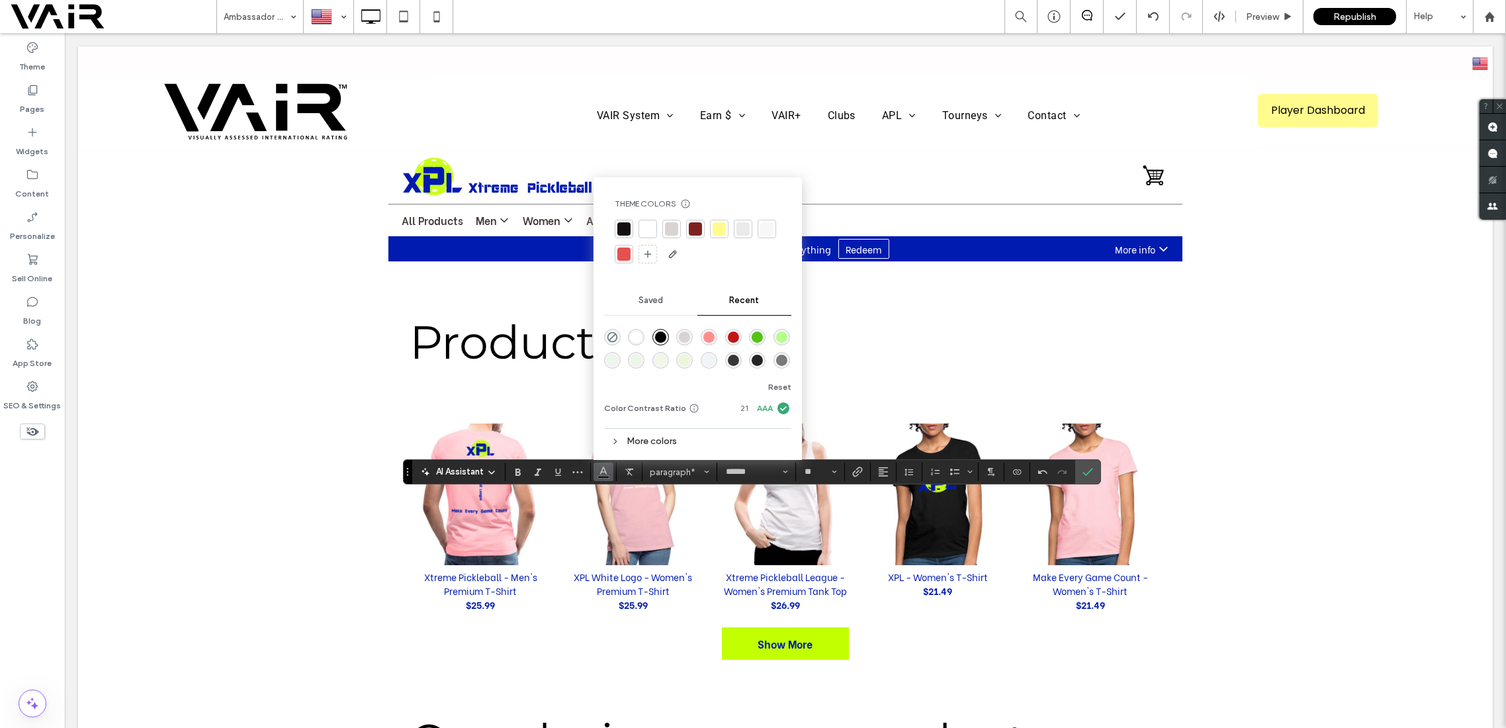
click at [730, 358] on div "rgba(57, 54, 54, 1)" at bounding box center [733, 360] width 11 height 11
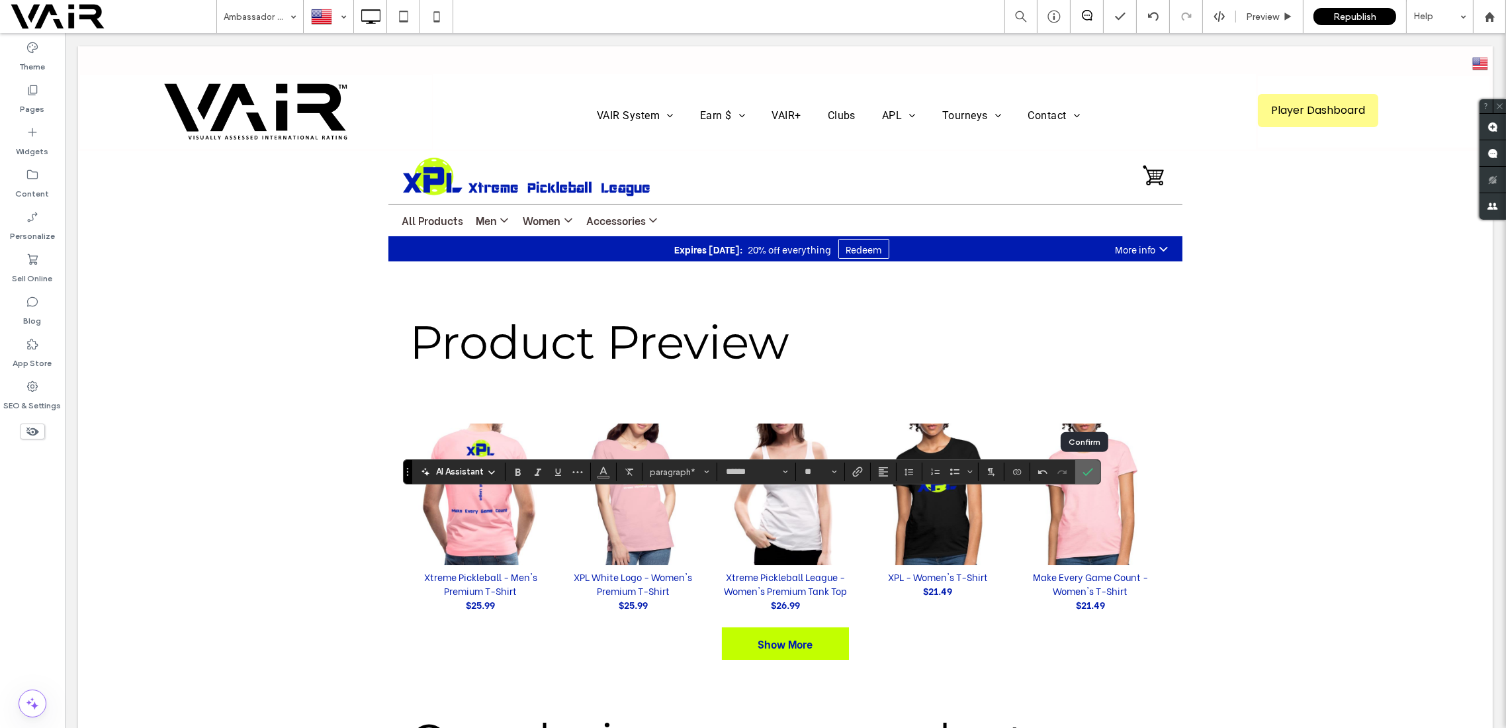
click at [1083, 473] on icon "Confirm" at bounding box center [1088, 472] width 11 height 11
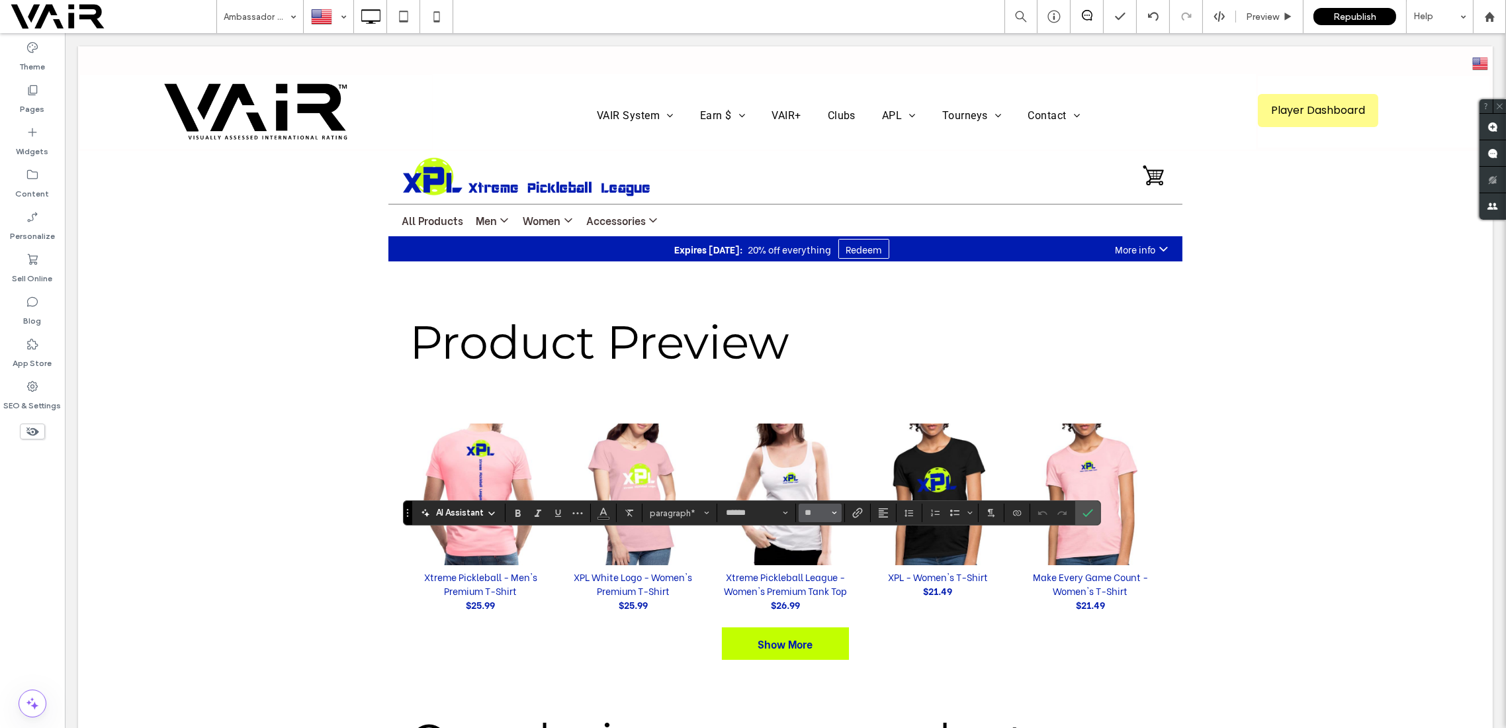
click at [833, 510] on icon "Size" at bounding box center [834, 512] width 5 height 5
click at [819, 472] on label "16" at bounding box center [820, 468] width 42 height 19
click at [601, 506] on icon "Color" at bounding box center [603, 511] width 11 height 11
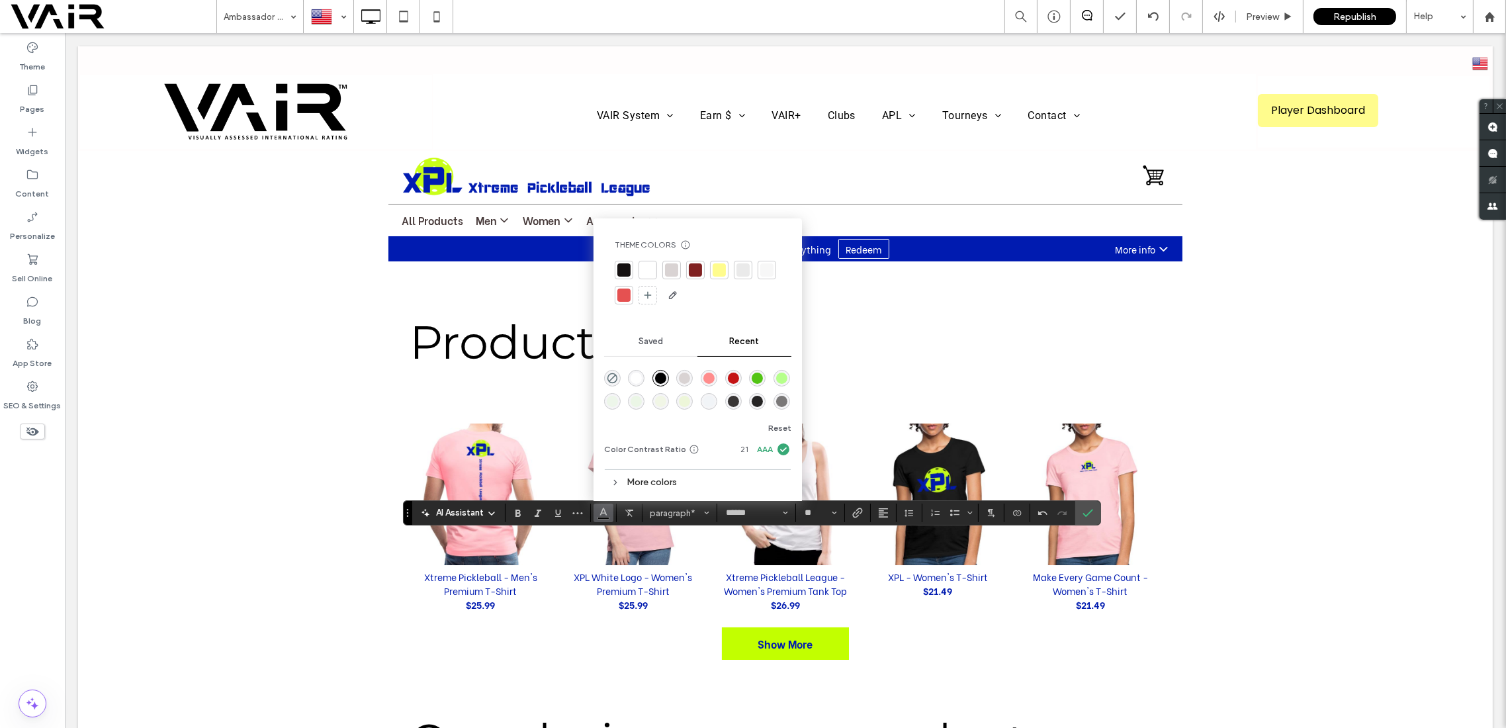
click at [730, 398] on div "rgba(57, 54, 54, 1)" at bounding box center [733, 401] width 11 height 11
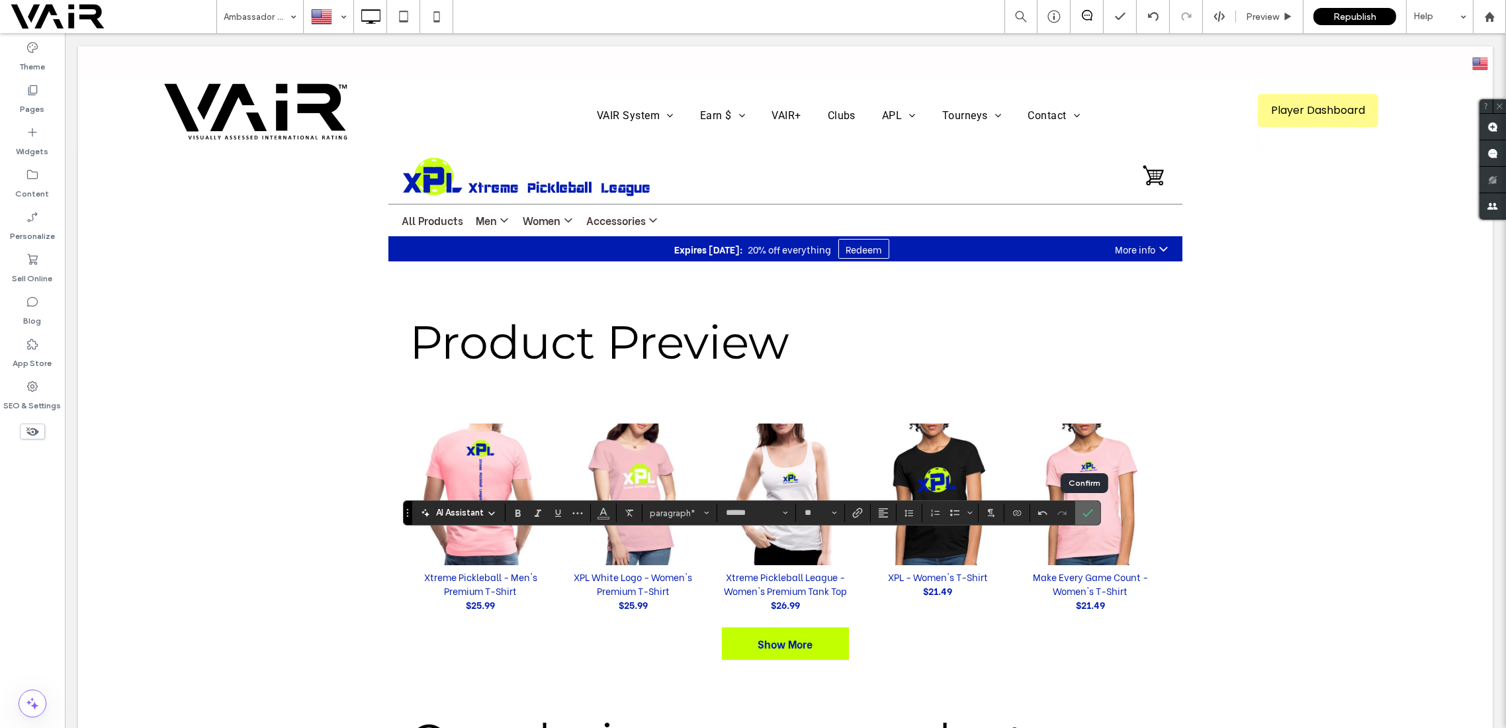
click at [1083, 512] on icon "Confirm" at bounding box center [1088, 513] width 11 height 11
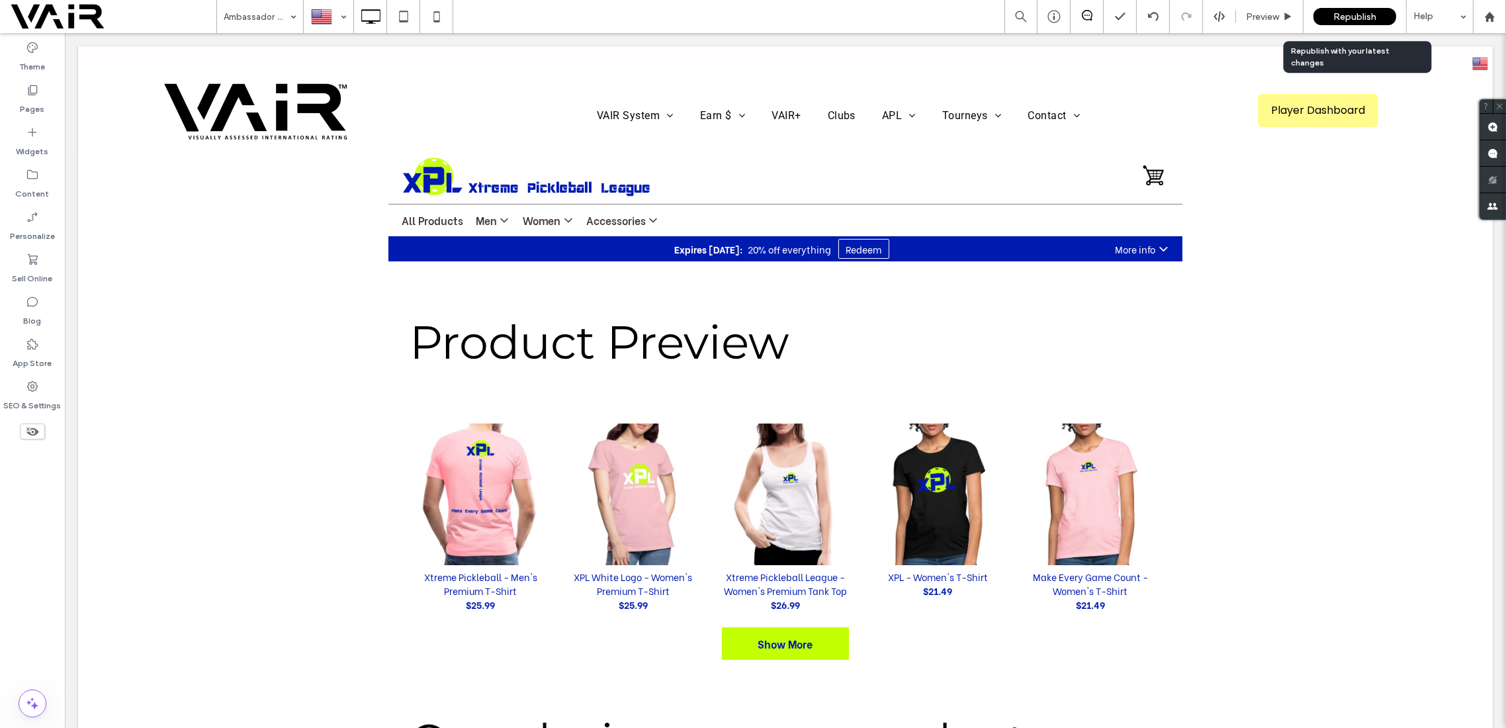
click at [1359, 15] on span "Republish" at bounding box center [1355, 16] width 43 height 11
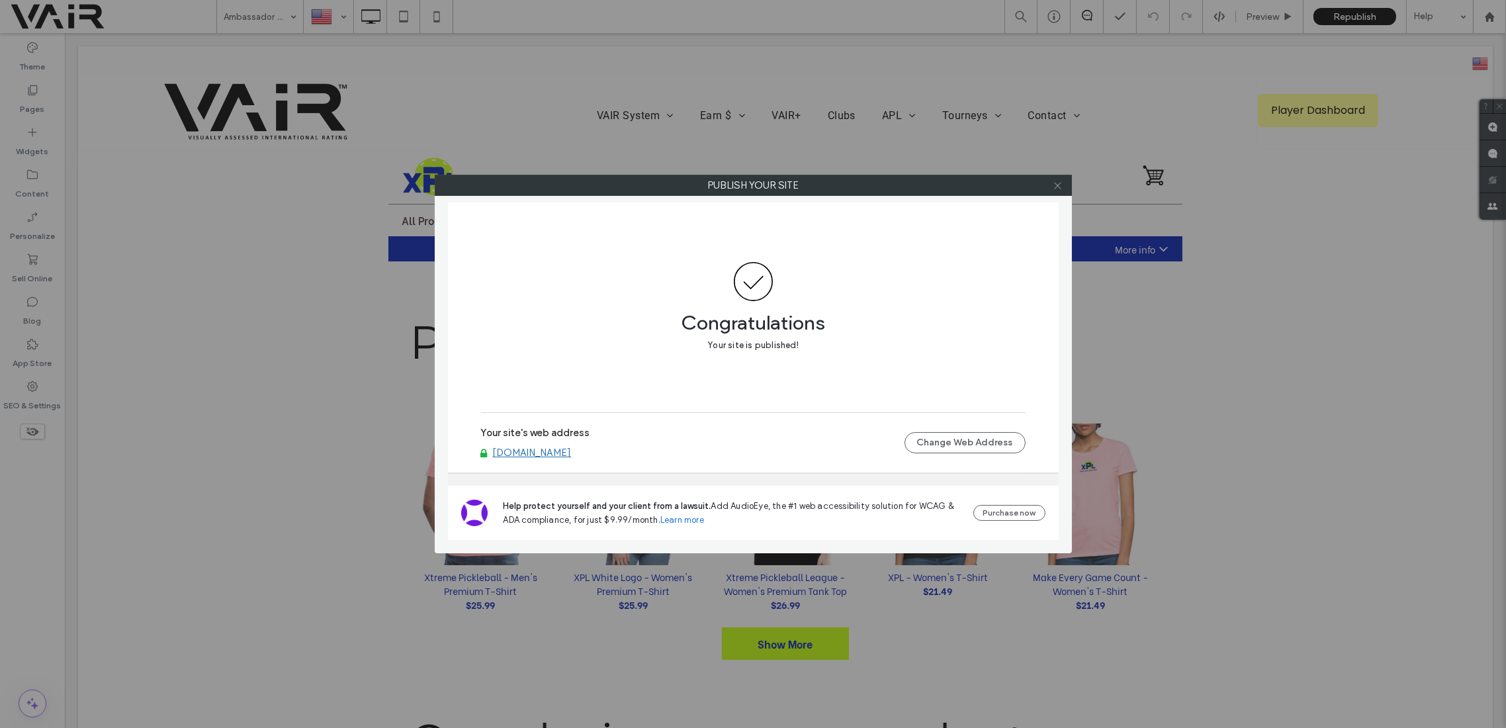
click at [1060, 188] on icon at bounding box center [1058, 186] width 10 height 10
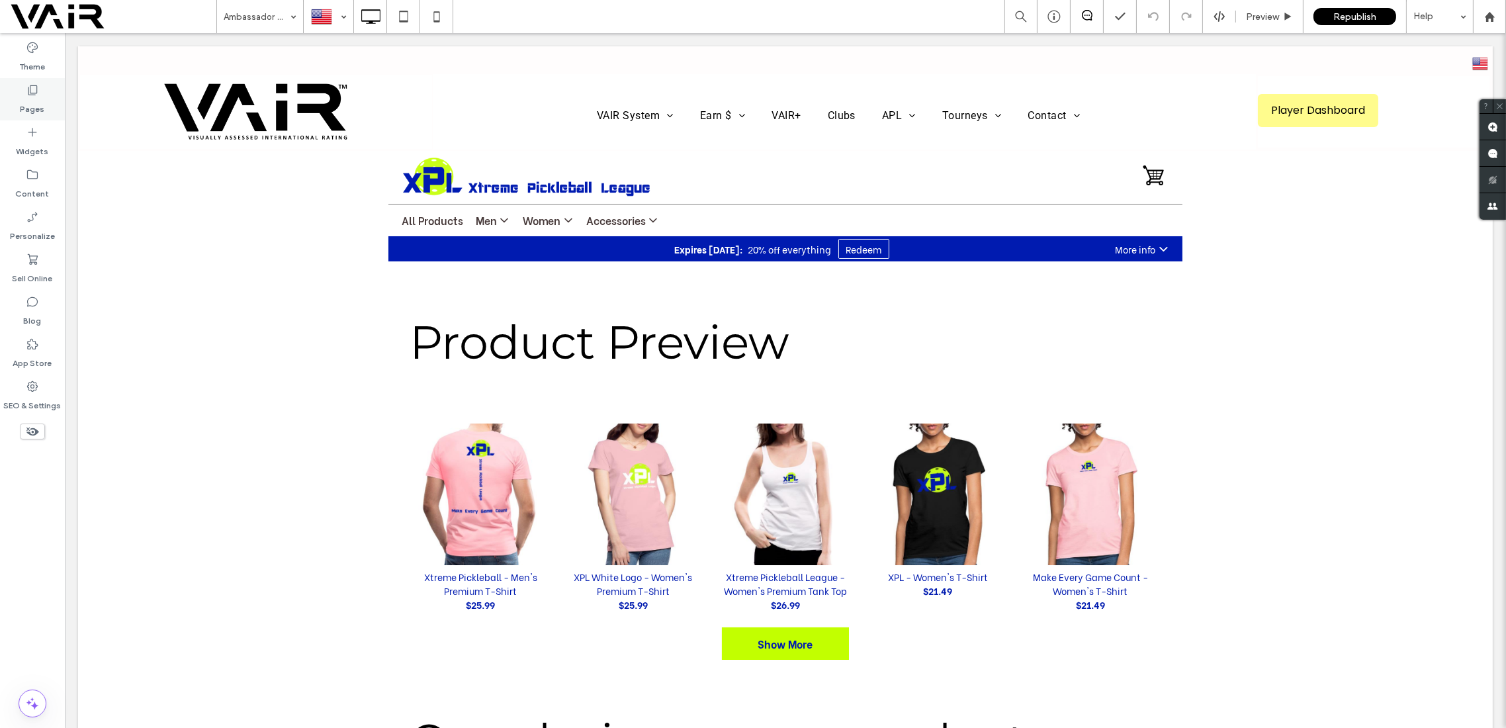
click at [32, 87] on icon at bounding box center [32, 89] width 13 height 13
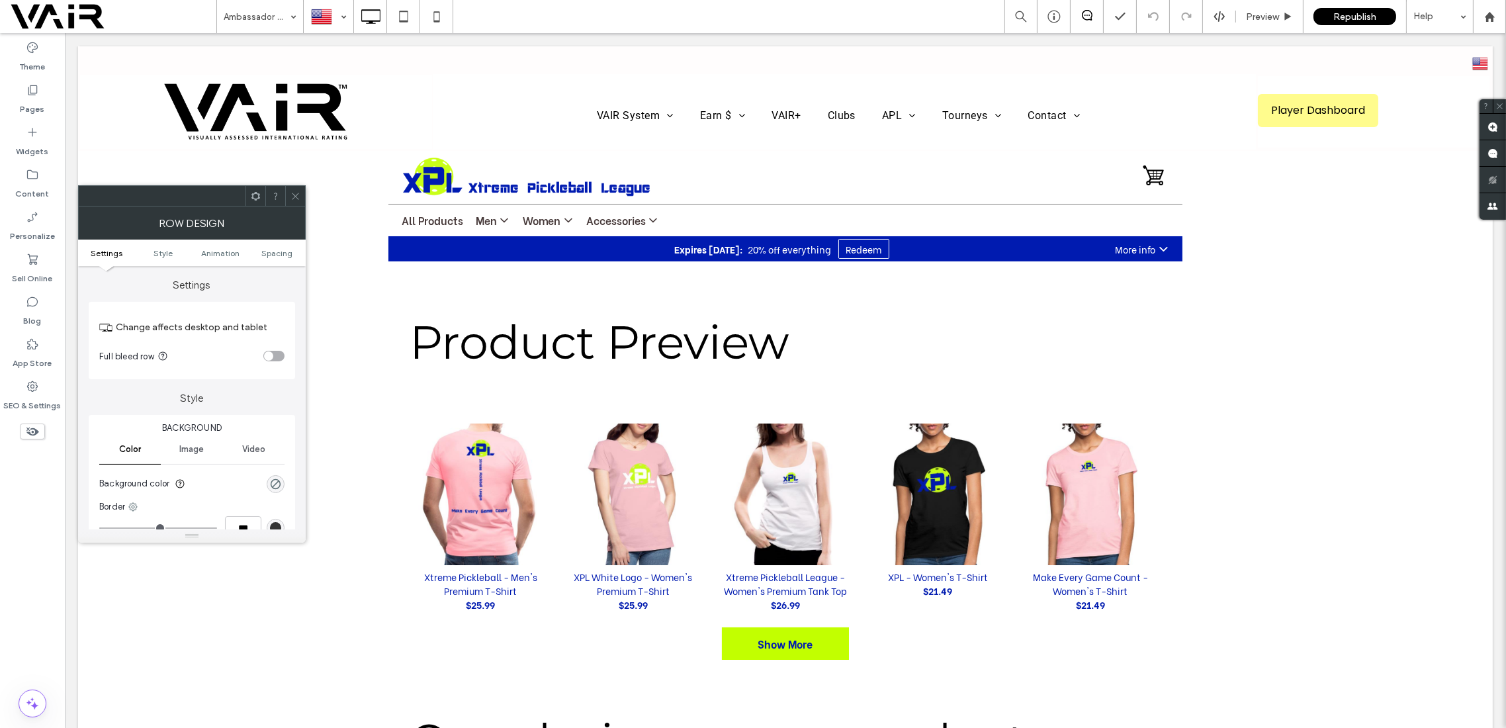
click at [296, 197] on icon at bounding box center [296, 196] width 10 height 10
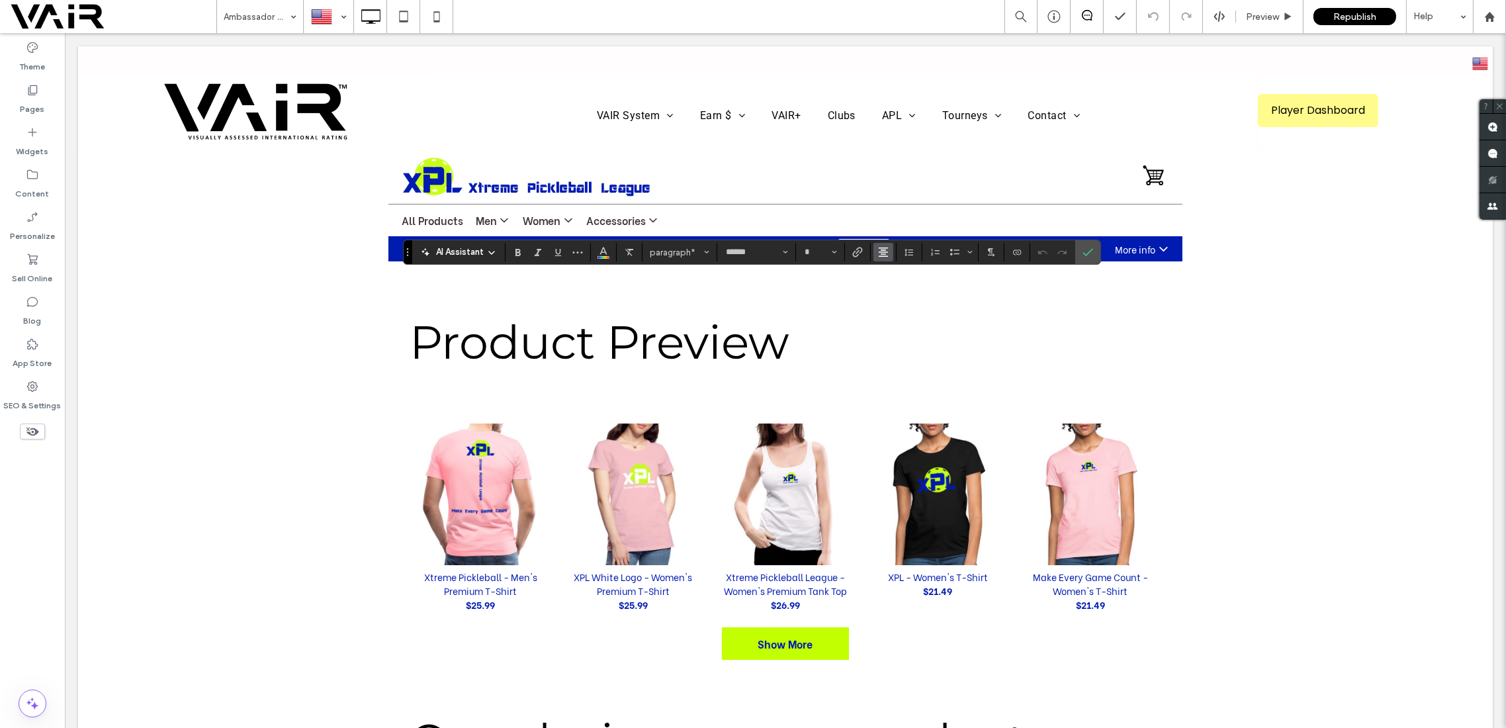
click at [883, 252] on use "Alignment" at bounding box center [883, 252] width 9 height 9
click at [890, 273] on use "ui.textEditor.alignment.left" at bounding box center [893, 273] width 9 height 9
click at [1083, 250] on icon "Confirm" at bounding box center [1088, 252] width 11 height 11
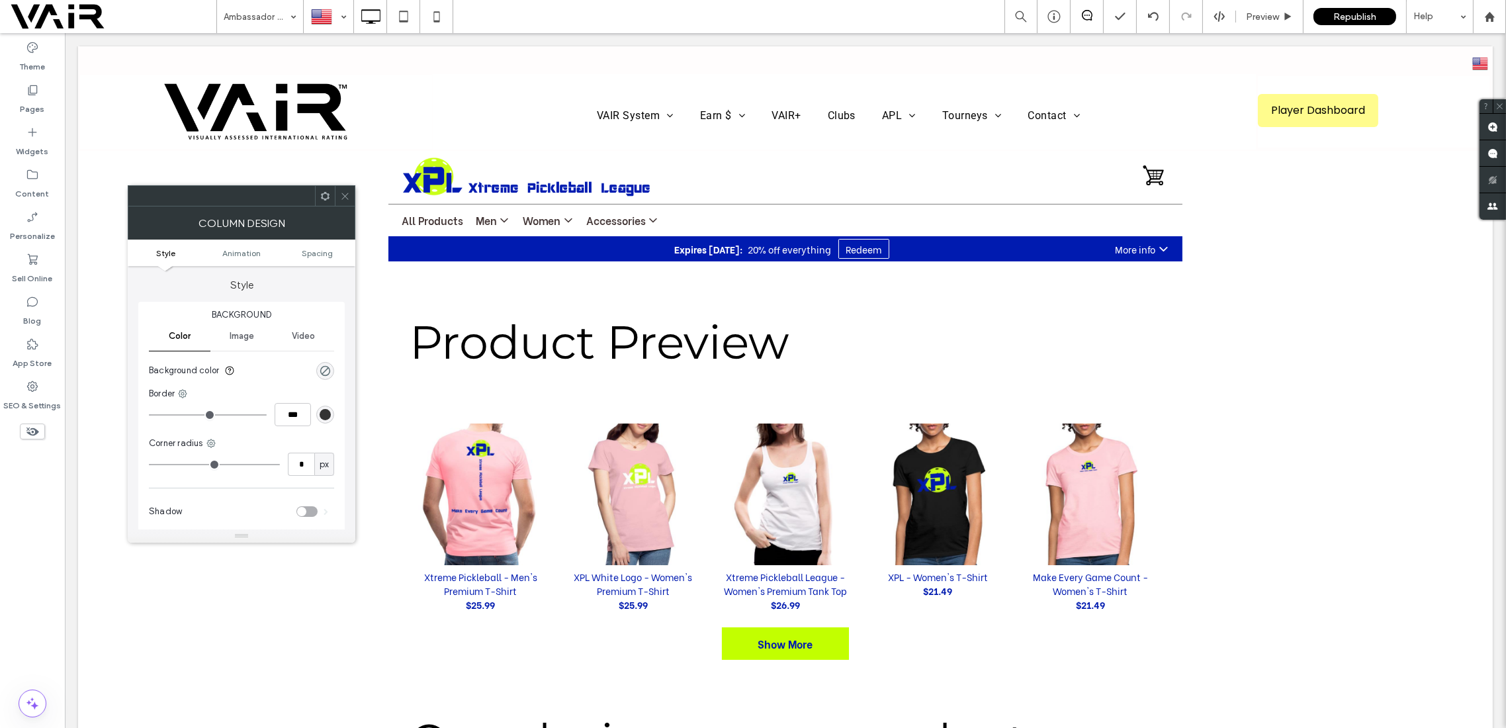
click at [346, 193] on icon at bounding box center [345, 196] width 10 height 10
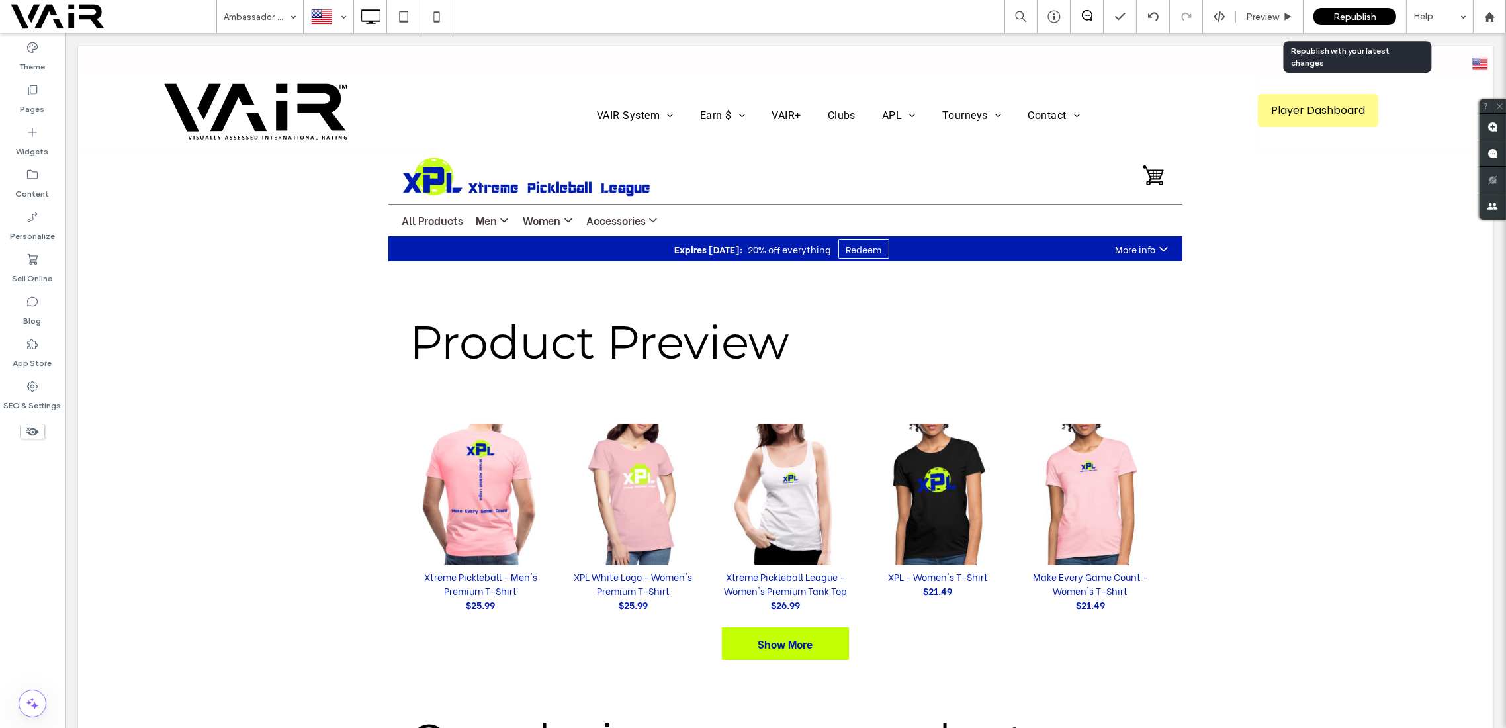
click at [1363, 18] on span "Republish" at bounding box center [1355, 16] width 43 height 11
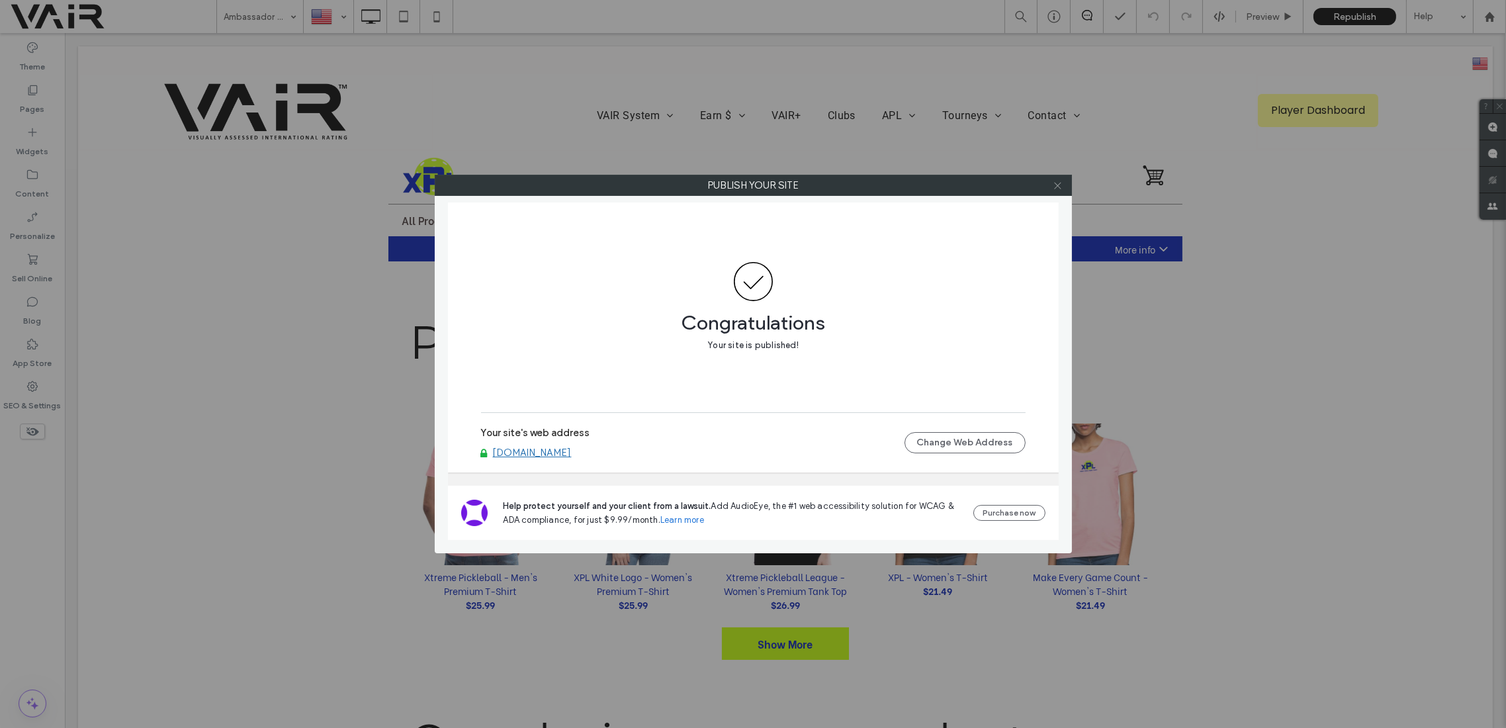
click at [1058, 187] on icon at bounding box center [1058, 186] width 10 height 10
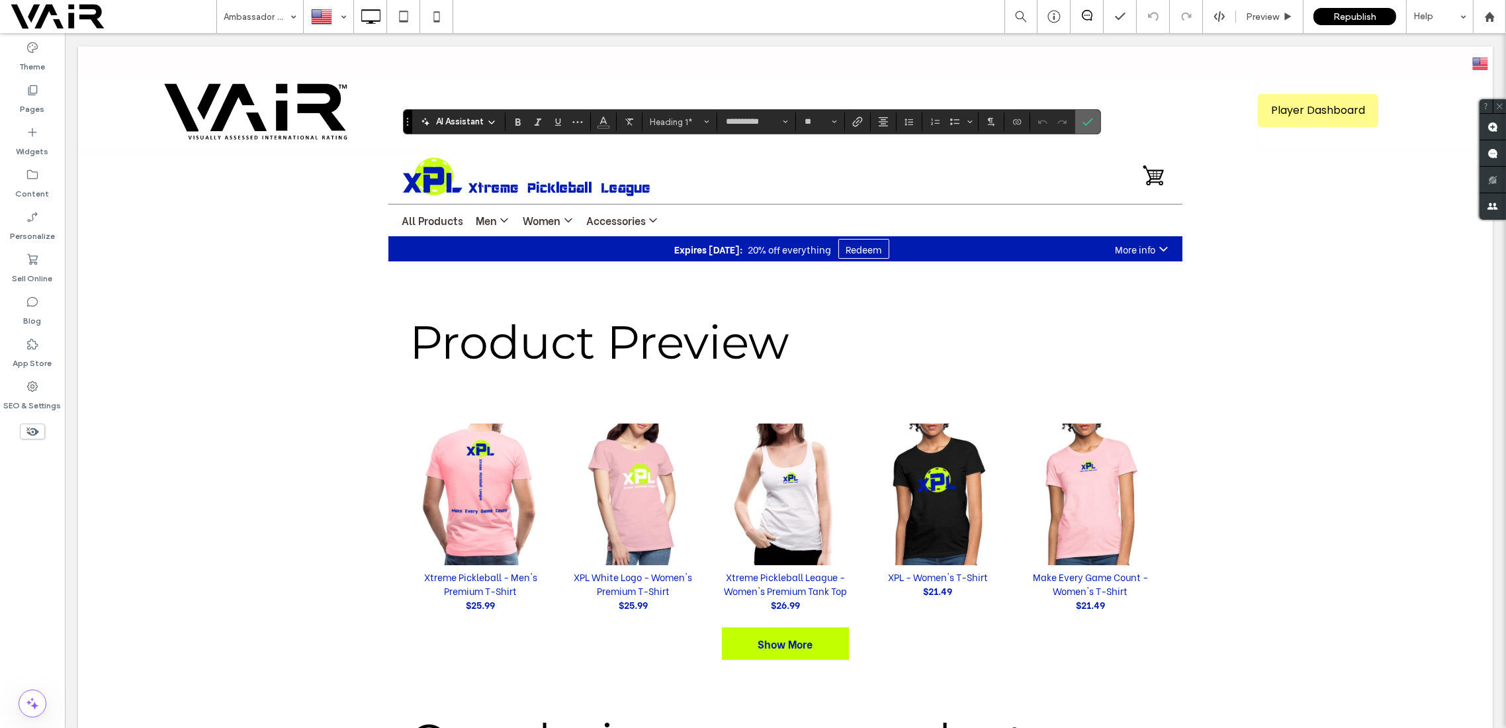
click at [1091, 122] on label "Confirm" at bounding box center [1088, 122] width 20 height 24
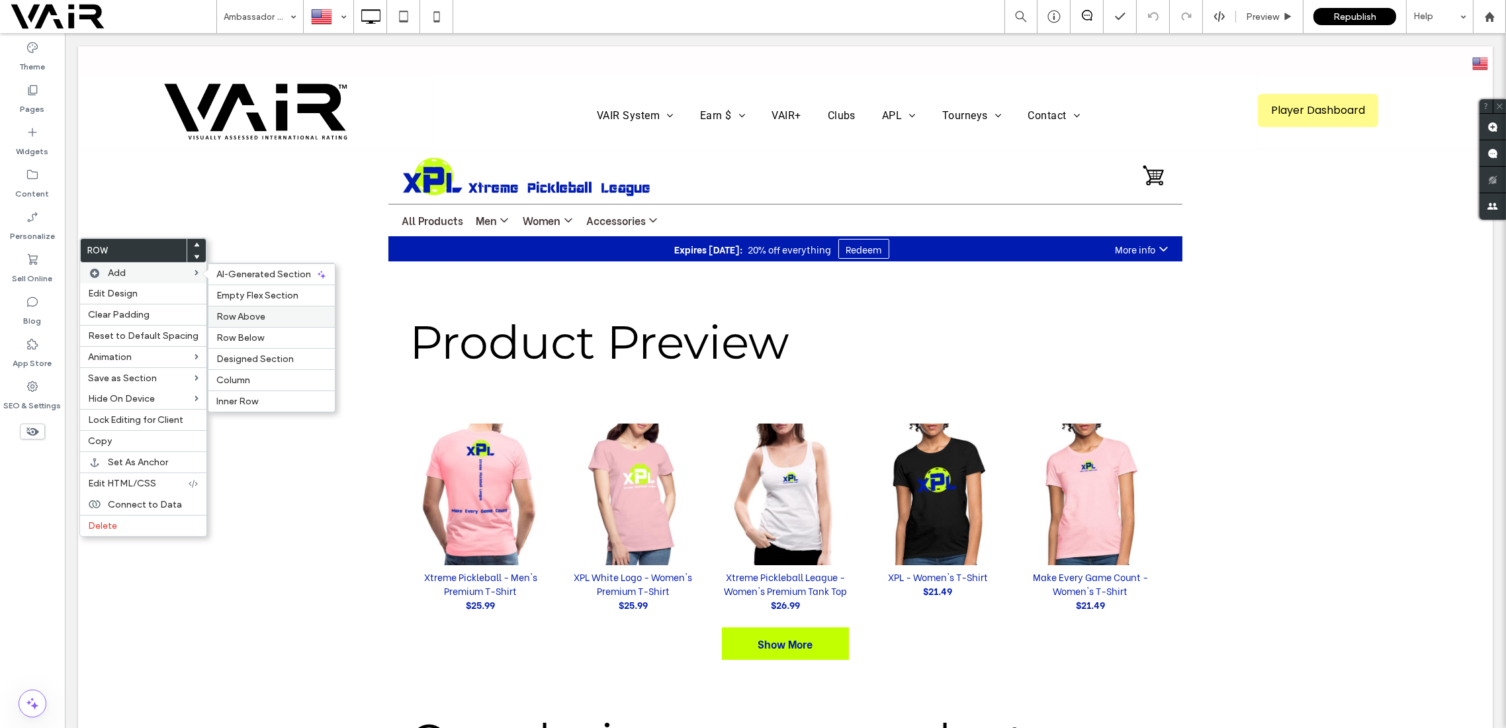
click at [244, 319] on span "Row Above" at bounding box center [240, 316] width 49 height 11
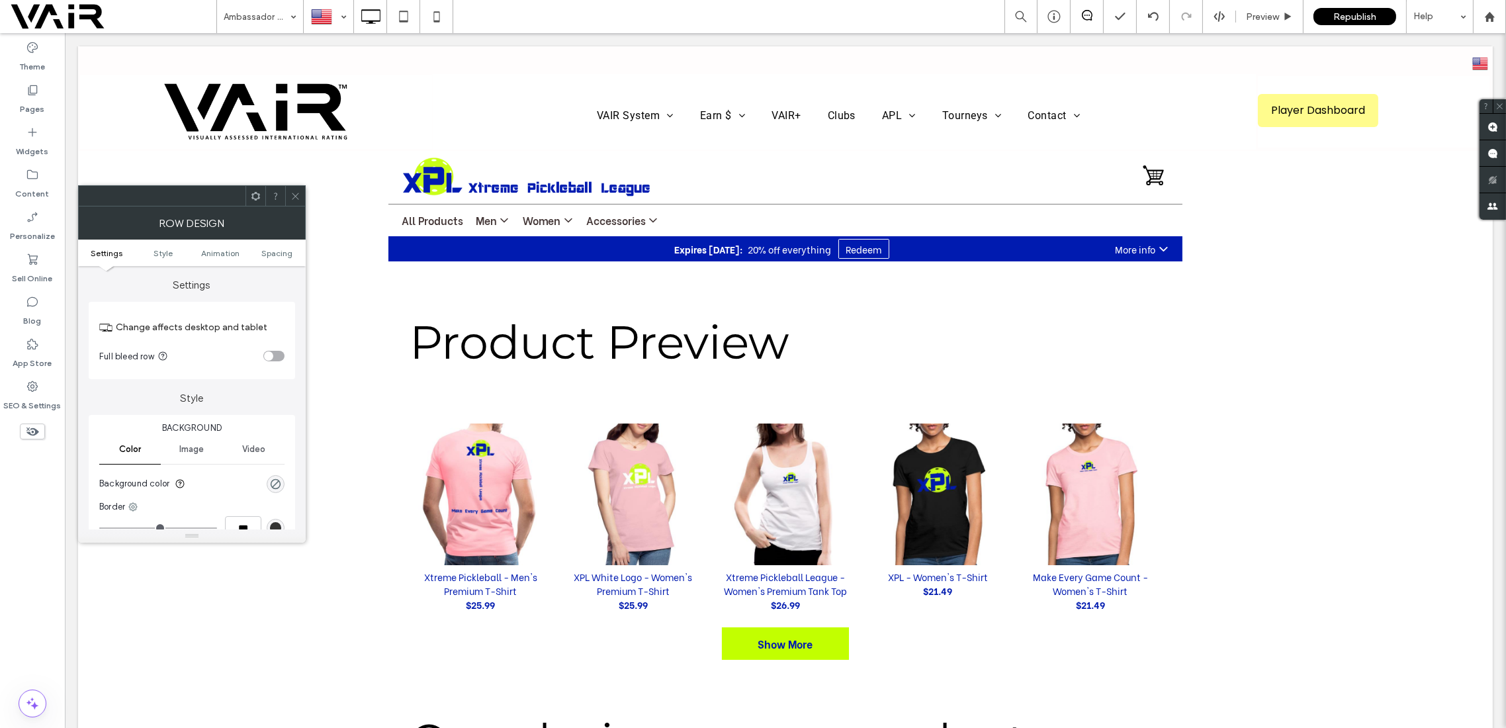
click at [295, 193] on icon at bounding box center [296, 196] width 10 height 10
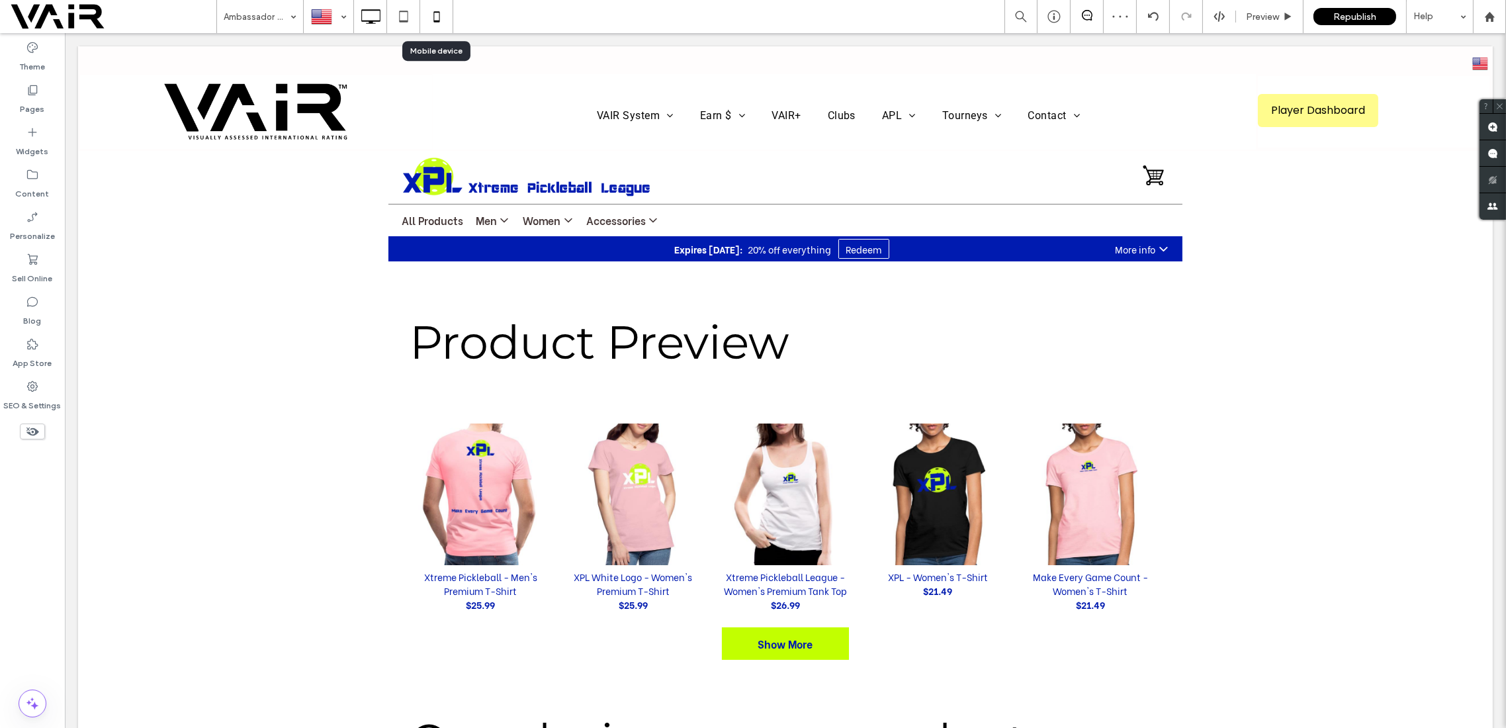
click at [440, 12] on icon at bounding box center [437, 16] width 26 height 26
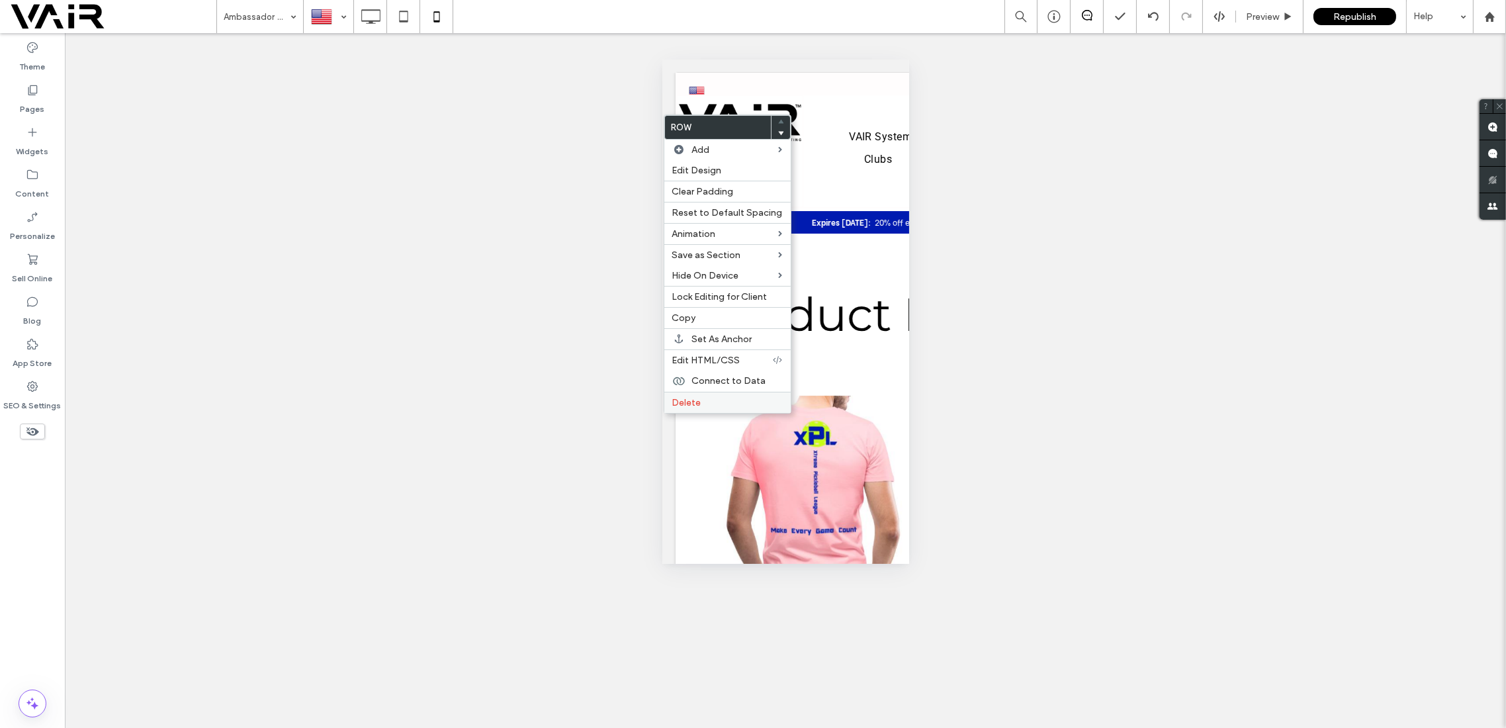
click at [680, 401] on span "Delete" at bounding box center [686, 402] width 29 height 11
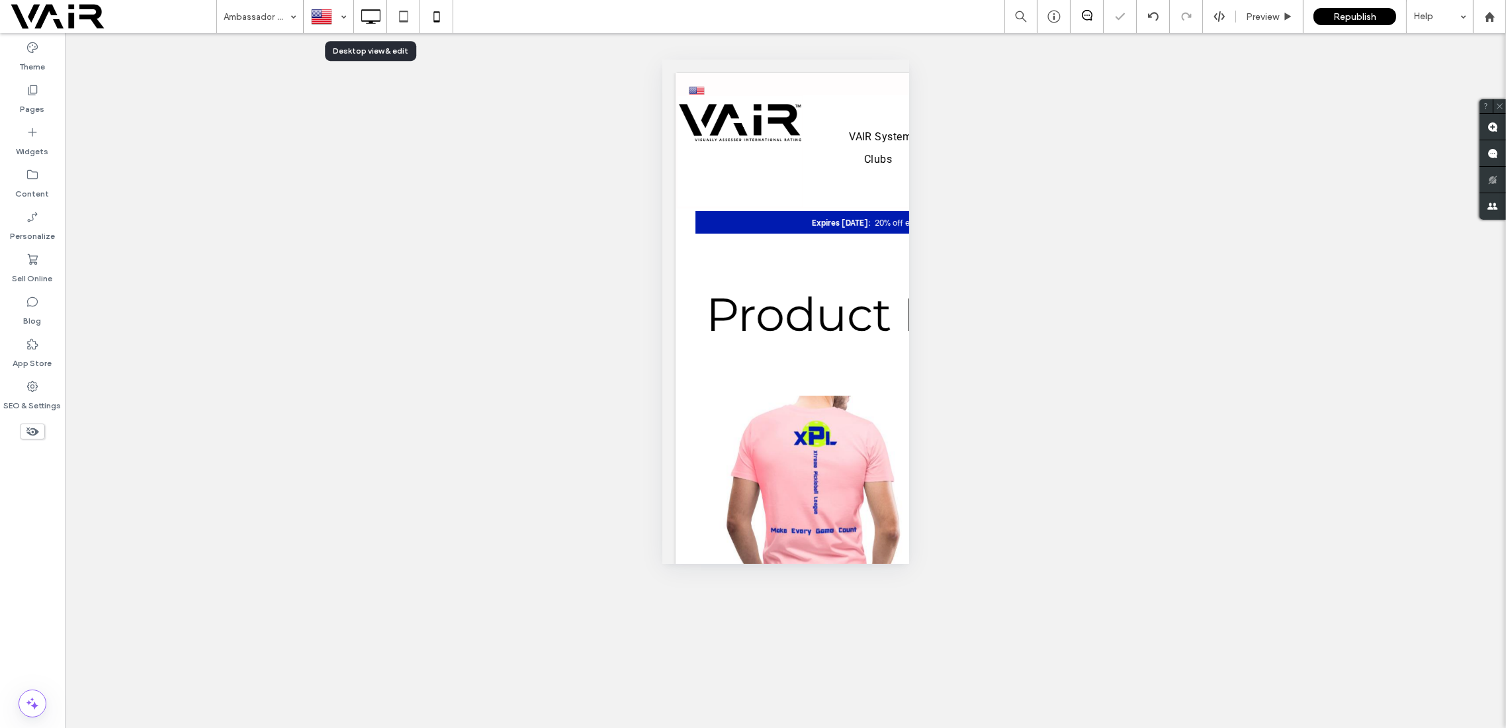
click at [366, 9] on use at bounding box center [370, 16] width 19 height 15
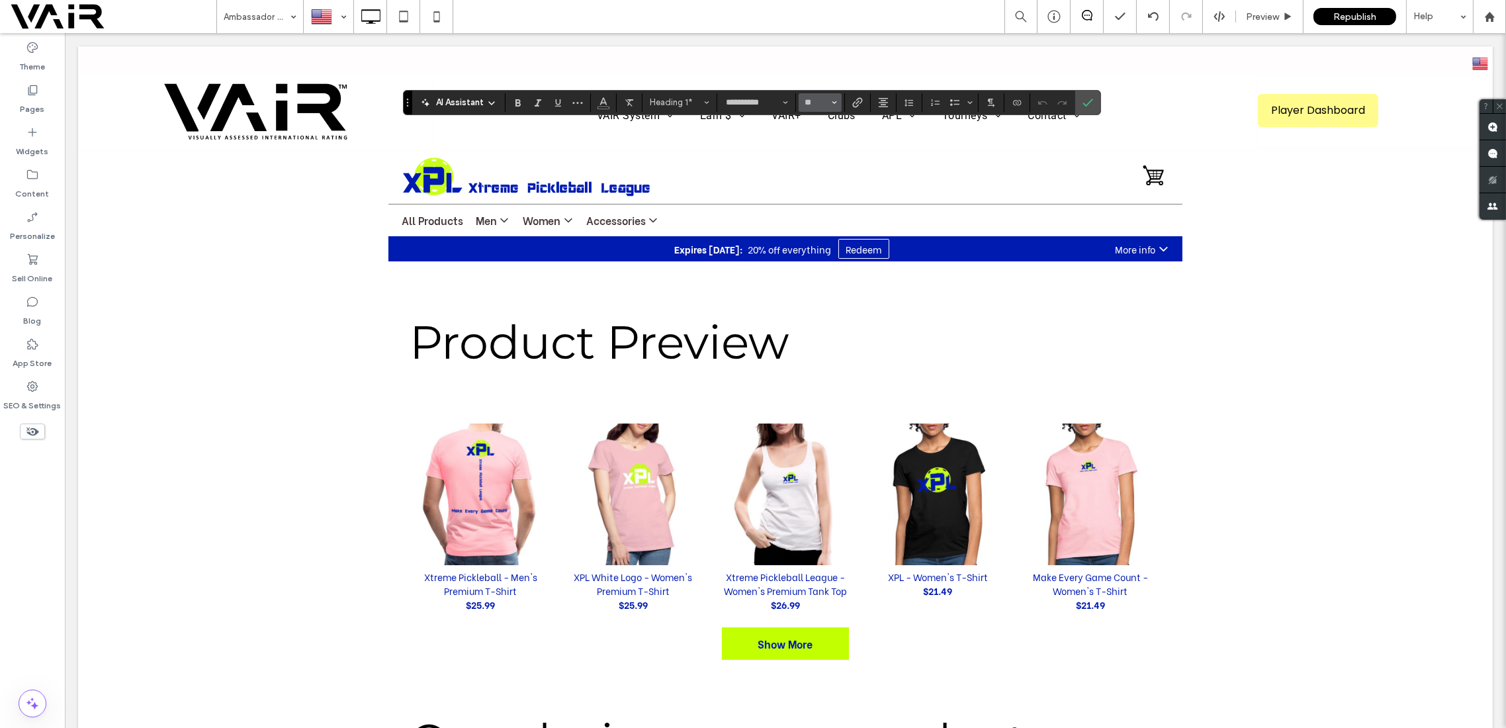
click at [832, 105] on span "Size" at bounding box center [834, 102] width 5 height 17
click at [816, 222] on label "48" at bounding box center [820, 214] width 42 height 19
click at [1087, 100] on use "Confirm" at bounding box center [1088, 103] width 11 height 8
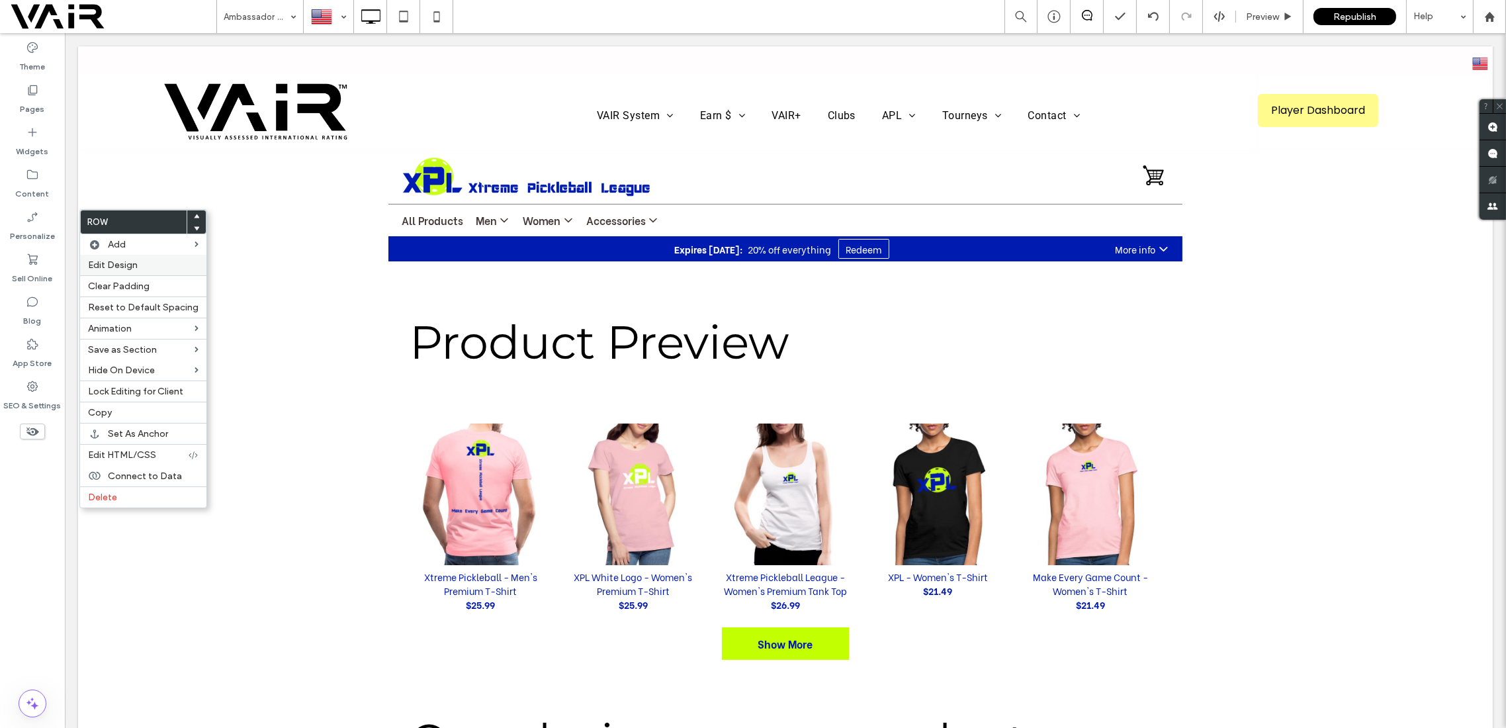
click at [135, 269] on span "Edit Design" at bounding box center [113, 264] width 50 height 11
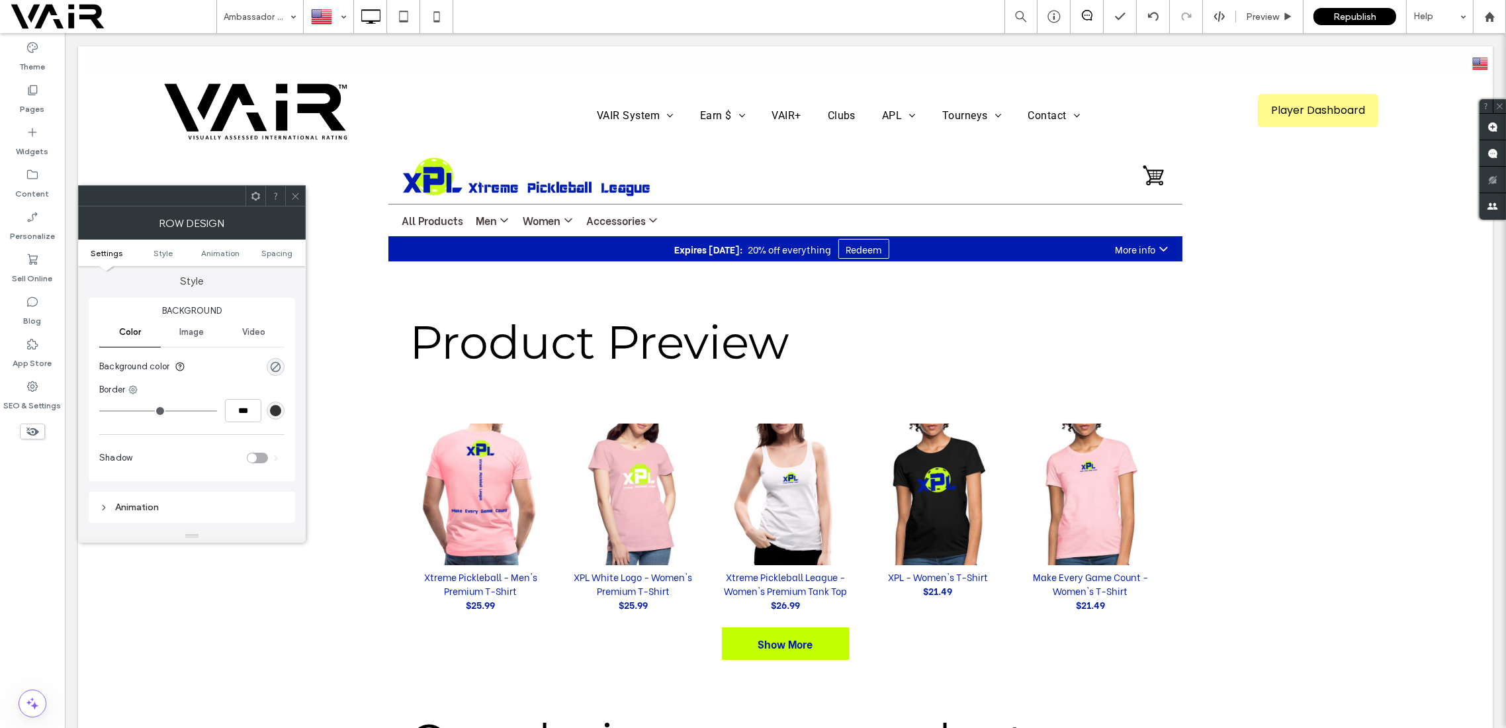
scroll to position [0, 0]
click at [258, 195] on use at bounding box center [255, 195] width 9 height 9
click at [183, 448] on span "Image" at bounding box center [191, 449] width 24 height 11
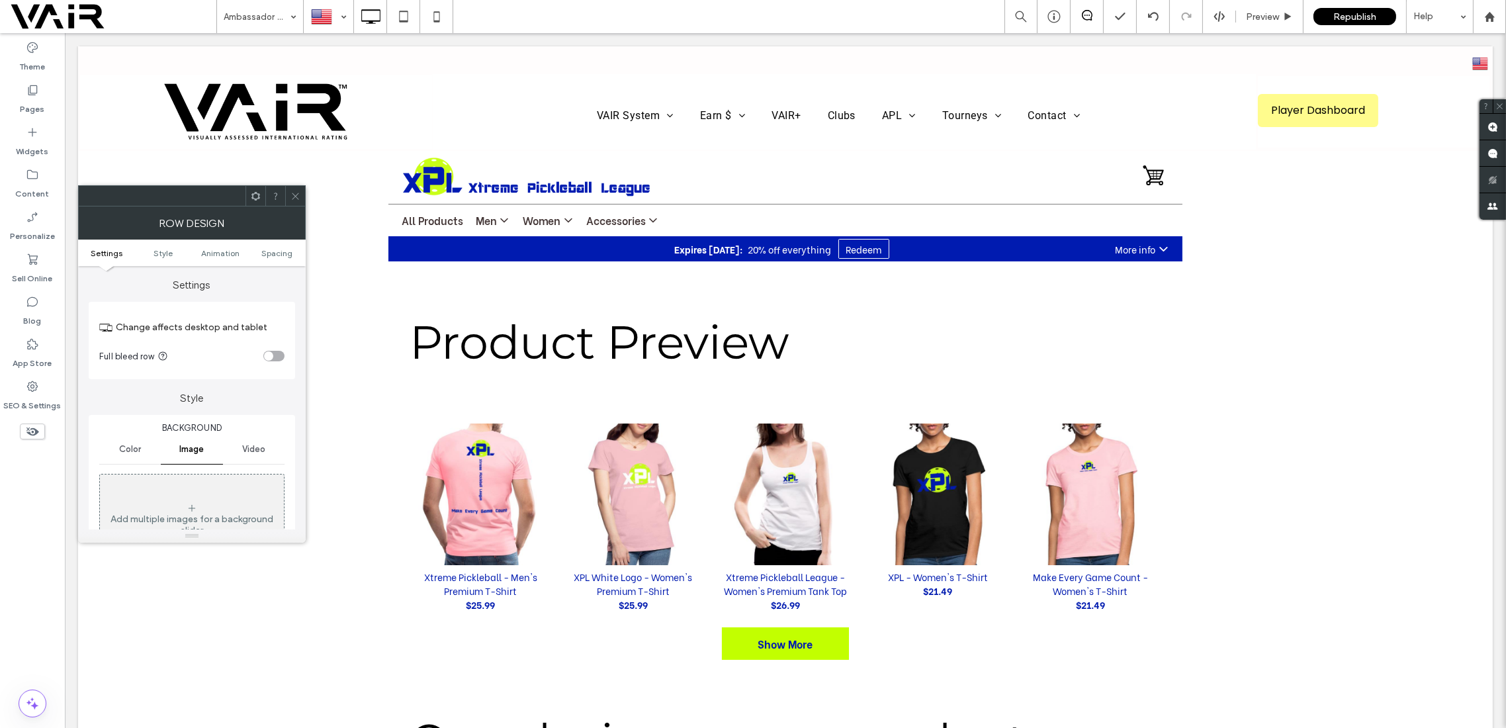
click at [231, 357] on div "Full bleed row" at bounding box center [178, 356] width 159 height 14
click at [279, 253] on span "Spacing" at bounding box center [277, 253] width 31 height 10
click at [137, 449] on span "Color" at bounding box center [130, 449] width 22 height 11
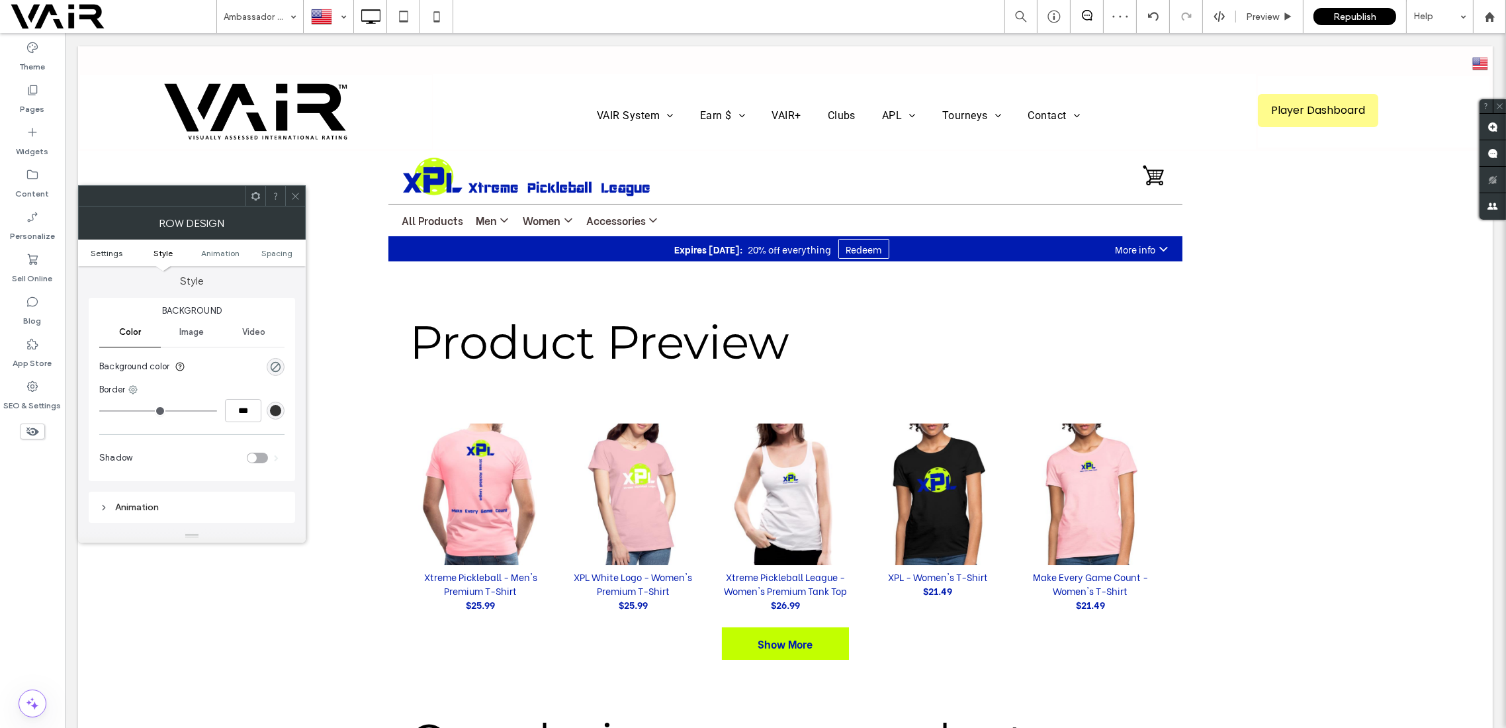
click at [106, 250] on span "Settings" at bounding box center [107, 253] width 32 height 10
click at [297, 197] on use at bounding box center [295, 196] width 7 height 7
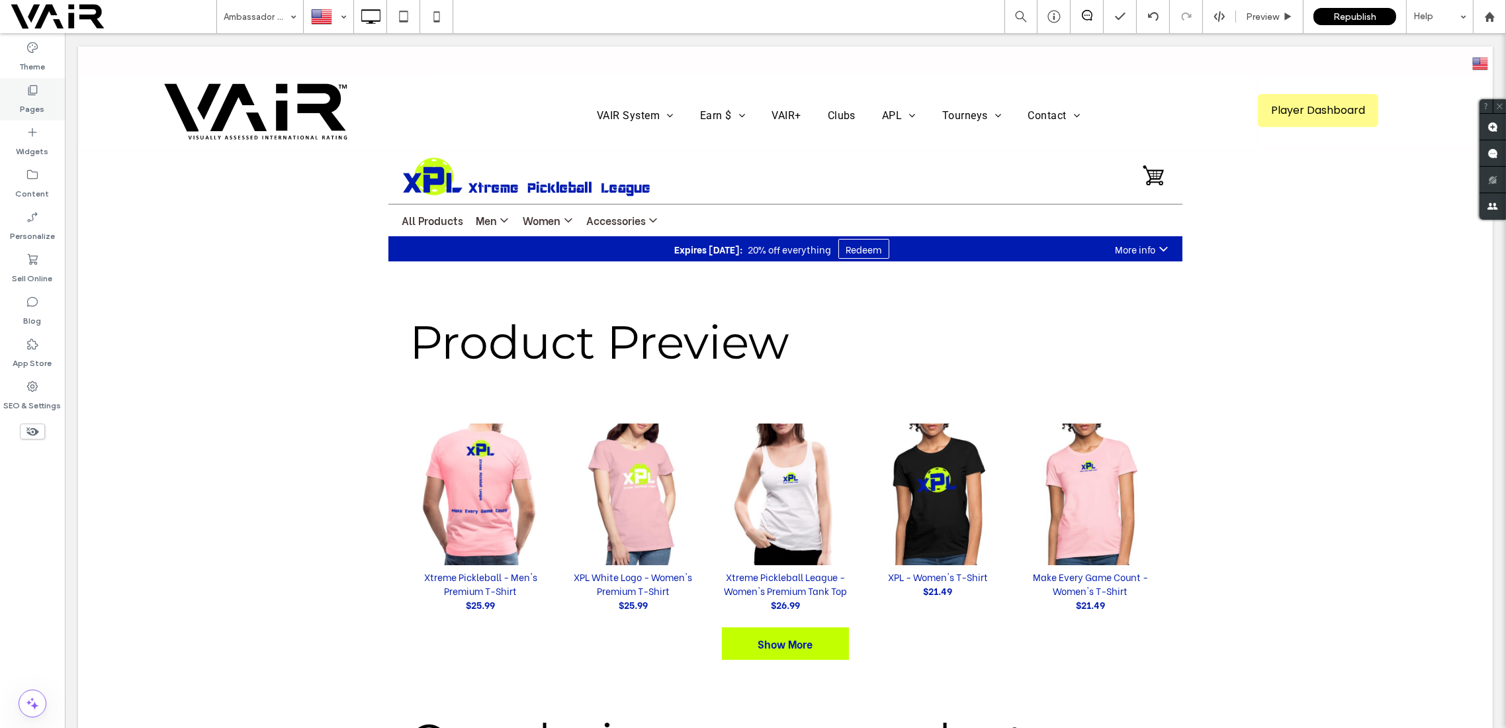
drag, startPoint x: 28, startPoint y: 87, endPoint x: 28, endPoint y: 97, distance: 10.6
click at [28, 87] on icon at bounding box center [32, 89] width 13 height 13
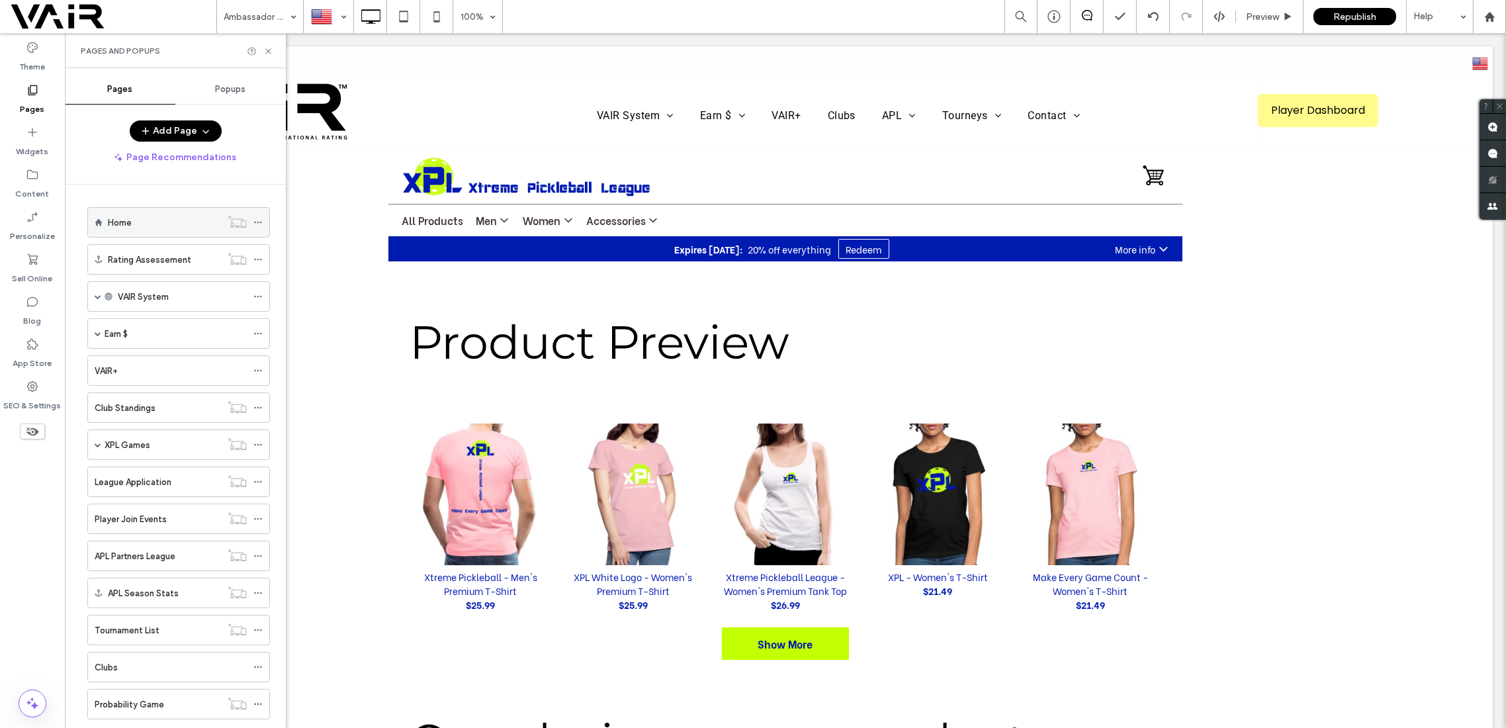
click at [132, 225] on div "Home" at bounding box center [164, 223] width 113 height 14
click at [269, 50] on use at bounding box center [267, 50] width 5 height 5
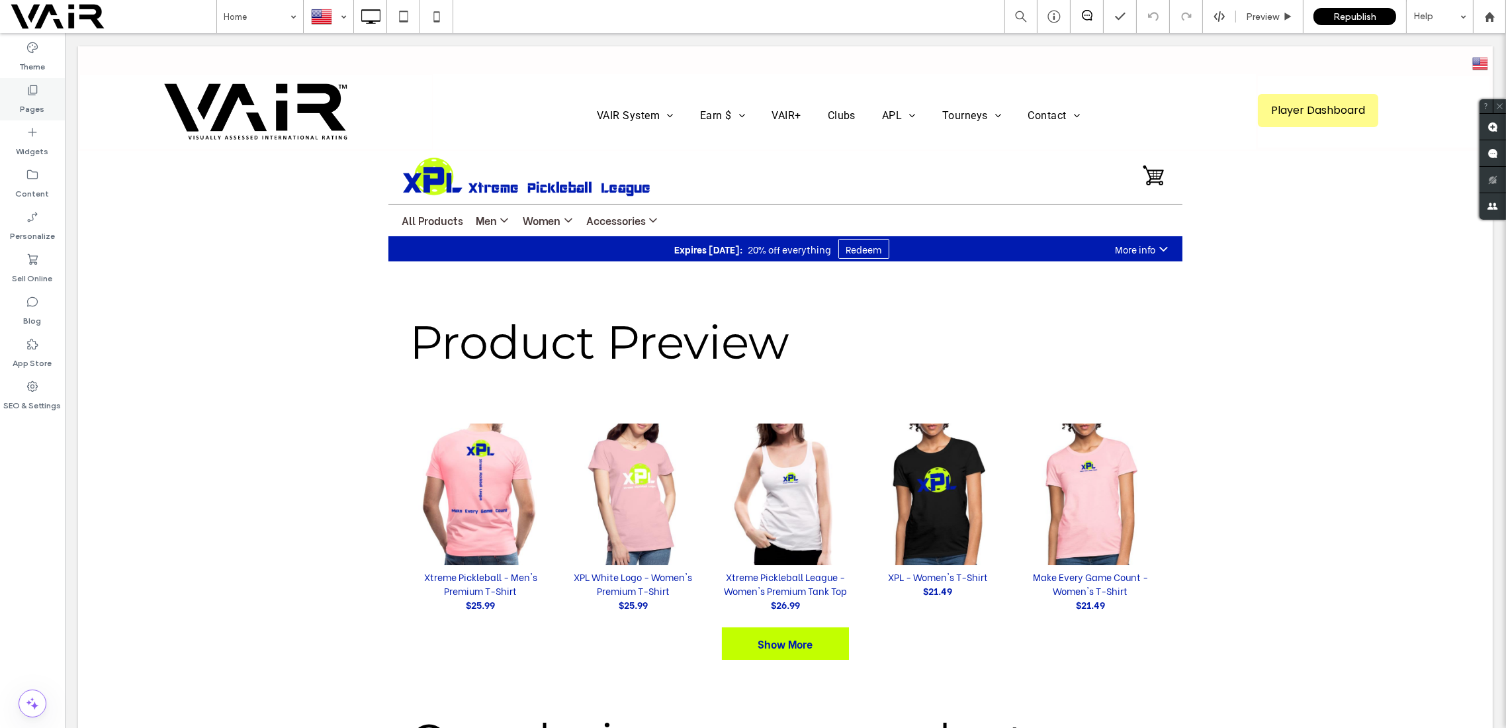
click at [35, 87] on icon at bounding box center [32, 89] width 13 height 13
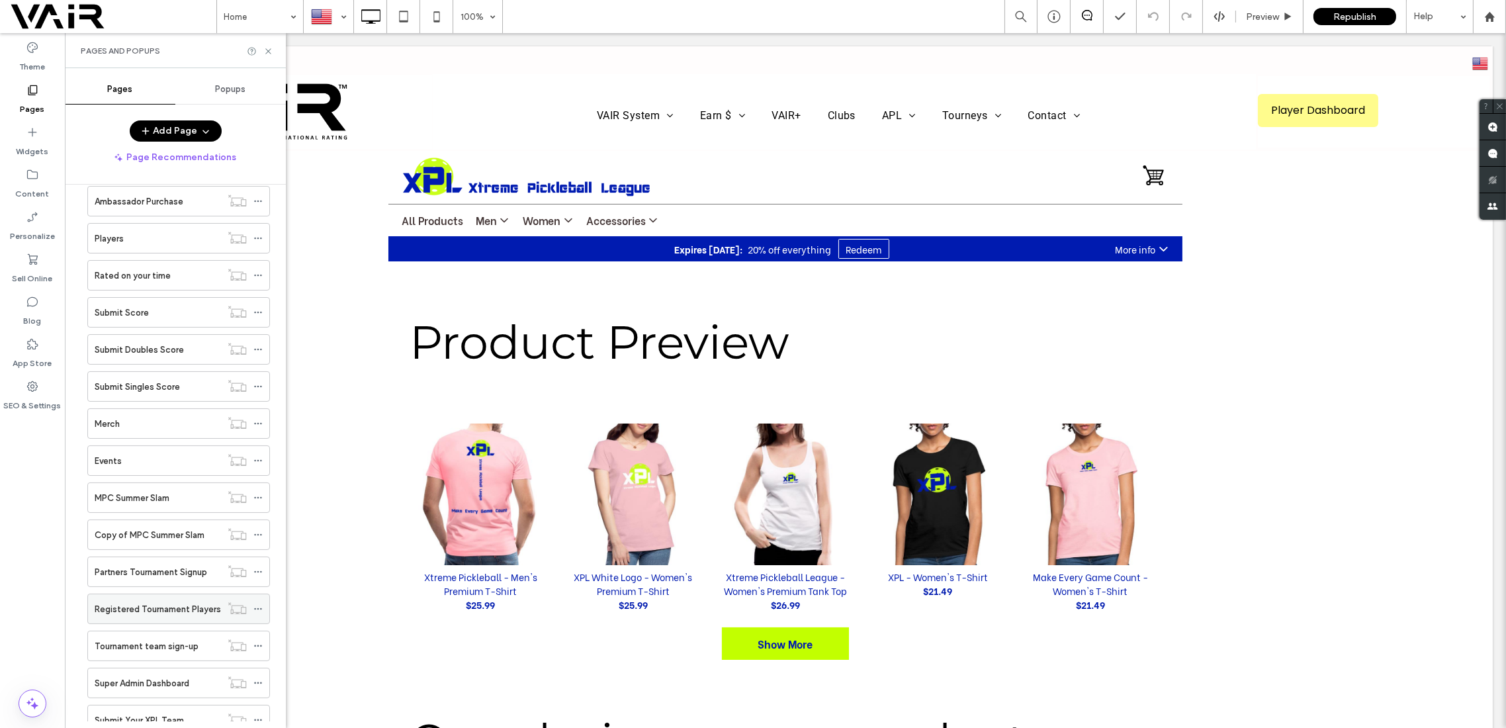
scroll to position [823, 0]
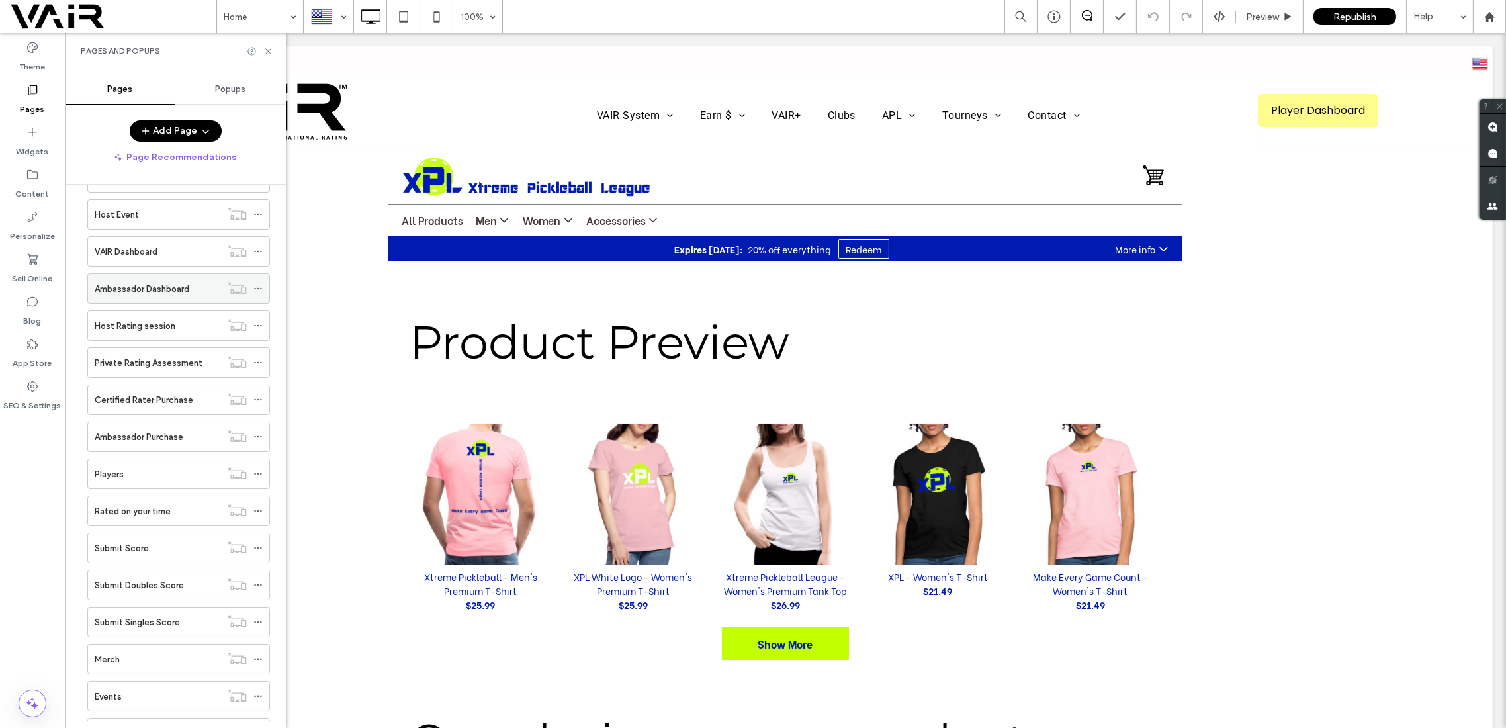
click at [165, 280] on div "Ambassador Dashboard" at bounding box center [158, 288] width 126 height 29
click at [267, 51] on icon at bounding box center [268, 51] width 10 height 10
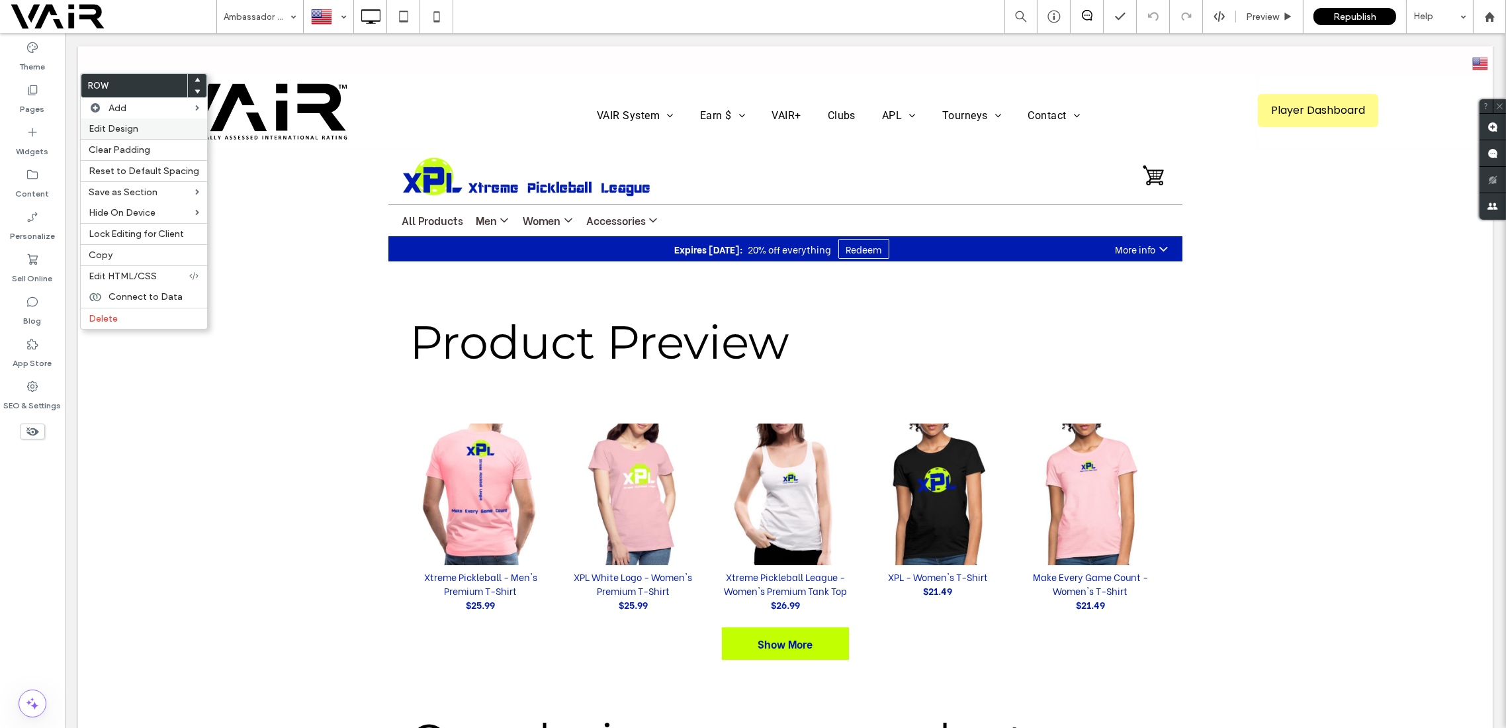
click at [127, 129] on span "Edit Design" at bounding box center [114, 128] width 50 height 11
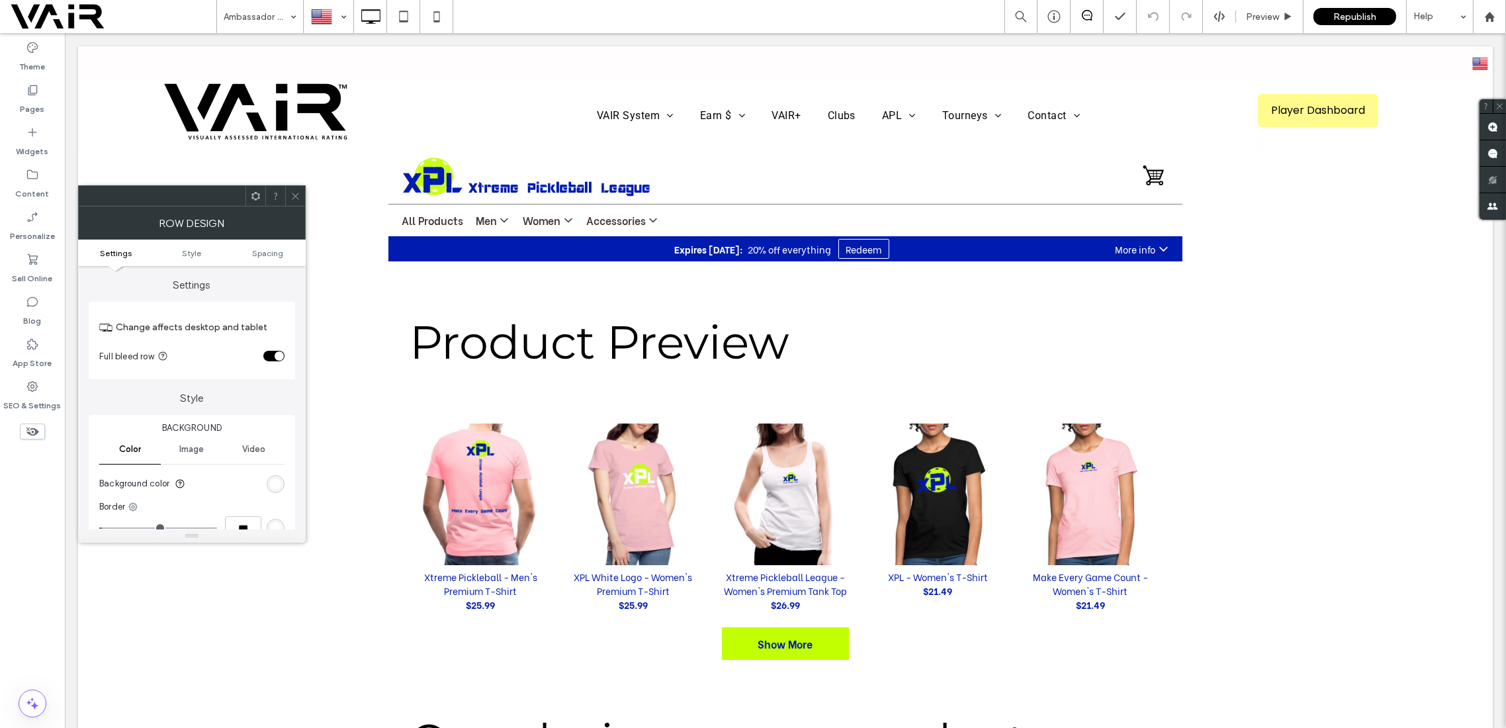
click at [293, 193] on use at bounding box center [295, 196] width 7 height 7
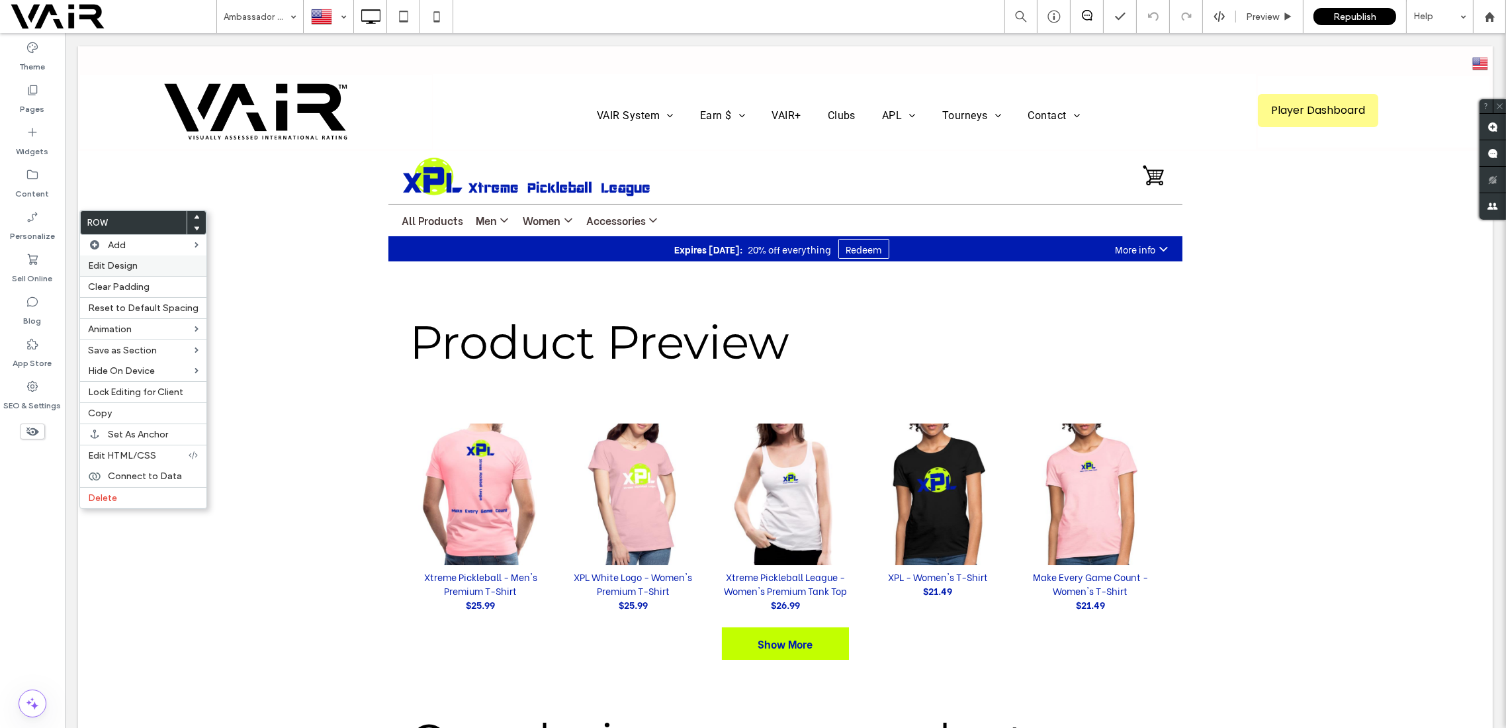
click at [132, 262] on span "Edit Design" at bounding box center [113, 265] width 50 height 11
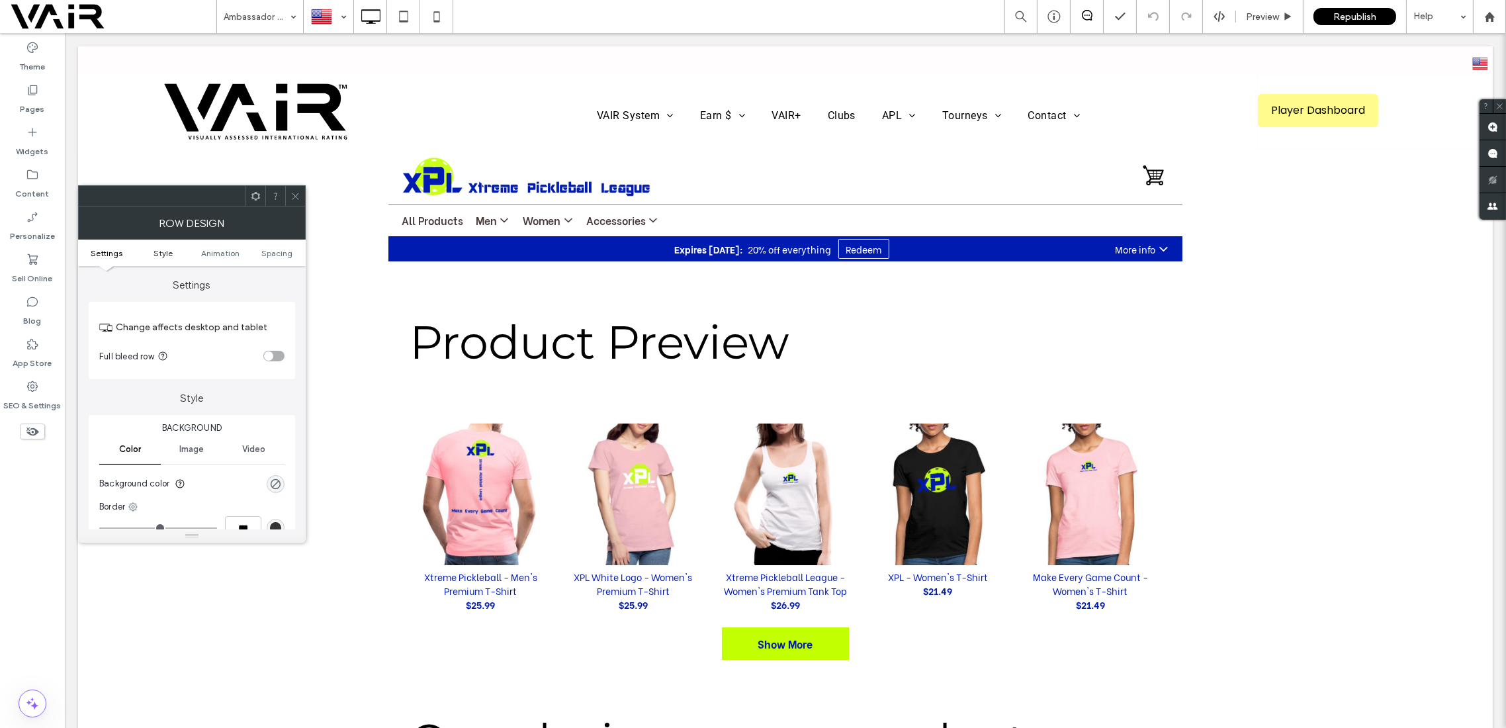
click at [164, 252] on span "Style" at bounding box center [163, 253] width 19 height 10
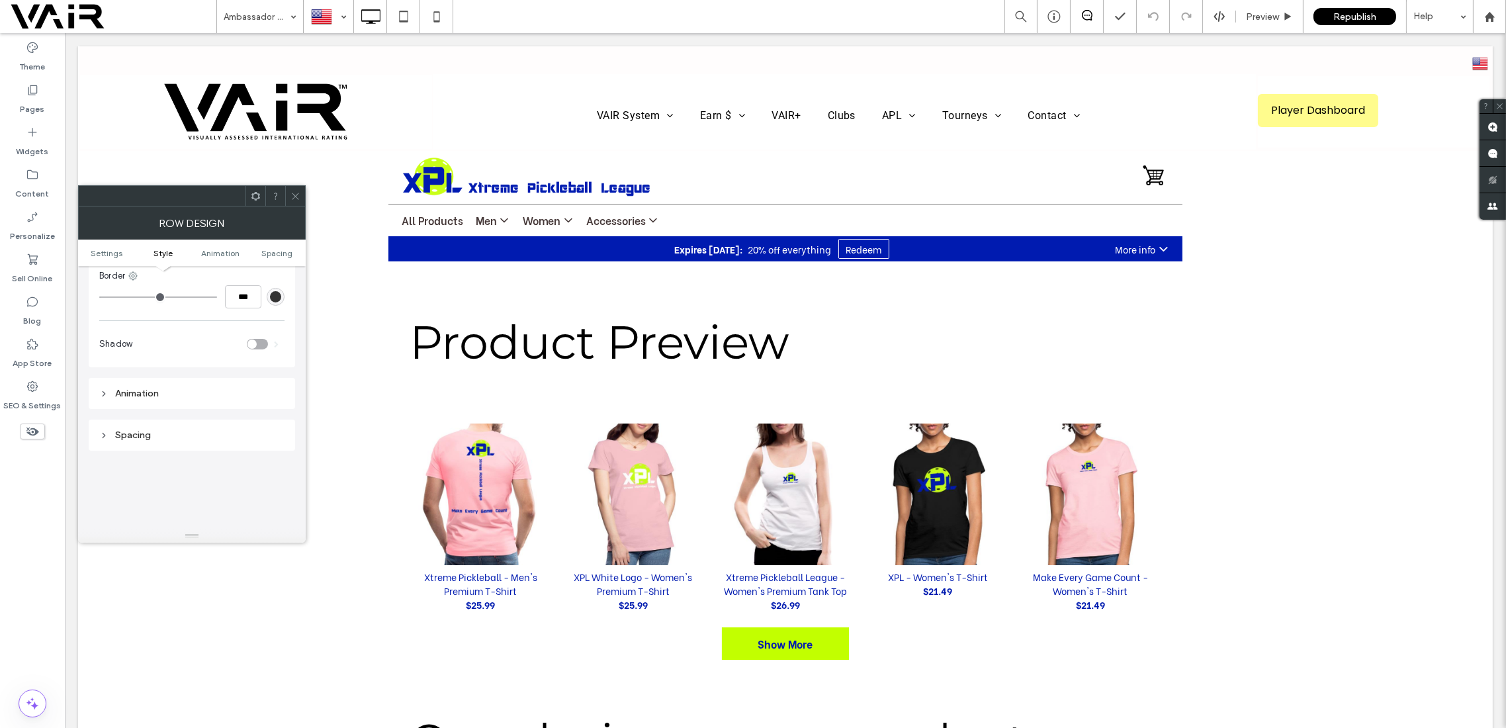
scroll to position [113, 0]
click at [194, 332] on span "Image" at bounding box center [191, 336] width 24 height 11
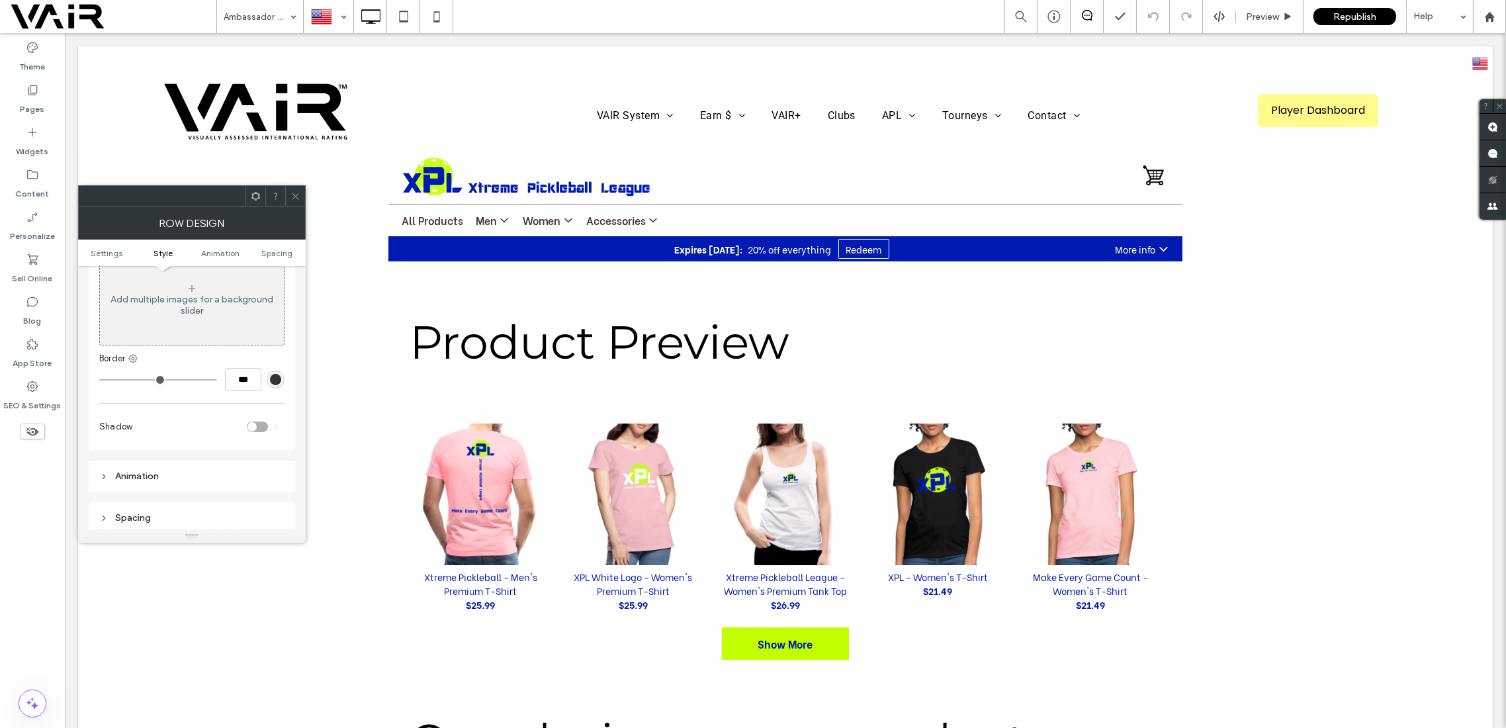
scroll to position [231, 0]
click at [135, 503] on div "Spacing" at bounding box center [191, 506] width 185 height 11
click at [254, 195] on icon at bounding box center [256, 196] width 10 height 10
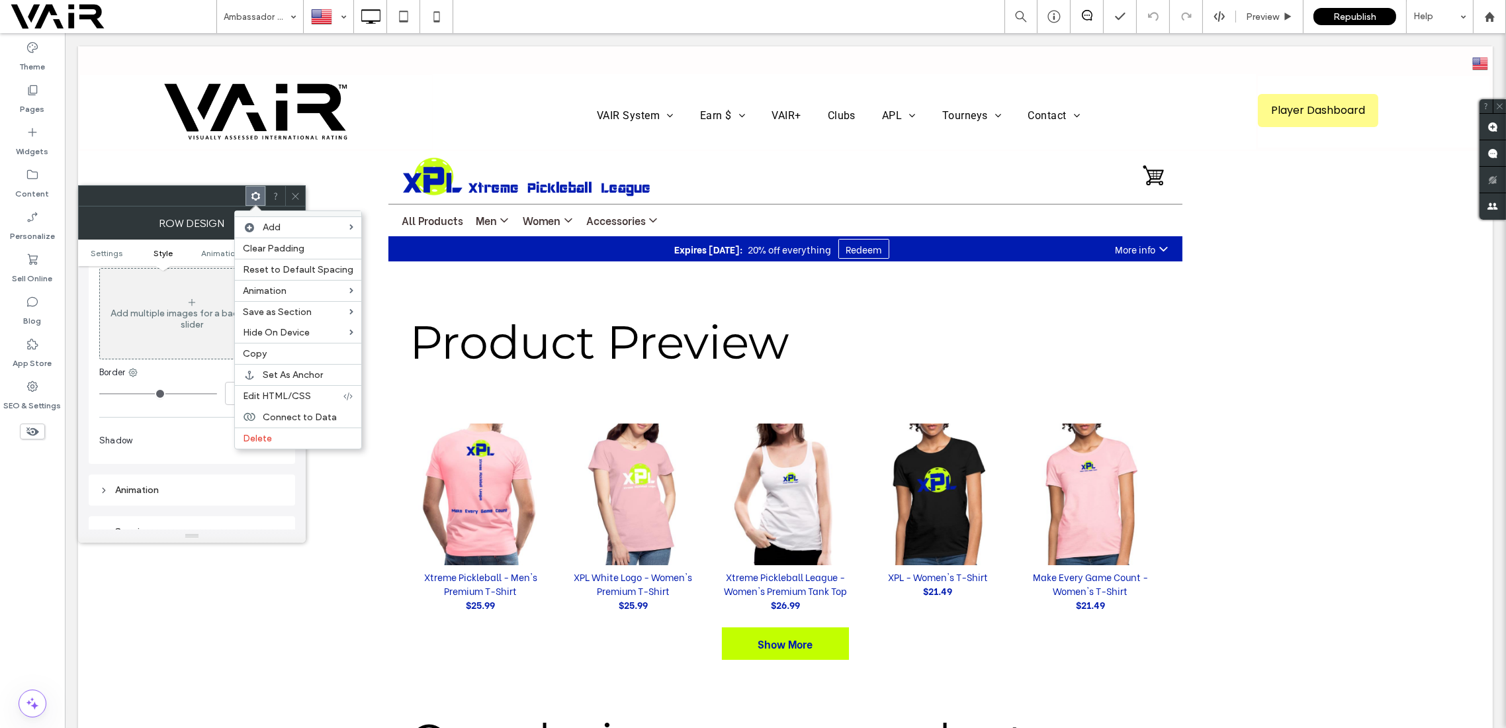
click at [299, 193] on icon at bounding box center [296, 196] width 10 height 10
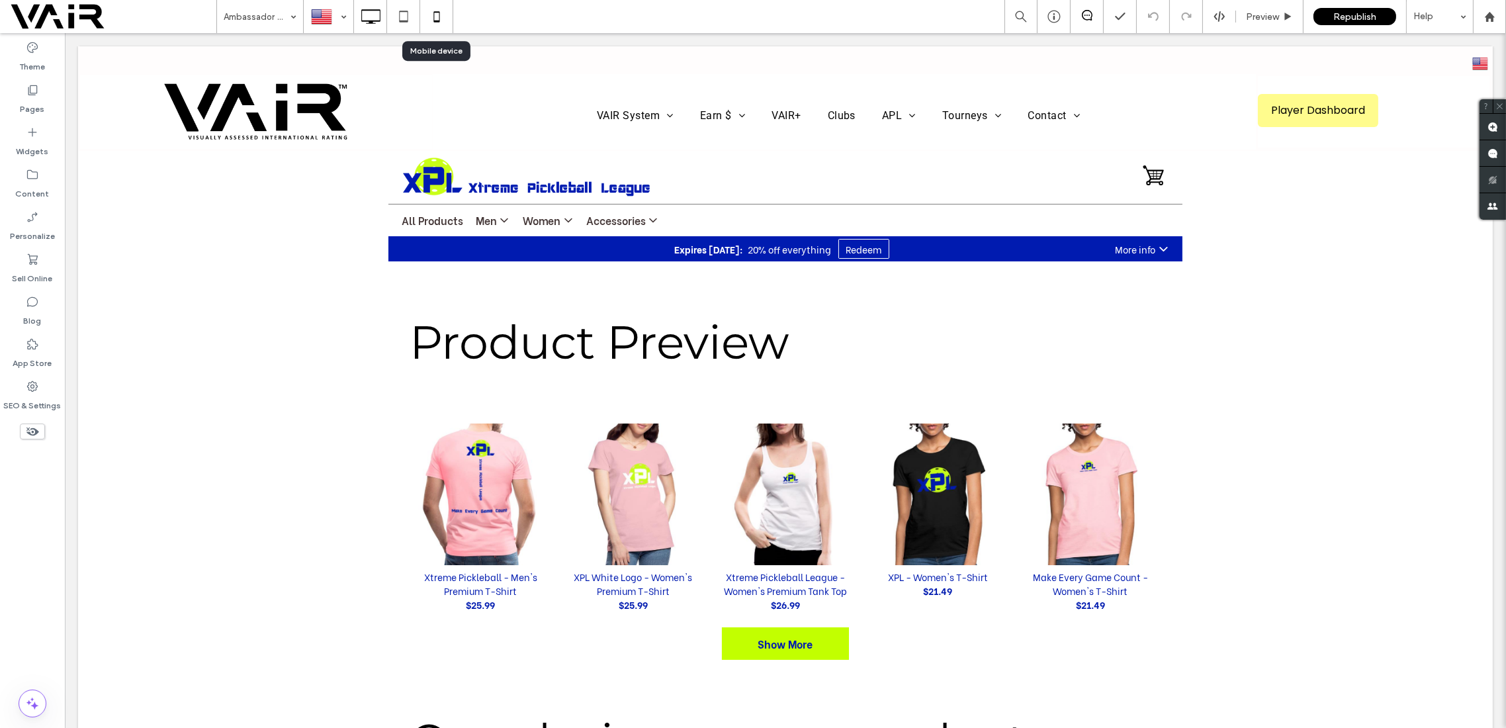
click at [434, 16] on icon at bounding box center [437, 16] width 26 height 26
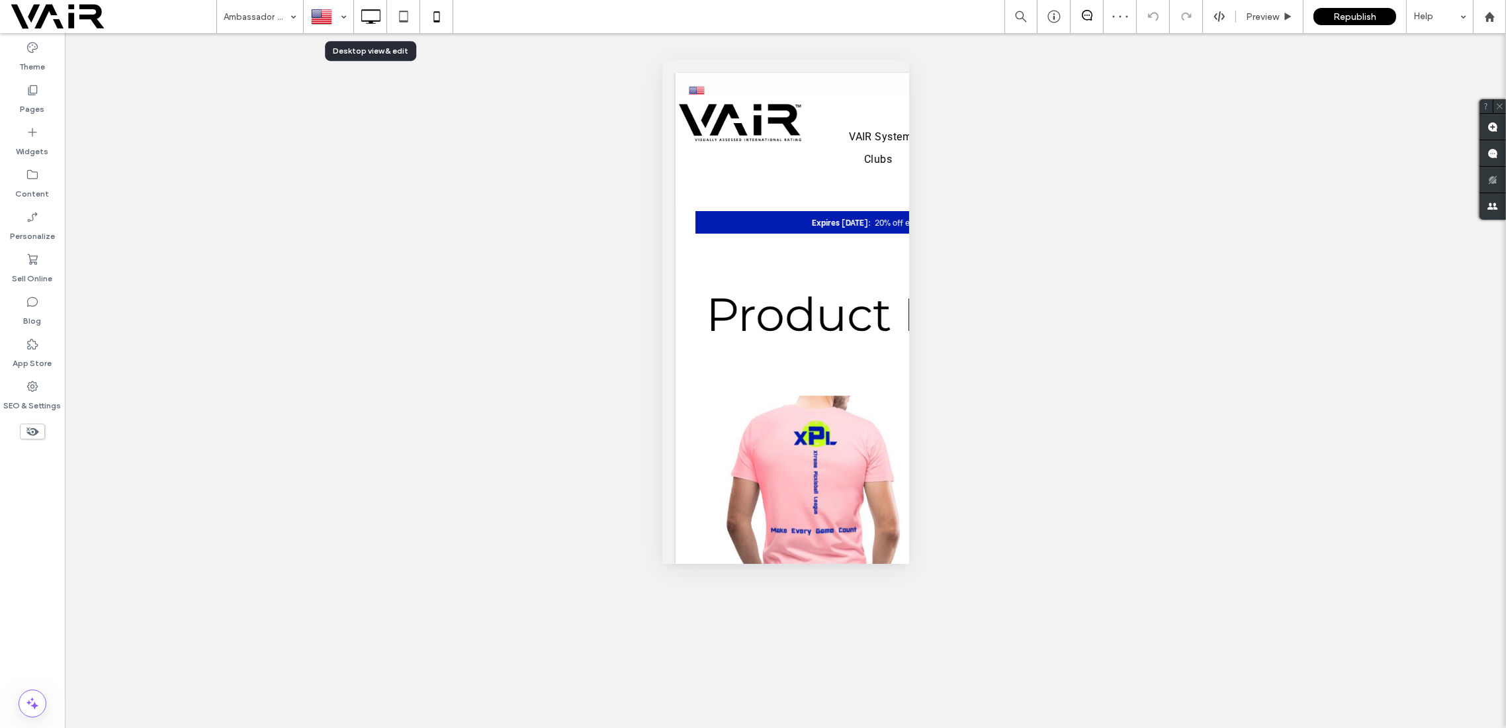
click at [369, 14] on icon at bounding box center [370, 16] width 26 height 26
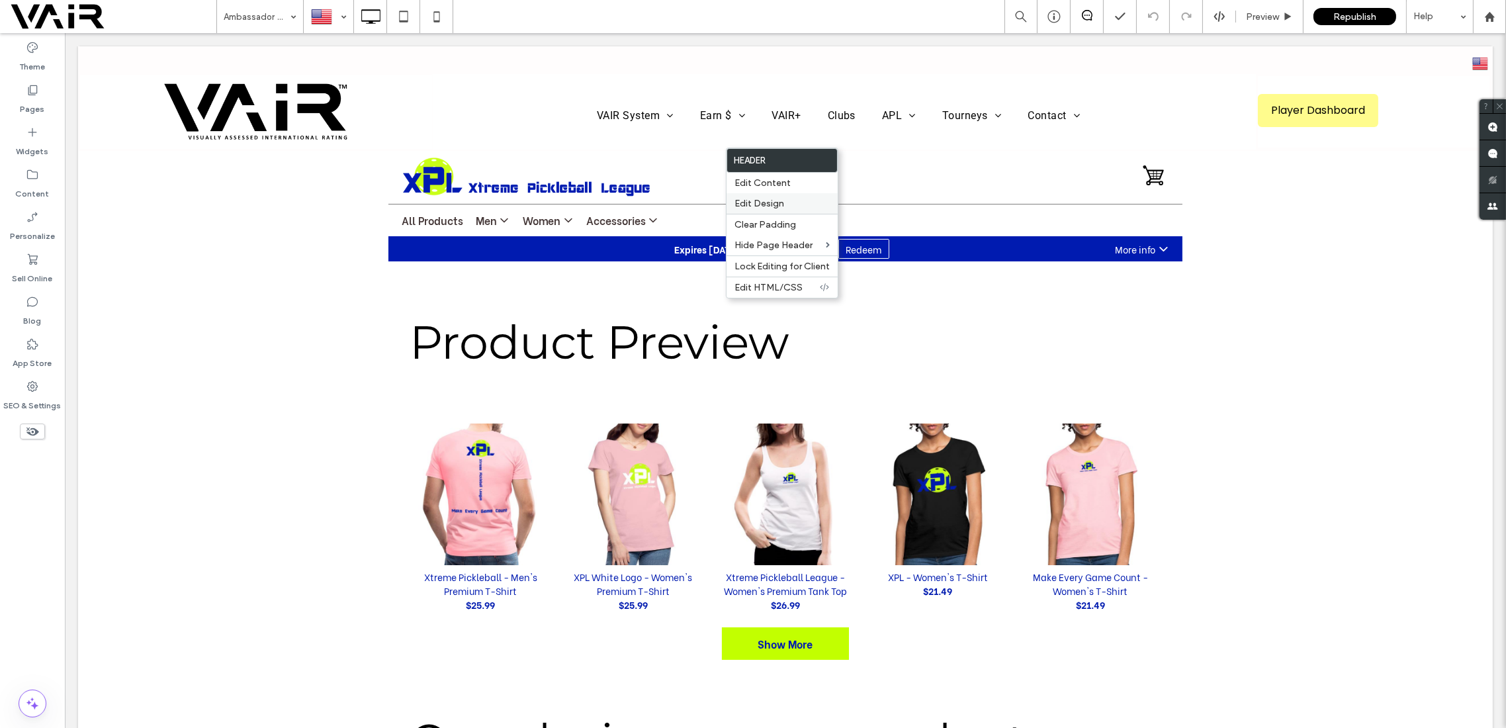
click at [773, 203] on span "Edit Design" at bounding box center [760, 203] width 50 height 11
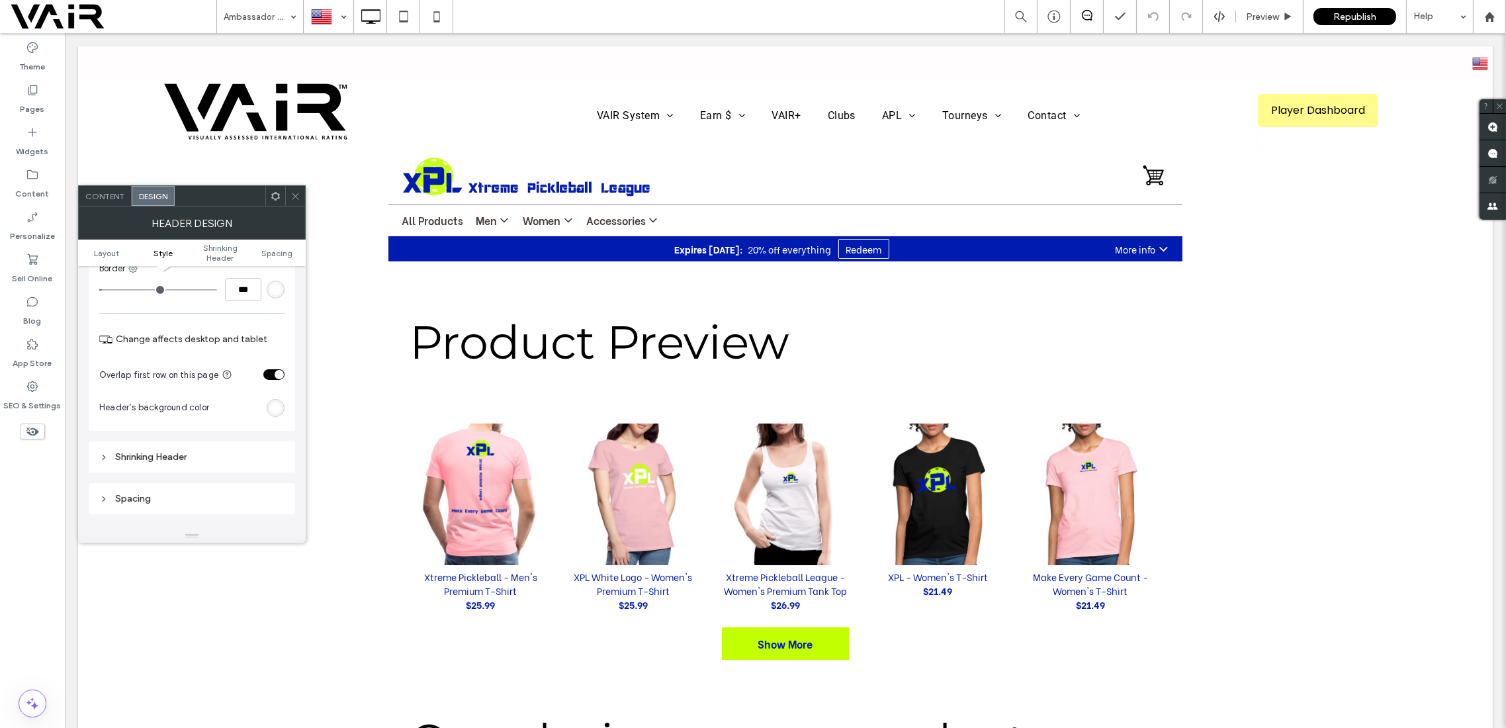
scroll to position [353, 0]
click at [268, 300] on div "toggle" at bounding box center [273, 301] width 21 height 11
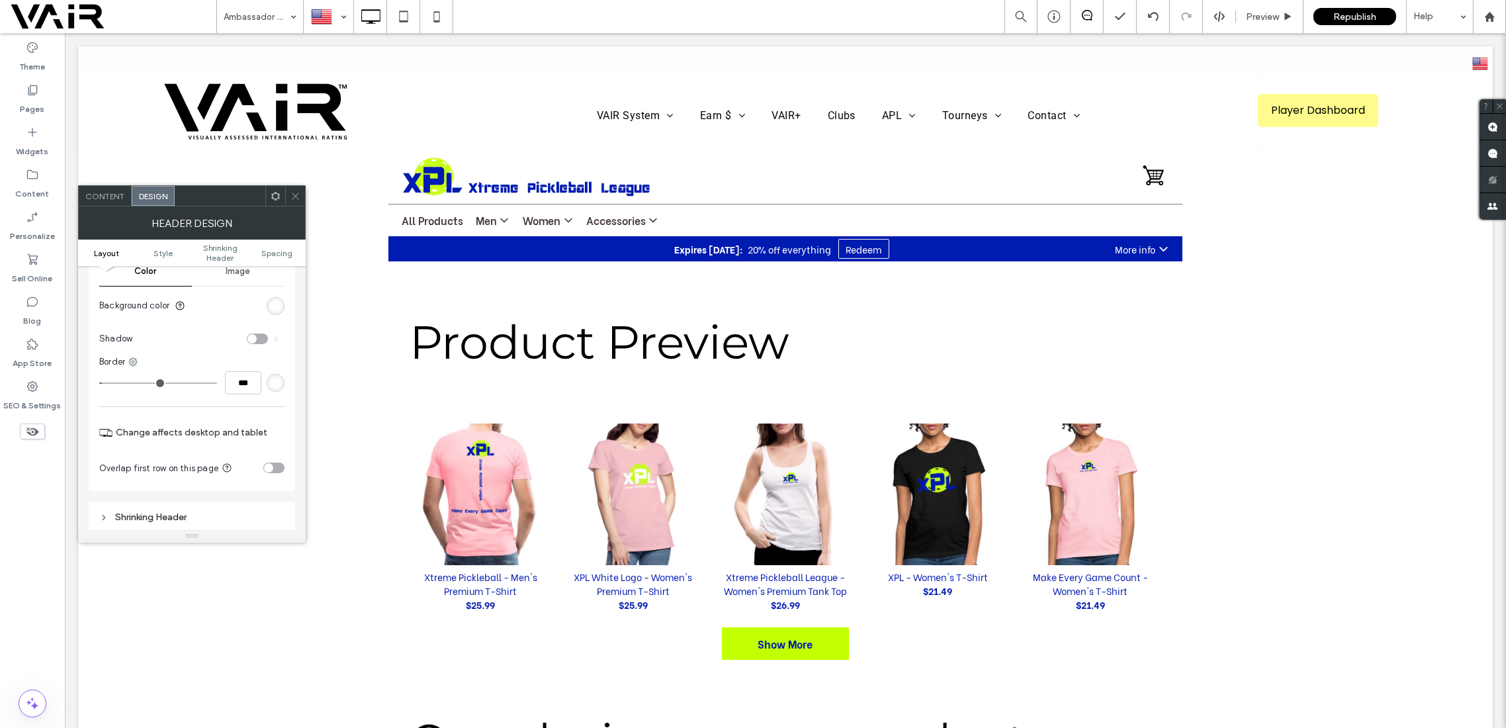
scroll to position [117, 0]
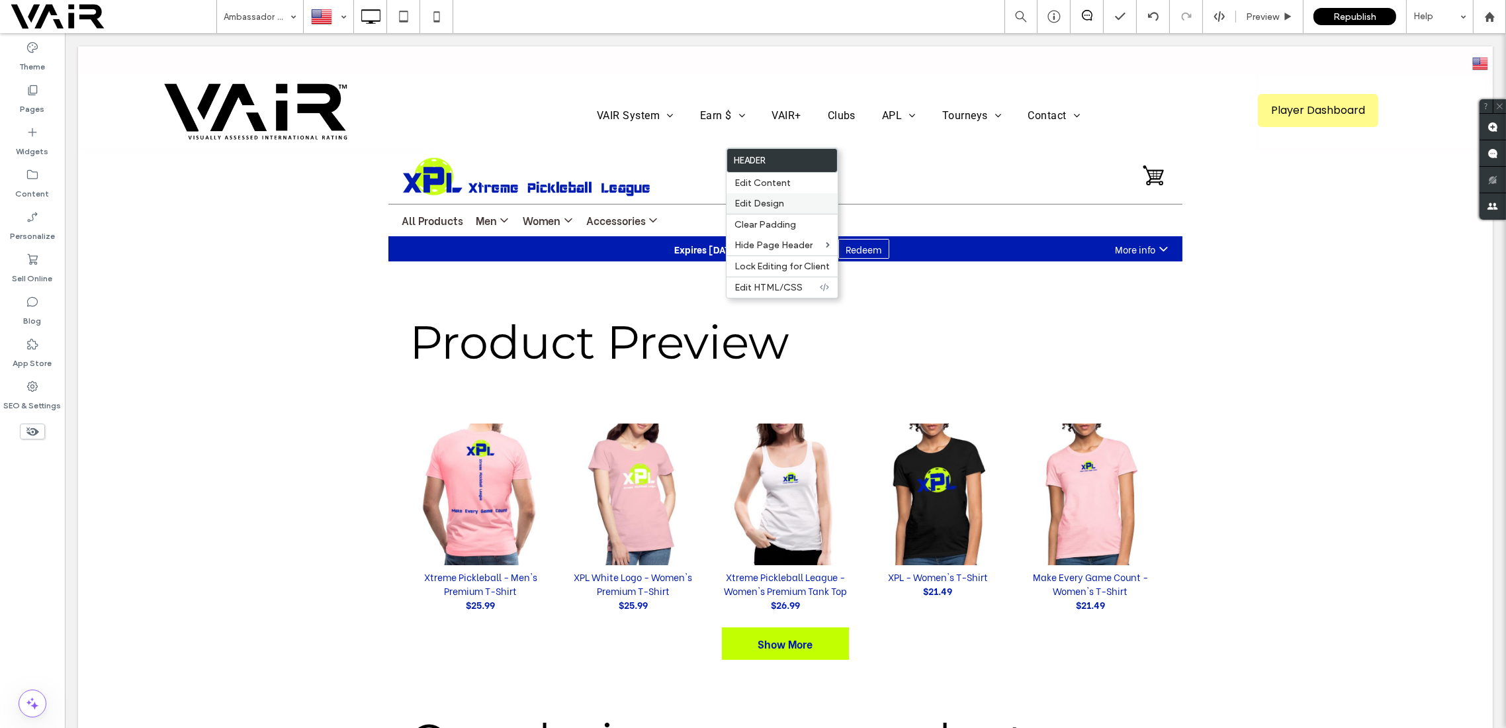
click at [791, 205] on label "Edit Design" at bounding box center [782, 203] width 95 height 11
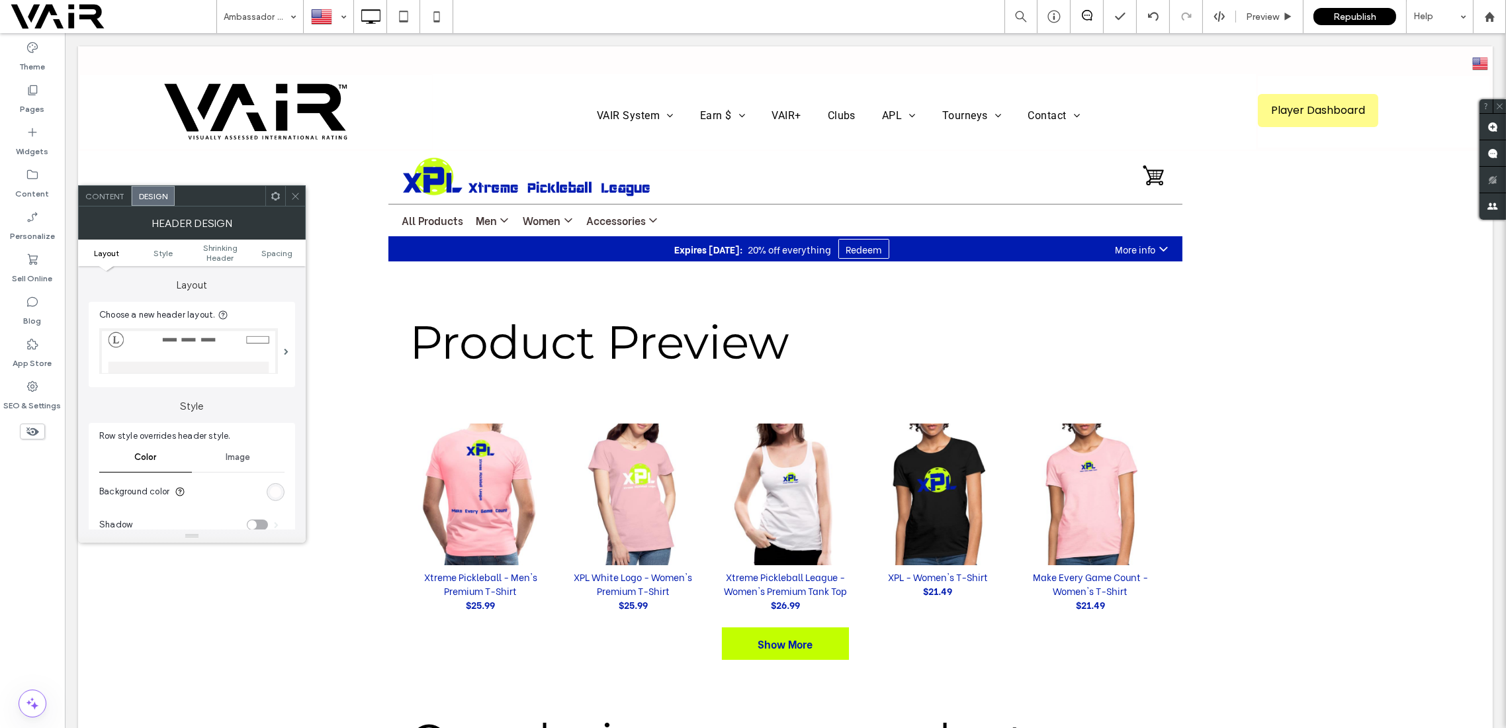
click at [293, 193] on use at bounding box center [295, 196] width 7 height 7
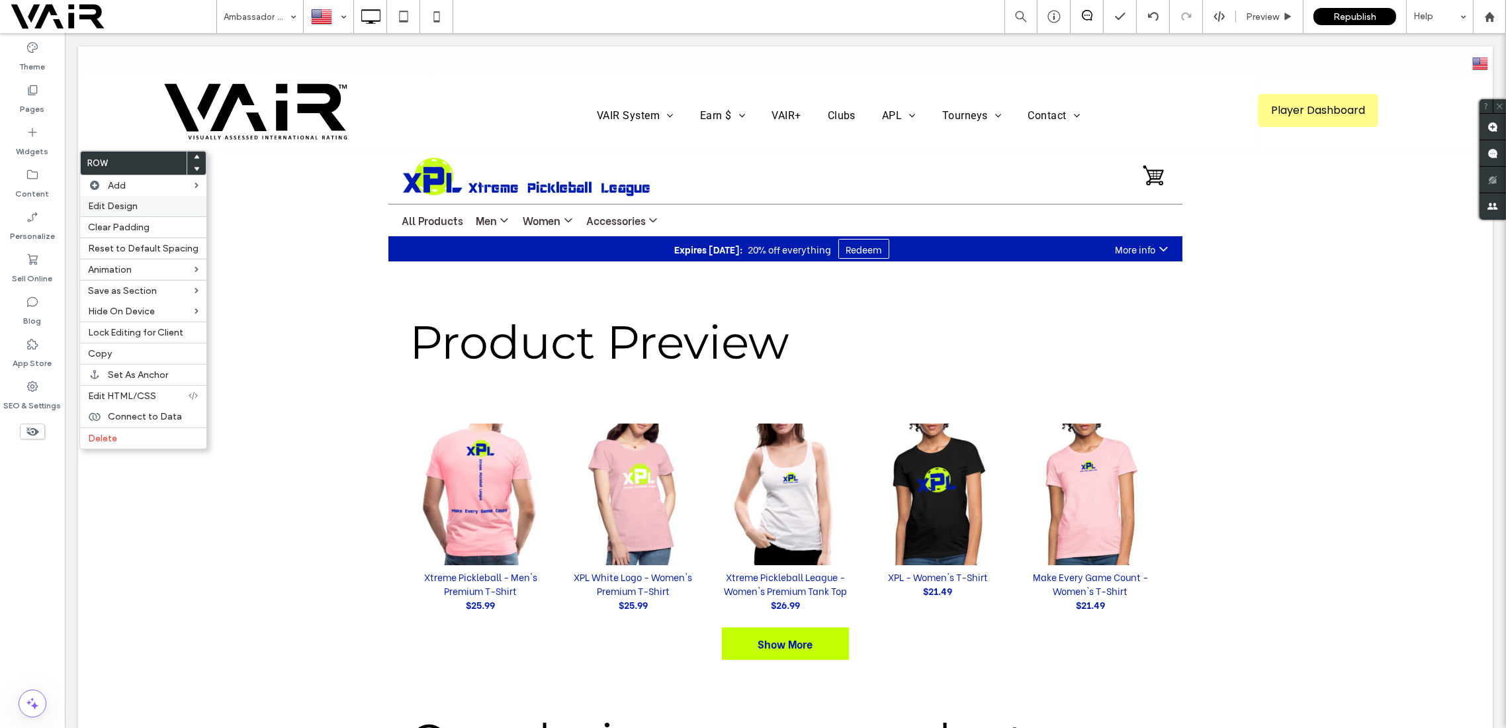
click at [139, 203] on label "Edit Design" at bounding box center [143, 206] width 111 height 11
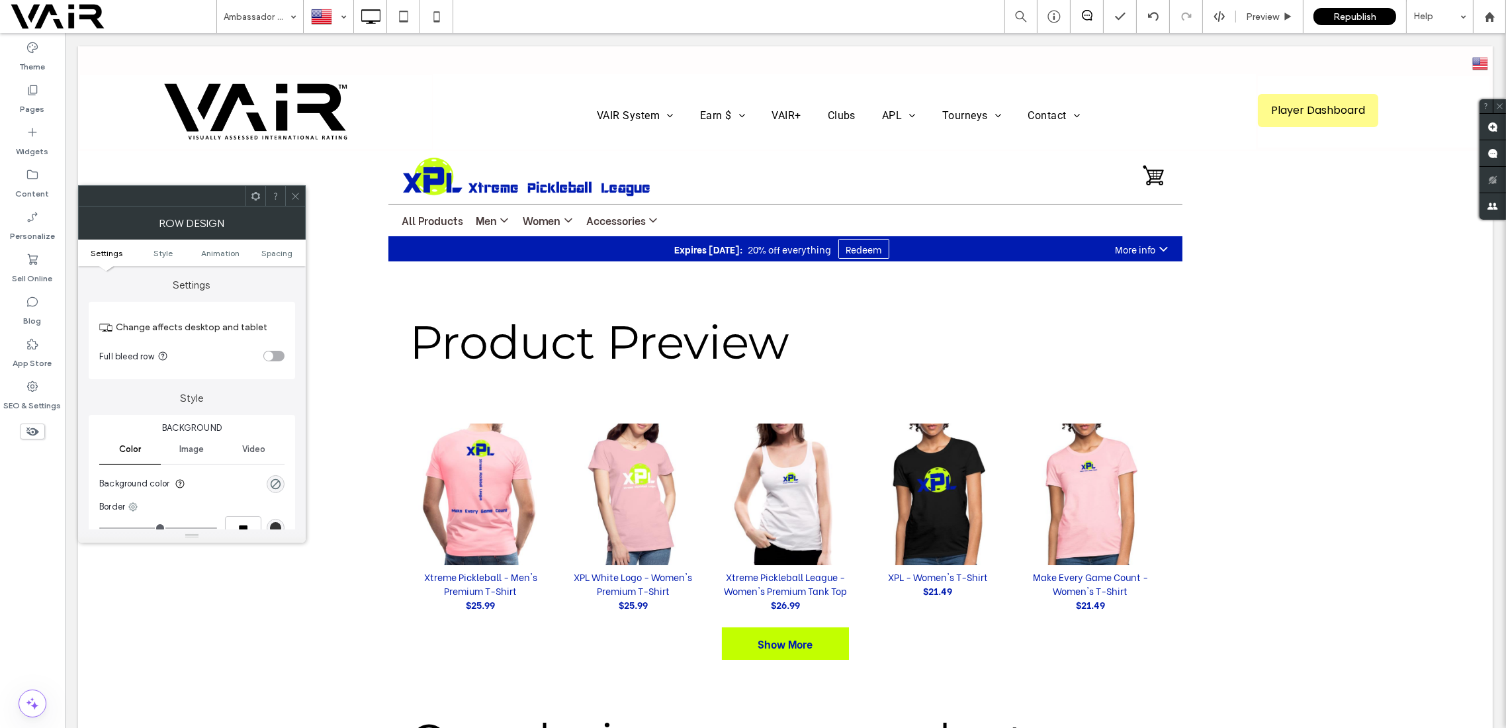
click at [276, 246] on ul "Settings Style Animation Spacing" at bounding box center [192, 253] width 228 height 26
click at [279, 254] on span "Spacing" at bounding box center [277, 253] width 31 height 10
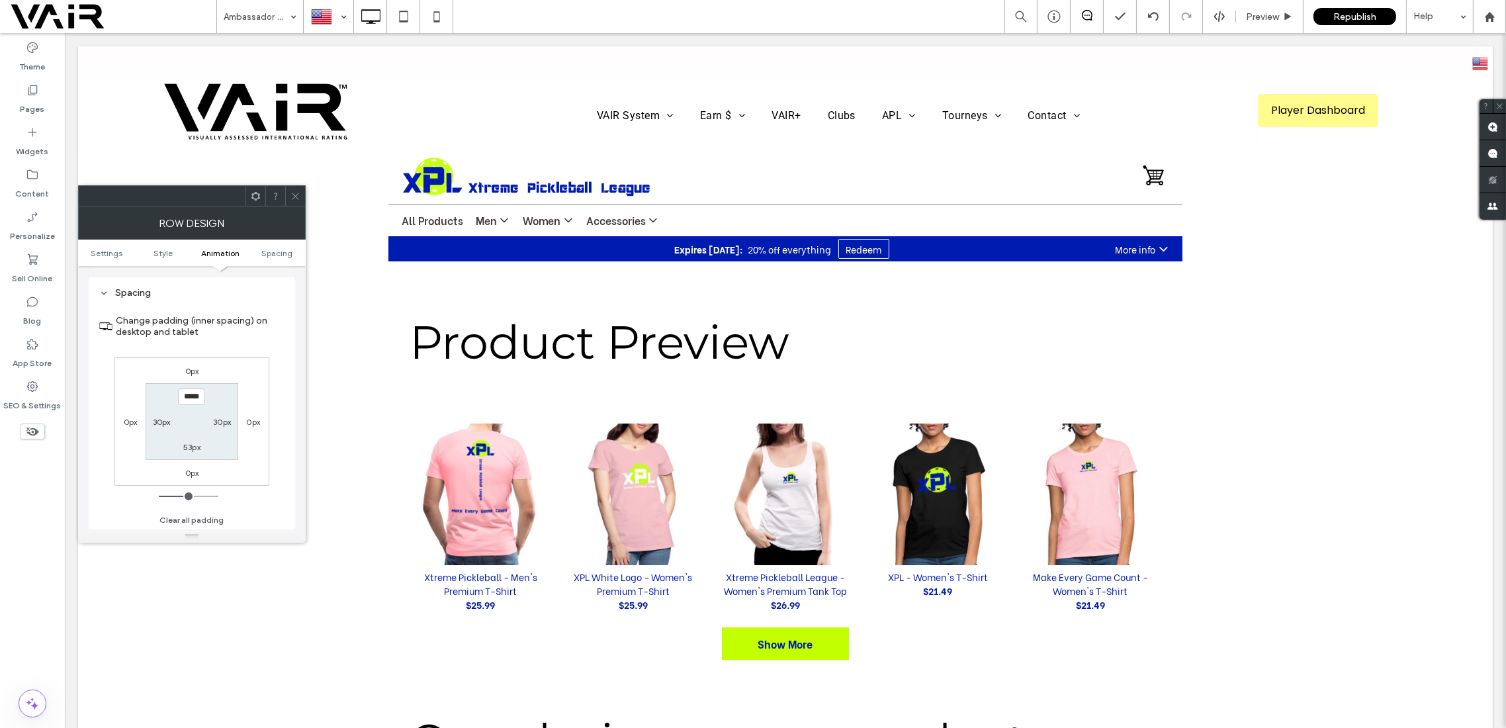
scroll to position [373, 0]
click at [185, 395] on input "*****" at bounding box center [191, 396] width 27 height 17
click at [277, 350] on div "Change padding (inner spacing) on desktop and tablet 0px 0px 0px 0px **** 30px …" at bounding box center [191, 416] width 185 height 228
click at [187, 396] on input "****" at bounding box center [191, 396] width 27 height 17
click at [187, 394] on input "****" at bounding box center [191, 396] width 27 height 17
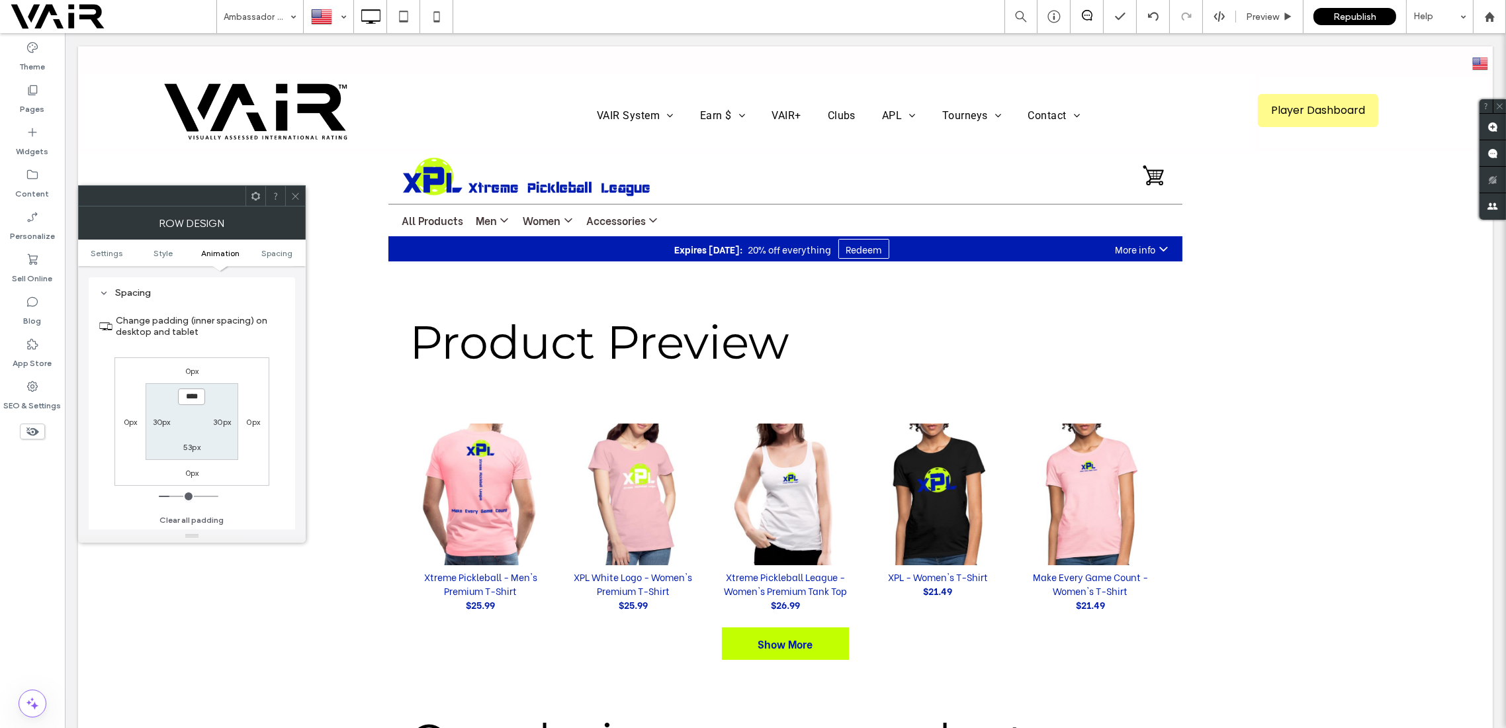
click at [191, 398] on input "****" at bounding box center [191, 396] width 27 height 17
click at [187, 447] on label "53px" at bounding box center [191, 447] width 17 height 10
click at [189, 445] on input "****" at bounding box center [191, 446] width 27 height 17
click at [290, 498] on div "Spacing Change padding (inner spacing) on desktop and tablet 0px 0px 0px 0px 40…" at bounding box center [192, 408] width 206 height 263
click at [298, 194] on icon at bounding box center [296, 196] width 10 height 10
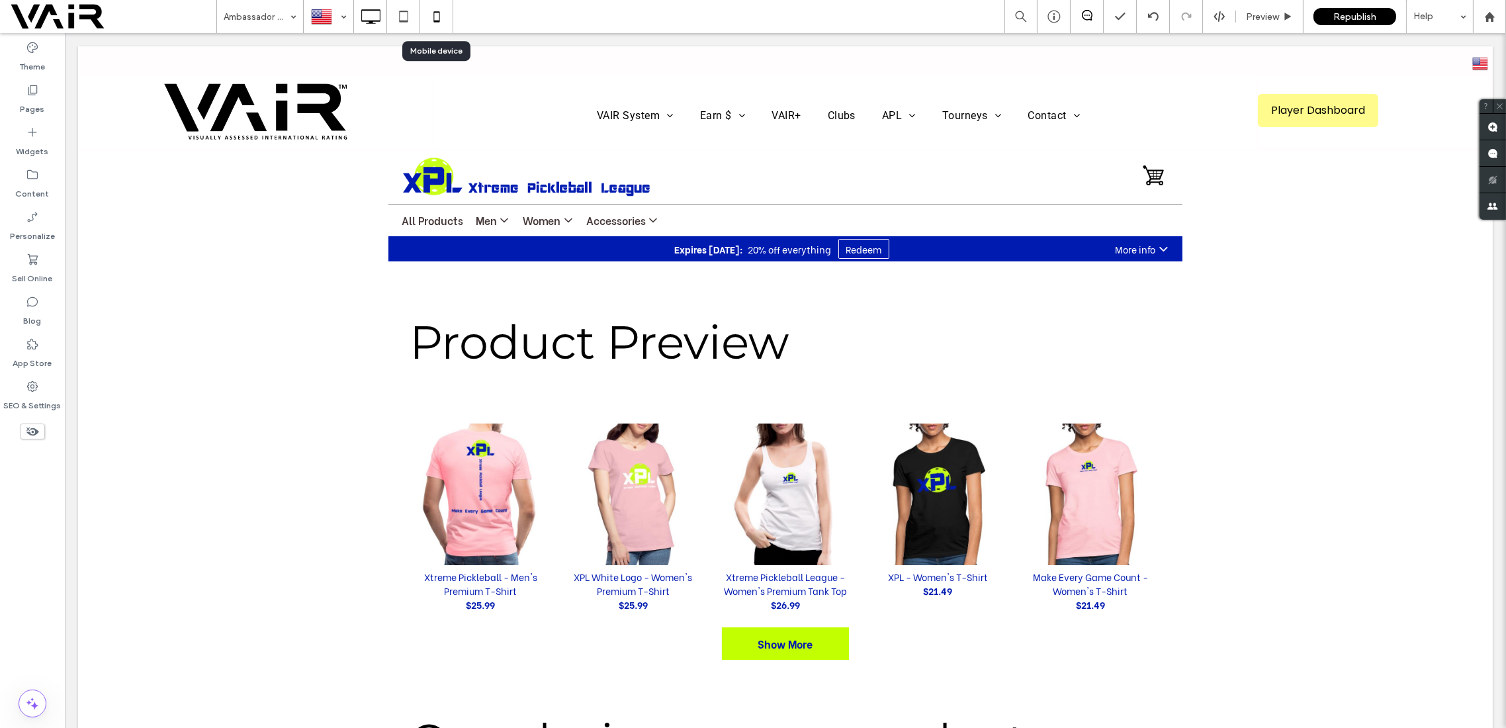
click at [437, 16] on icon at bounding box center [437, 16] width 26 height 26
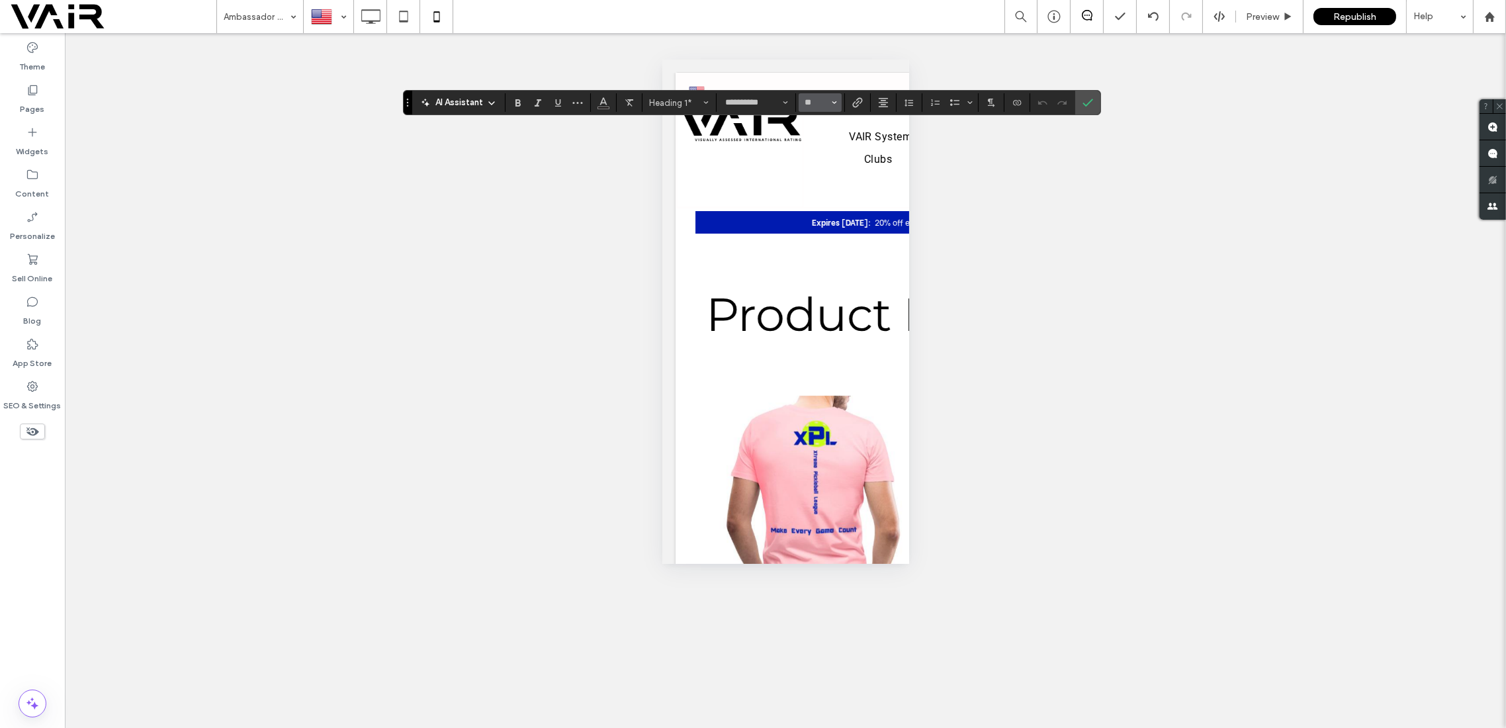
click at [836, 99] on button "**" at bounding box center [820, 102] width 43 height 19
click at [826, 214] on label "24" at bounding box center [820, 210] width 42 height 19
click at [1085, 103] on icon "Confirm" at bounding box center [1088, 102] width 11 height 11
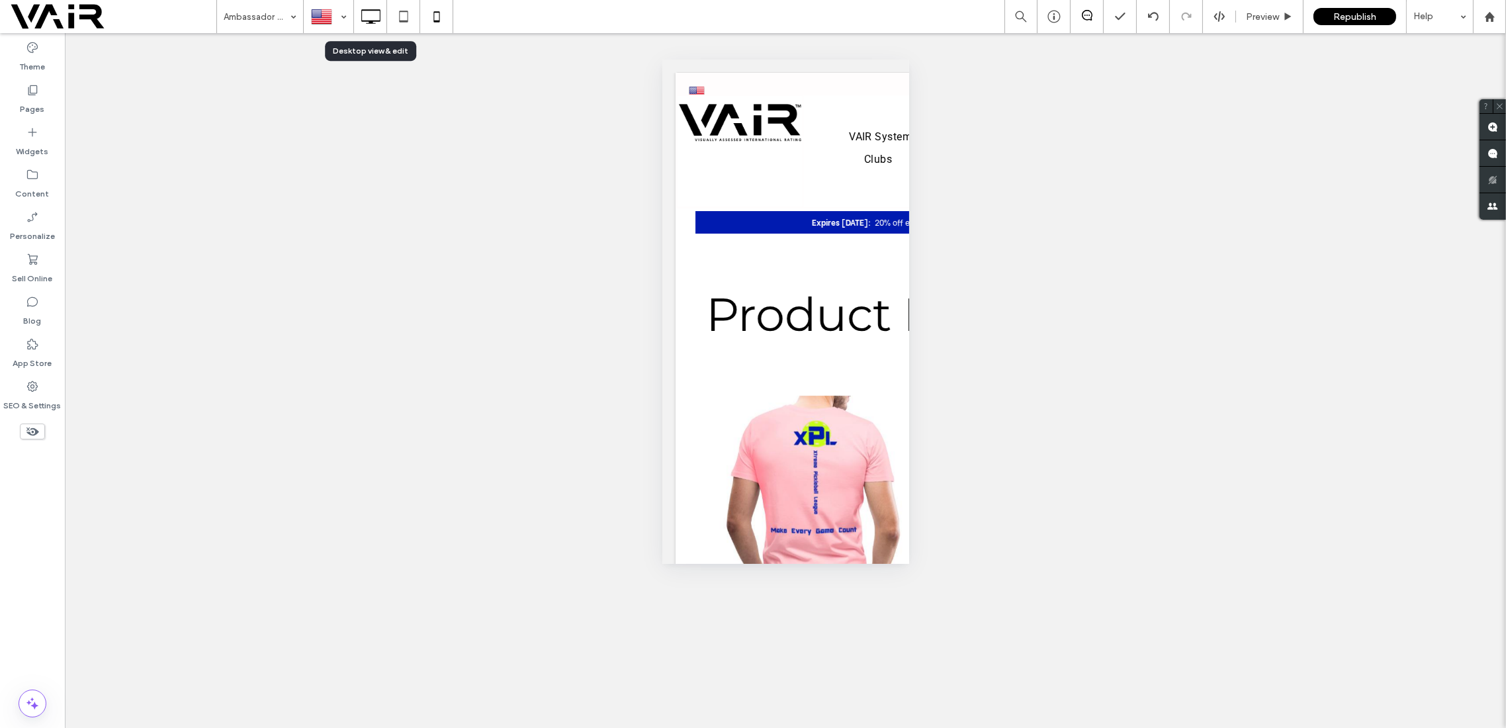
click at [371, 15] on icon at bounding box center [370, 16] width 26 height 26
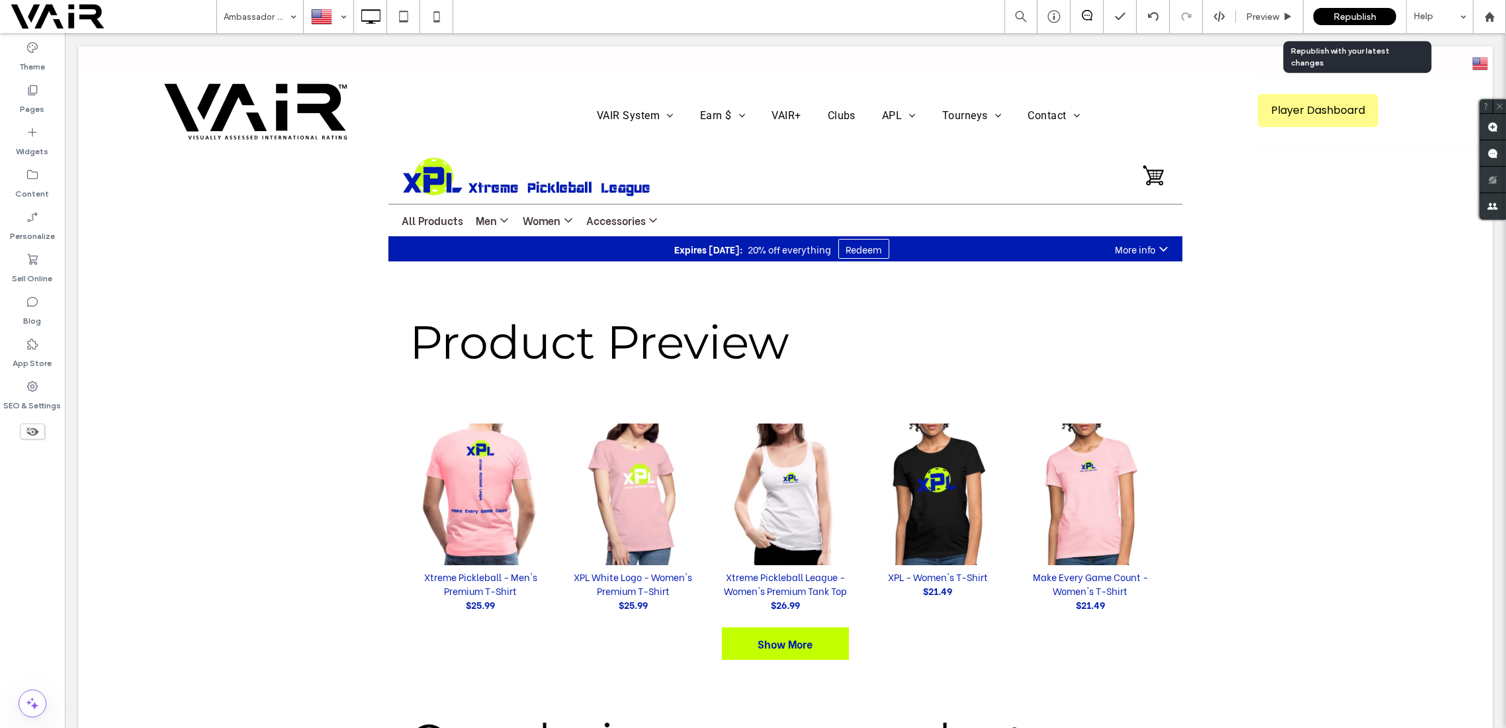
click at [1355, 15] on span "Republish" at bounding box center [1355, 16] width 43 height 11
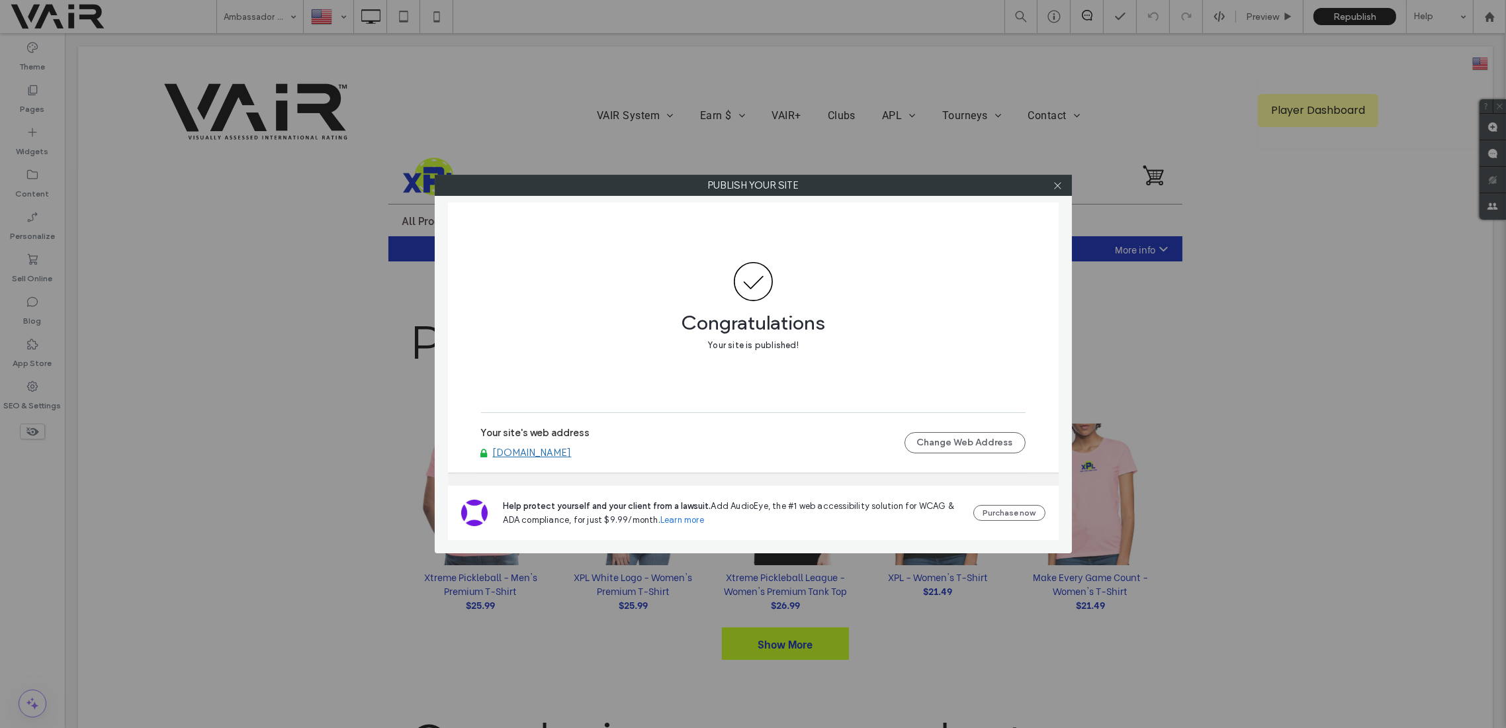
drag, startPoint x: 1055, startPoint y: 185, endPoint x: 963, endPoint y: 174, distance: 92.6
click at [1054, 185] on icon at bounding box center [1058, 186] width 10 height 10
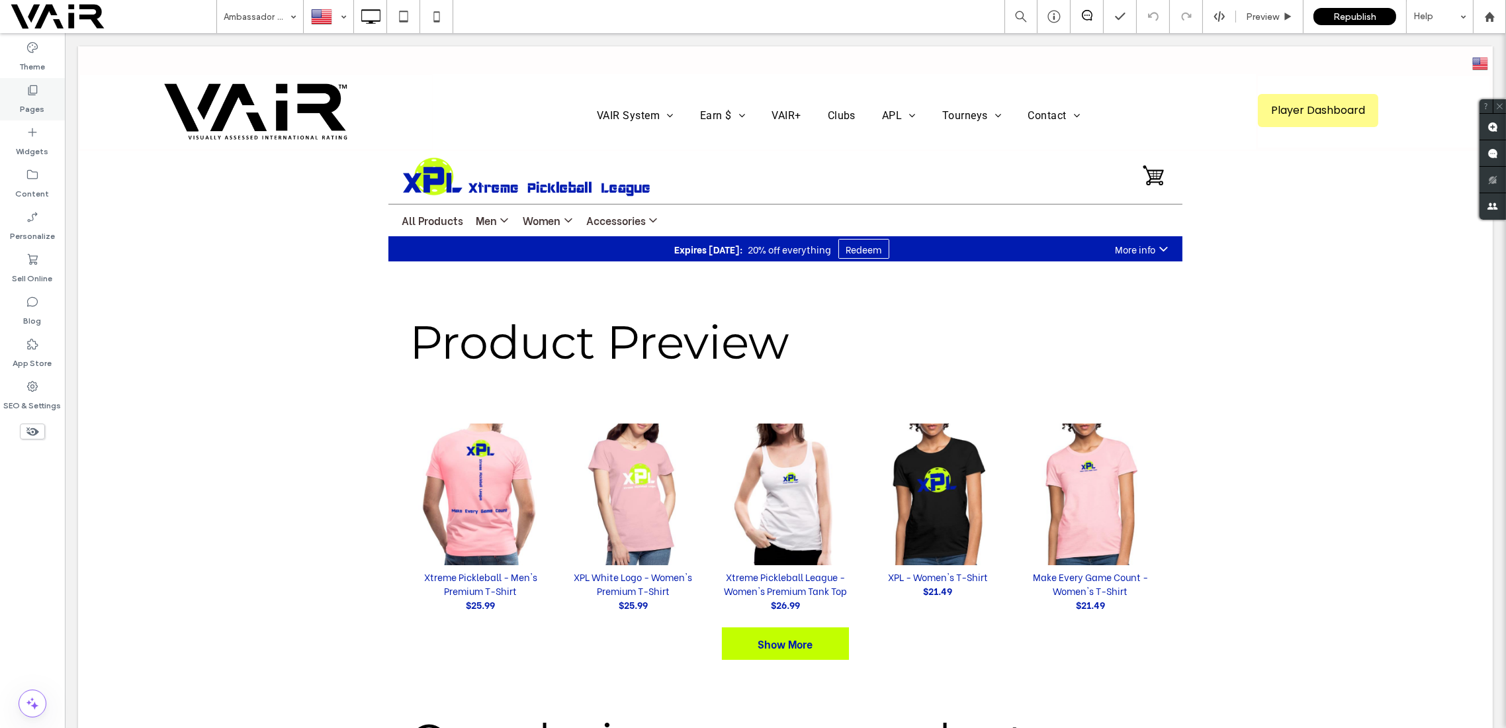
click at [30, 91] on icon at bounding box center [32, 89] width 13 height 13
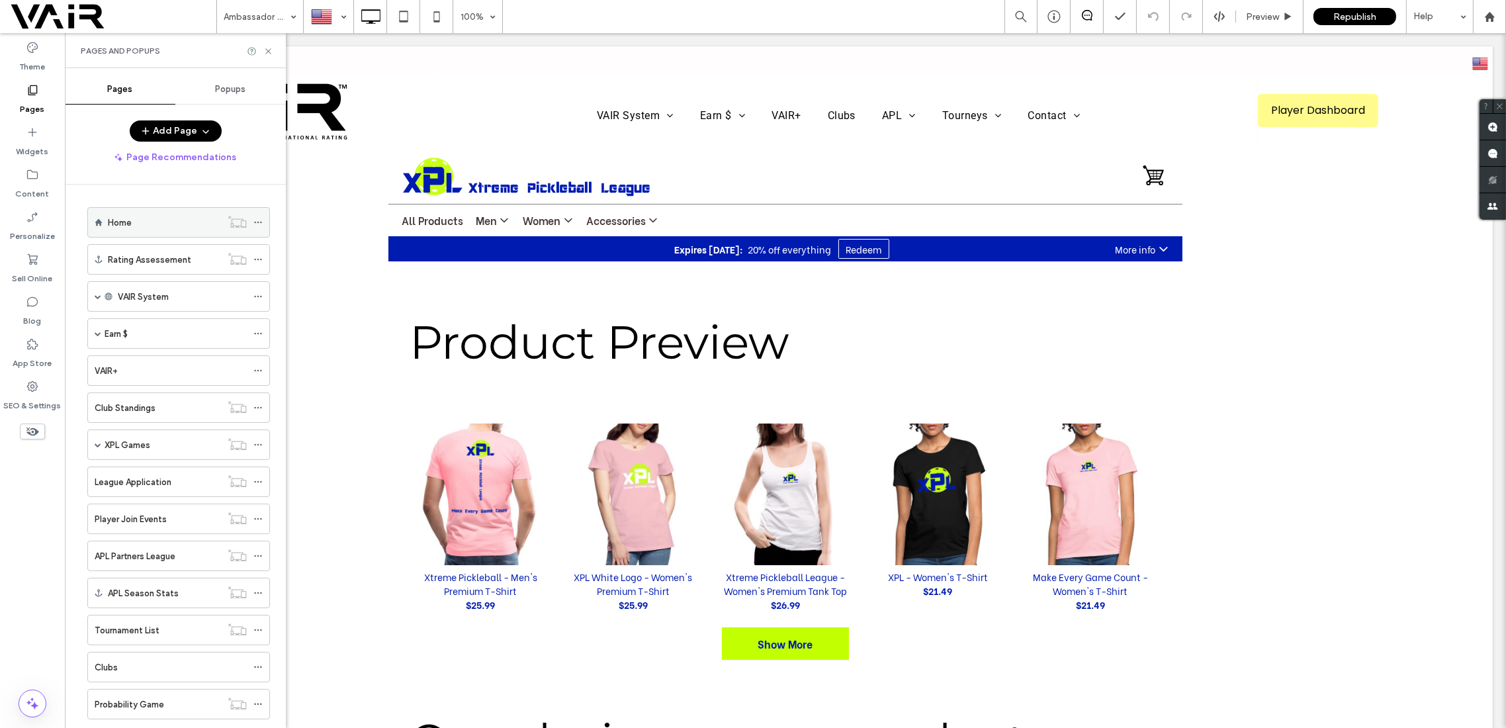
click at [118, 225] on label "Home" at bounding box center [120, 222] width 24 height 23
click at [264, 45] on div "Pages and Popups" at bounding box center [175, 50] width 221 height 35
click at [269, 46] on icon at bounding box center [268, 51] width 10 height 10
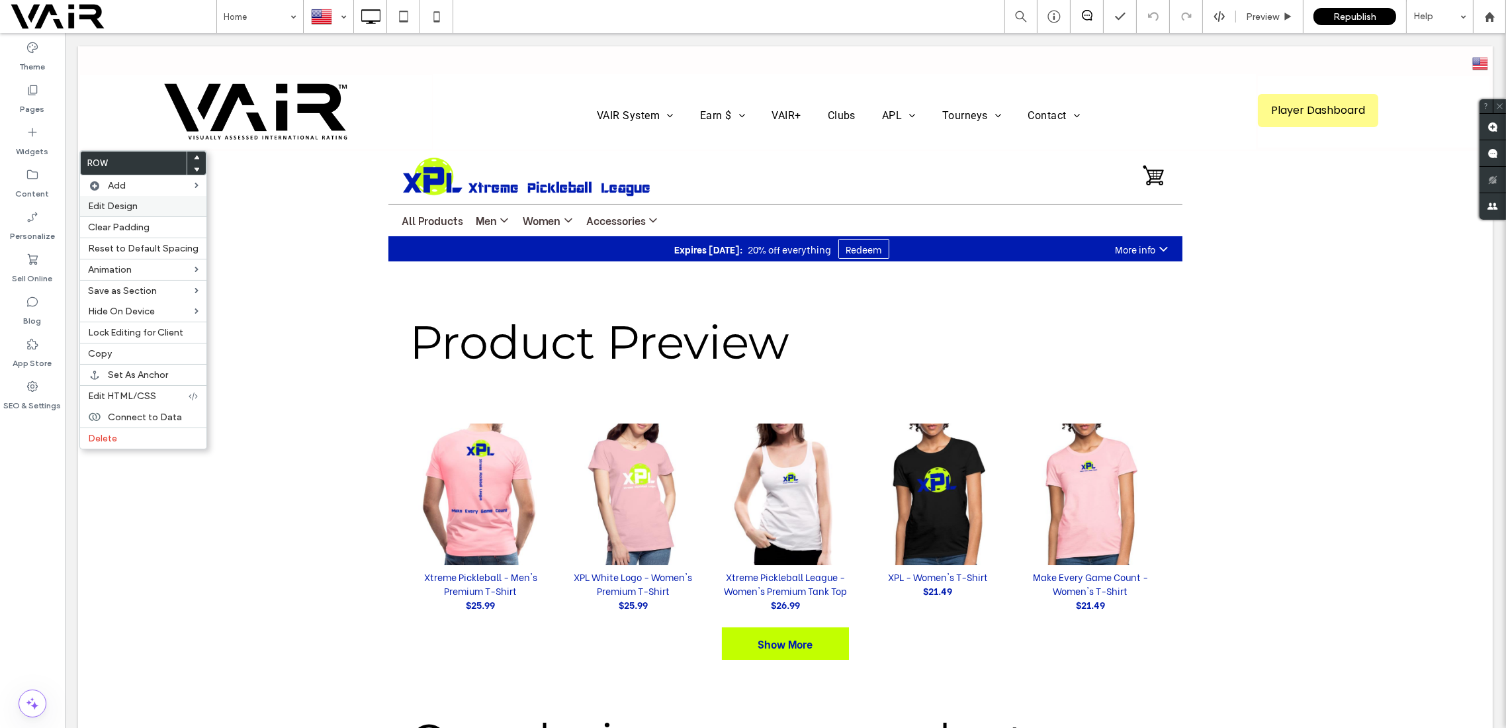
click at [138, 212] on div "Edit Design" at bounding box center [143, 206] width 126 height 21
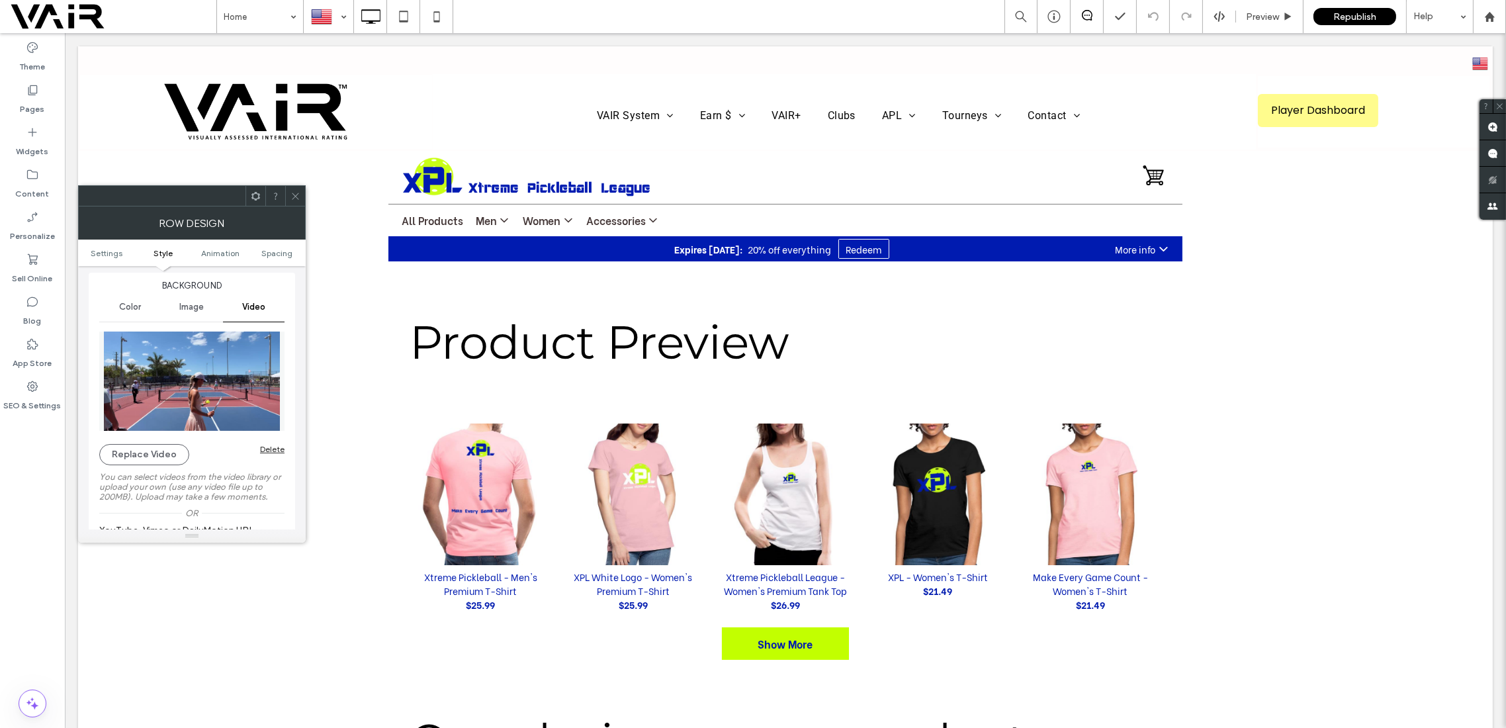
scroll to position [117, 0]
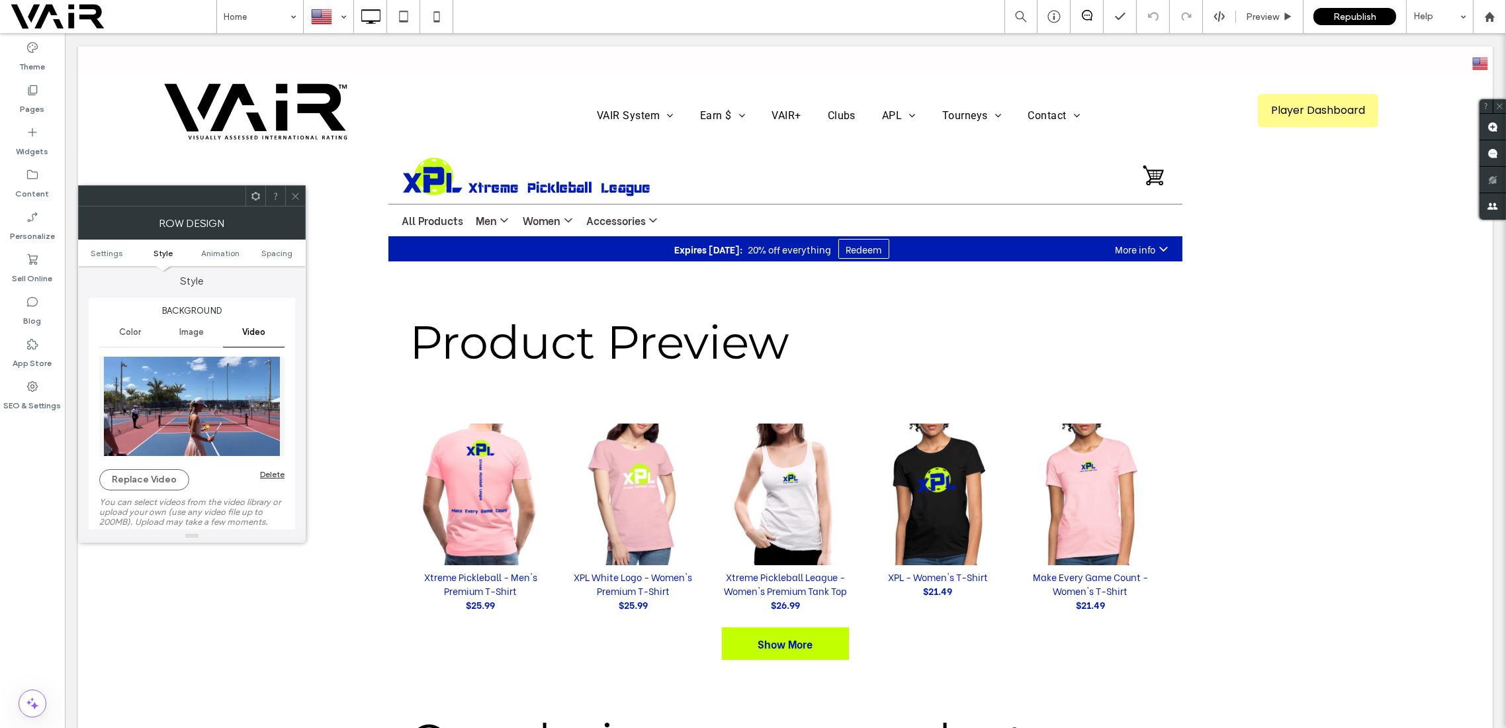
click at [295, 193] on icon at bounding box center [296, 196] width 10 height 10
